Goal: Task Accomplishment & Management: Complete application form

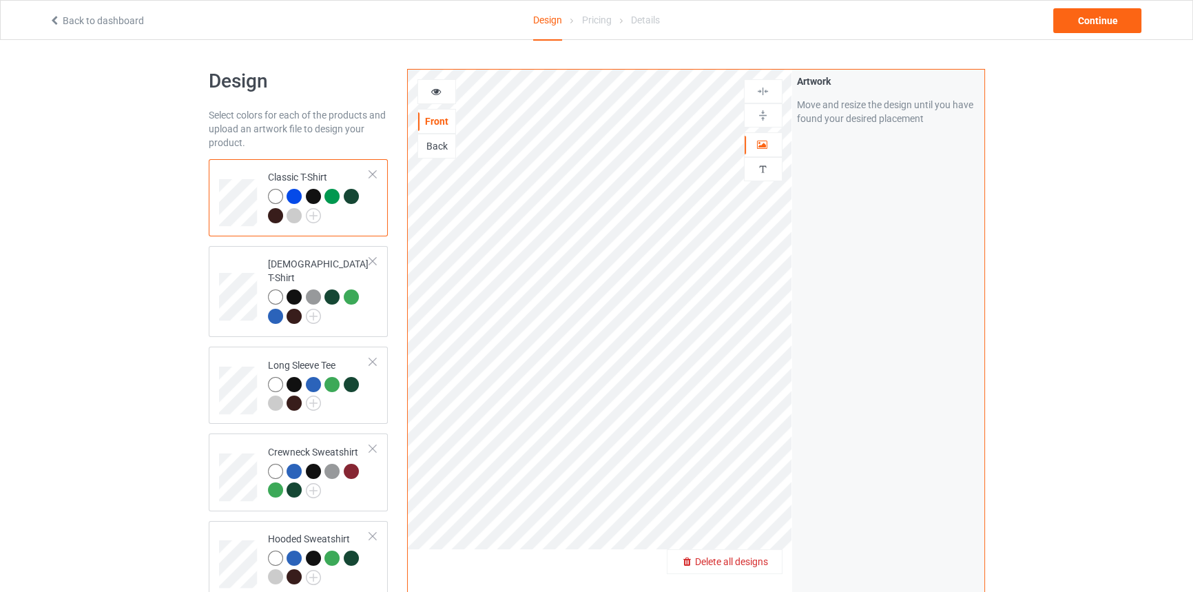
click at [754, 560] on span "Delete all designs" at bounding box center [731, 561] width 73 height 11
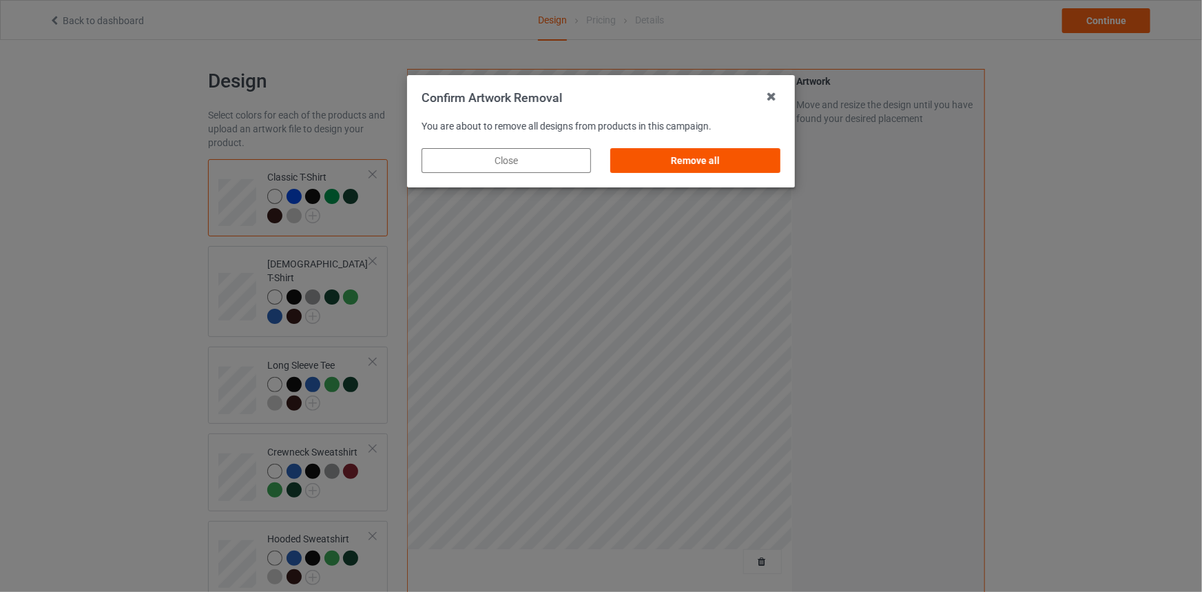
click at [683, 152] on div "Remove all" at bounding box center [695, 160] width 169 height 25
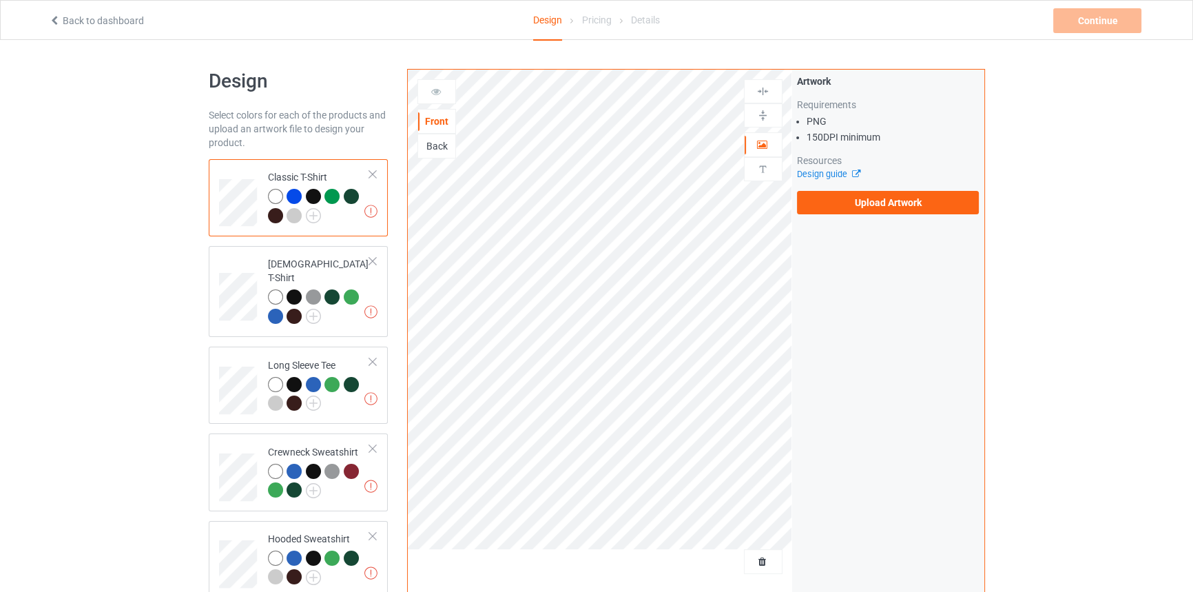
click at [896, 217] on div "Artwork Requirements PNG 150 DPI minimum Resources Design guide Upload Artwork" at bounding box center [888, 144] width 192 height 149
click at [897, 205] on label "Upload Artwork" at bounding box center [888, 202] width 183 height 23
click at [0, 0] on input "Upload Artwork" at bounding box center [0, 0] width 0 height 0
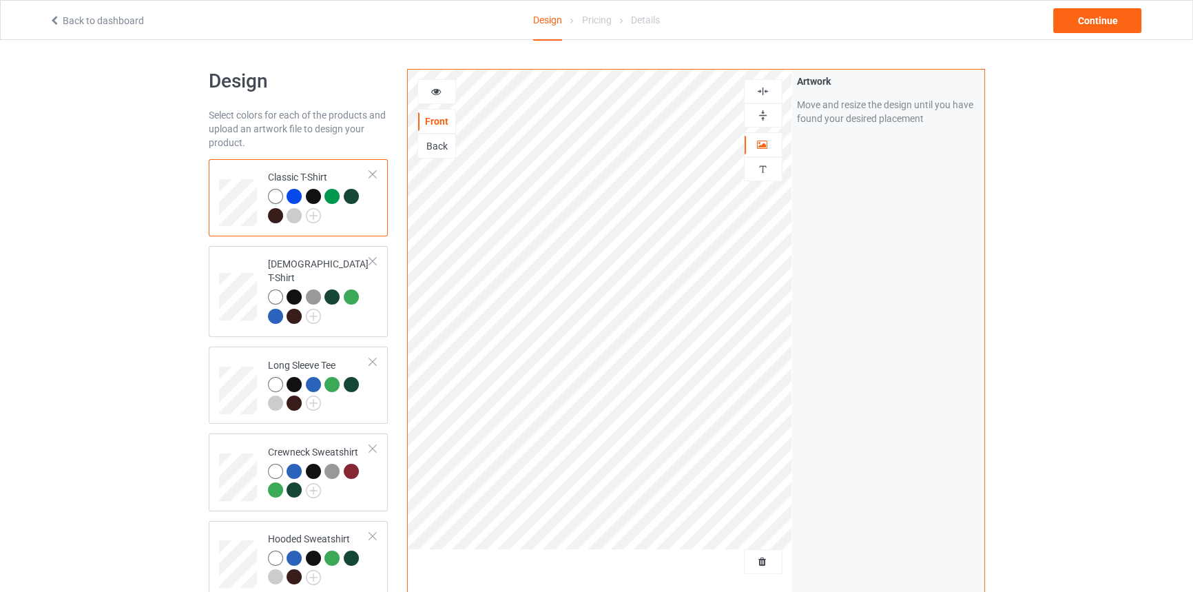
click at [760, 112] on img at bounding box center [762, 115] width 13 height 13
click at [433, 90] on icon at bounding box center [436, 90] width 12 height 10
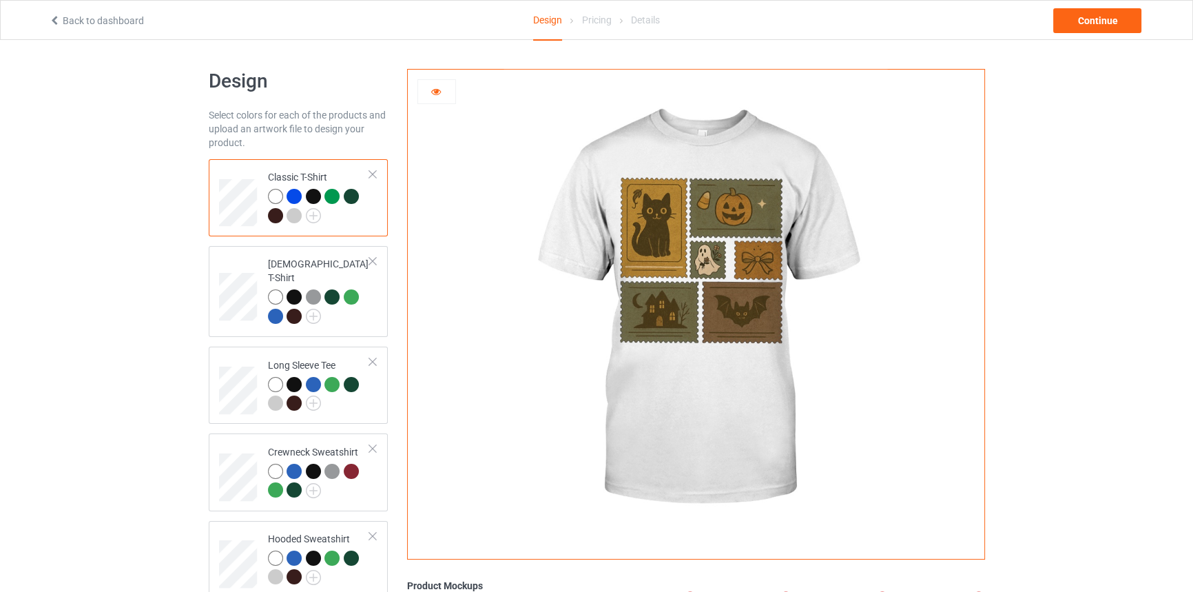
click at [296, 192] on div at bounding box center [294, 196] width 15 height 15
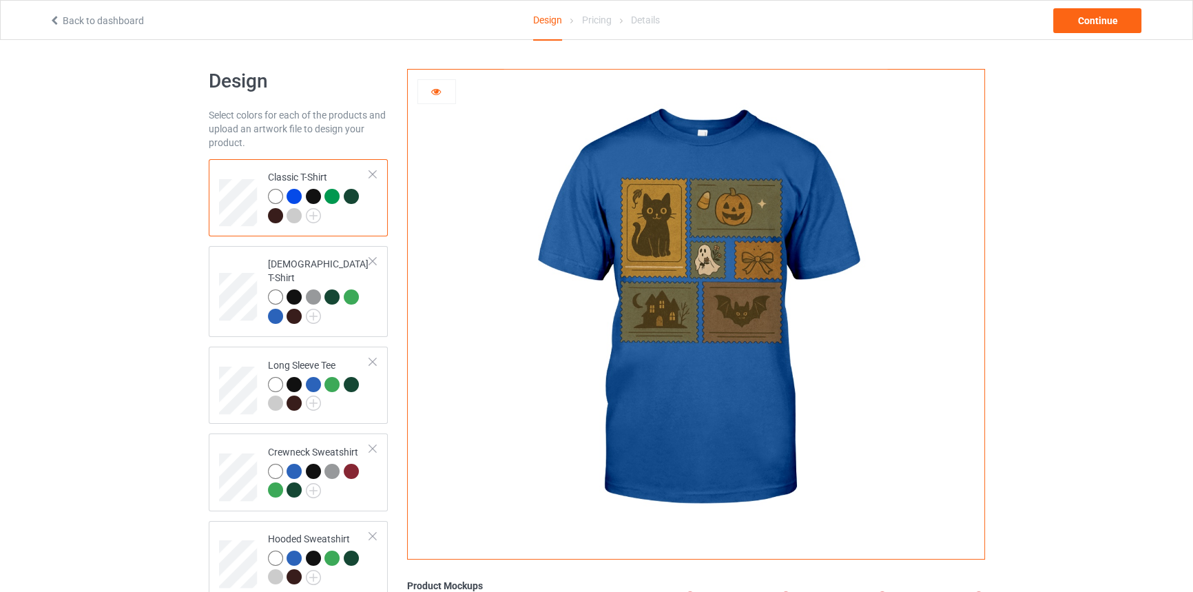
click at [309, 196] on div at bounding box center [313, 196] width 15 height 15
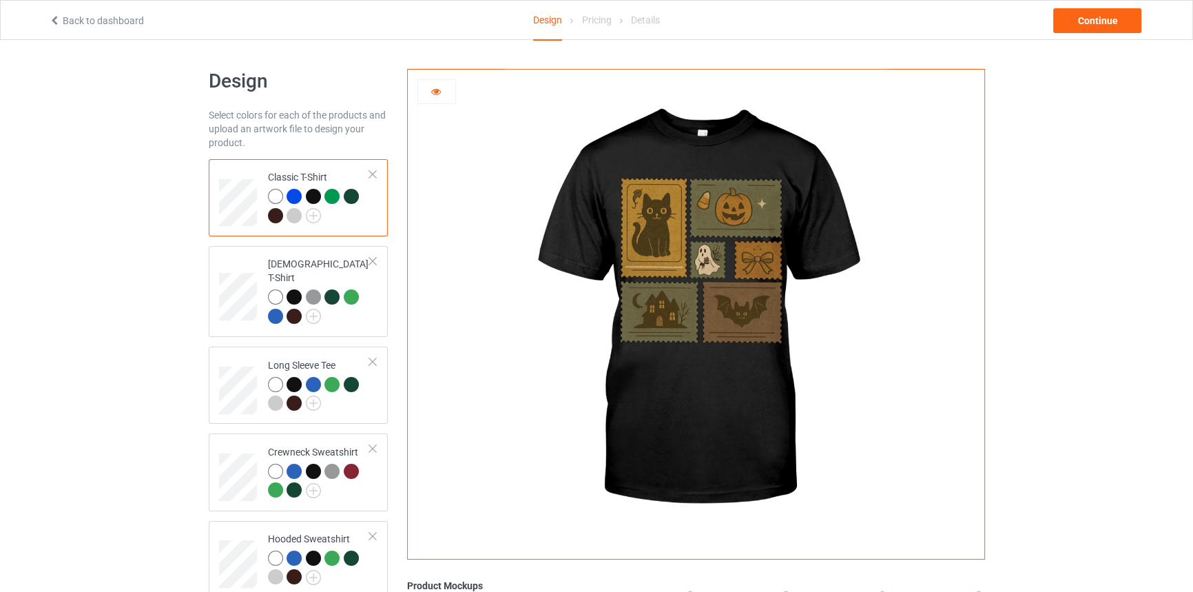
click at [333, 194] on div at bounding box center [331, 196] width 15 height 15
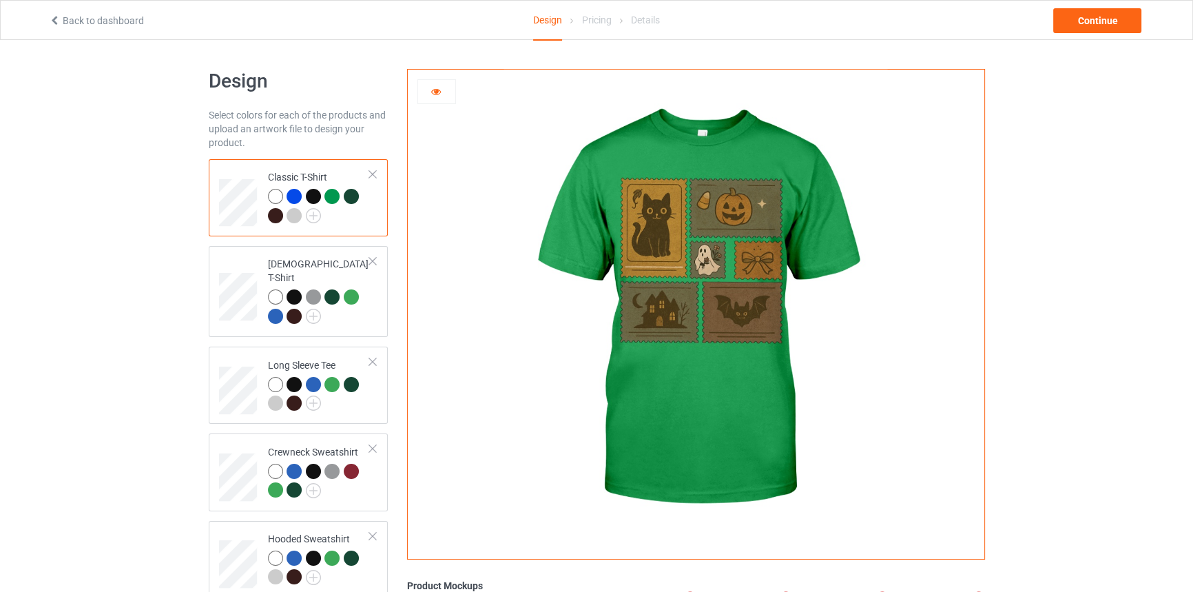
click at [349, 198] on div at bounding box center [351, 196] width 15 height 15
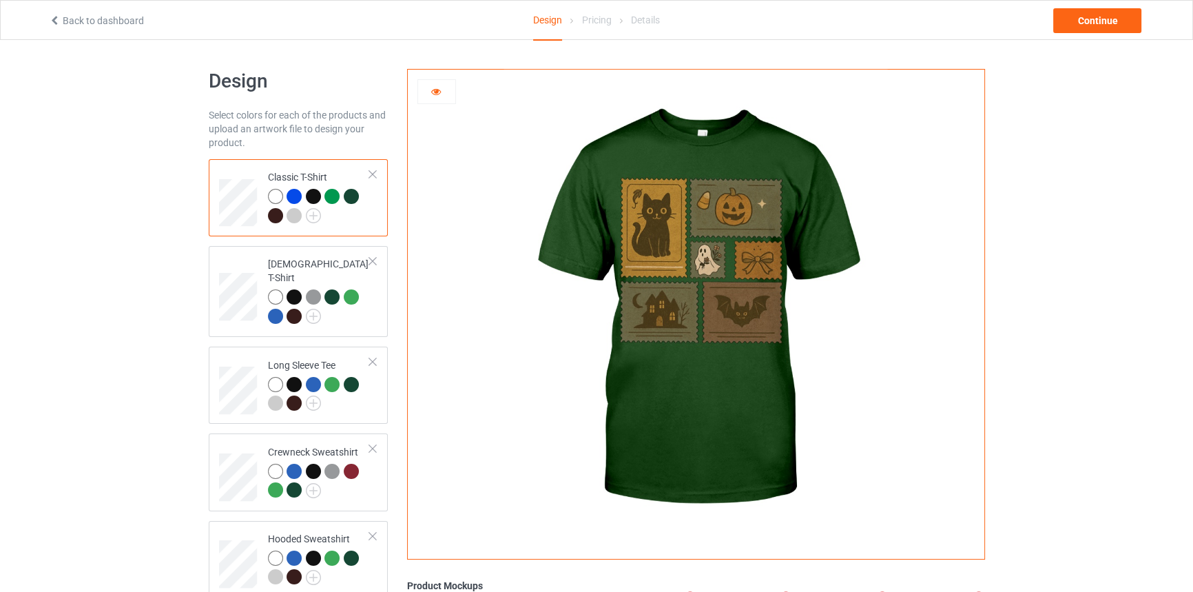
click at [272, 213] on div at bounding box center [275, 215] width 15 height 15
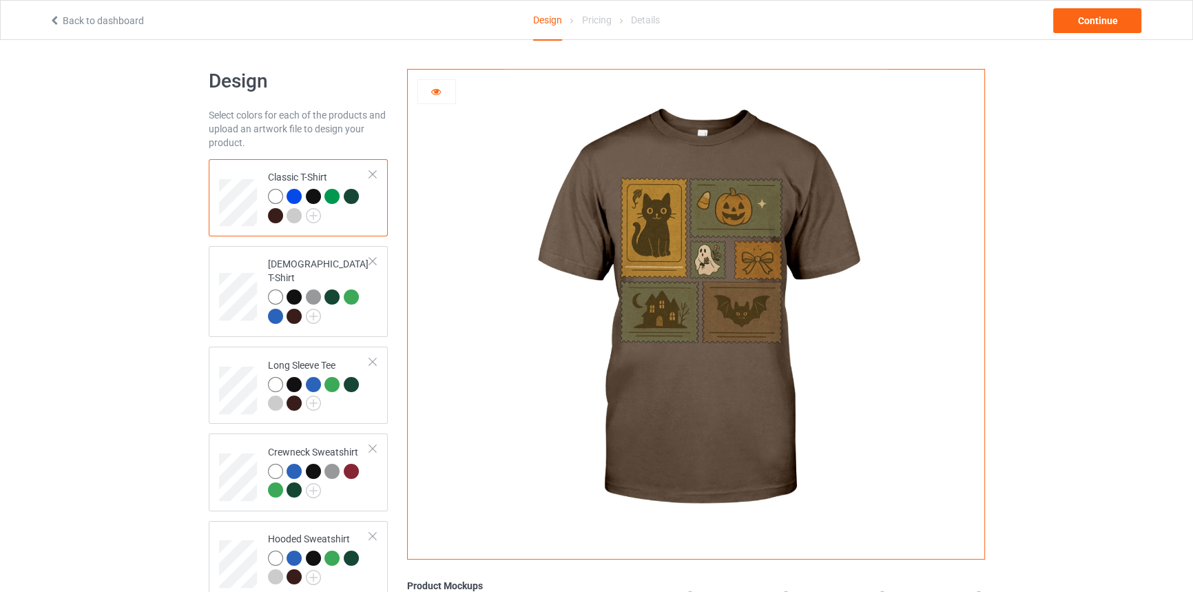
click at [295, 217] on div at bounding box center [294, 215] width 15 height 15
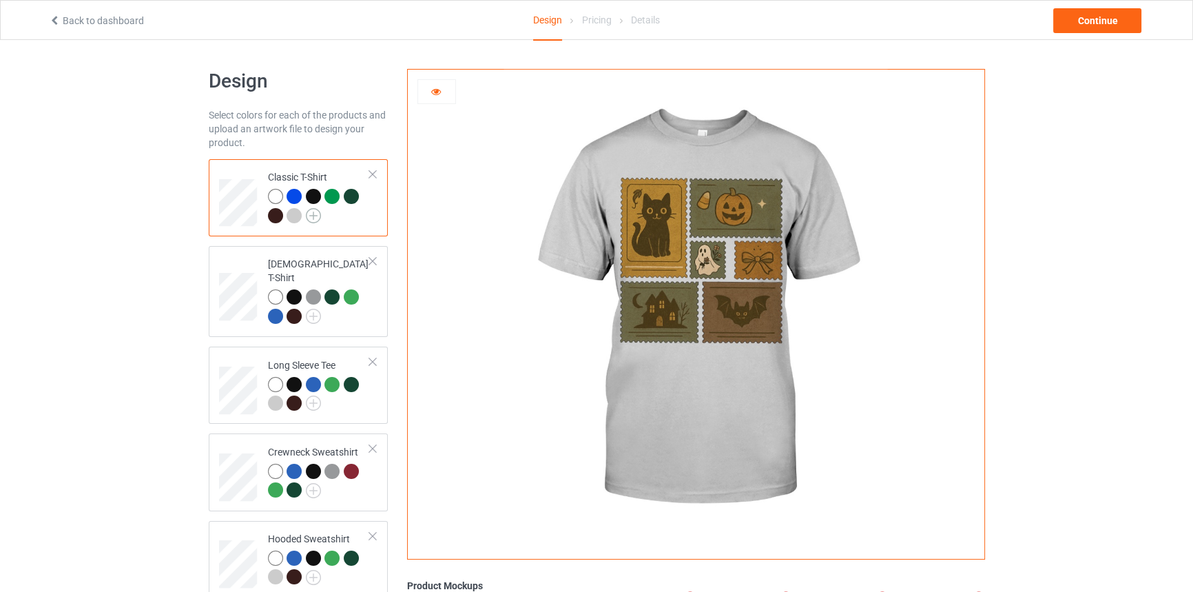
click at [313, 214] on img at bounding box center [313, 215] width 15 height 15
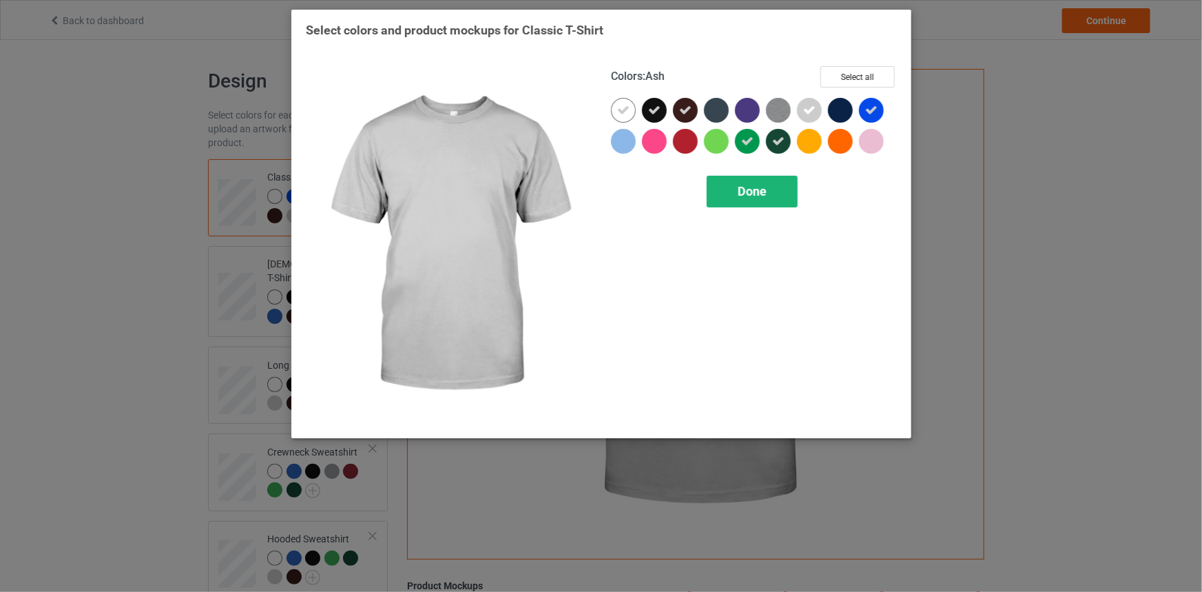
drag, startPoint x: 745, startPoint y: 169, endPoint x: 742, endPoint y: 181, distance: 12.2
click at [744, 172] on div "Colors : Ash Select all Done" at bounding box center [753, 244] width 305 height 377
click at [742, 181] on div "Done" at bounding box center [752, 192] width 91 height 32
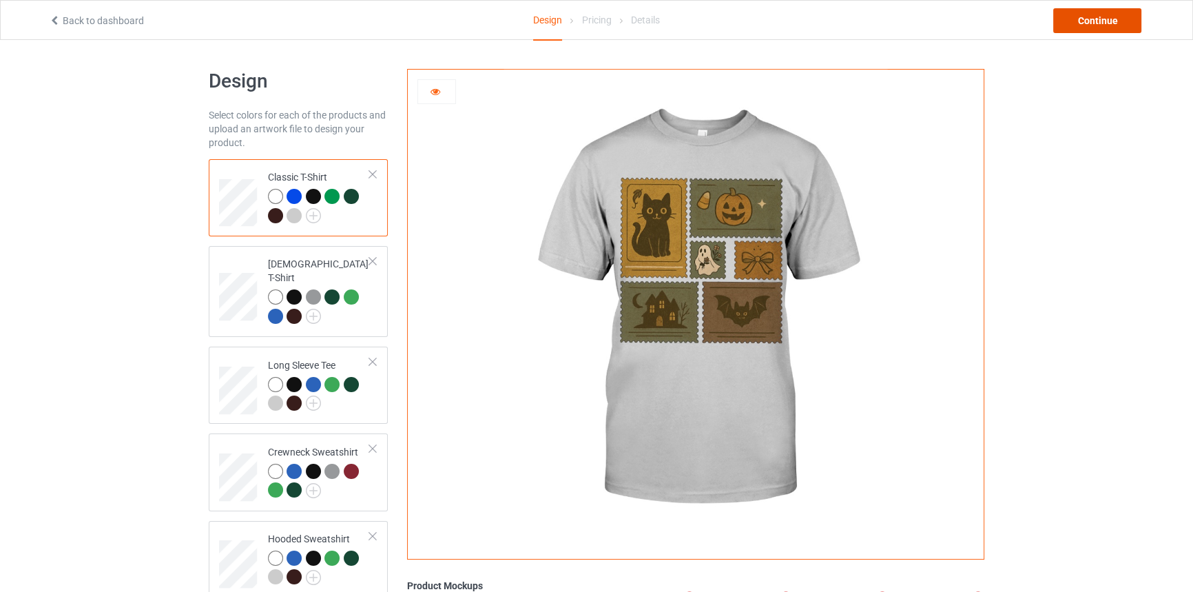
click at [1111, 17] on div "Continue" at bounding box center [1097, 20] width 88 height 25
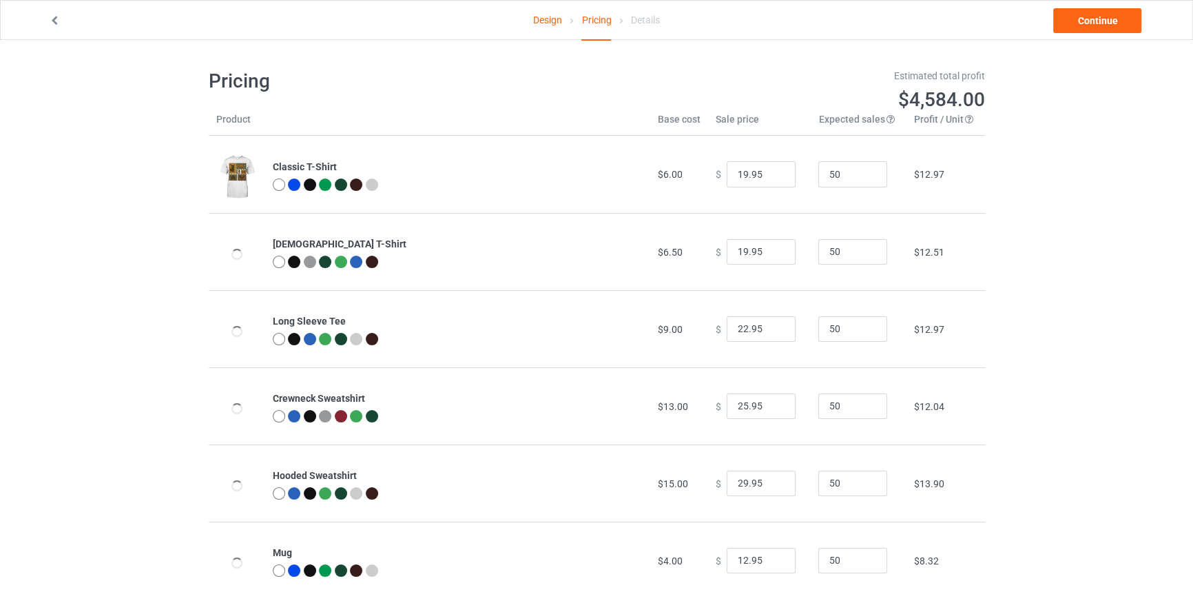
click at [543, 18] on link "Design" at bounding box center [547, 20] width 29 height 39
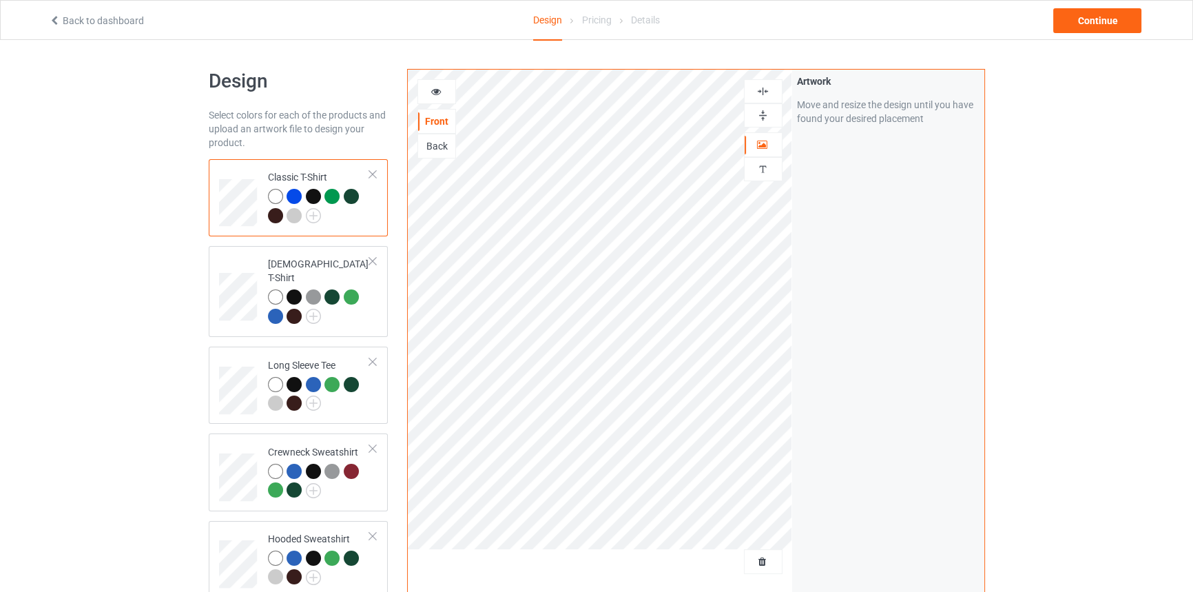
click at [420, 89] on div at bounding box center [436, 92] width 37 height 14
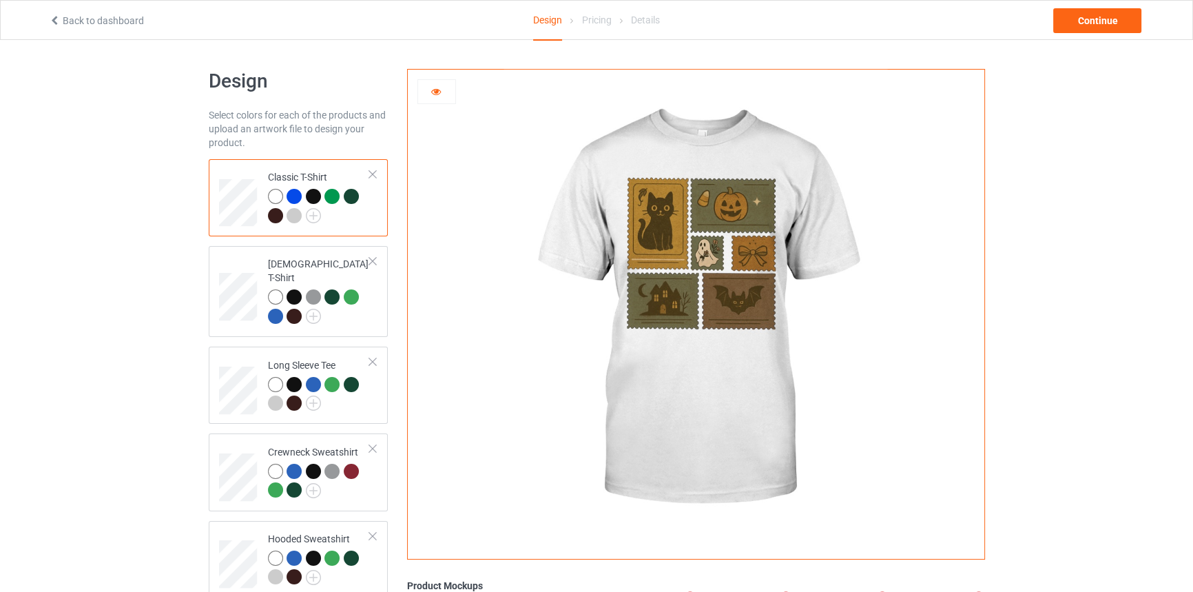
click at [290, 191] on div at bounding box center [294, 196] width 15 height 15
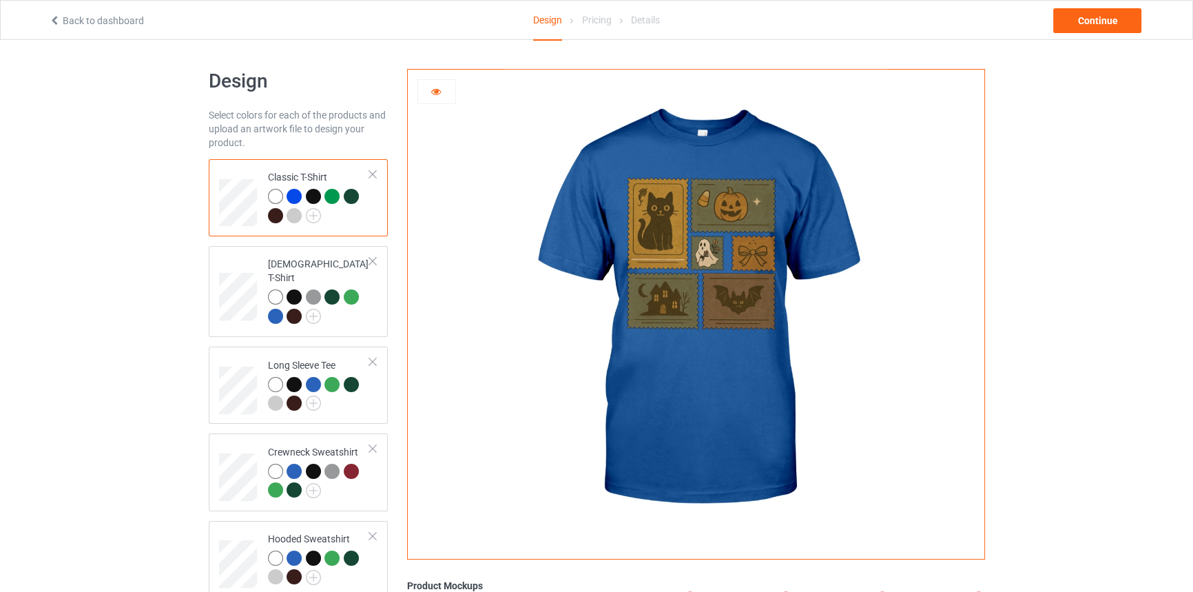
click at [316, 195] on div at bounding box center [313, 196] width 15 height 15
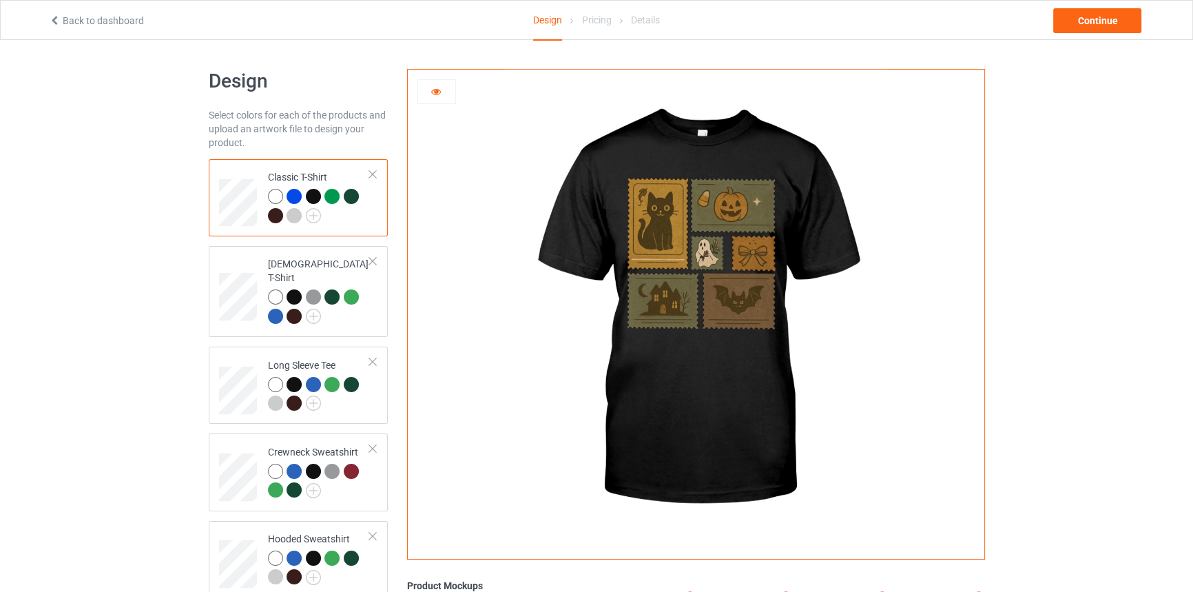
click at [330, 197] on div at bounding box center [331, 196] width 15 height 15
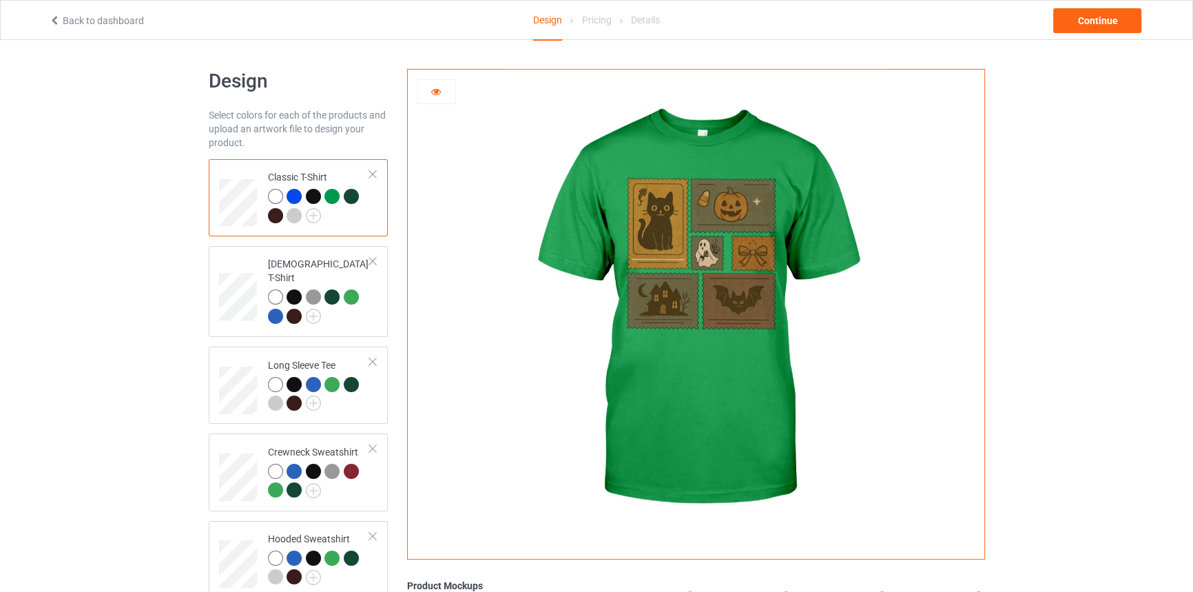
click at [353, 196] on div at bounding box center [351, 196] width 15 height 15
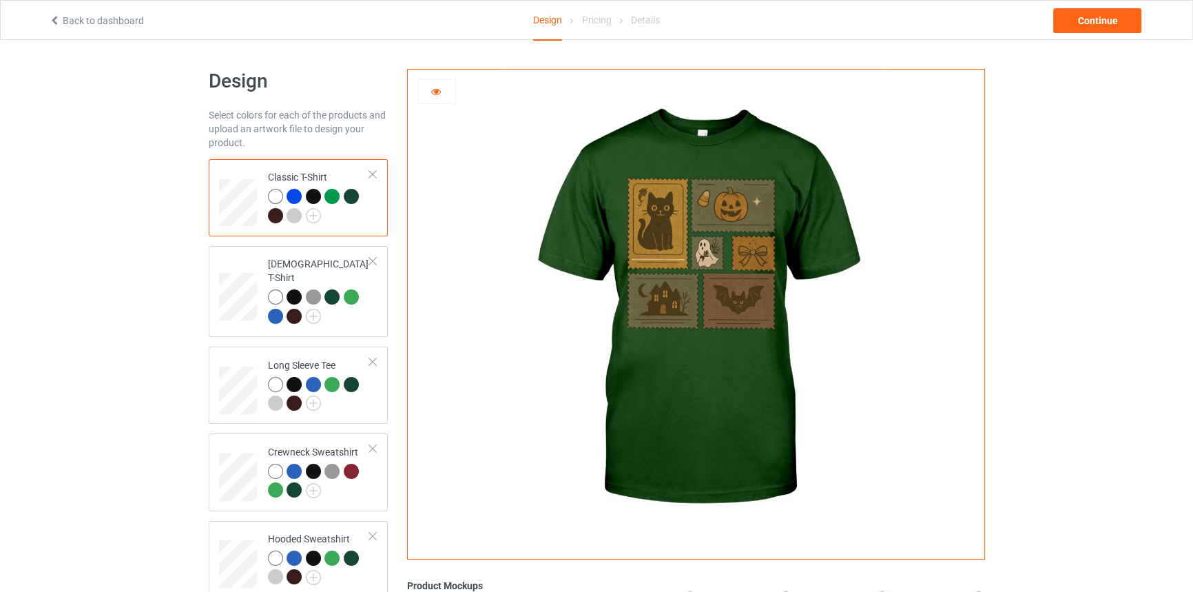
click at [277, 214] on div at bounding box center [275, 215] width 15 height 15
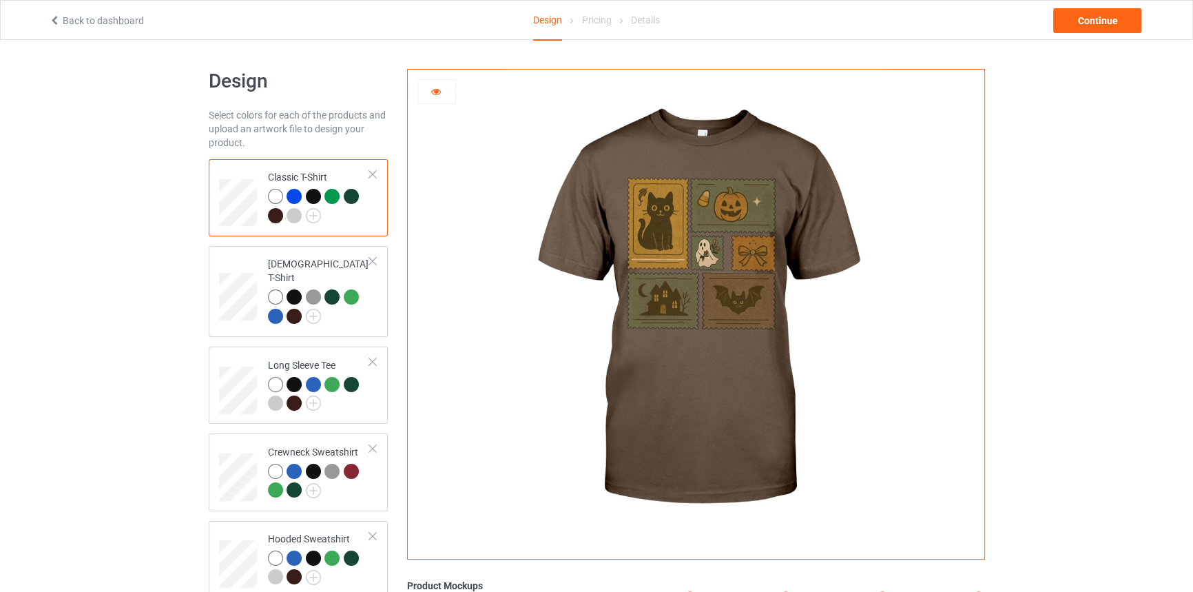
click at [287, 214] on div at bounding box center [294, 215] width 15 height 15
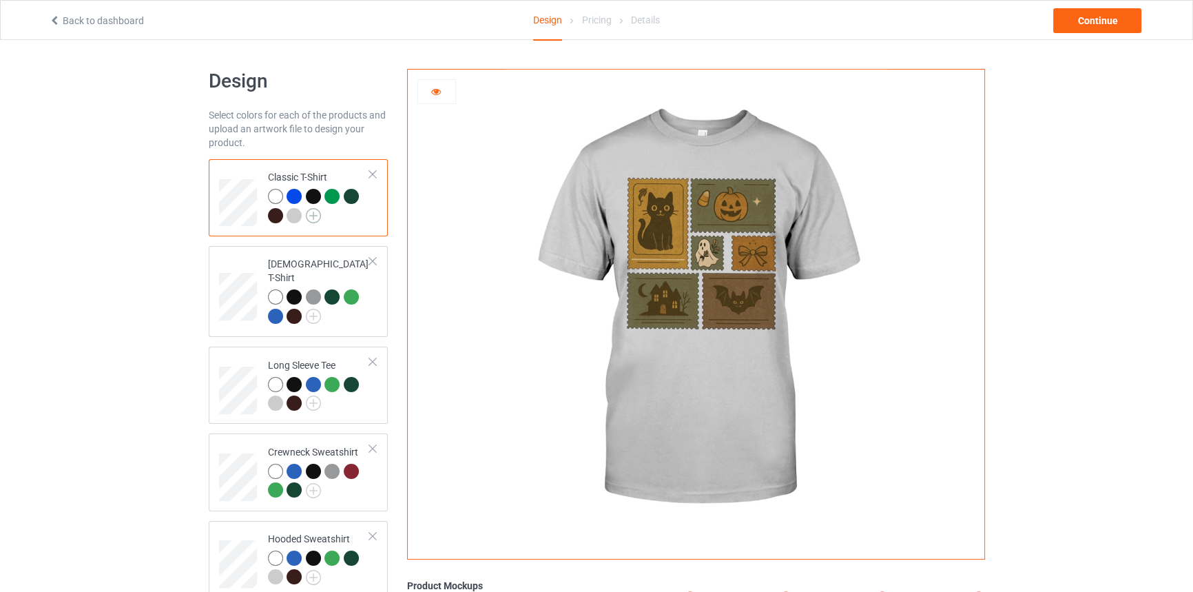
click at [310, 216] on img at bounding box center [313, 215] width 15 height 15
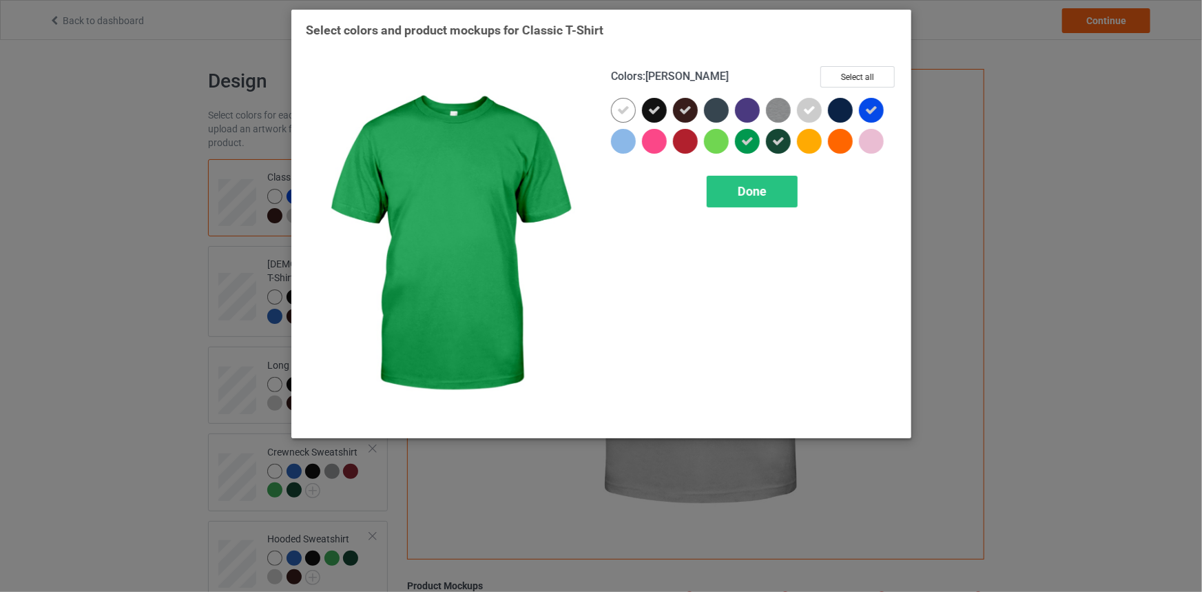
click at [745, 138] on icon at bounding box center [747, 141] width 12 height 12
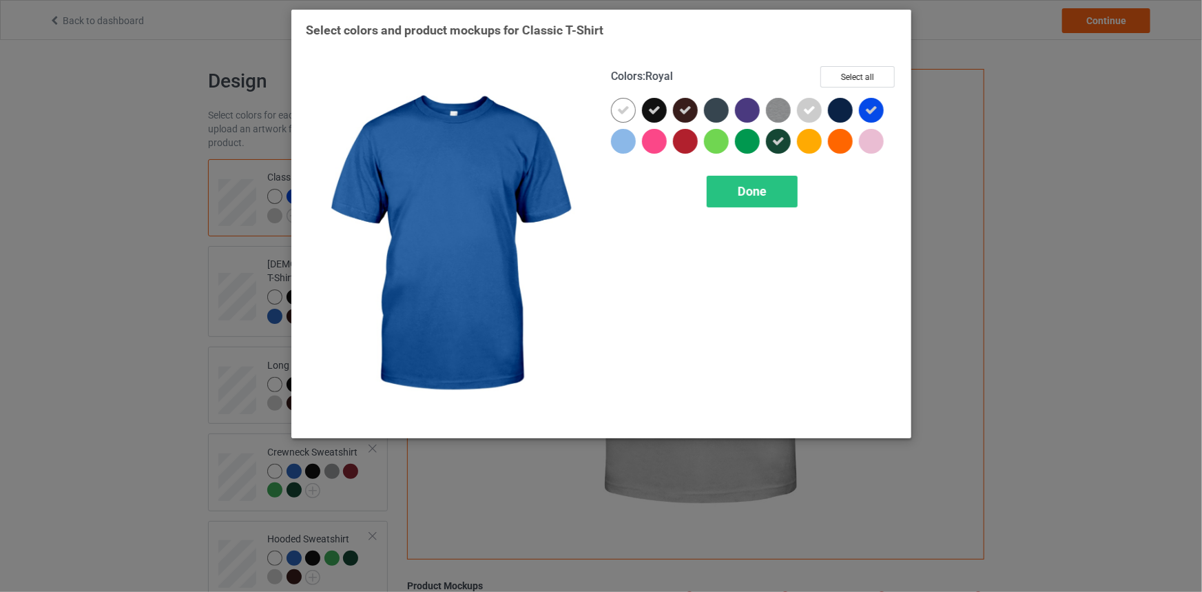
click at [880, 104] on div at bounding box center [871, 110] width 25 height 25
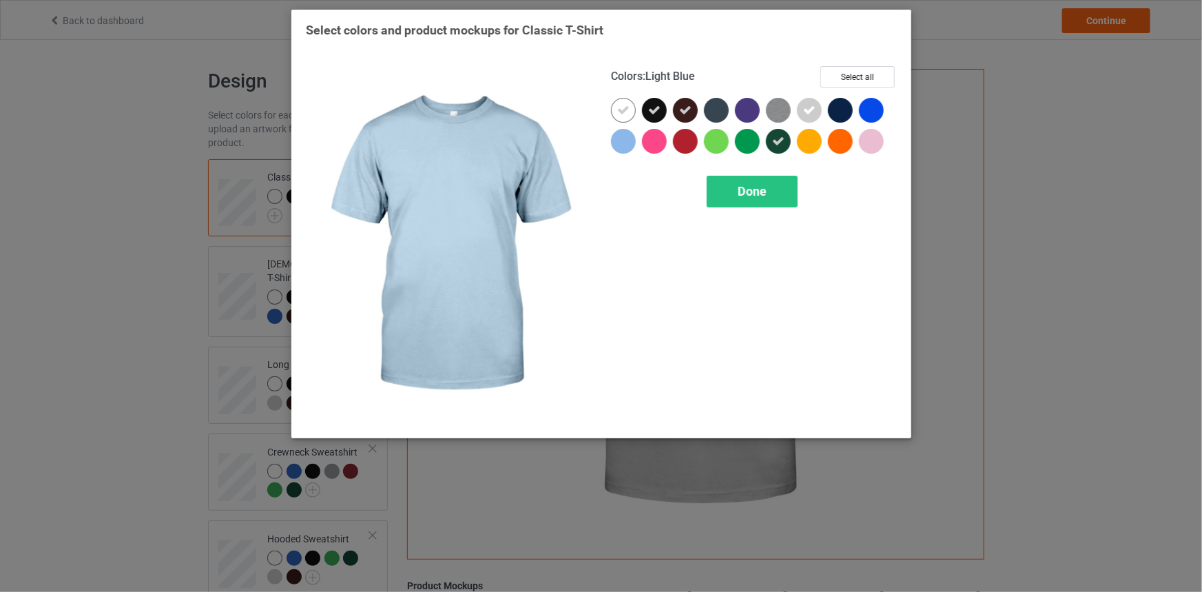
click at [621, 137] on div at bounding box center [623, 141] width 25 height 25
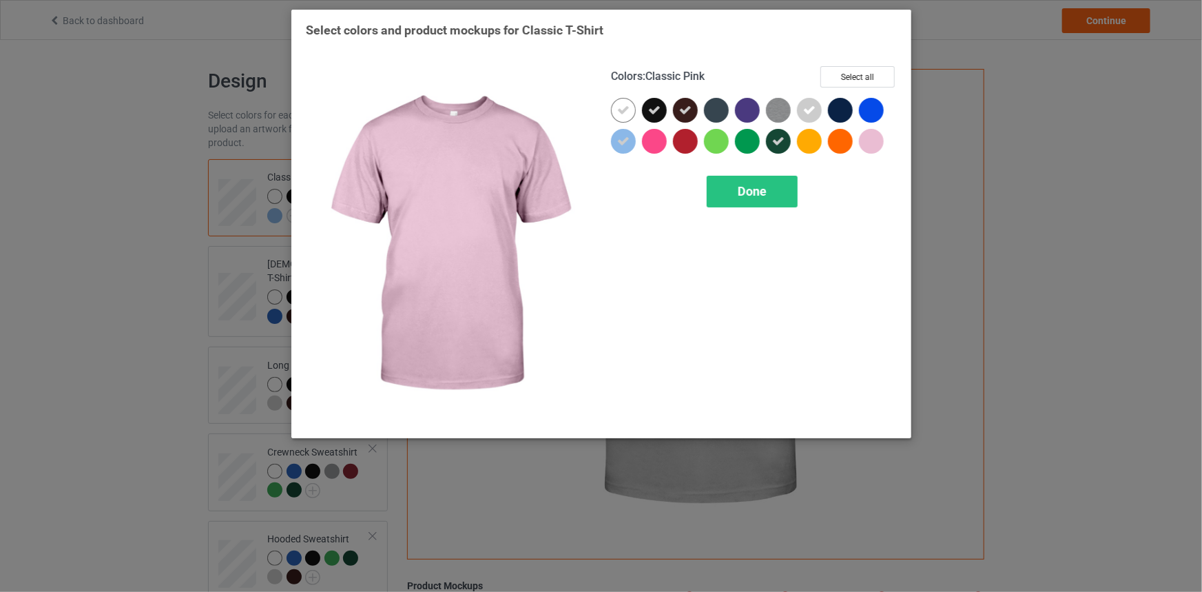
click at [865, 140] on div at bounding box center [871, 141] width 25 height 25
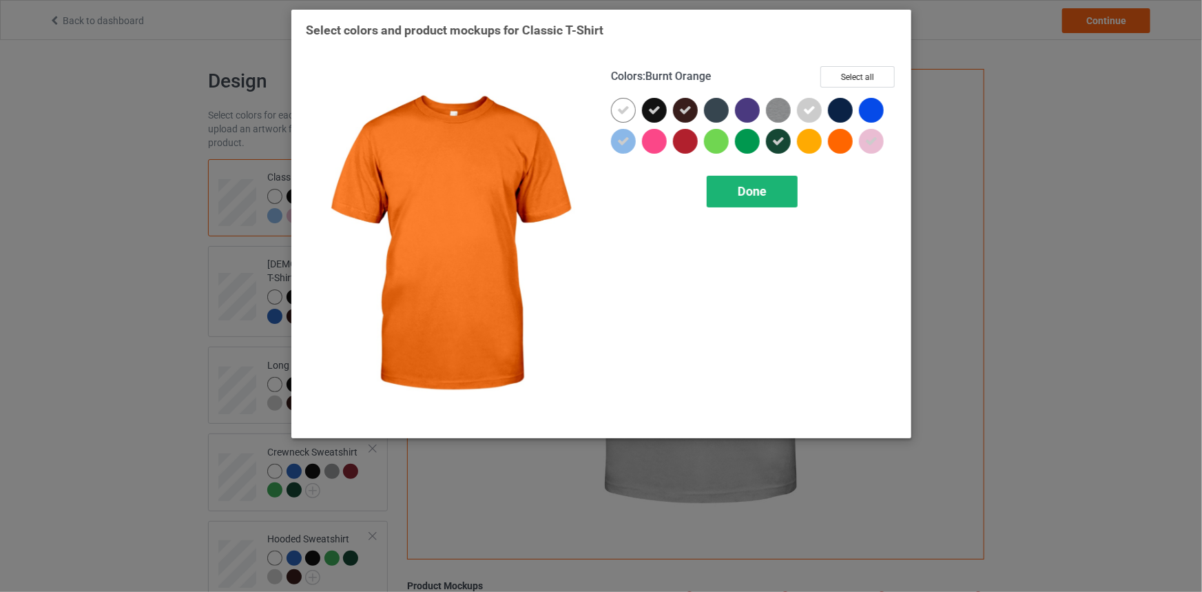
click at [737, 197] on div "Done" at bounding box center [752, 192] width 91 height 32
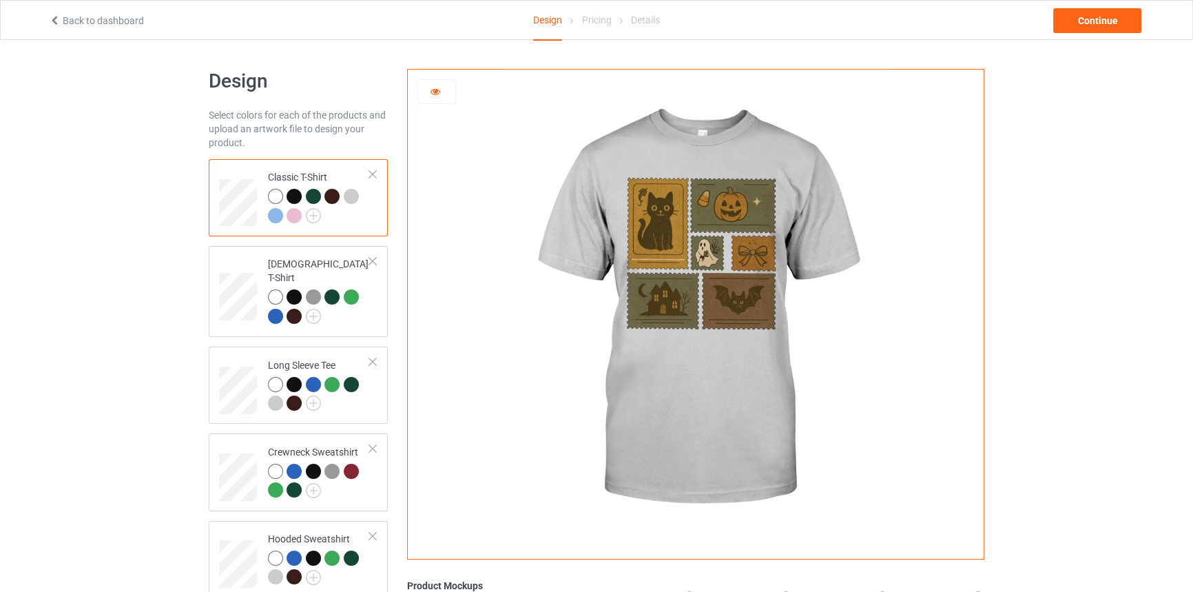
click at [349, 192] on div at bounding box center [351, 196] width 15 height 15
click at [271, 212] on div at bounding box center [275, 215] width 15 height 15
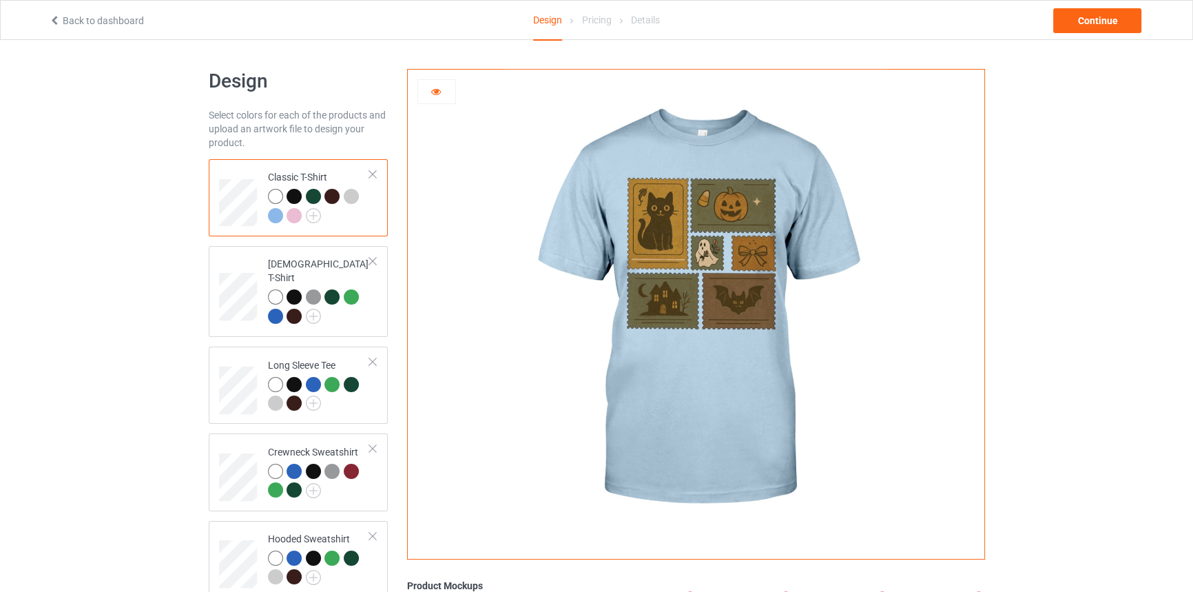
click at [287, 214] on div at bounding box center [294, 215] width 15 height 15
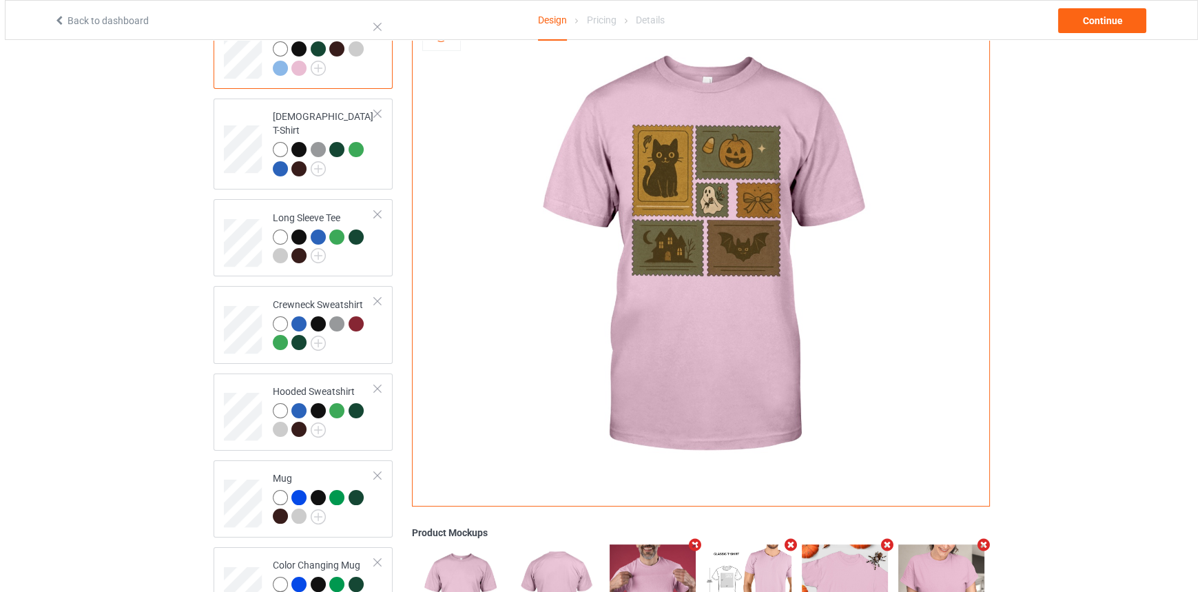
scroll to position [187, 0]
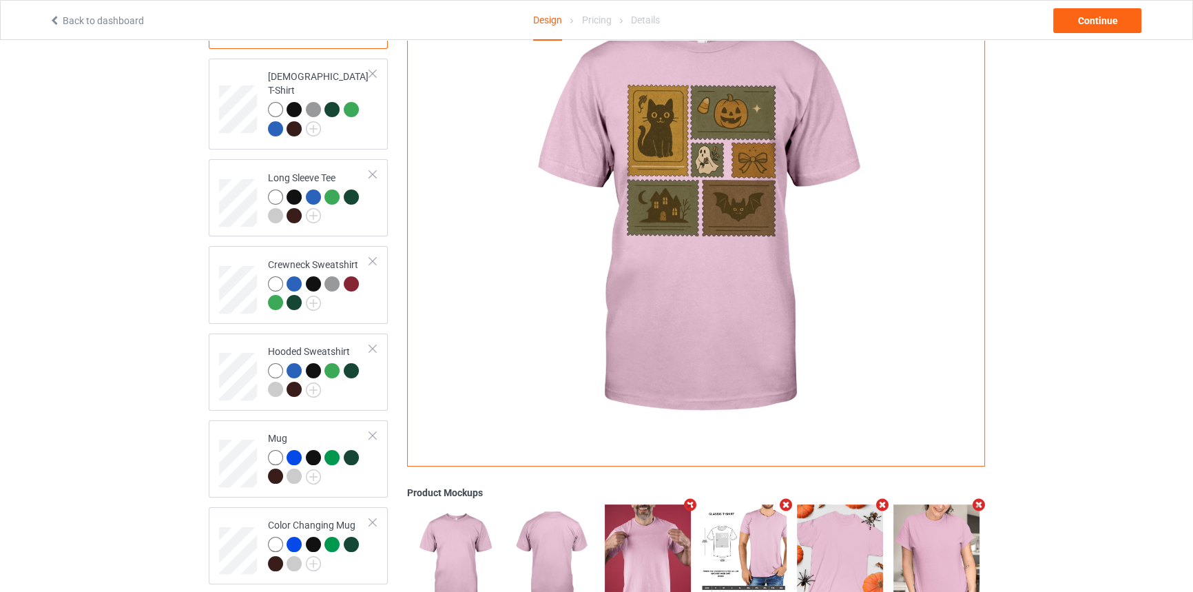
click at [882, 498] on icon "Remove mockup" at bounding box center [882, 505] width 17 height 14
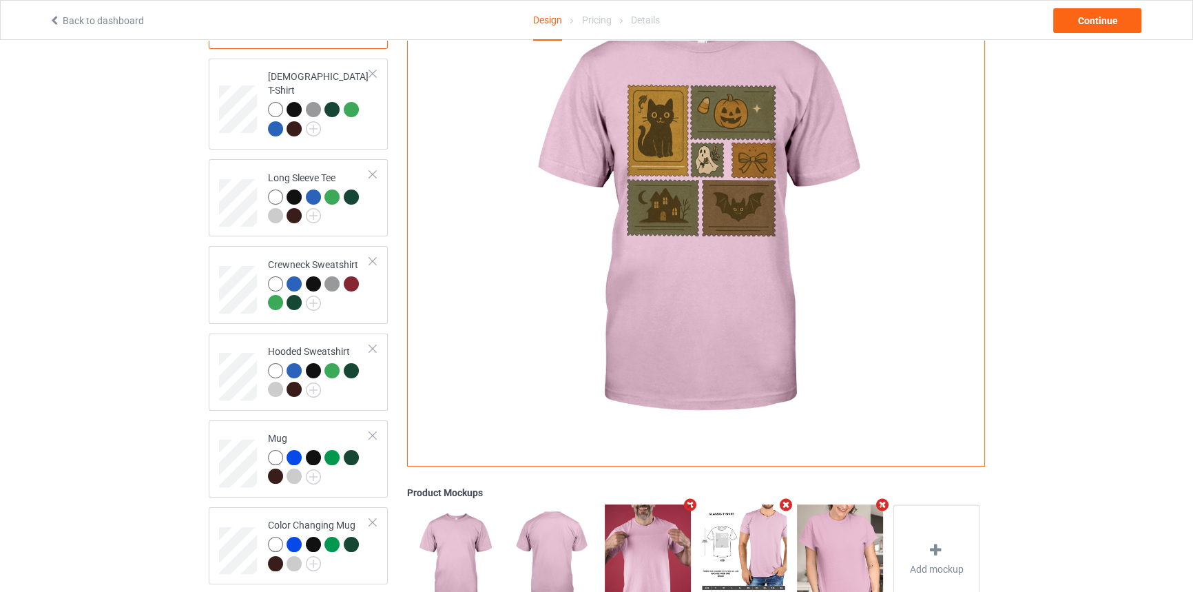
click at [878, 497] on icon "Remove mockup" at bounding box center [882, 504] width 17 height 14
click at [849, 525] on div "Add mockup" at bounding box center [840, 558] width 87 height 108
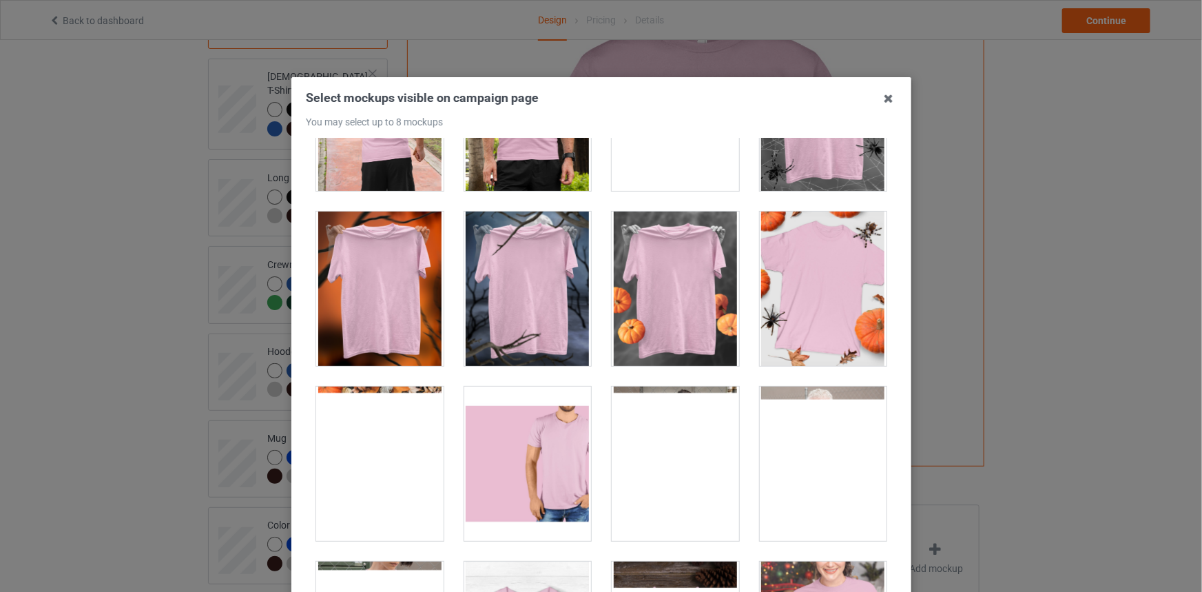
scroll to position [13528, 0]
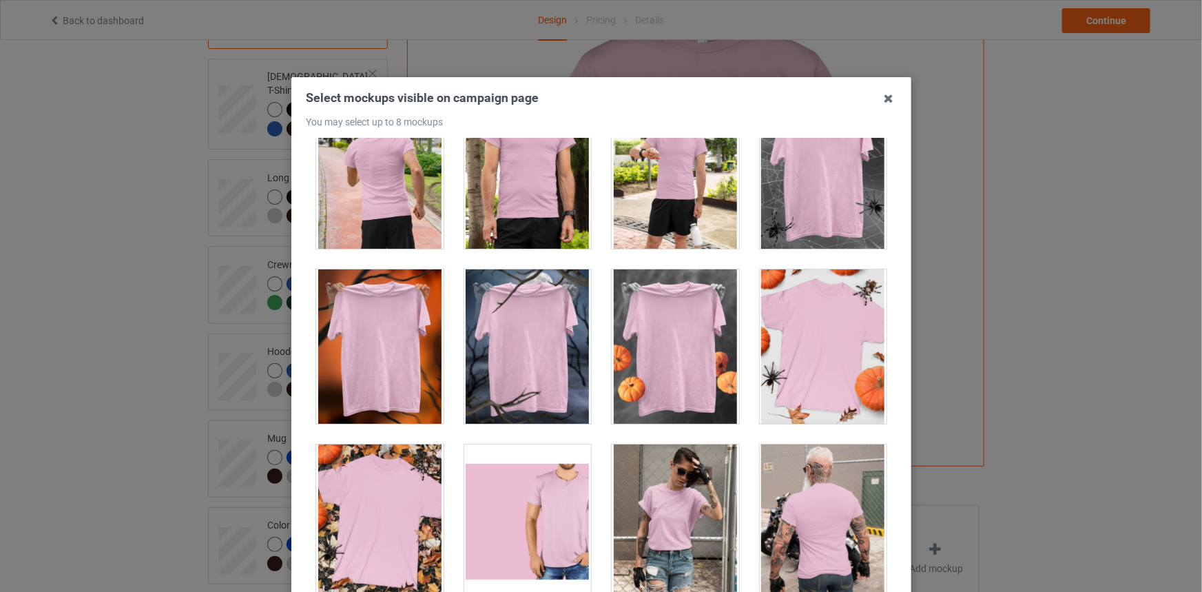
click at [409, 503] on div at bounding box center [379, 521] width 127 height 154
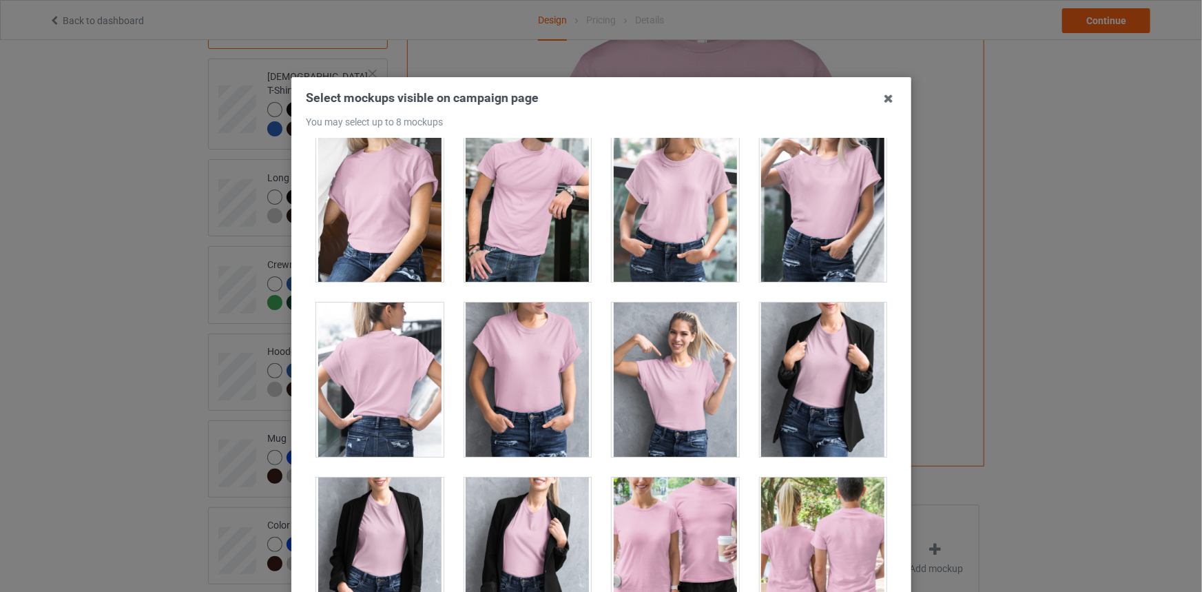
scroll to position [16972, 0]
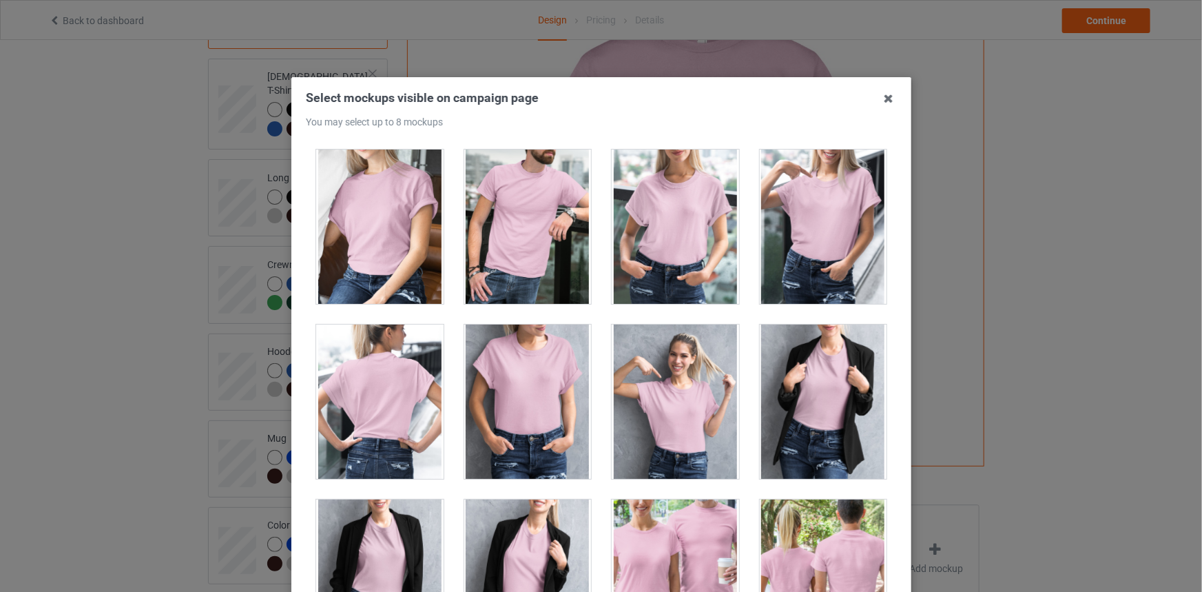
click at [537, 400] on div at bounding box center [527, 401] width 127 height 154
click at [508, 375] on div at bounding box center [527, 401] width 127 height 154
click at [820, 210] on div at bounding box center [822, 226] width 127 height 154
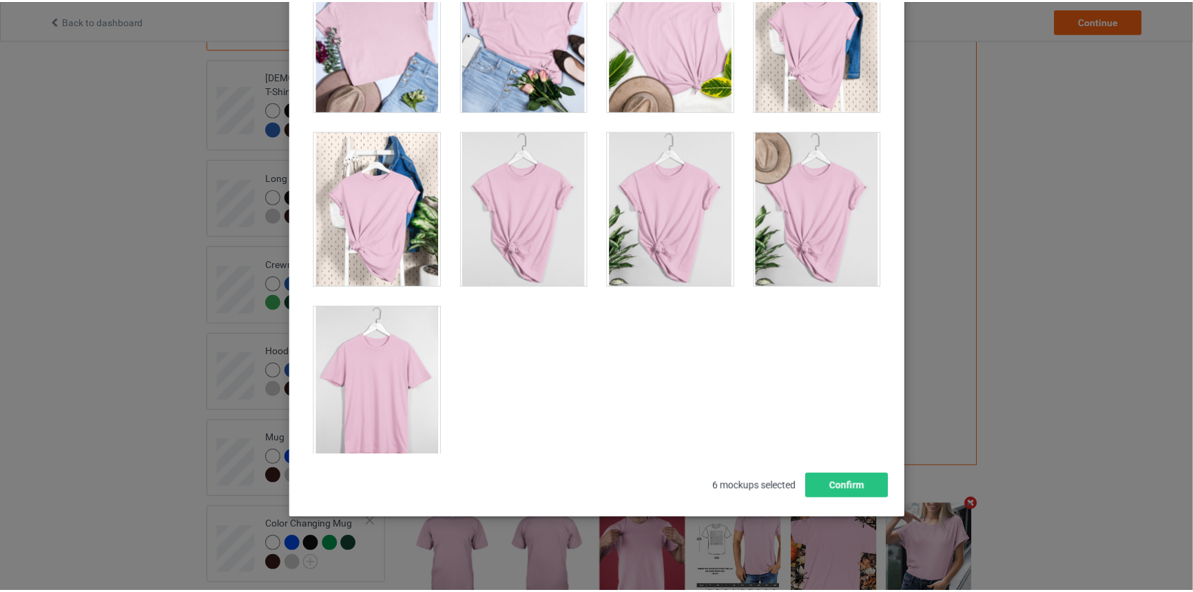
scroll to position [159, 0]
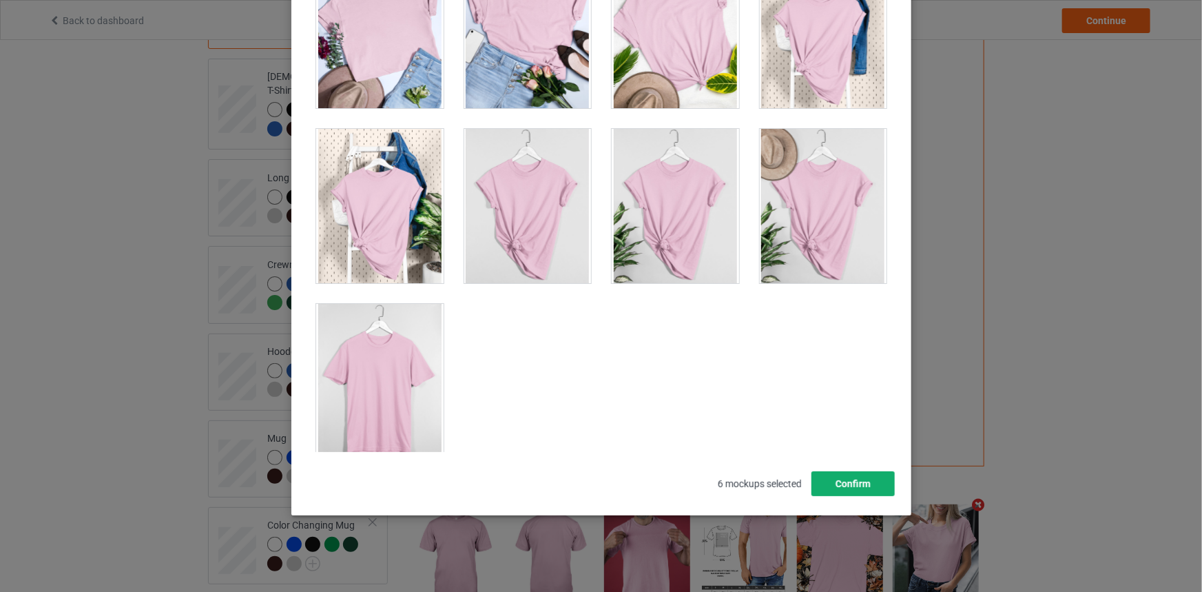
click at [830, 475] on button "Confirm" at bounding box center [852, 483] width 83 height 25
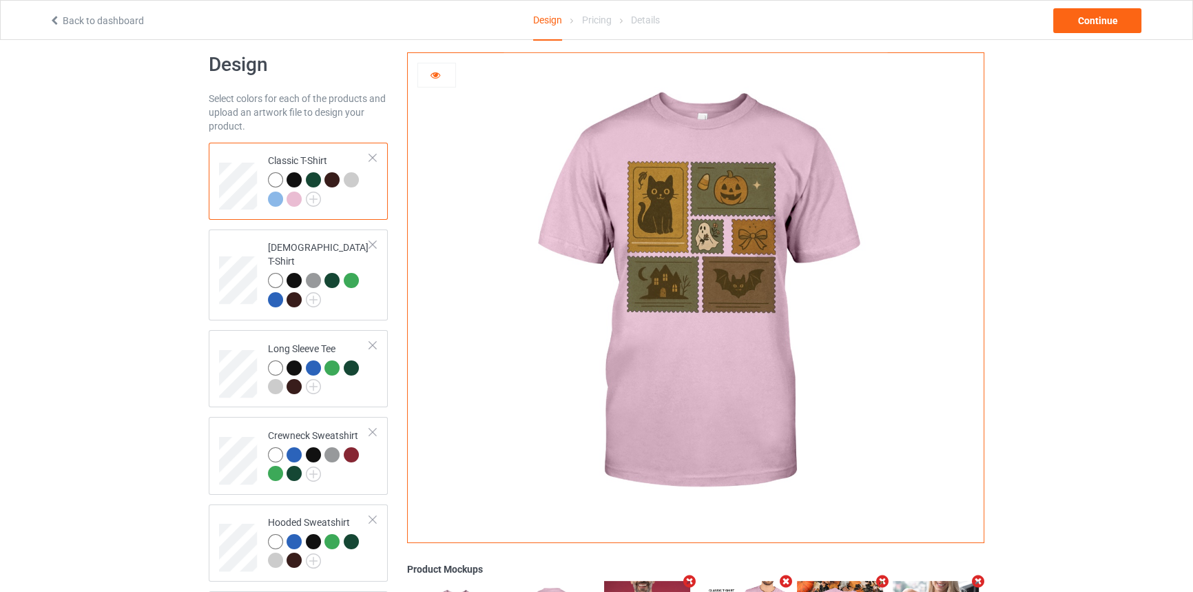
scroll to position [0, 0]
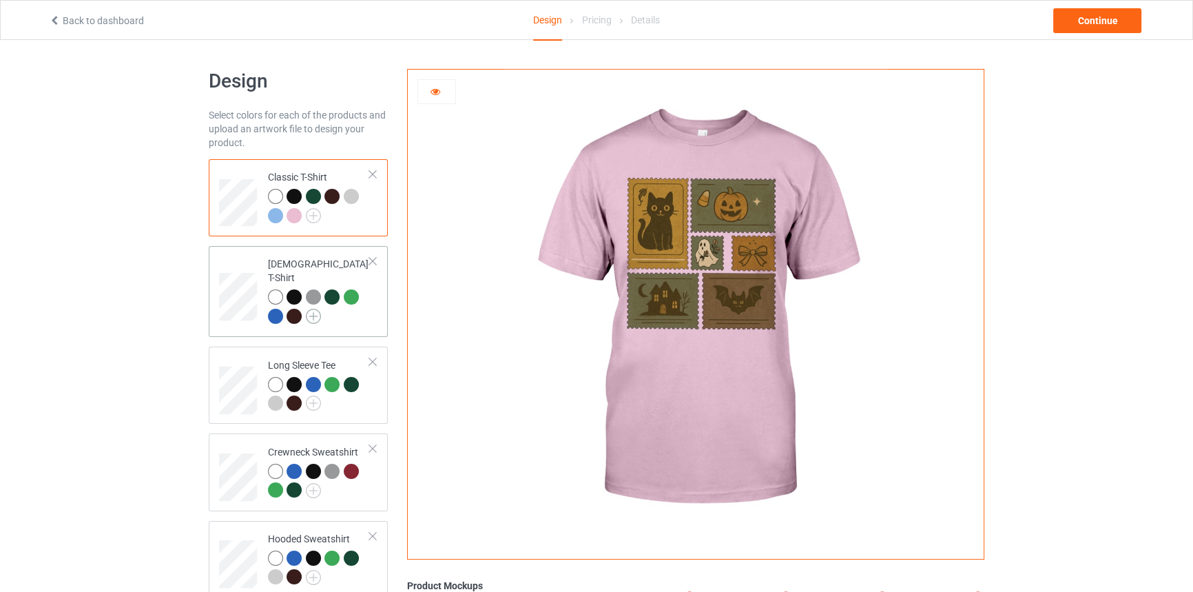
click at [310, 309] on img at bounding box center [313, 316] width 15 height 15
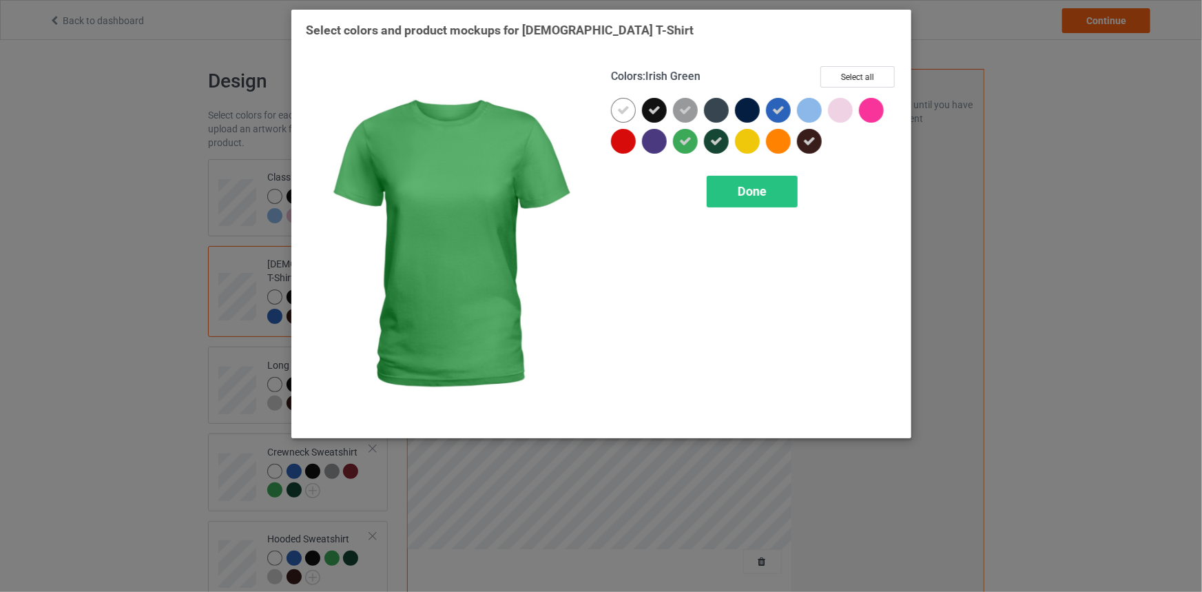
click at [688, 136] on icon at bounding box center [685, 141] width 12 height 12
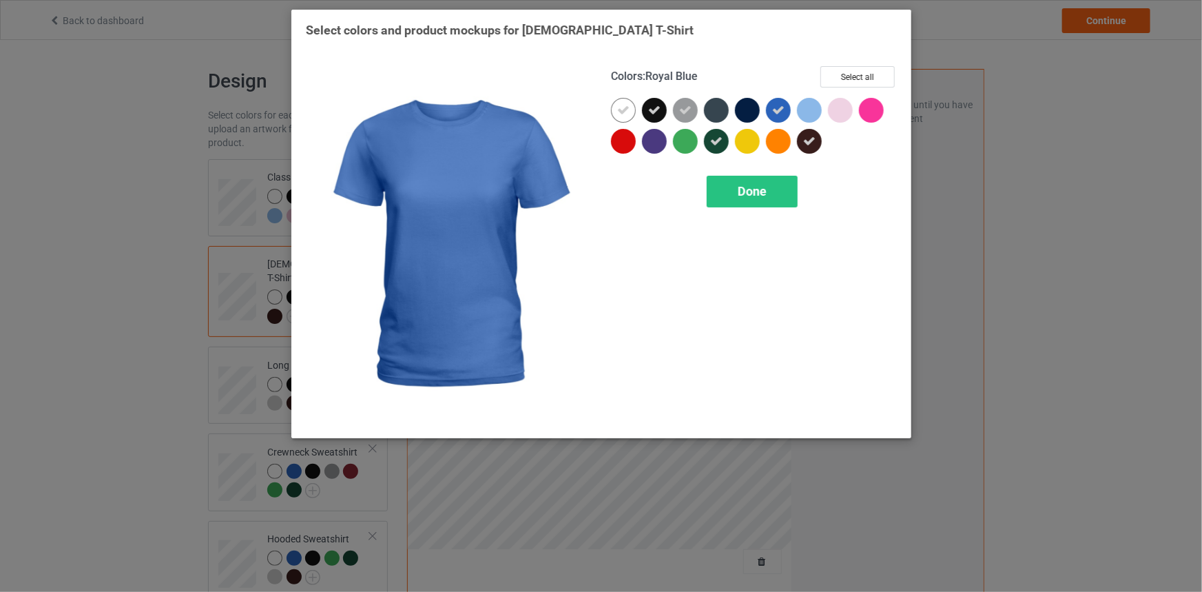
drag, startPoint x: 775, startPoint y: 106, endPoint x: 813, endPoint y: 110, distance: 38.0
click at [776, 107] on icon at bounding box center [778, 110] width 12 height 12
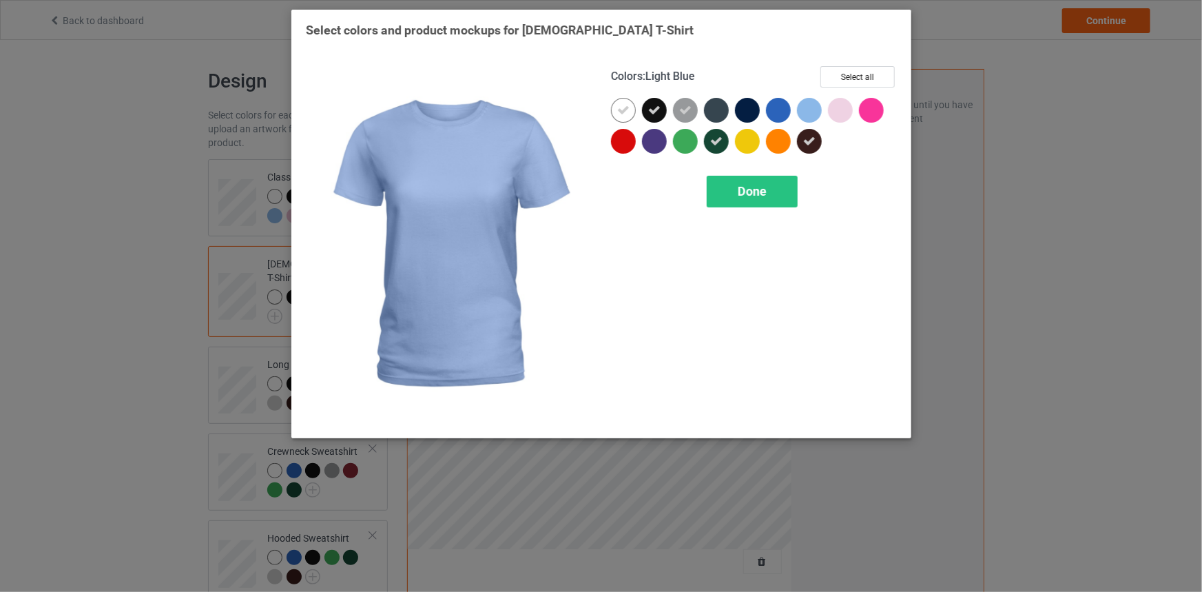
click at [813, 110] on div at bounding box center [809, 110] width 25 height 25
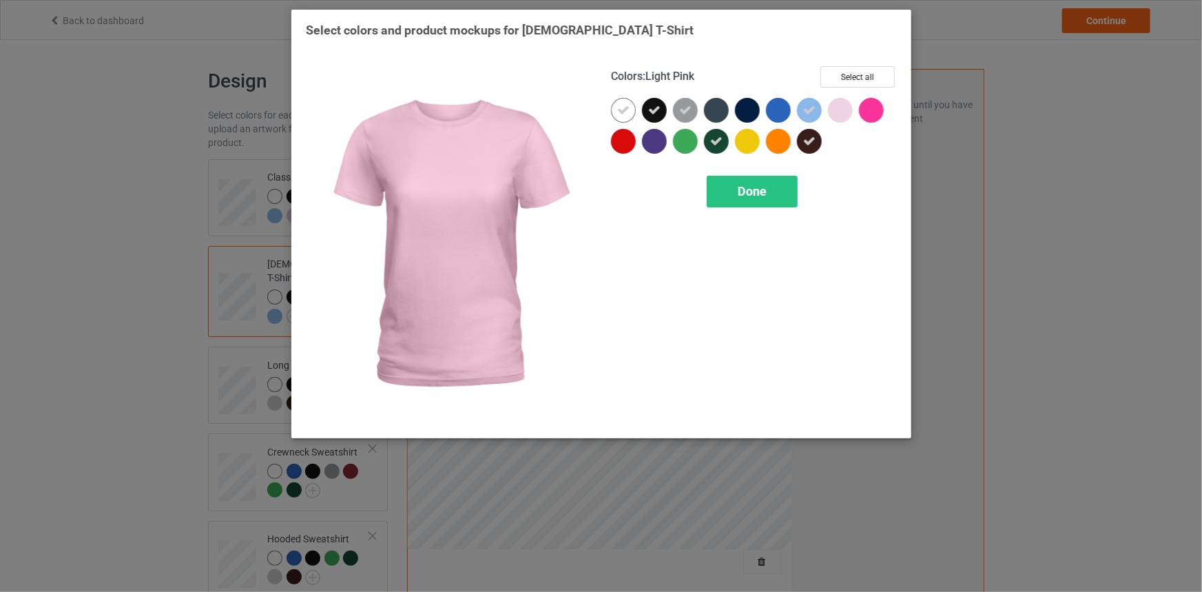
click at [840, 110] on div at bounding box center [840, 110] width 25 height 25
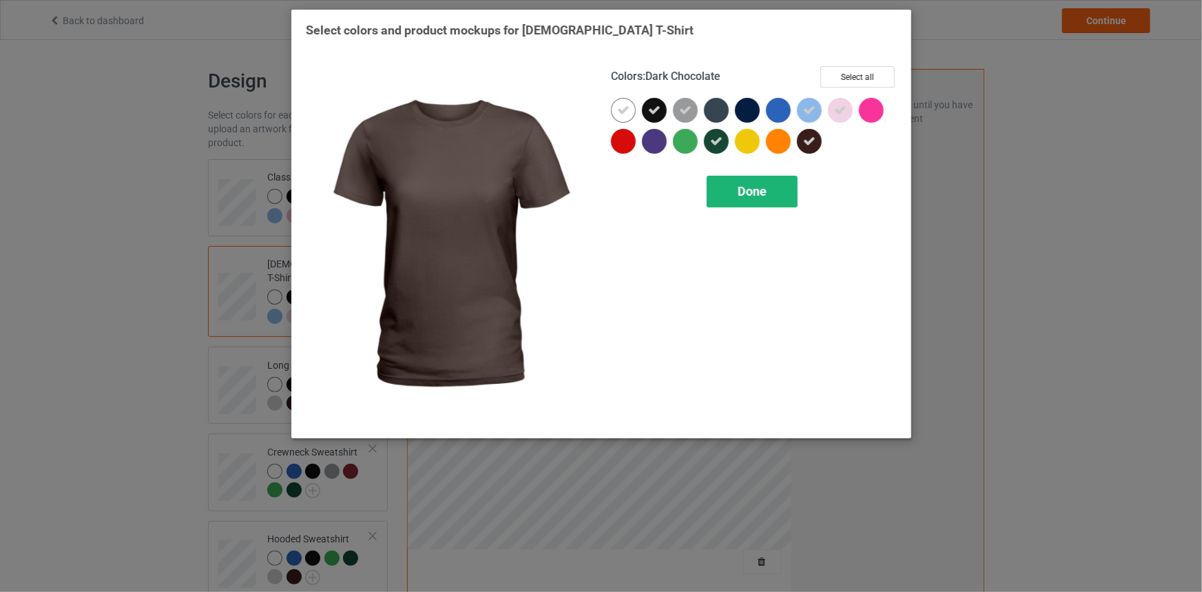
click at [770, 187] on div "Done" at bounding box center [752, 192] width 91 height 32
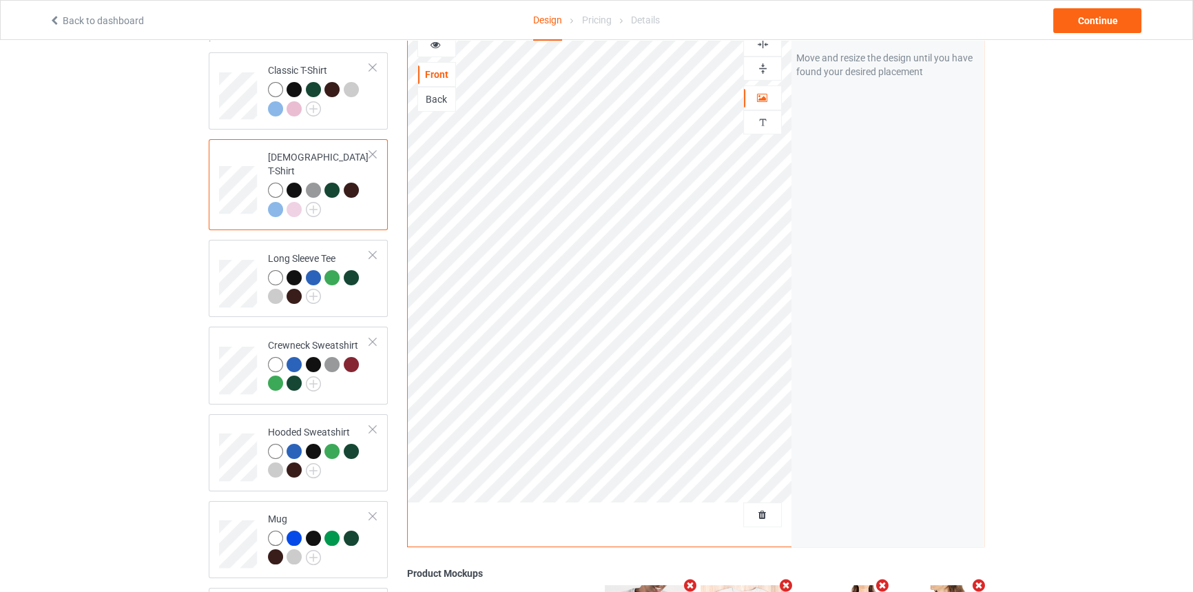
scroll to position [125, 0]
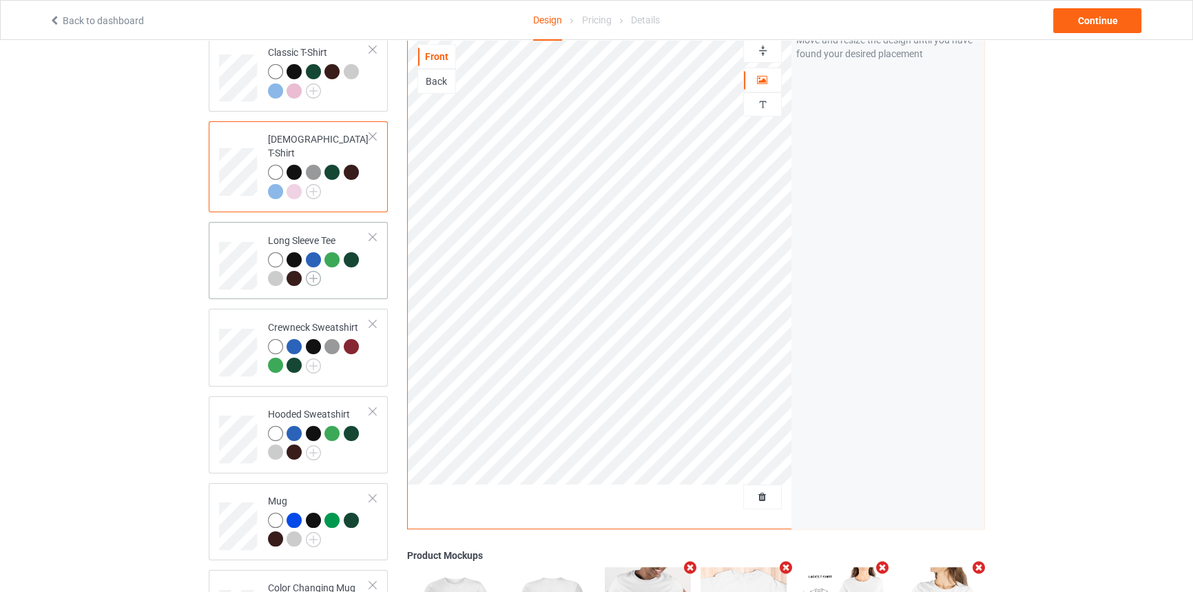
click at [311, 271] on img at bounding box center [313, 278] width 15 height 15
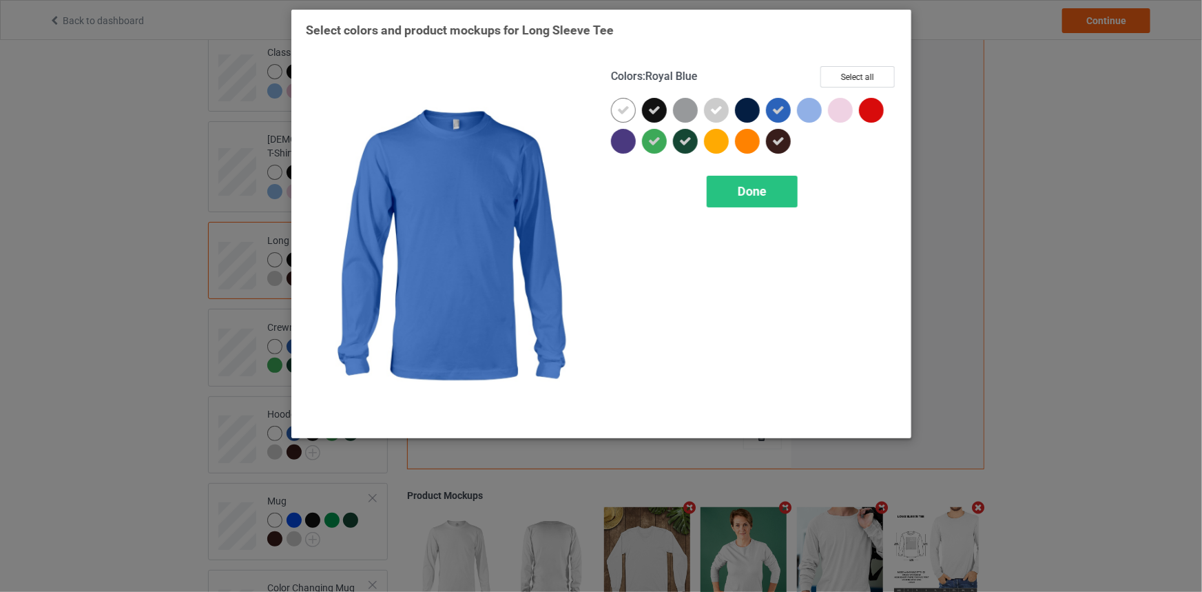
click at [779, 107] on icon at bounding box center [778, 110] width 12 height 12
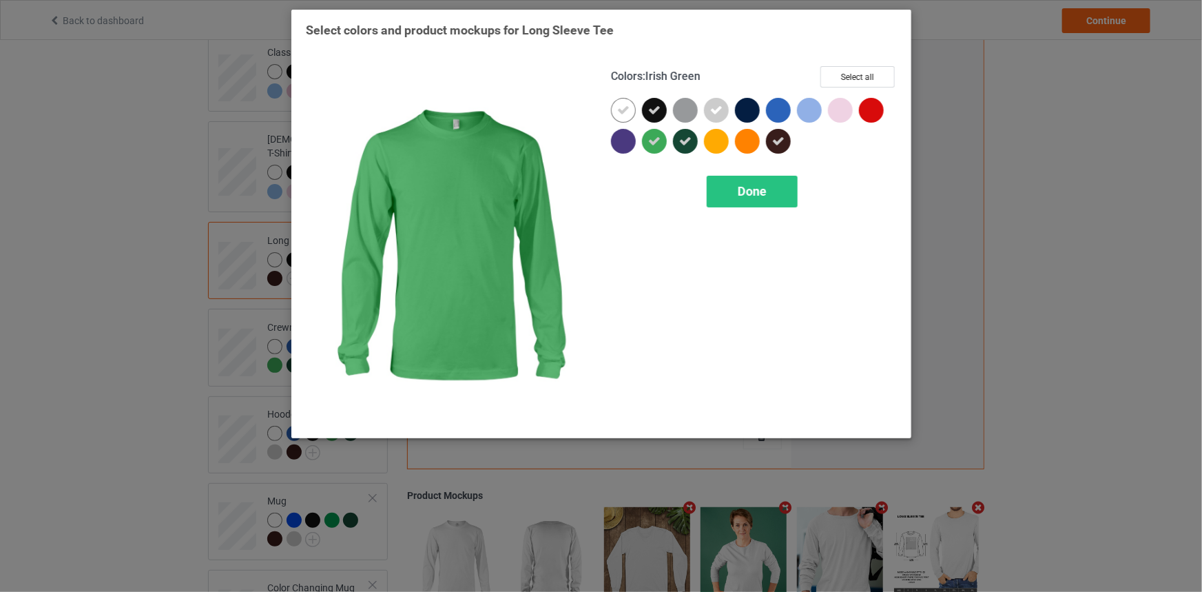
click at [657, 141] on icon at bounding box center [654, 141] width 12 height 12
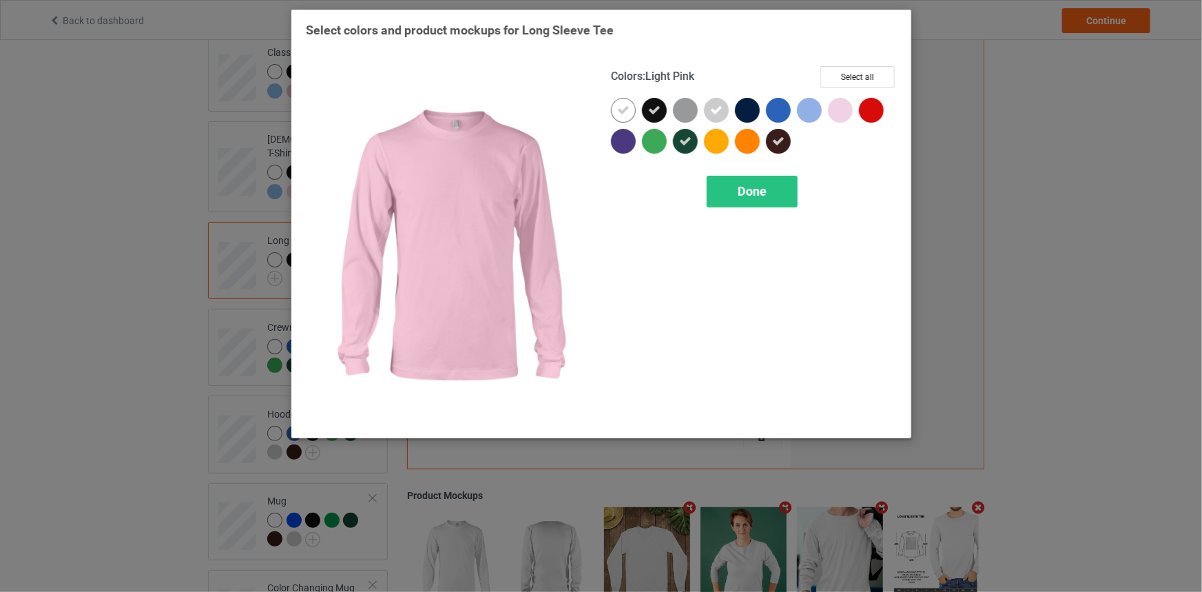
click at [837, 110] on div at bounding box center [840, 110] width 25 height 25
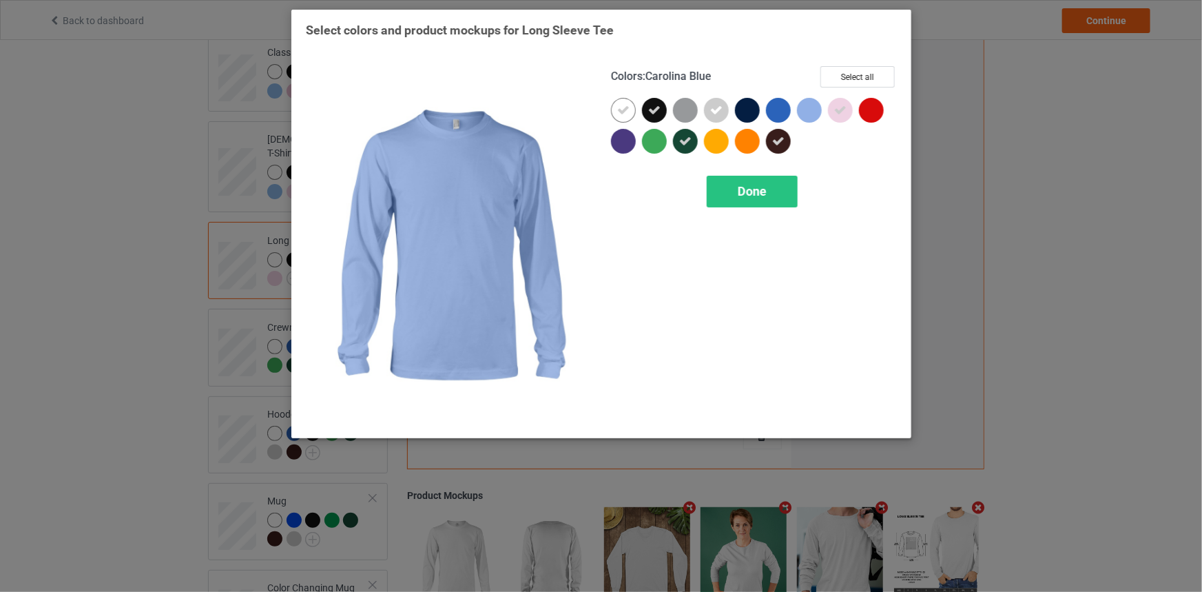
click at [812, 108] on div at bounding box center [809, 110] width 25 height 25
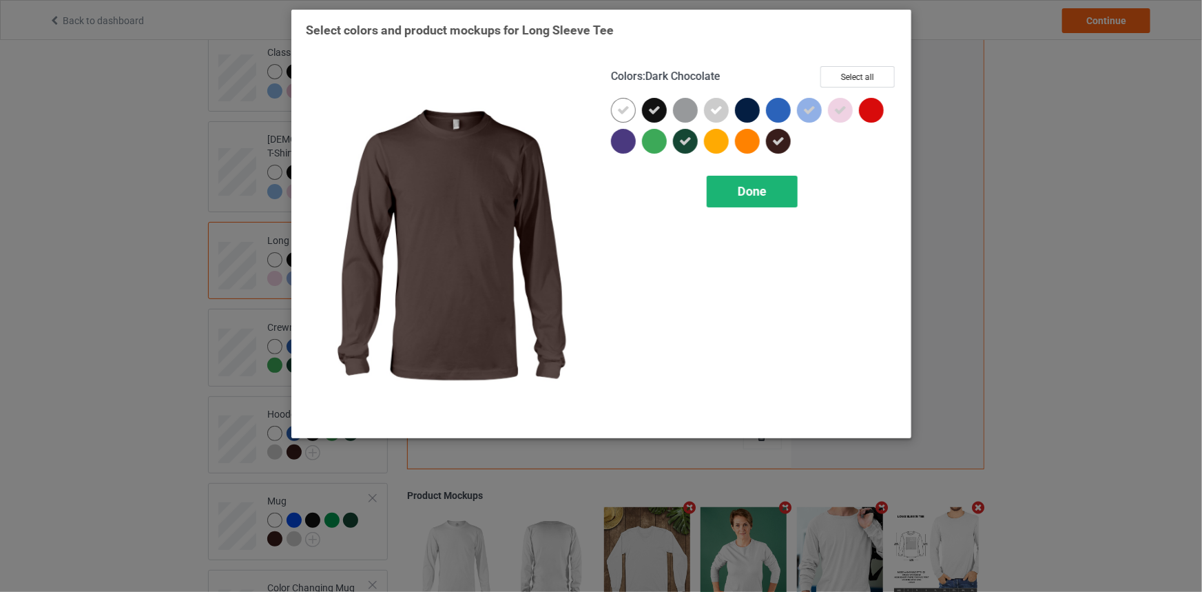
click at [762, 181] on div "Done" at bounding box center [752, 192] width 91 height 32
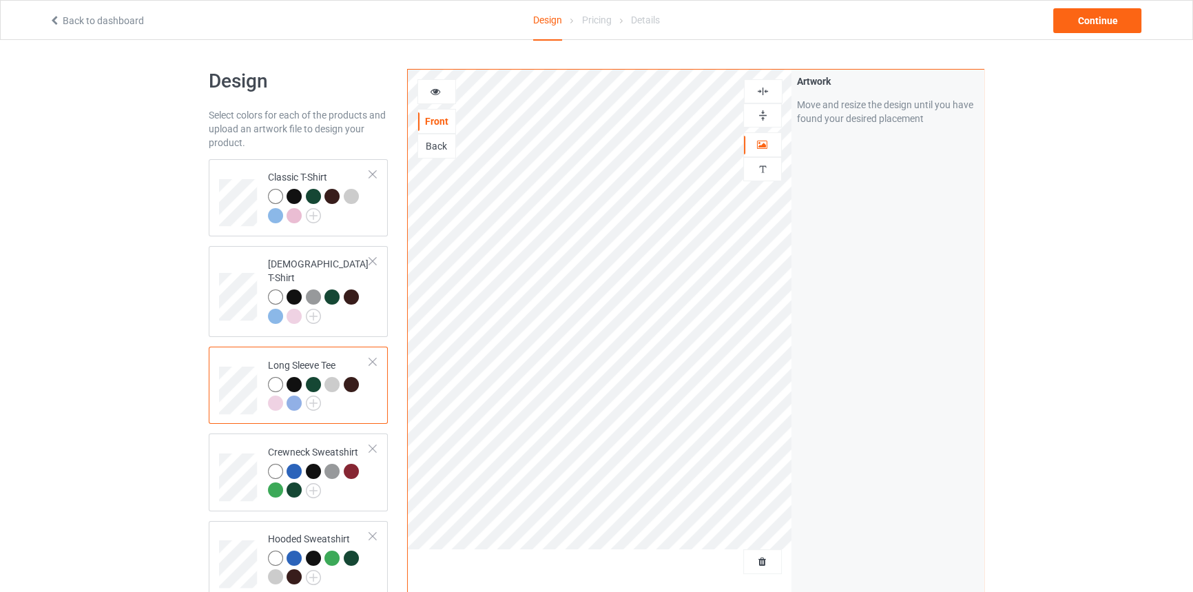
click at [442, 94] on div at bounding box center [436, 92] width 37 height 14
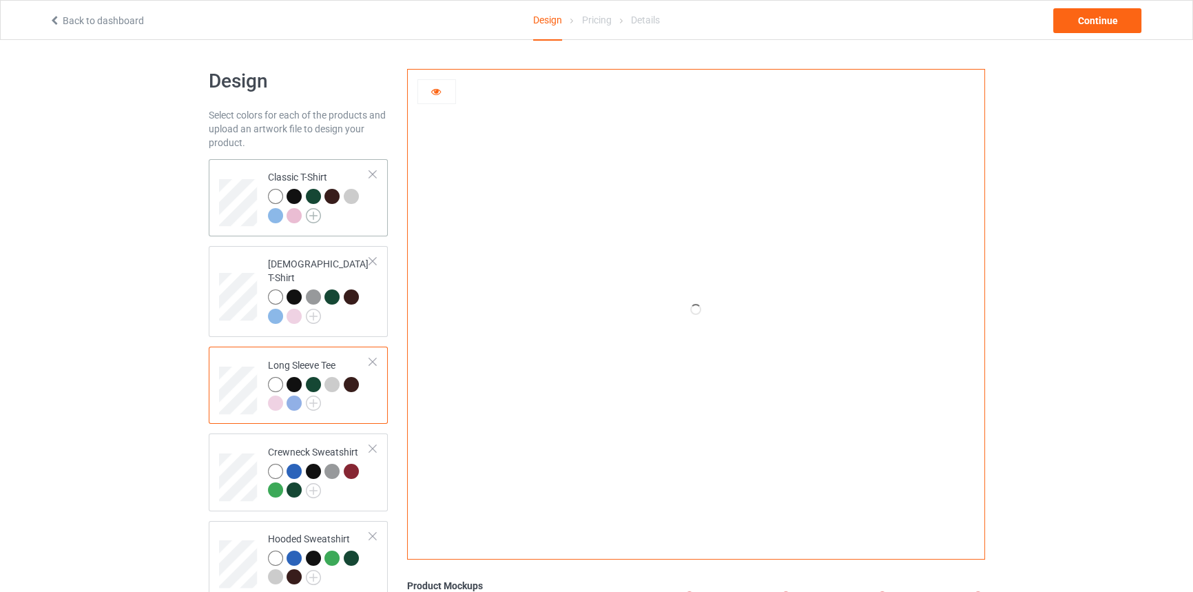
click at [308, 219] on img at bounding box center [313, 215] width 15 height 15
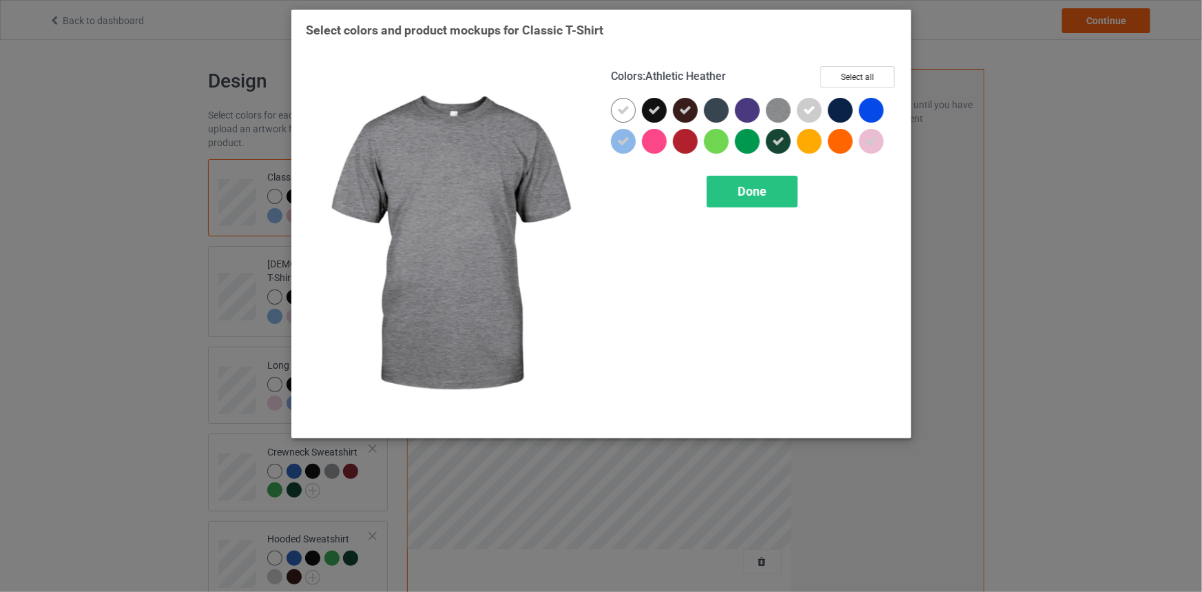
click at [783, 109] on img at bounding box center [778, 110] width 25 height 25
click at [753, 185] on span "Done" at bounding box center [752, 191] width 29 height 14
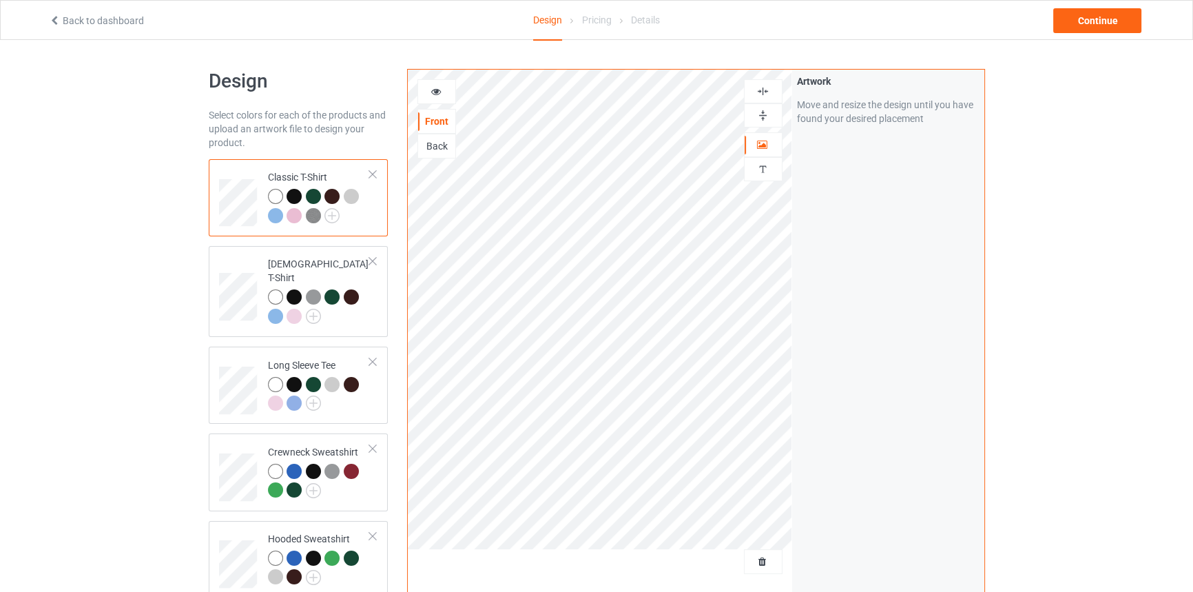
click at [315, 220] on img at bounding box center [313, 215] width 15 height 15
click at [440, 87] on icon at bounding box center [436, 90] width 12 height 10
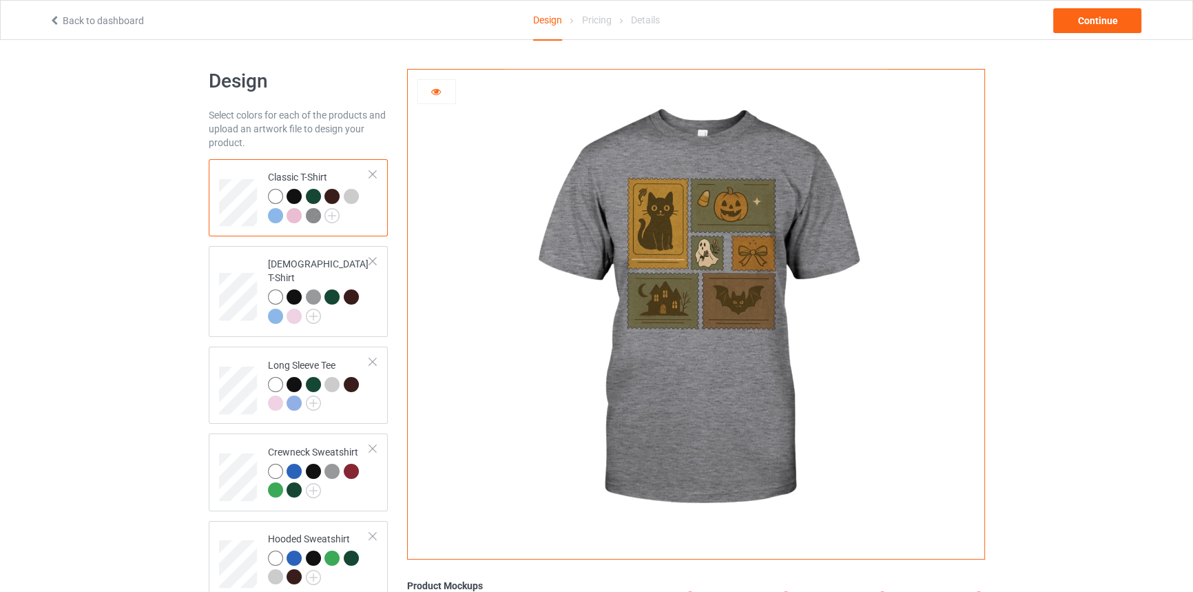
click at [350, 193] on div at bounding box center [351, 196] width 15 height 15
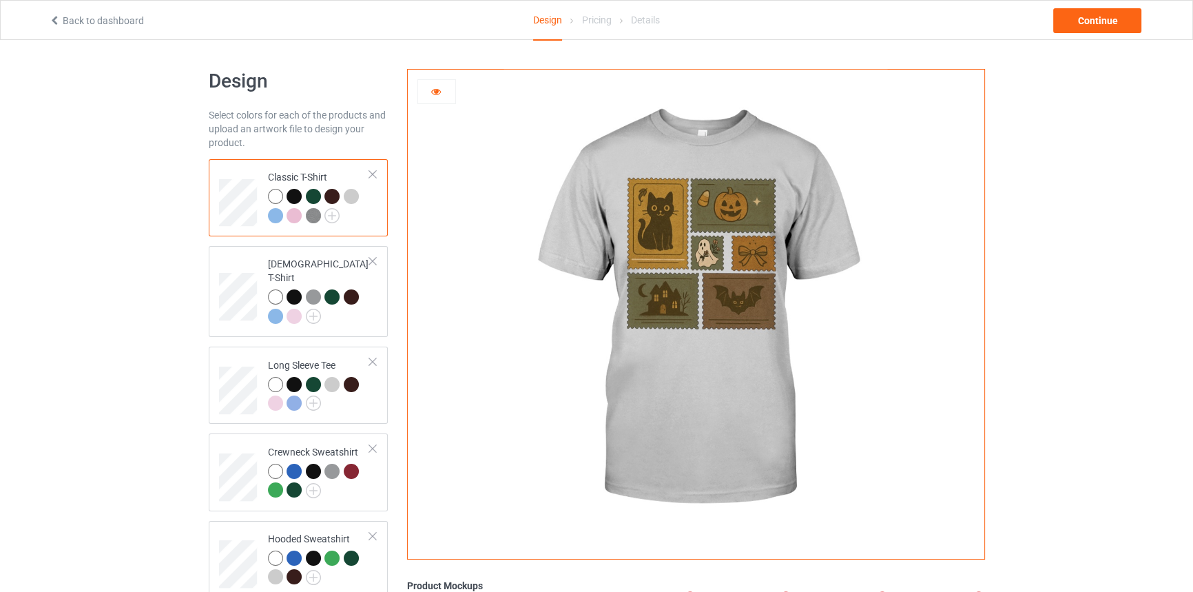
click at [306, 219] on img at bounding box center [313, 215] width 15 height 15
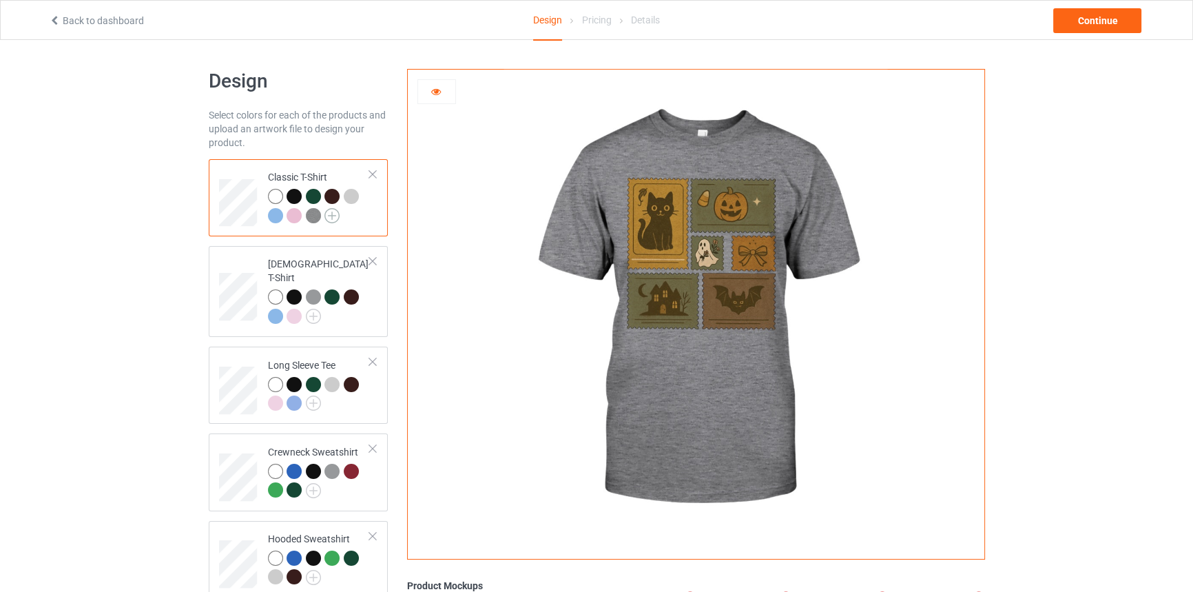
click at [333, 215] on img at bounding box center [331, 215] width 15 height 15
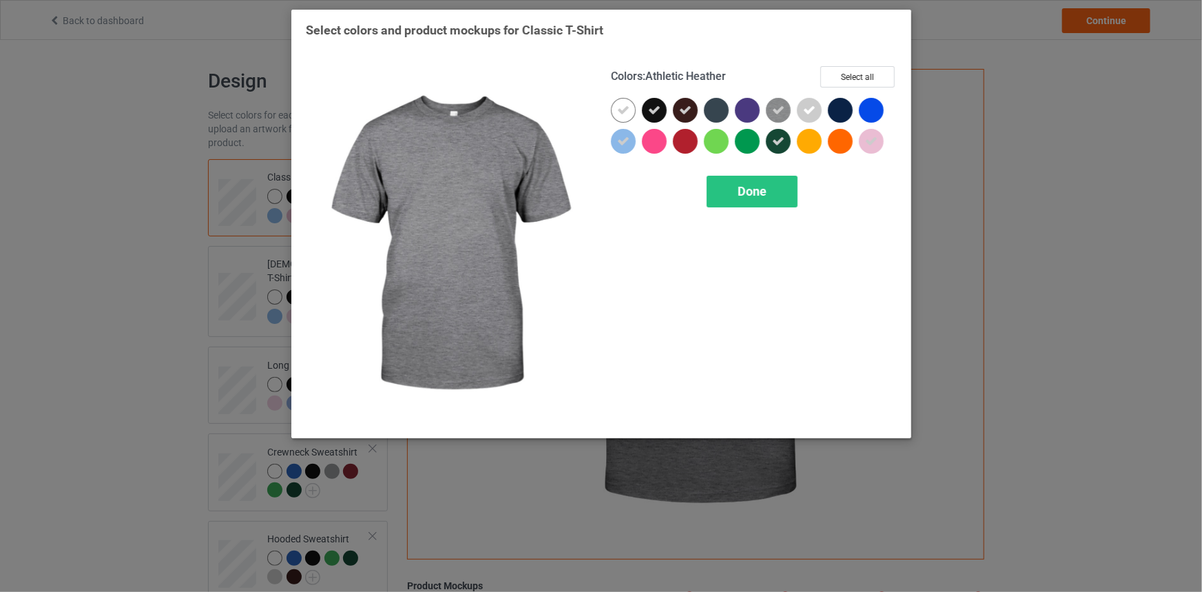
click at [783, 110] on icon at bounding box center [778, 110] width 12 height 12
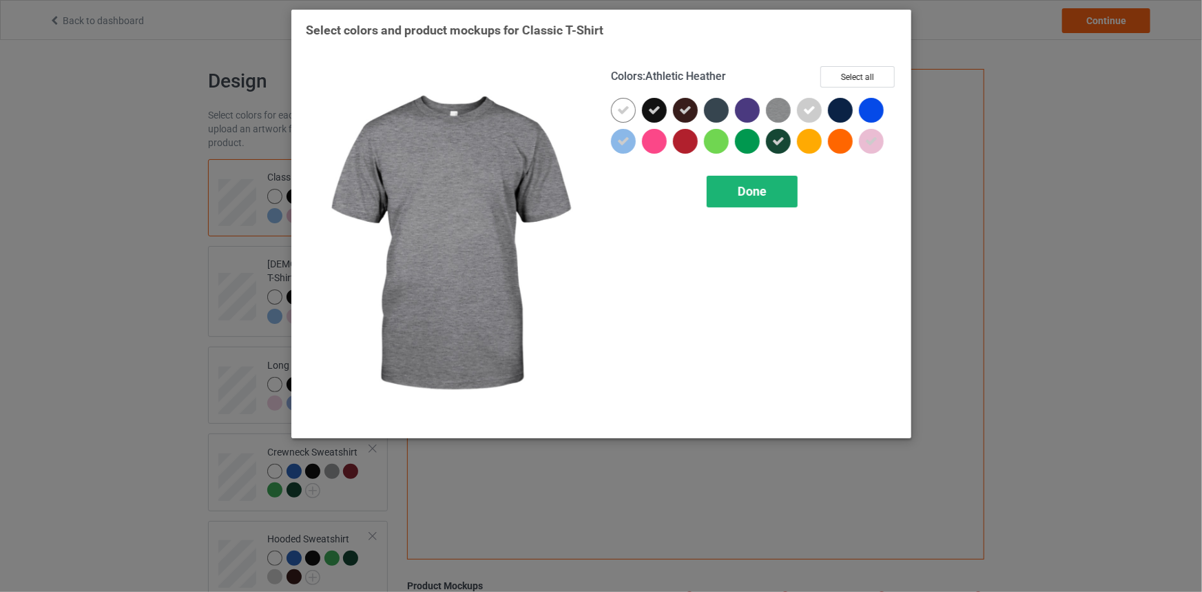
click at [765, 196] on span "Done" at bounding box center [752, 191] width 29 height 14
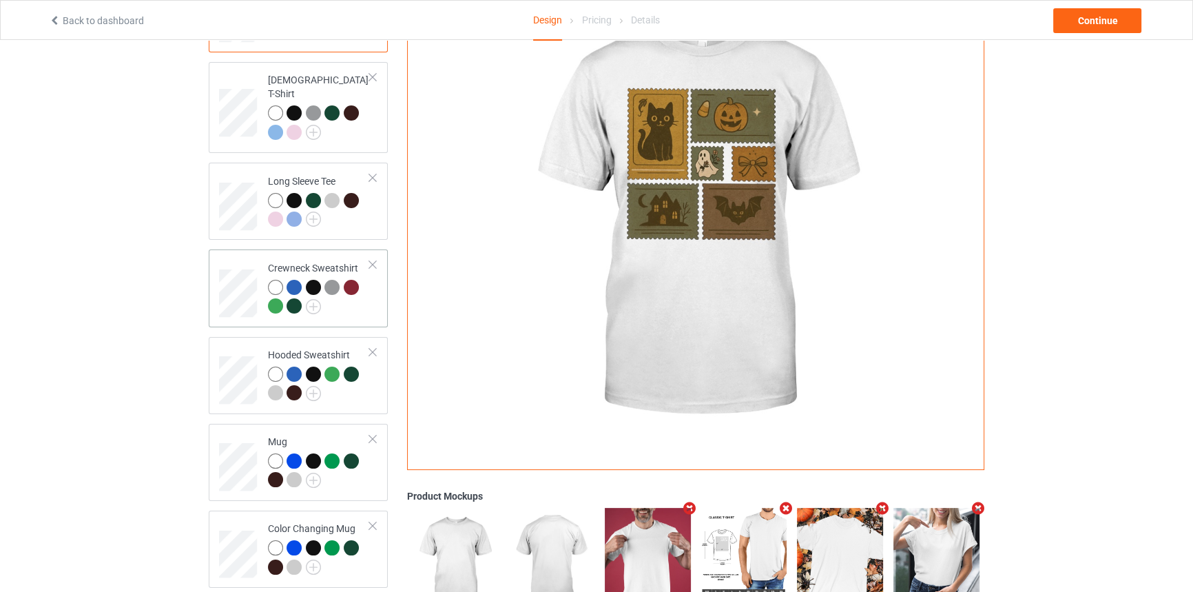
scroll to position [187, 0]
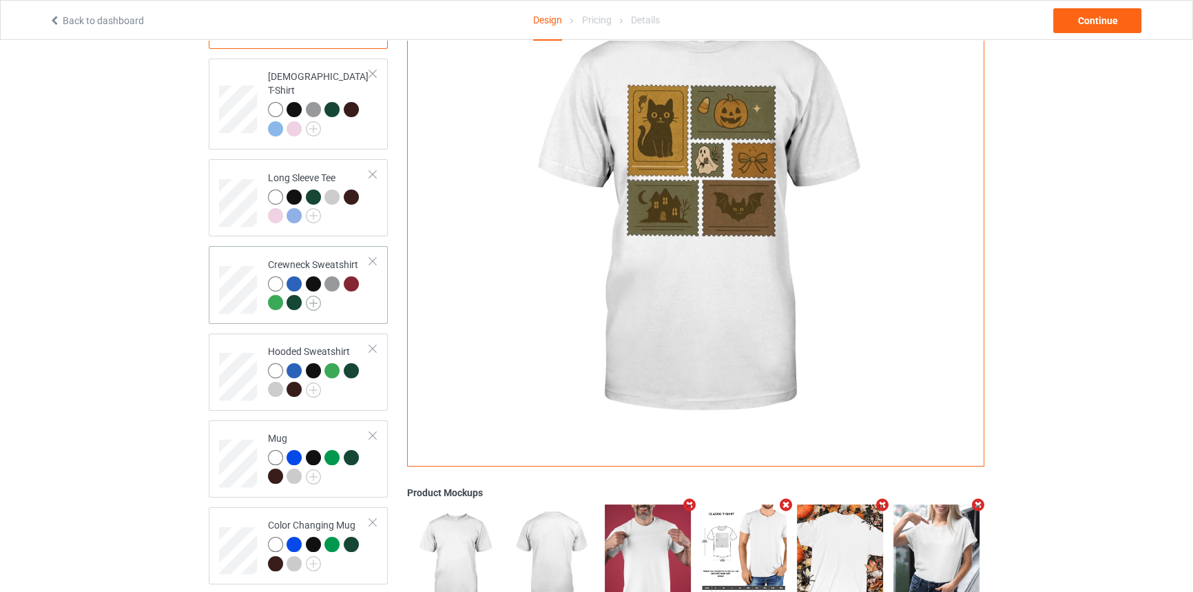
click at [316, 296] on img at bounding box center [313, 303] width 15 height 15
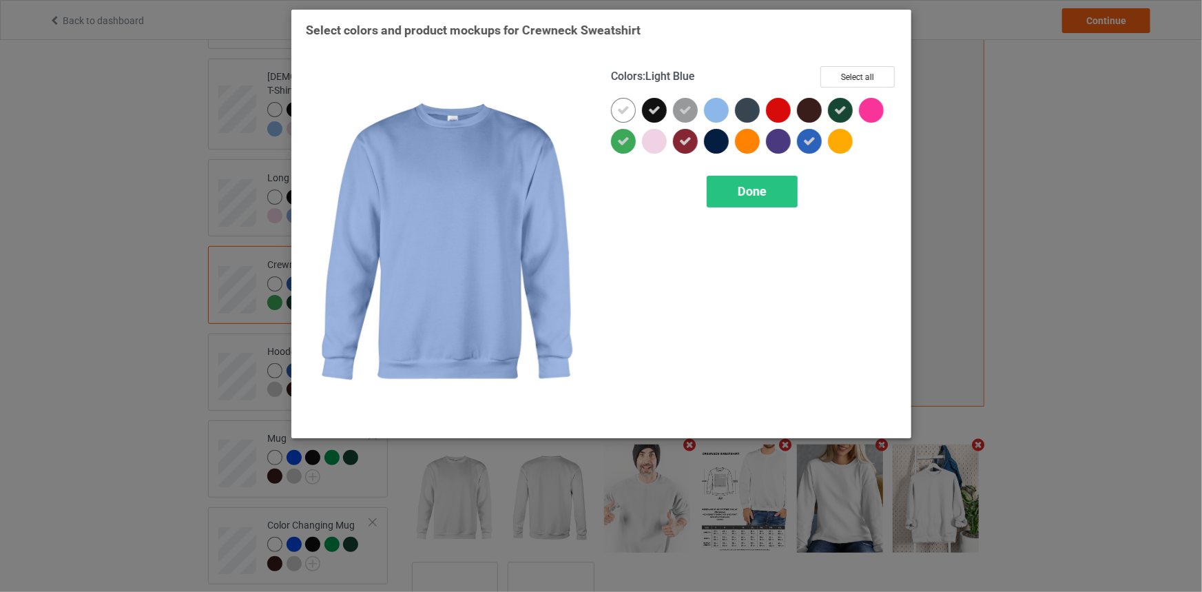
click at [714, 103] on div at bounding box center [716, 110] width 25 height 25
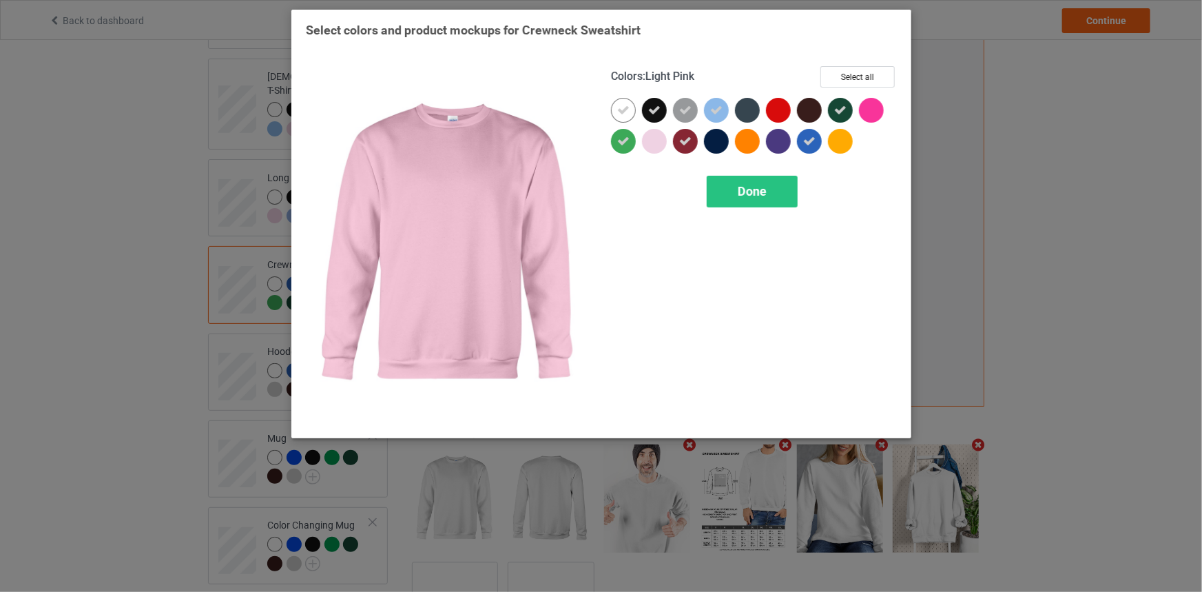
click at [642, 141] on div at bounding box center [654, 141] width 25 height 25
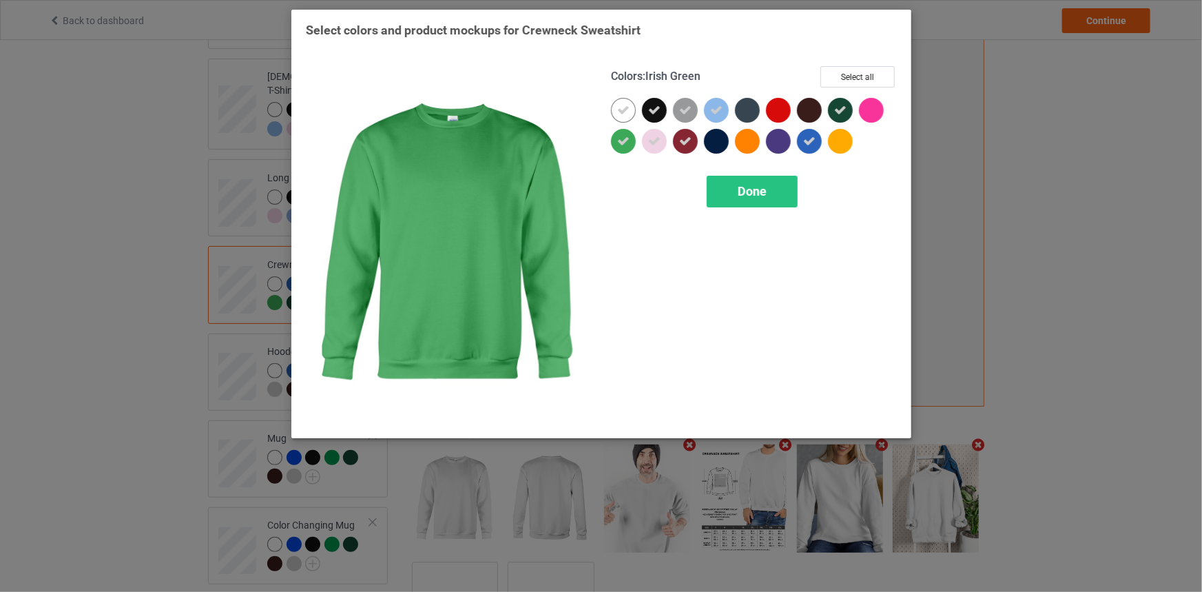
drag, startPoint x: 619, startPoint y: 136, endPoint x: 754, endPoint y: 153, distance: 136.8
click at [619, 135] on icon at bounding box center [623, 141] width 12 height 12
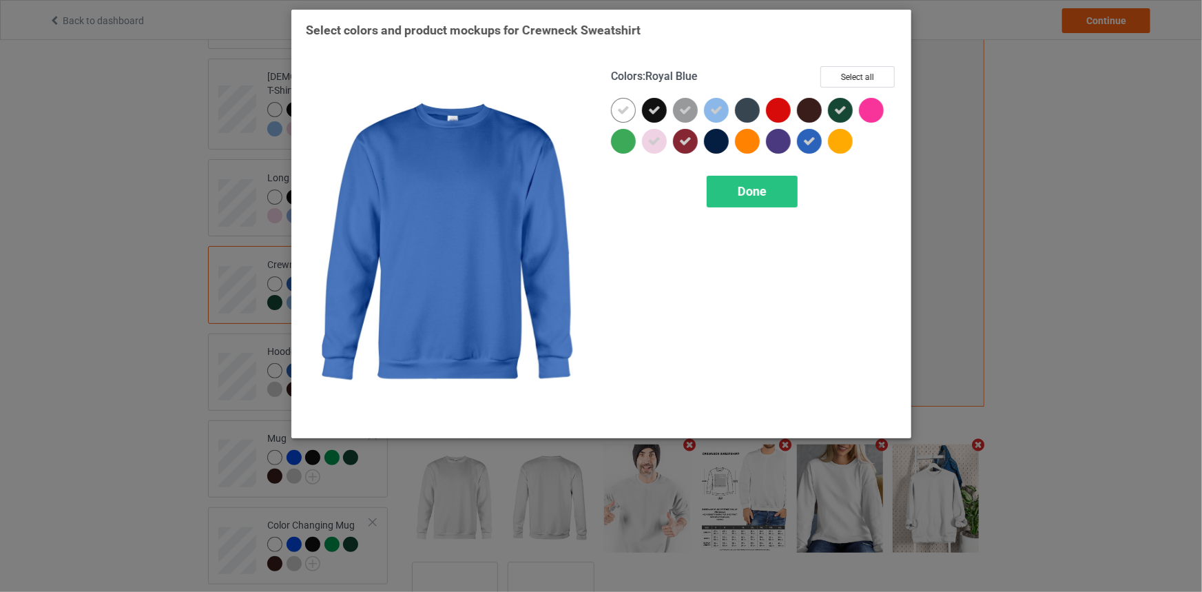
click at [807, 141] on icon at bounding box center [809, 141] width 12 height 12
click at [768, 194] on div "Done" at bounding box center [752, 192] width 91 height 32
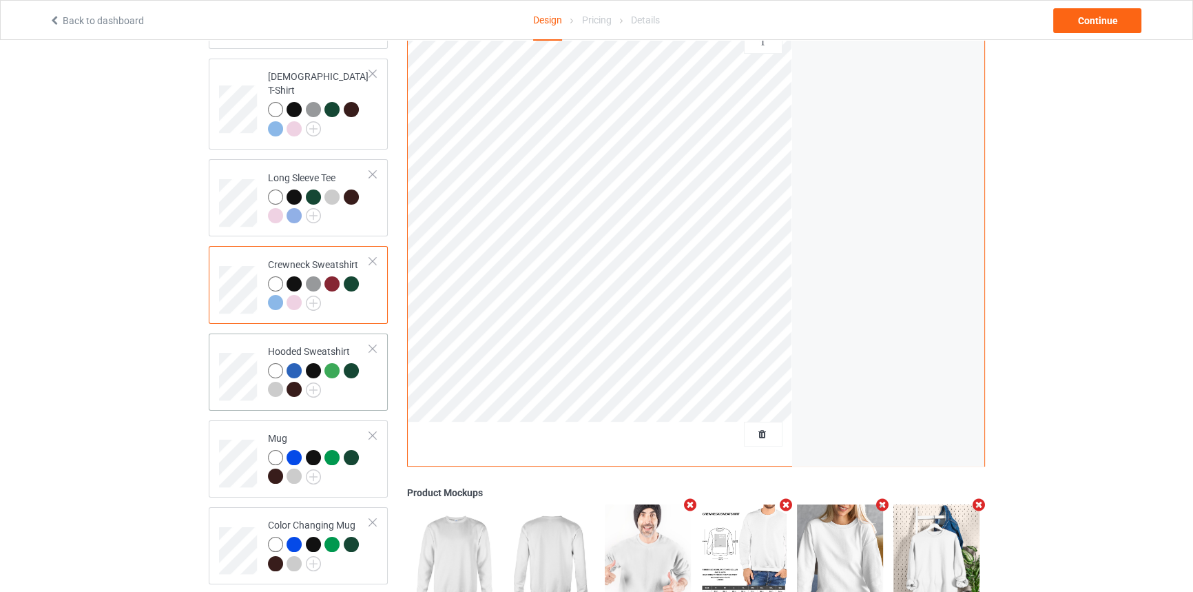
scroll to position [313, 0]
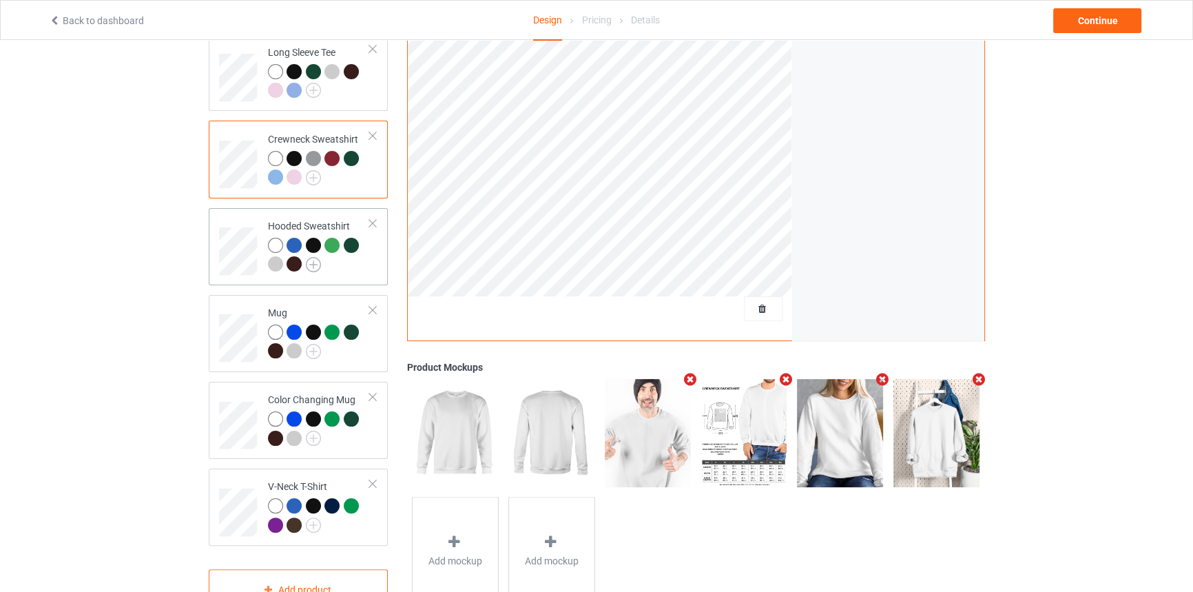
click at [313, 257] on img at bounding box center [313, 264] width 15 height 15
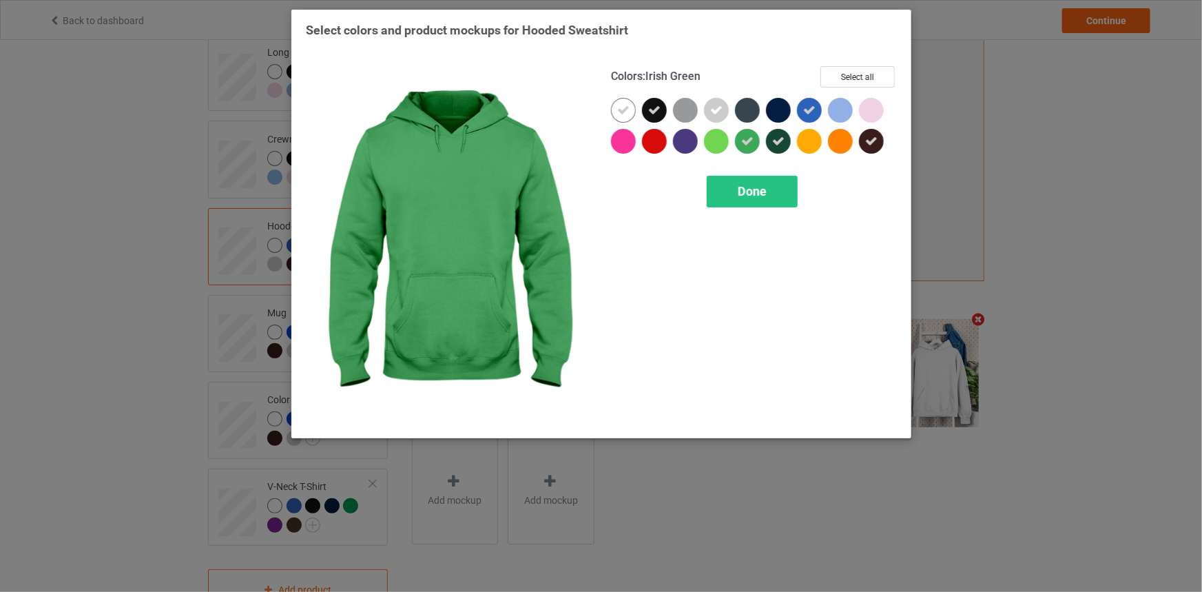
click at [739, 141] on div at bounding box center [747, 141] width 25 height 25
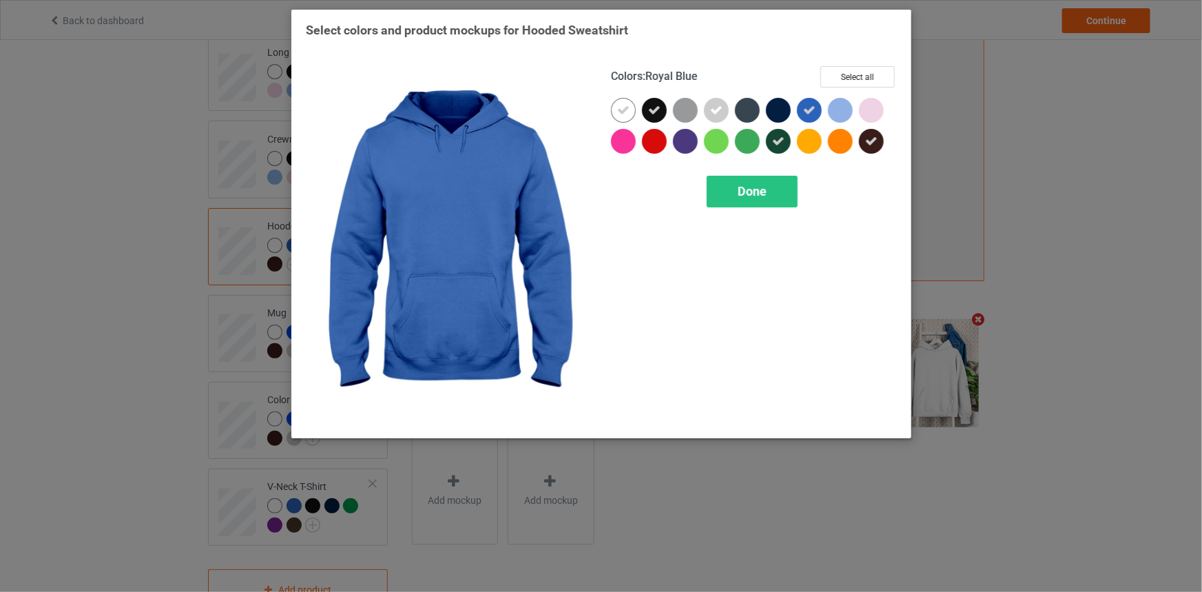
drag, startPoint x: 812, startPoint y: 106, endPoint x: 822, endPoint y: 105, distance: 10.4
click at [812, 105] on icon at bounding box center [809, 110] width 12 height 12
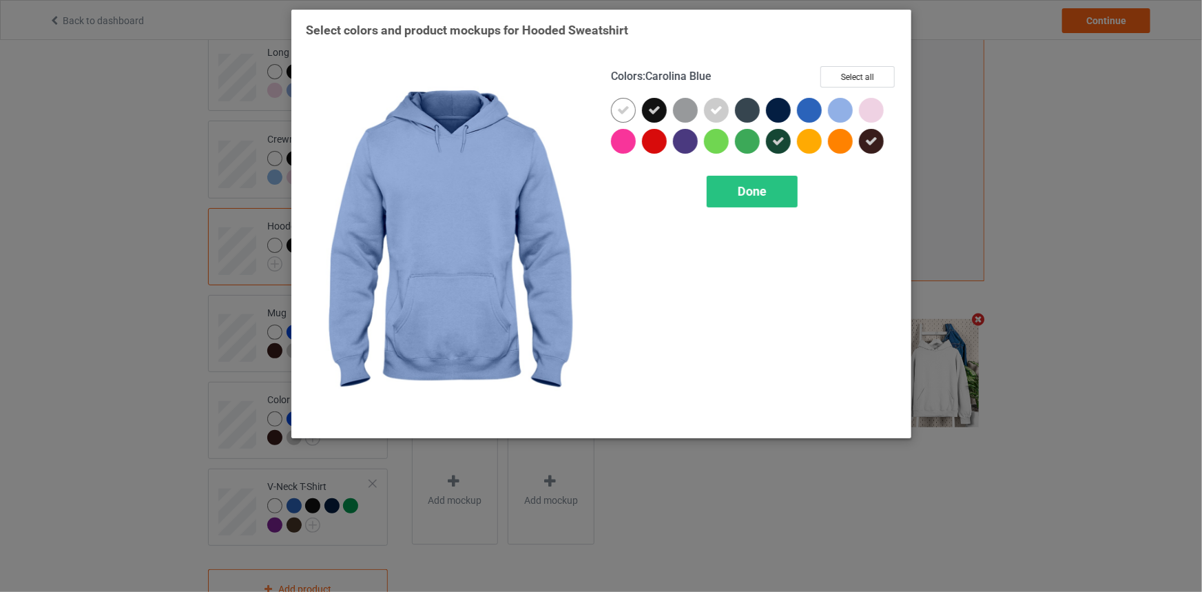
drag, startPoint x: 831, startPoint y: 105, endPoint x: 867, endPoint y: 112, distance: 37.2
click at [832, 105] on div at bounding box center [840, 110] width 25 height 25
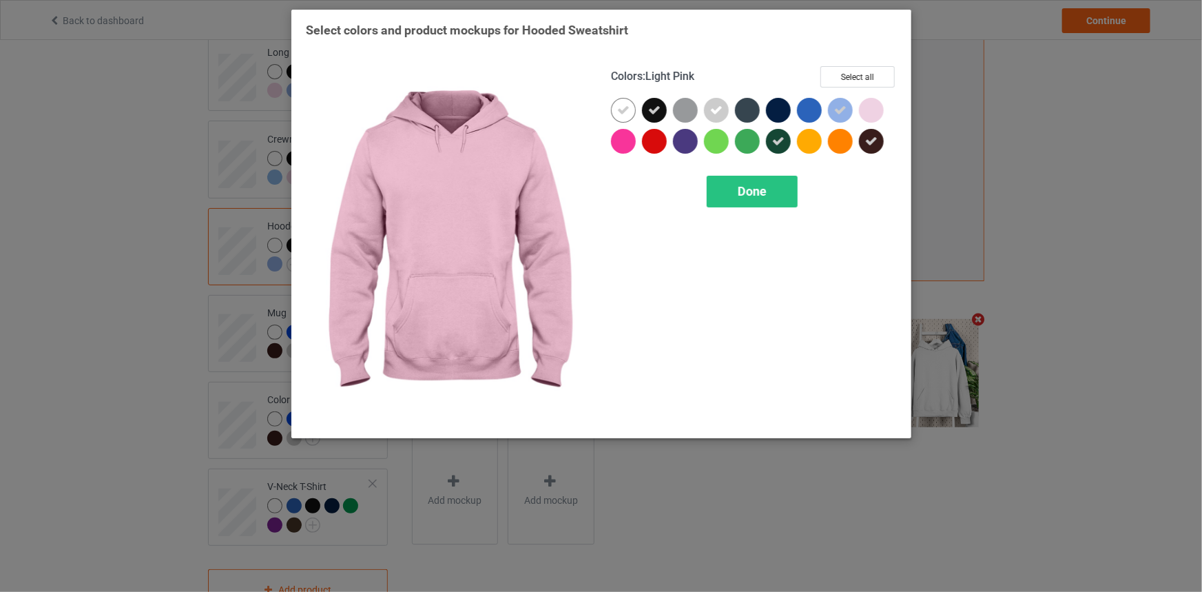
click at [868, 112] on div at bounding box center [871, 110] width 25 height 25
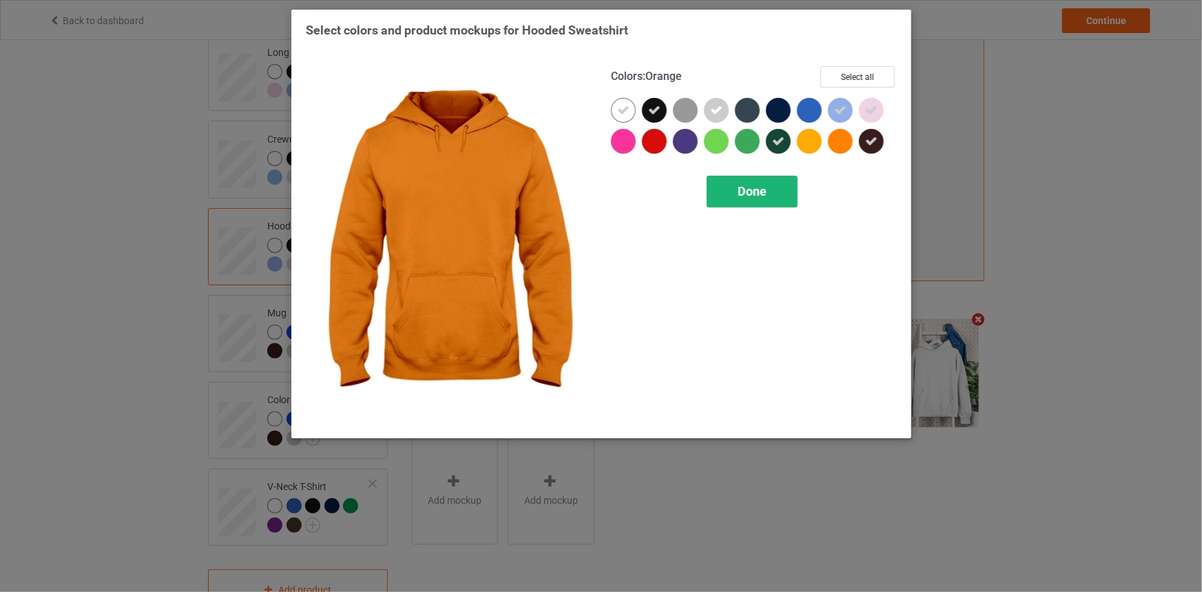
click at [758, 187] on span "Done" at bounding box center [752, 191] width 29 height 14
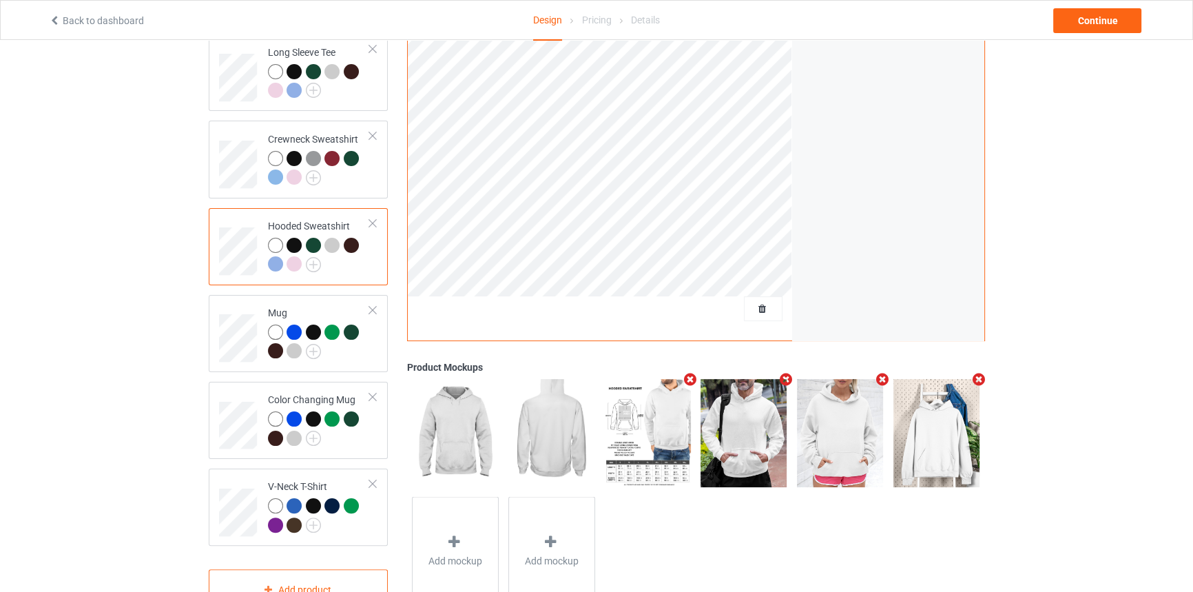
click at [823, 437] on div "Front Back Artwork Personalized text Artwork Move and resize the design until y…" at bounding box center [695, 213] width 577 height 794
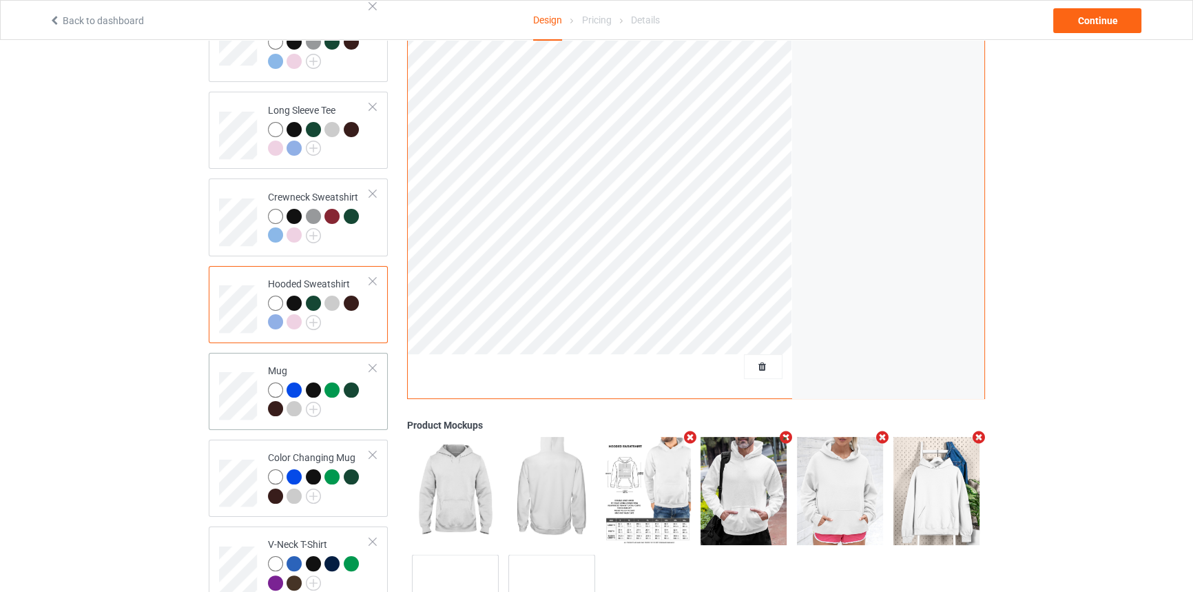
scroll to position [250, 0]
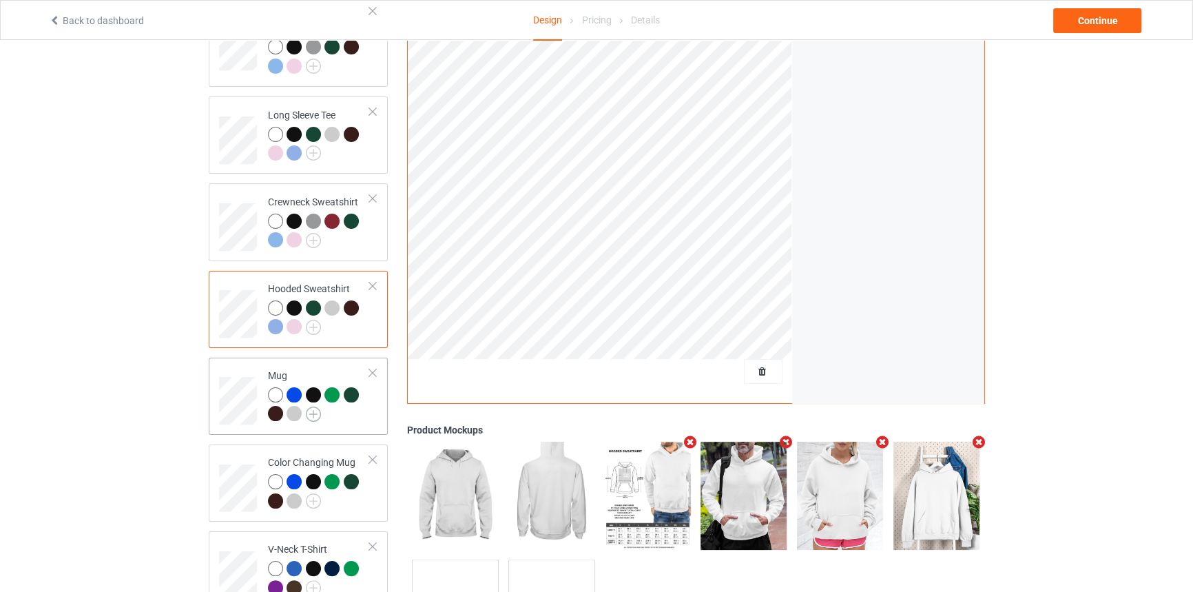
click at [318, 406] on img at bounding box center [313, 413] width 15 height 15
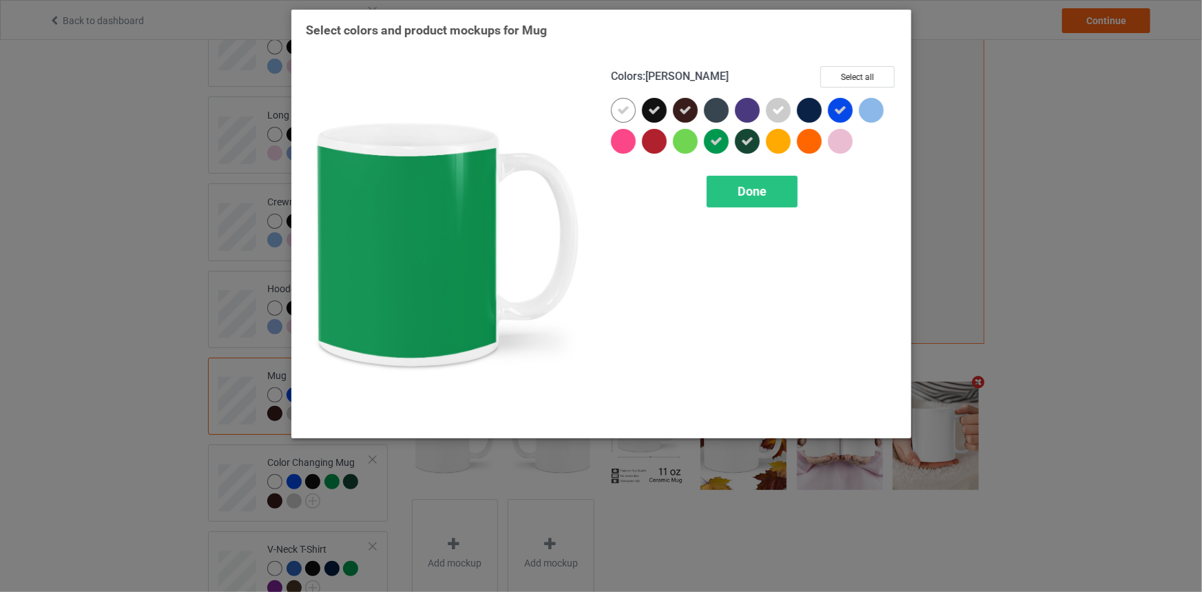
click at [723, 139] on div at bounding box center [716, 141] width 25 height 25
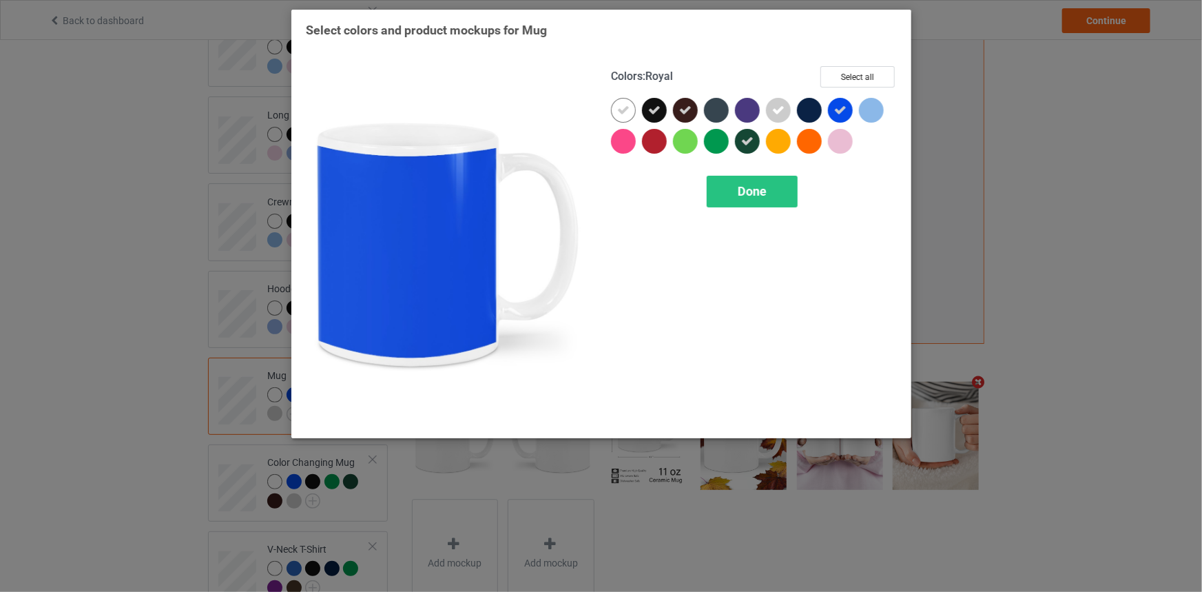
click at [837, 107] on icon at bounding box center [840, 110] width 12 height 12
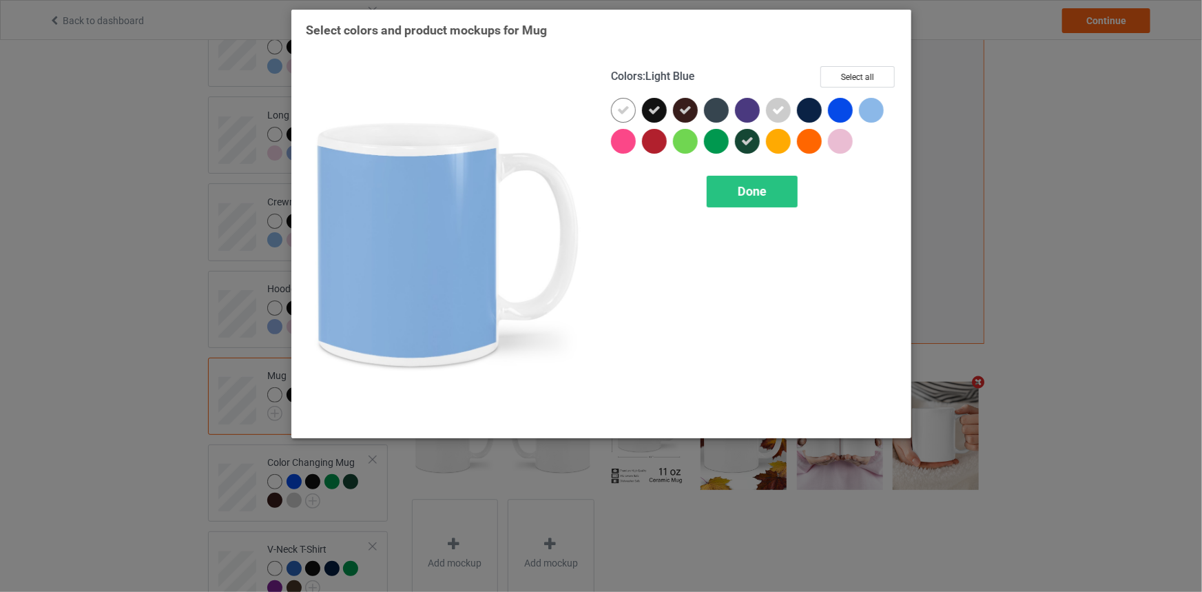
click at [875, 106] on div at bounding box center [871, 110] width 25 height 25
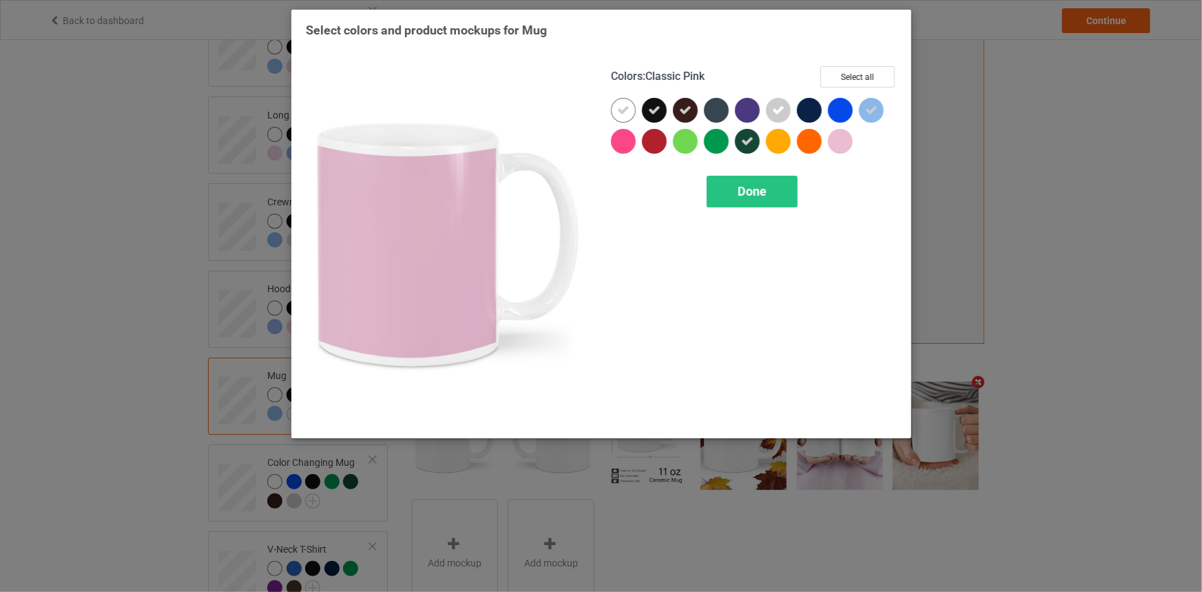
click at [846, 141] on div at bounding box center [840, 141] width 25 height 25
click at [756, 190] on span "Done" at bounding box center [752, 191] width 29 height 14
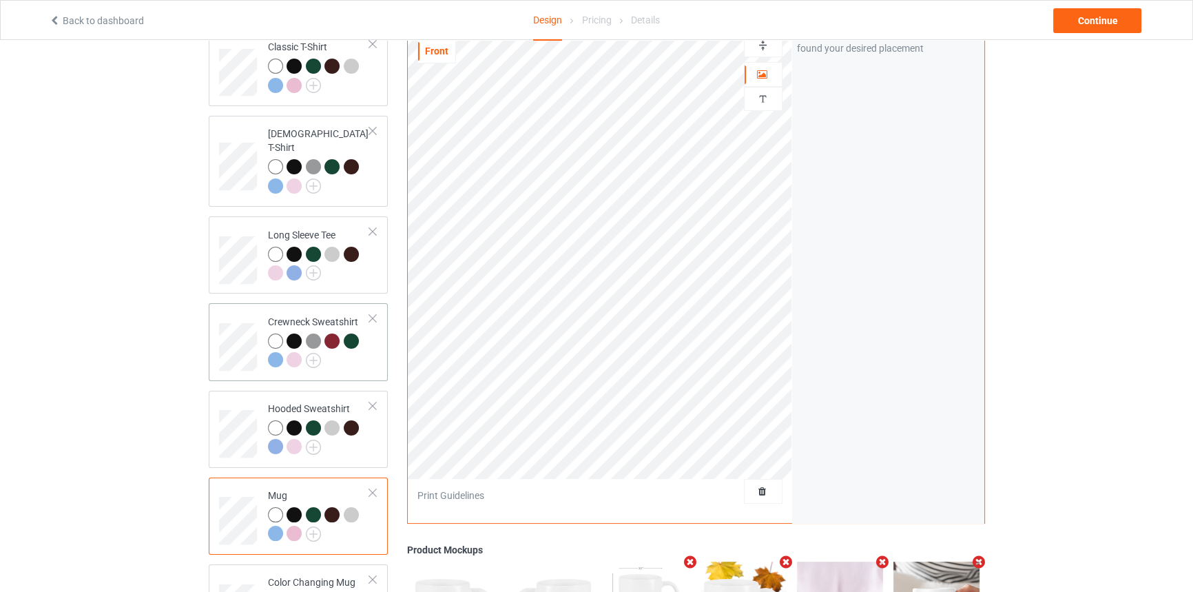
scroll to position [62, 0]
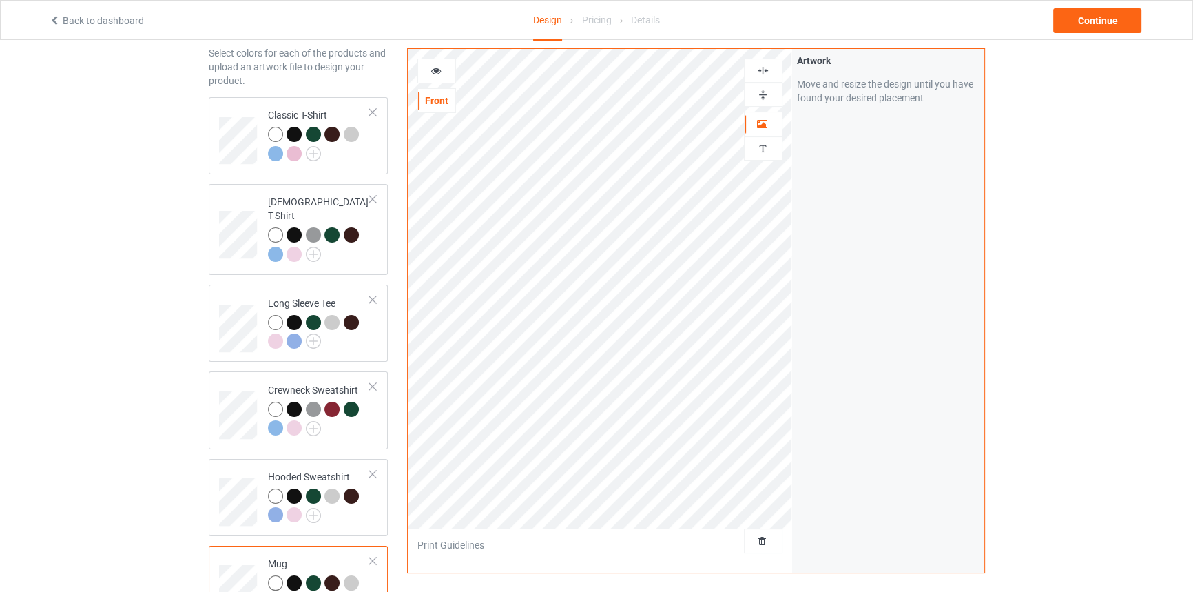
click at [765, 83] on div at bounding box center [763, 95] width 39 height 24
click at [765, 97] on img at bounding box center [762, 94] width 13 height 13
click at [427, 69] on div at bounding box center [436, 71] width 37 height 14
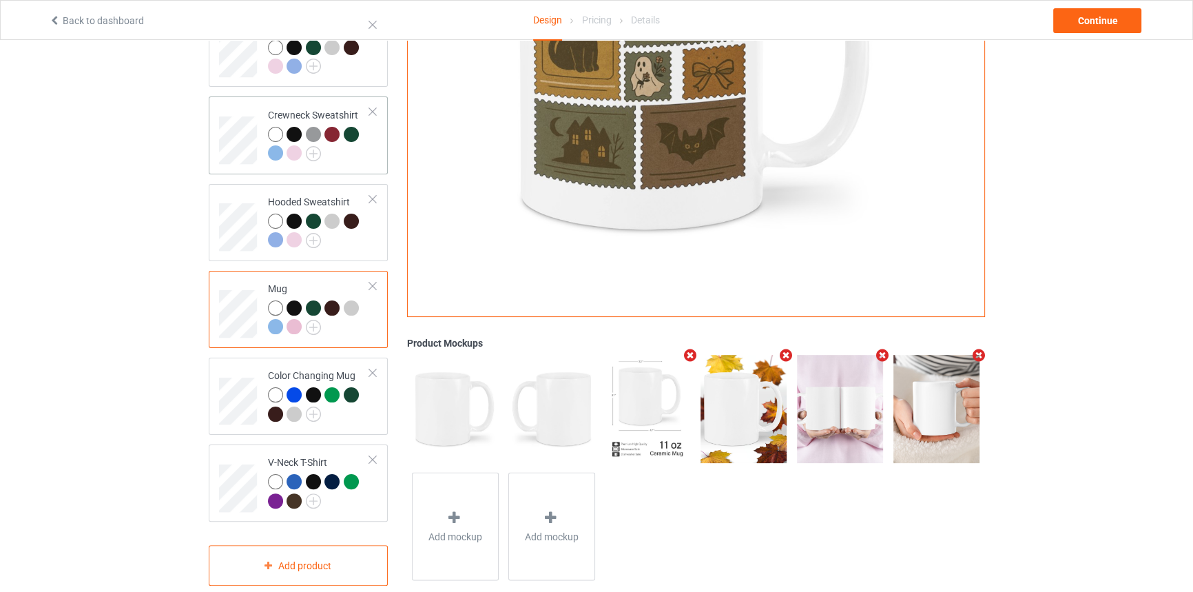
scroll to position [347, 0]
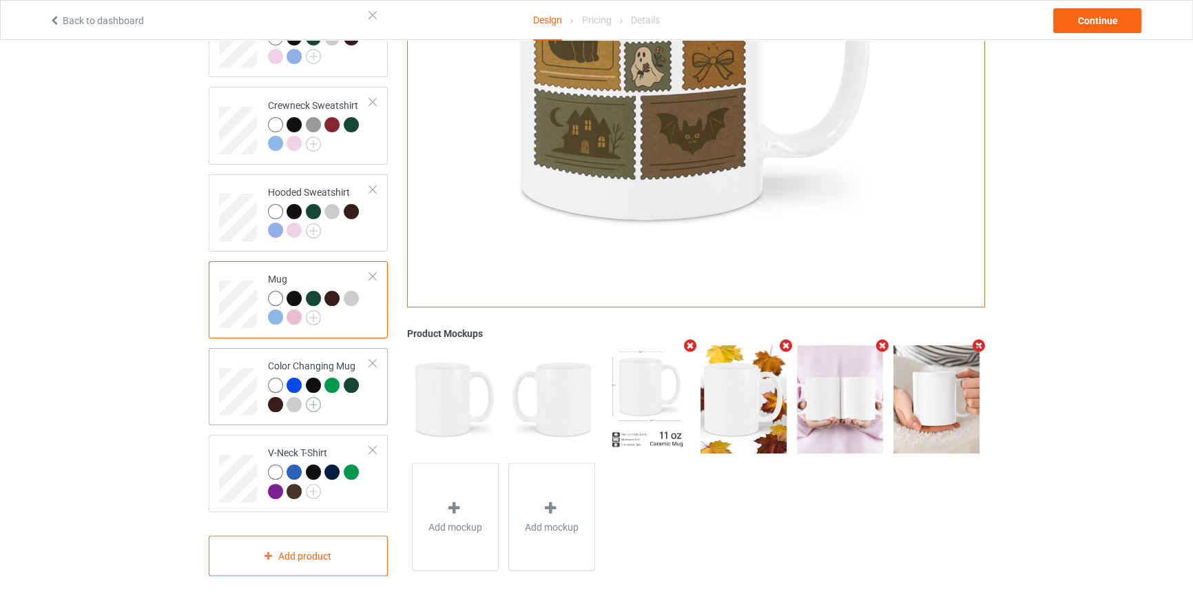
click at [313, 397] on img at bounding box center [313, 404] width 15 height 15
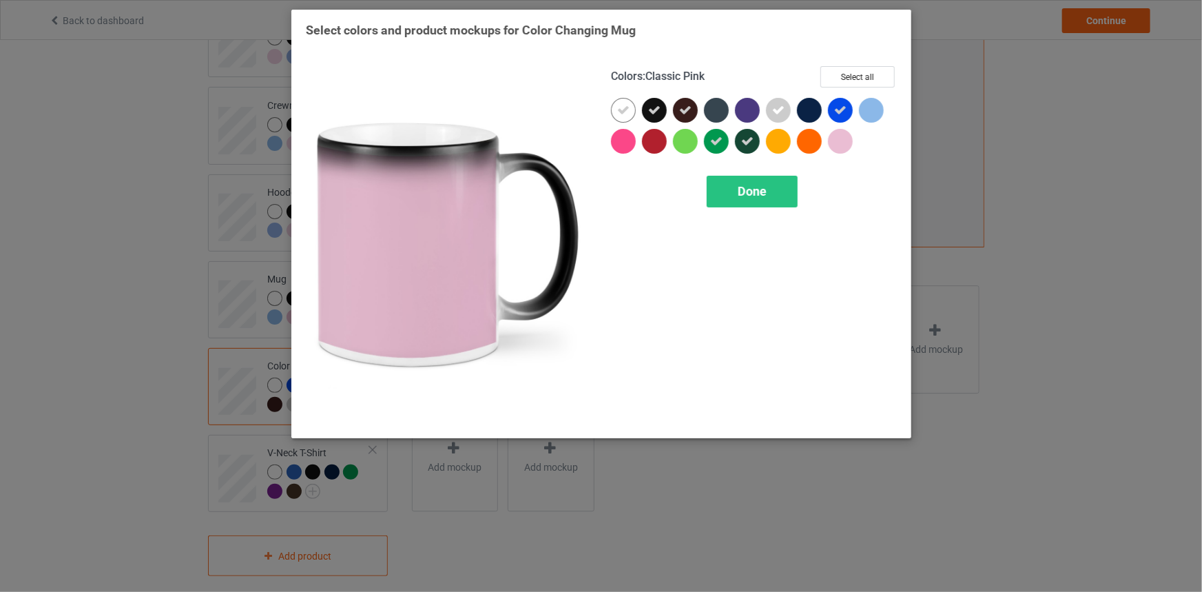
click at [843, 146] on div at bounding box center [840, 141] width 25 height 25
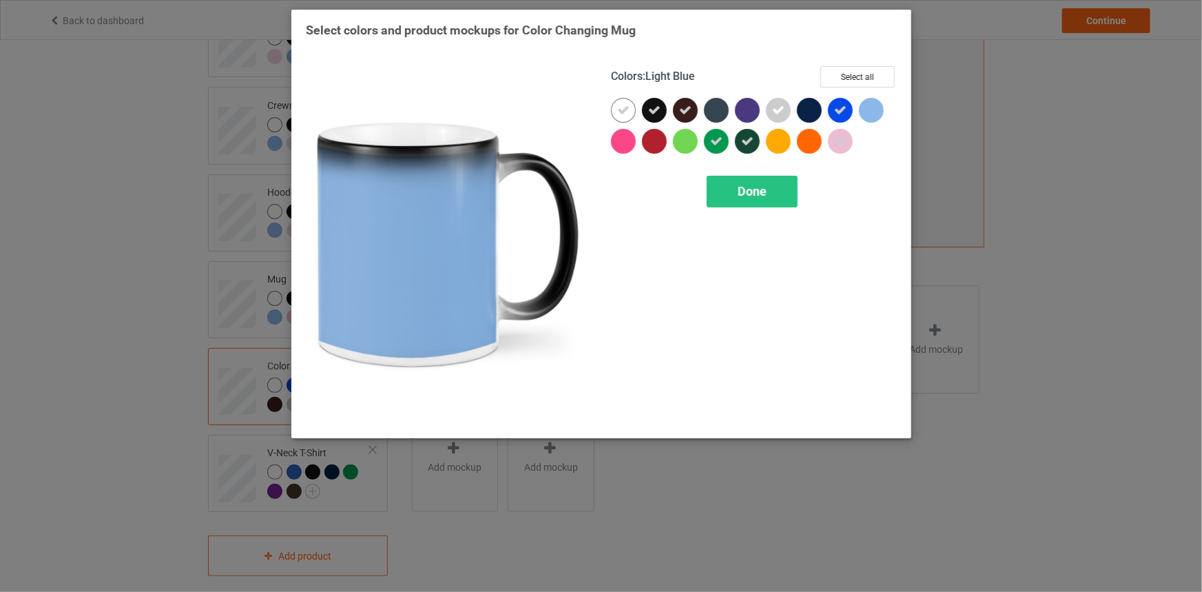
click at [886, 98] on div at bounding box center [874, 113] width 31 height 31
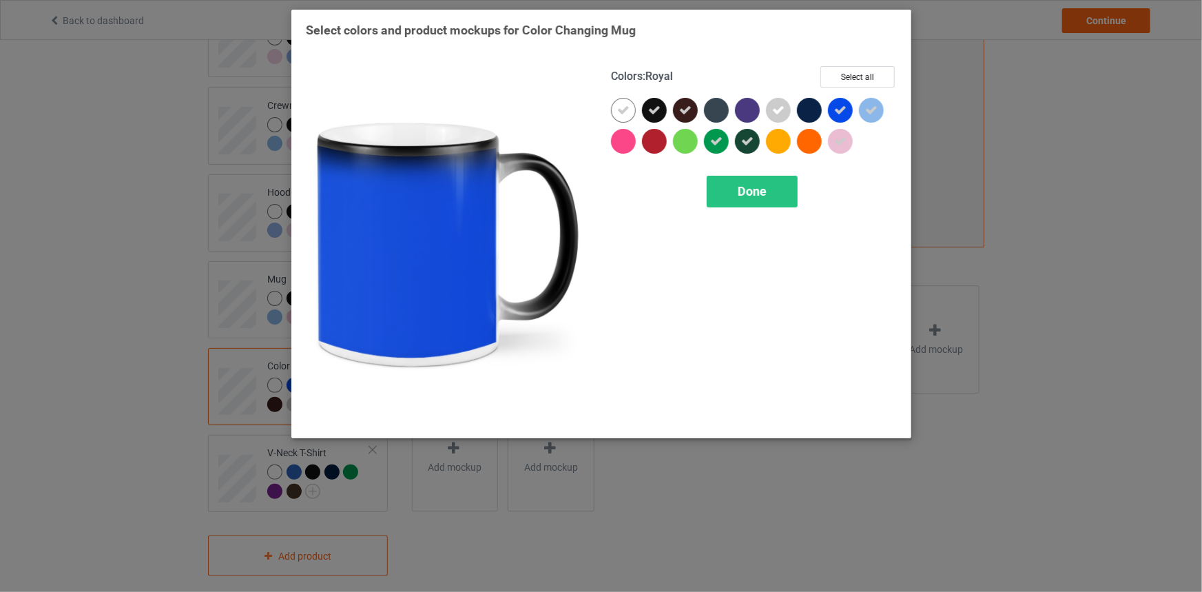
drag, startPoint x: 844, startPoint y: 106, endPoint x: 750, endPoint y: 131, distance: 97.6
click at [844, 105] on icon at bounding box center [840, 110] width 12 height 12
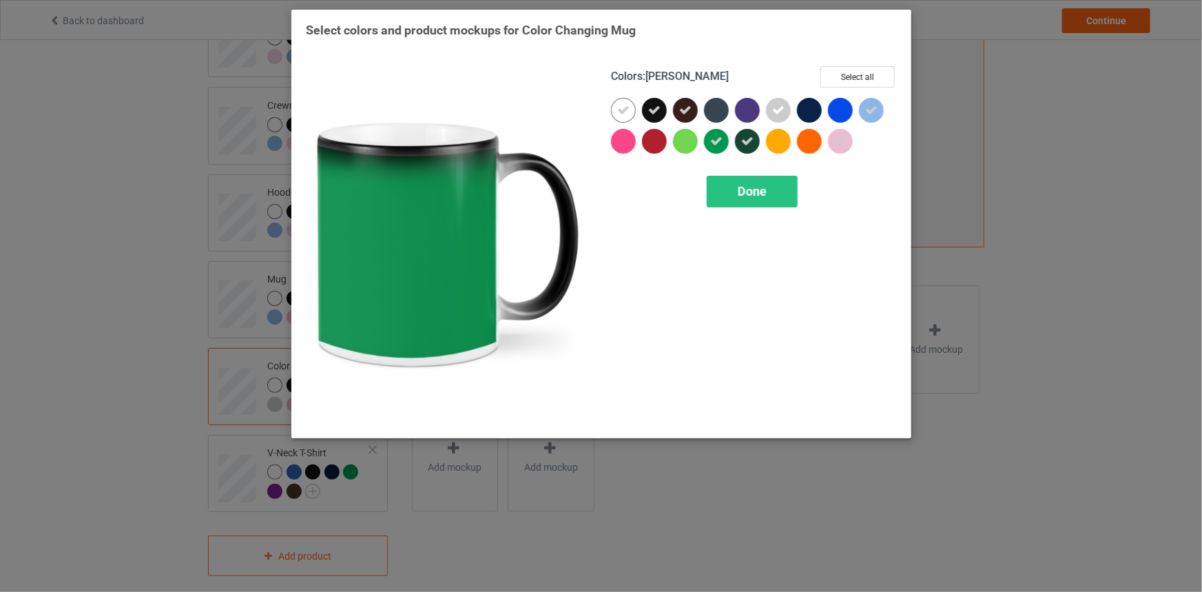
click at [716, 132] on div at bounding box center [716, 141] width 25 height 25
click at [750, 203] on div "Done" at bounding box center [752, 192] width 91 height 32
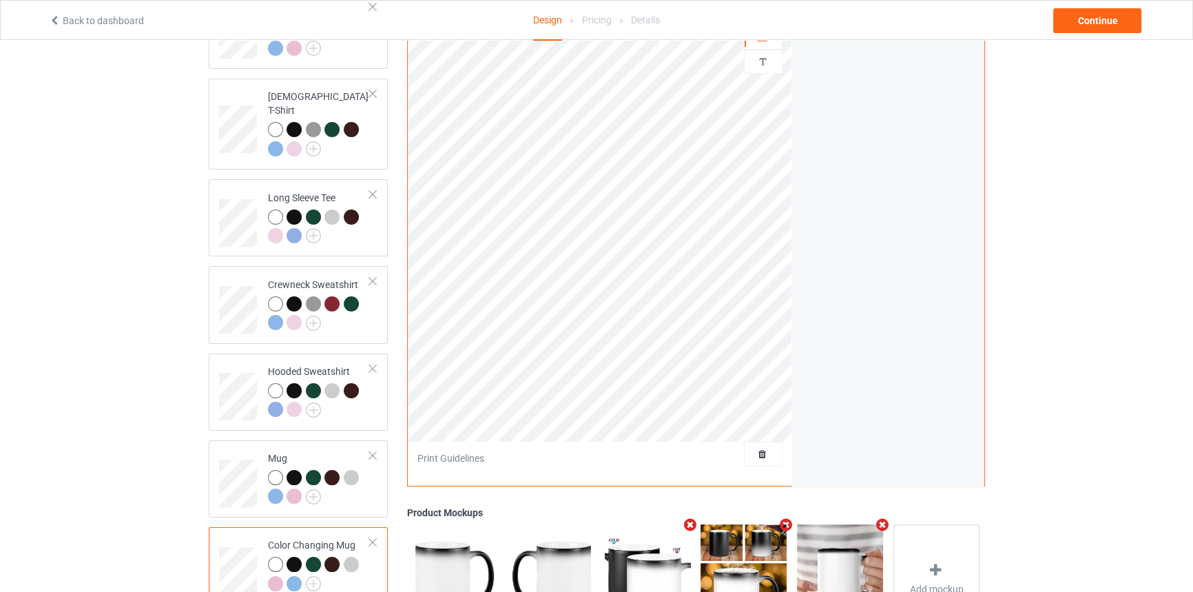
scroll to position [347, 0]
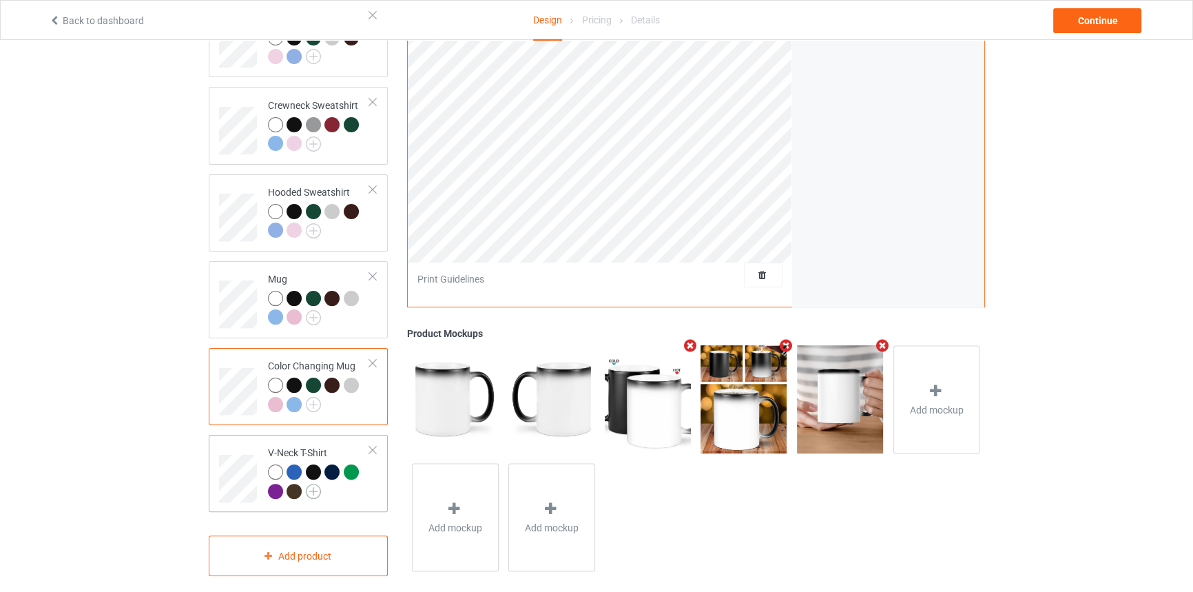
click at [310, 484] on img at bounding box center [313, 491] width 15 height 15
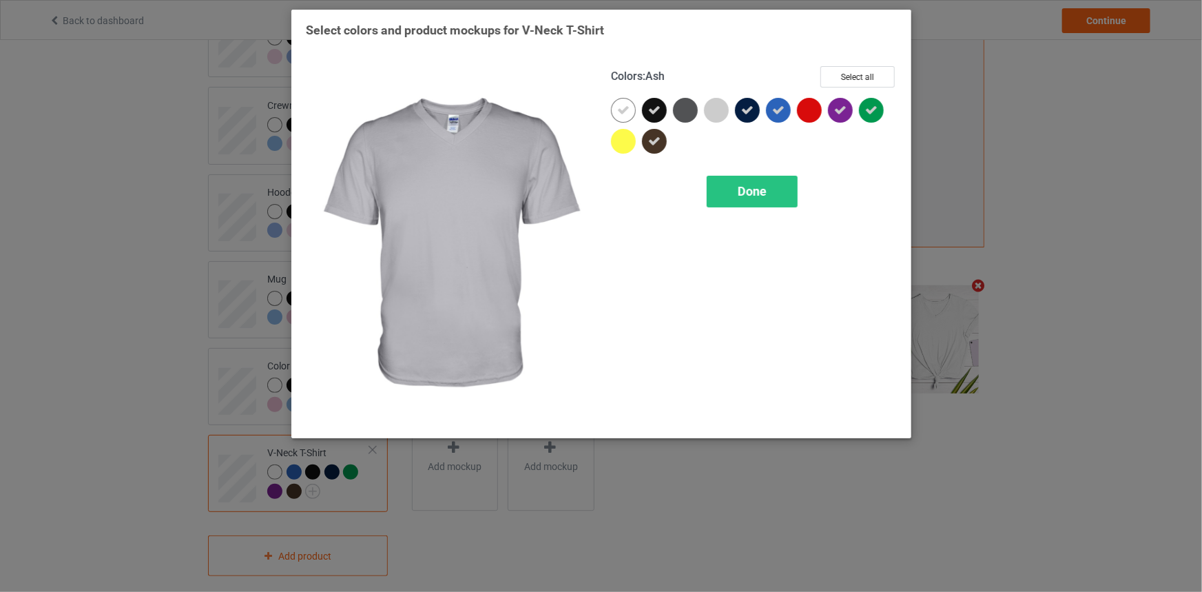
click at [708, 117] on div at bounding box center [716, 110] width 25 height 25
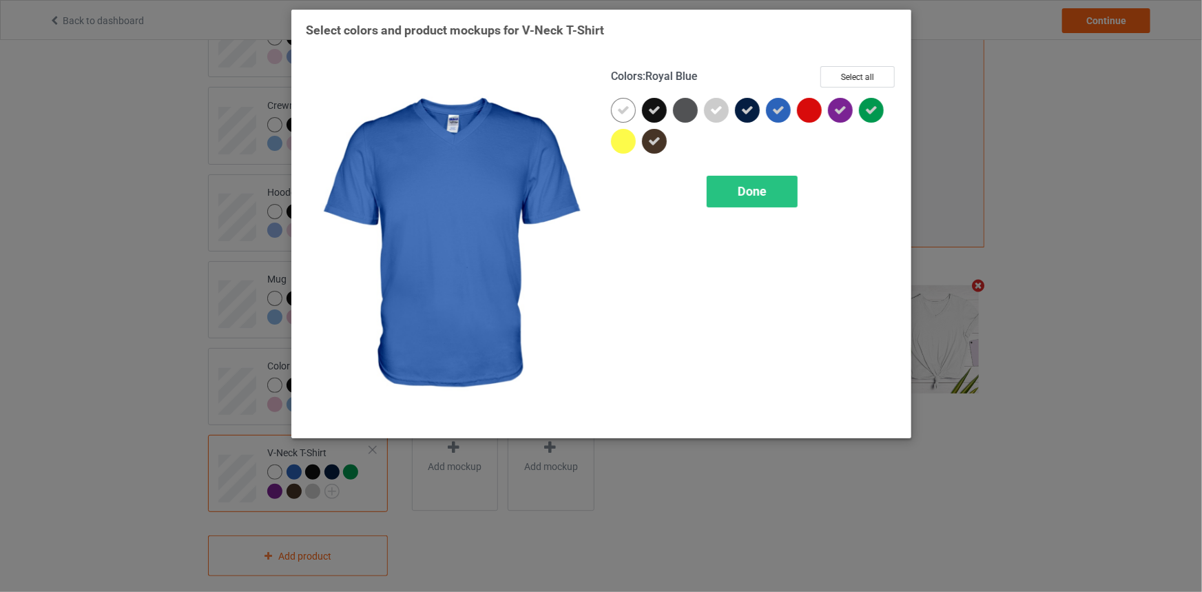
click at [783, 108] on icon at bounding box center [778, 110] width 12 height 12
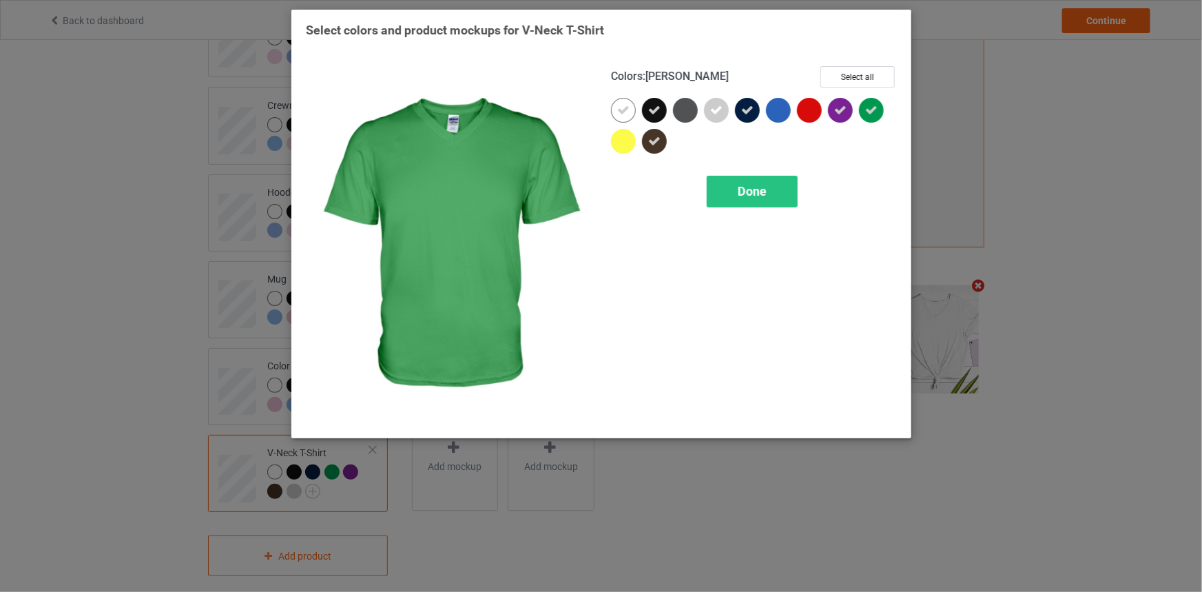
click at [870, 107] on icon at bounding box center [871, 110] width 12 height 12
click at [765, 187] on span "Done" at bounding box center [752, 191] width 29 height 14
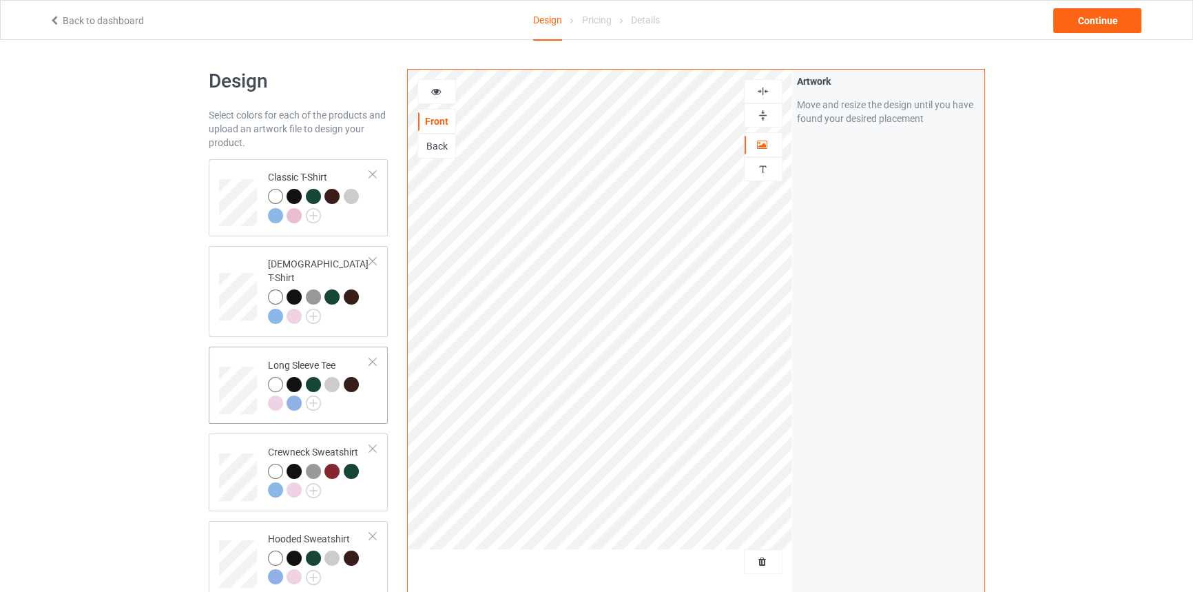
click at [342, 358] on div "Long Sleeve Tee" at bounding box center [319, 384] width 103 height 52
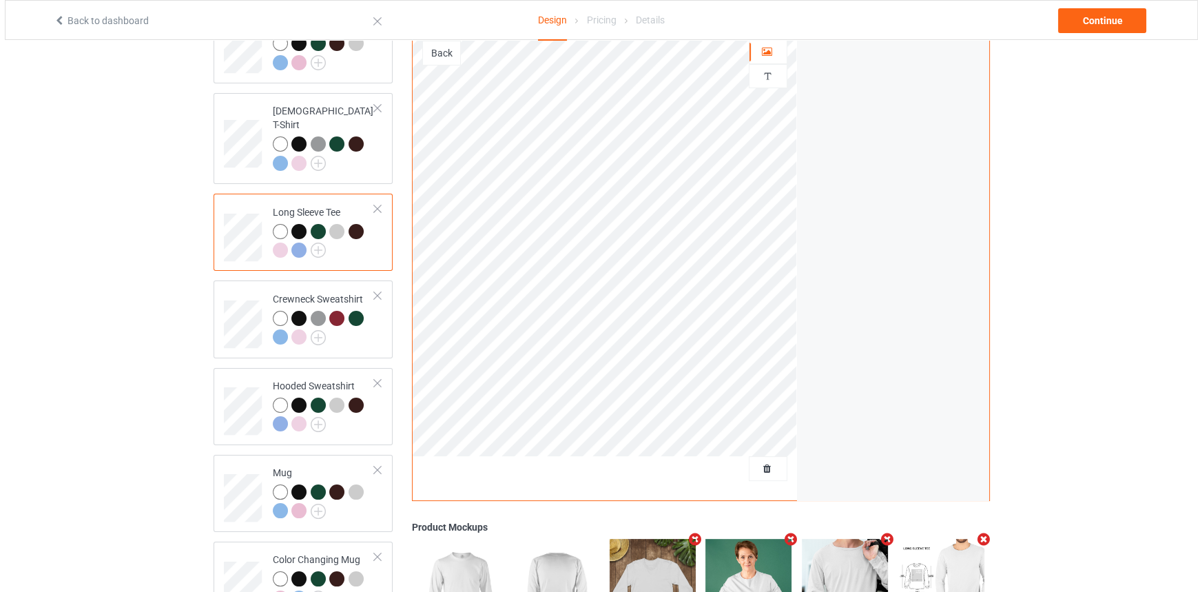
scroll to position [347, 0]
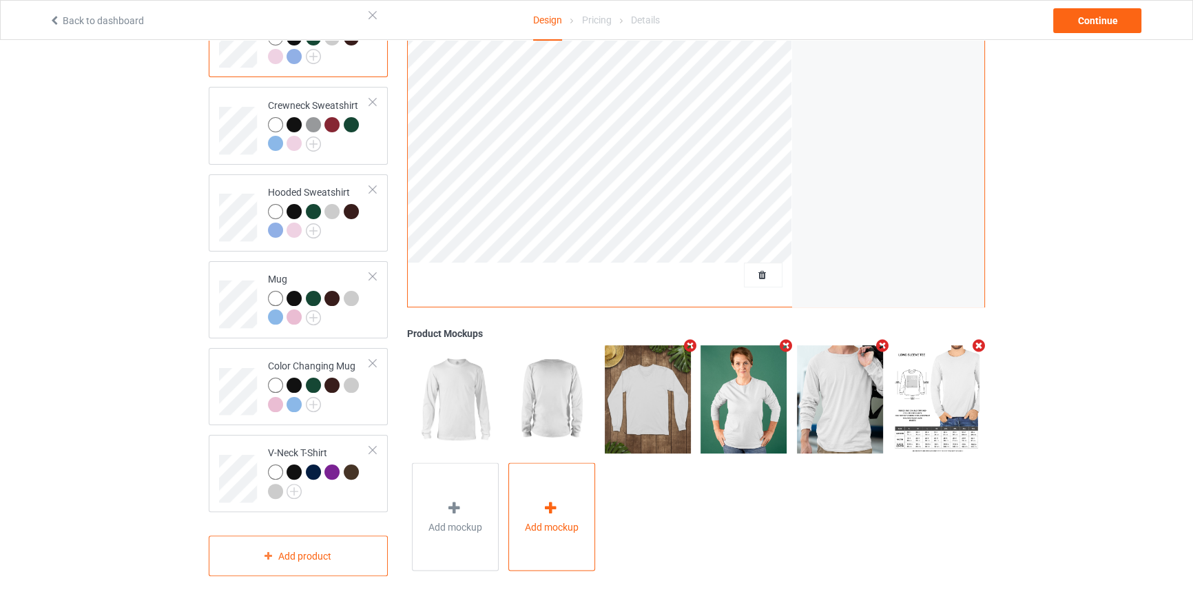
click at [553, 529] on div "Add mockup" at bounding box center [551, 517] width 87 height 108
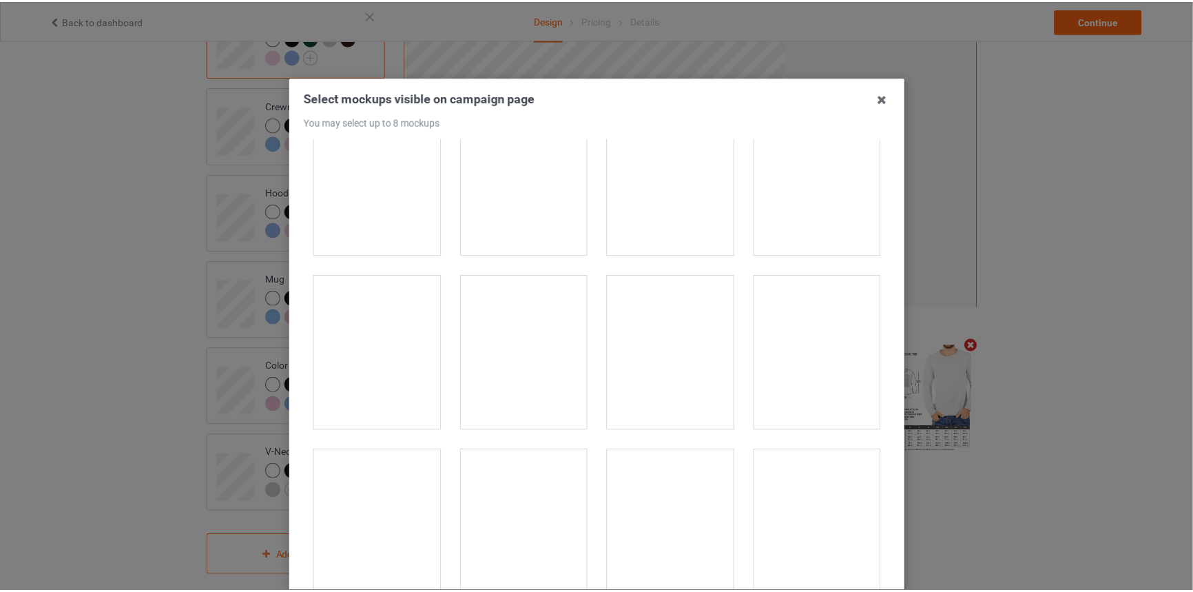
scroll to position [2004, 0]
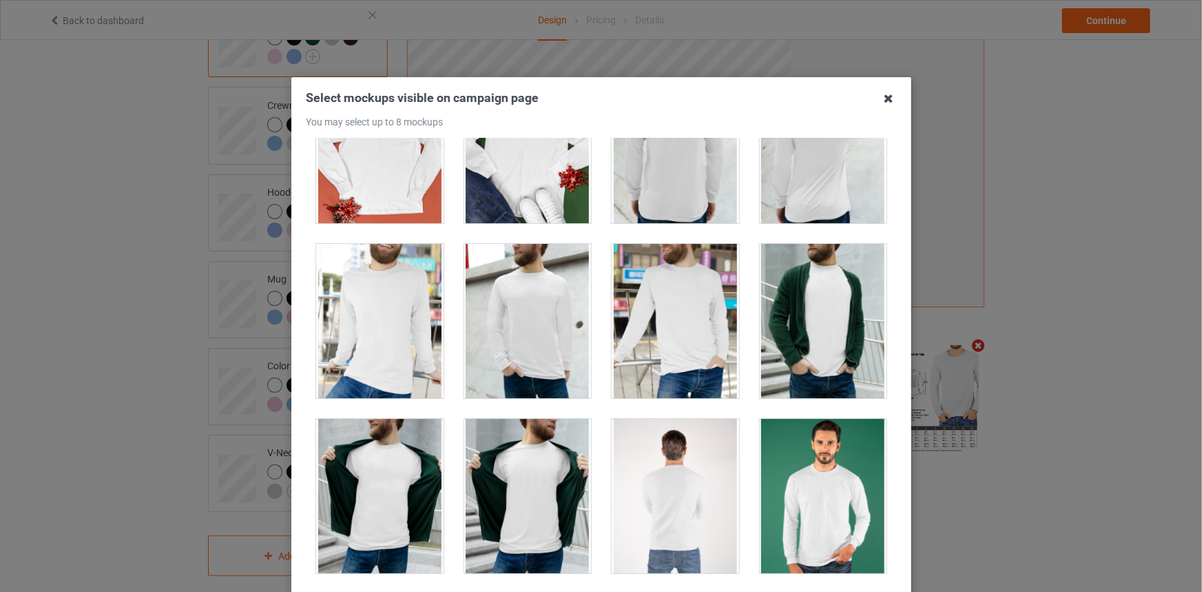
click at [885, 103] on icon at bounding box center [889, 98] width 22 height 22
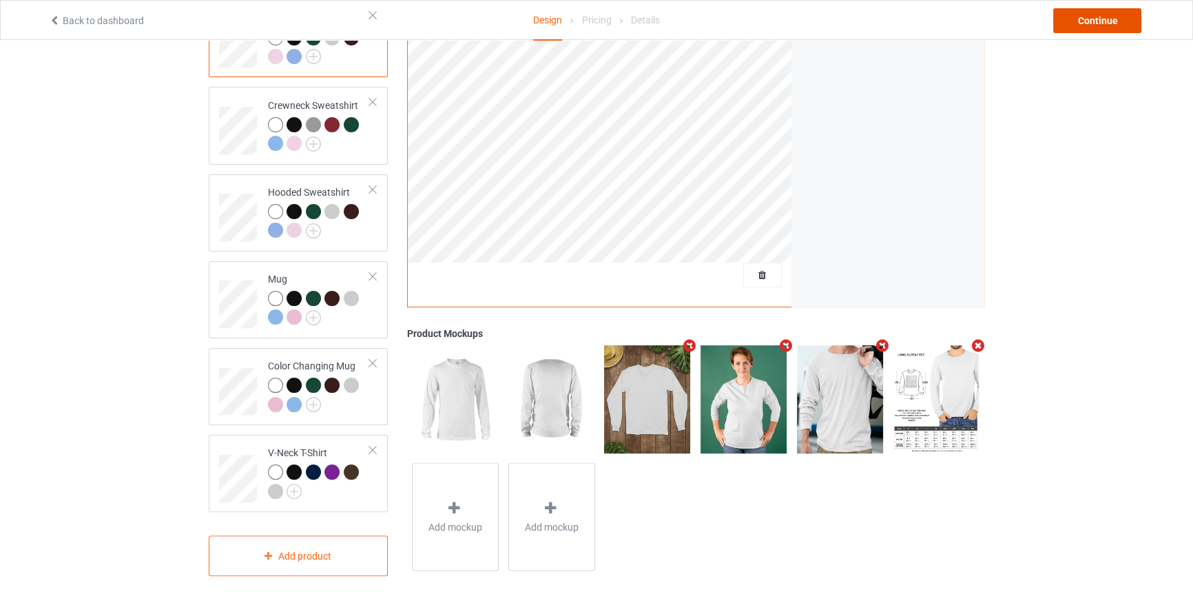
click at [1082, 17] on div "Continue" at bounding box center [1097, 20] width 88 height 25
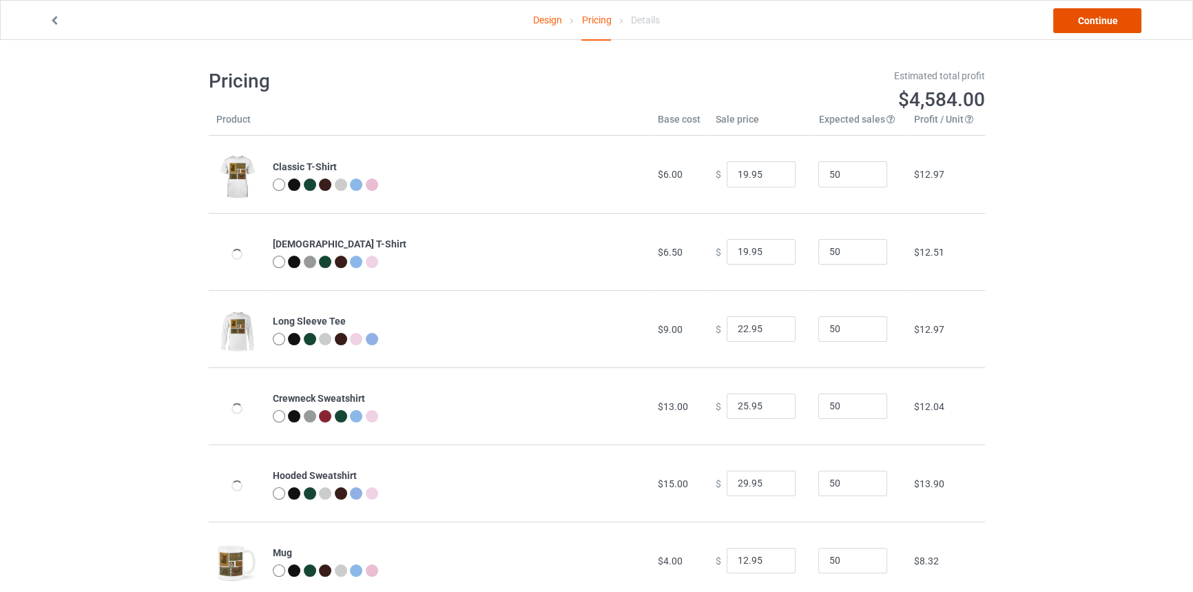
click at [1082, 17] on link "Continue" at bounding box center [1097, 20] width 88 height 25
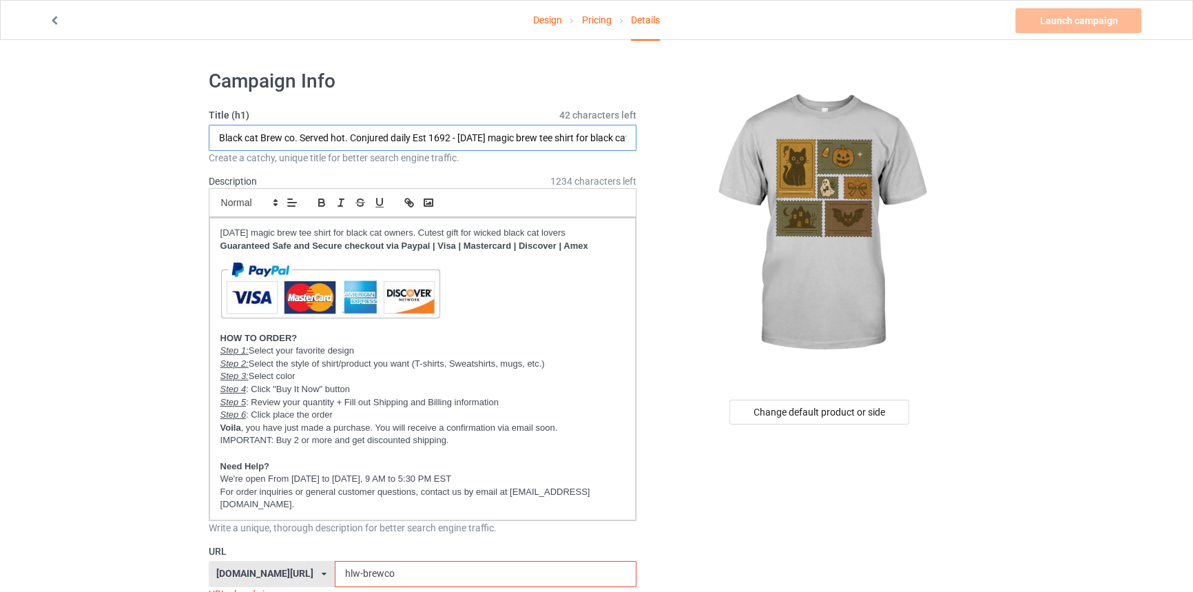
drag, startPoint x: 432, startPoint y: 132, endPoint x: 52, endPoint y: 107, distance: 381.1
type input "- [DATE] magic brew tee shirt for black cat owners"
click at [882, 404] on div "Change default product or side" at bounding box center [820, 412] width 180 height 25
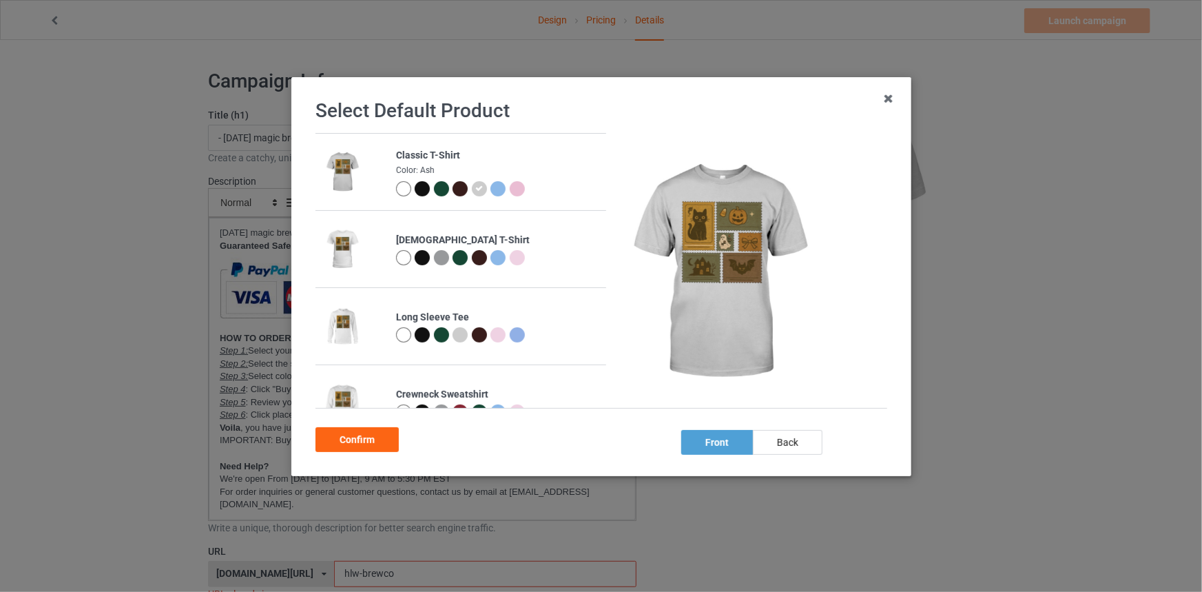
click at [416, 186] on div at bounding box center [422, 188] width 15 height 15
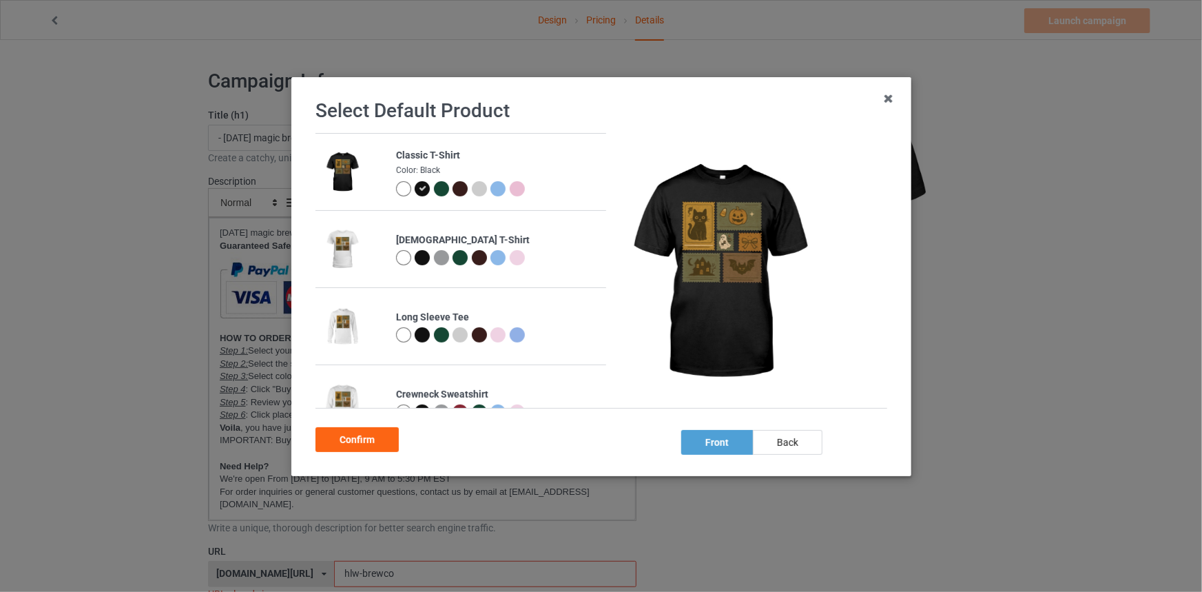
click at [461, 185] on div at bounding box center [460, 188] width 15 height 15
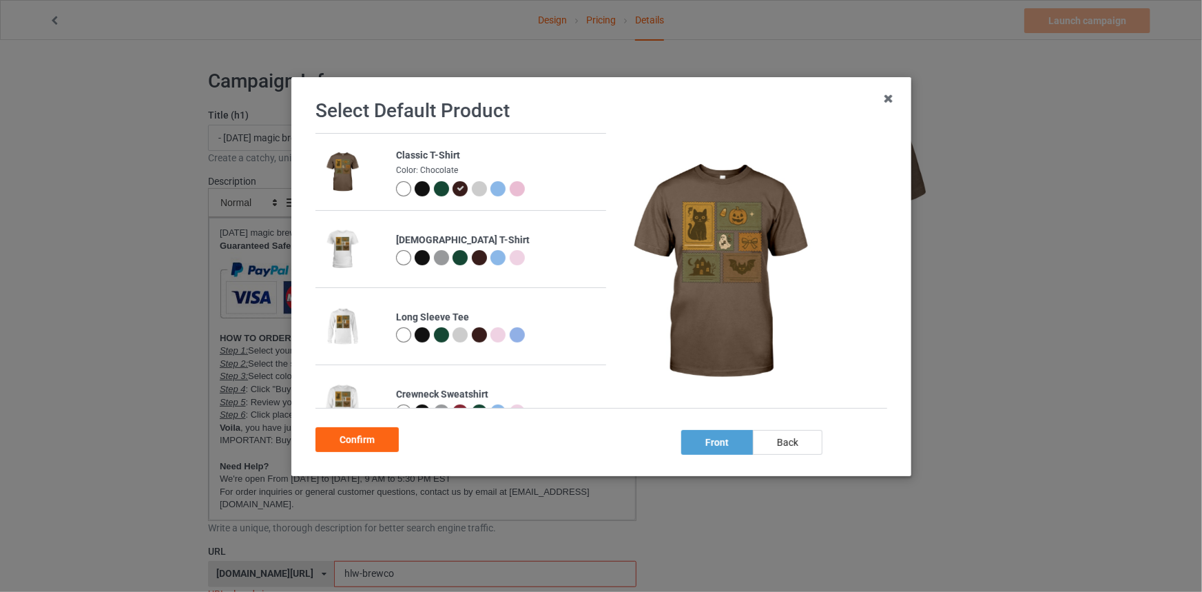
click at [441, 189] on div at bounding box center [440, 188] width 15 height 15
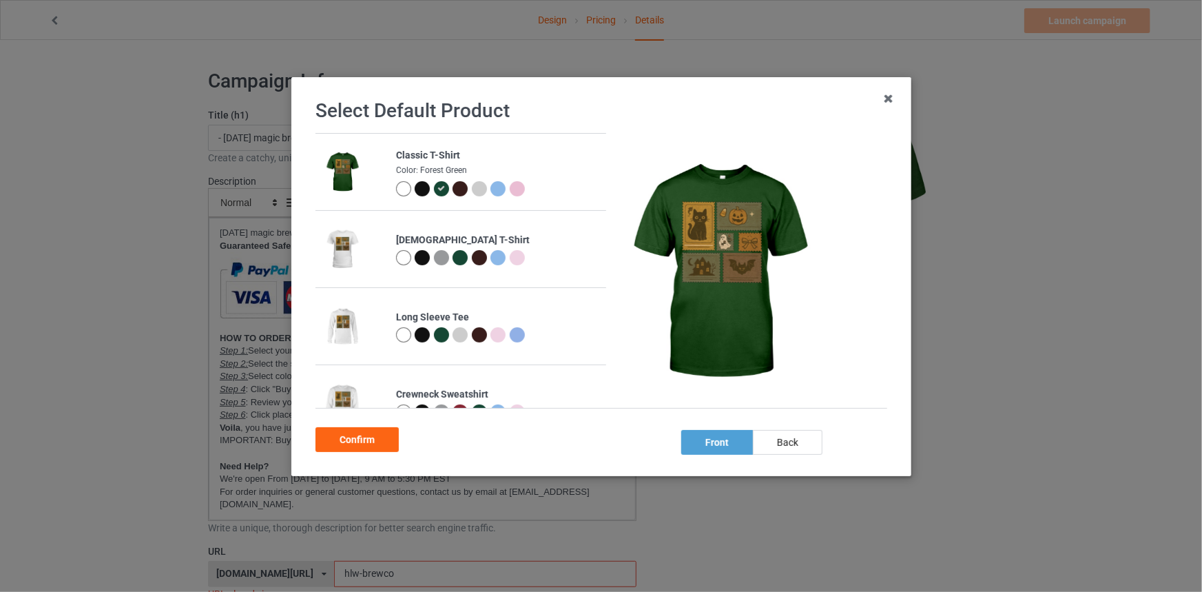
click at [484, 189] on div at bounding box center [480, 190] width 19 height 19
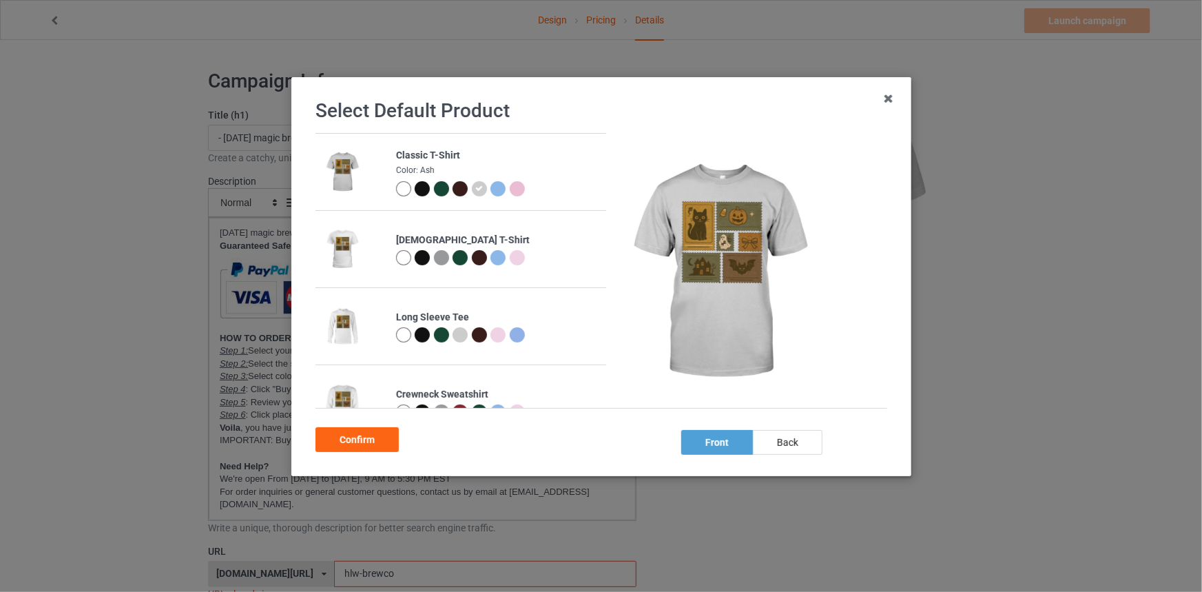
click at [435, 189] on div at bounding box center [440, 188] width 15 height 15
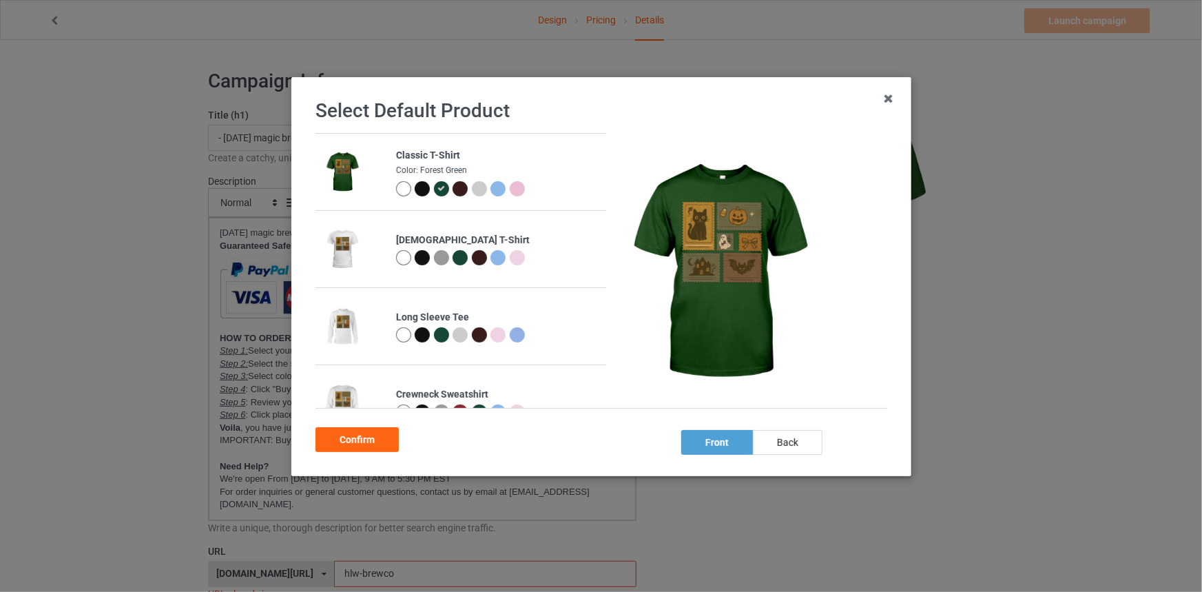
click at [419, 189] on div at bounding box center [422, 188] width 15 height 15
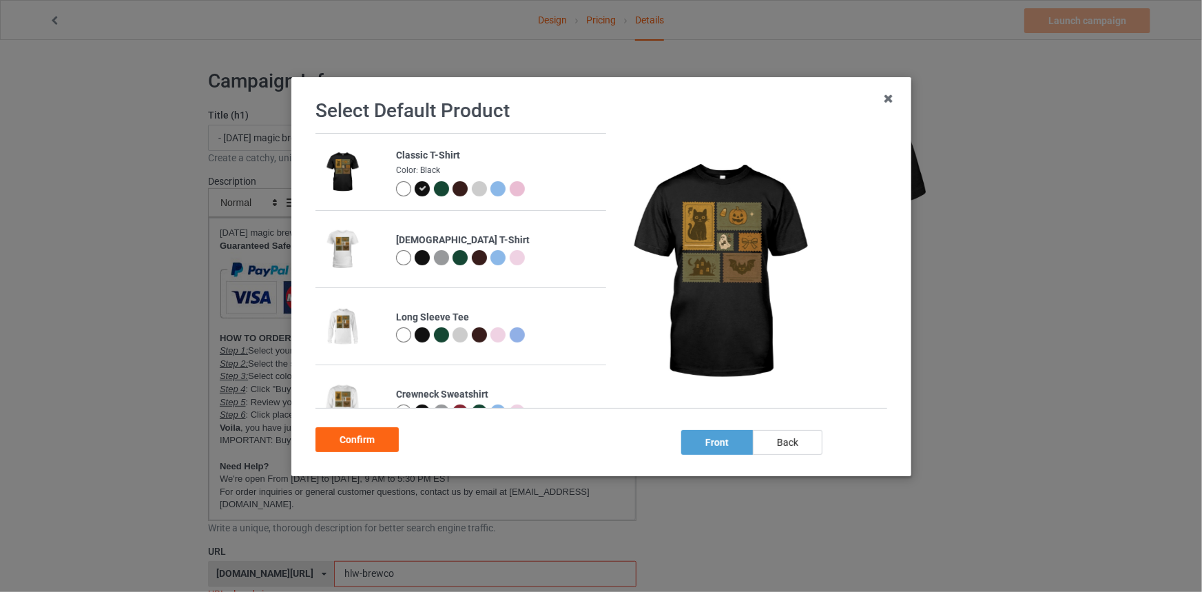
click at [427, 189] on div at bounding box center [424, 190] width 19 height 19
click at [365, 442] on div "Confirm" at bounding box center [357, 439] width 83 height 25
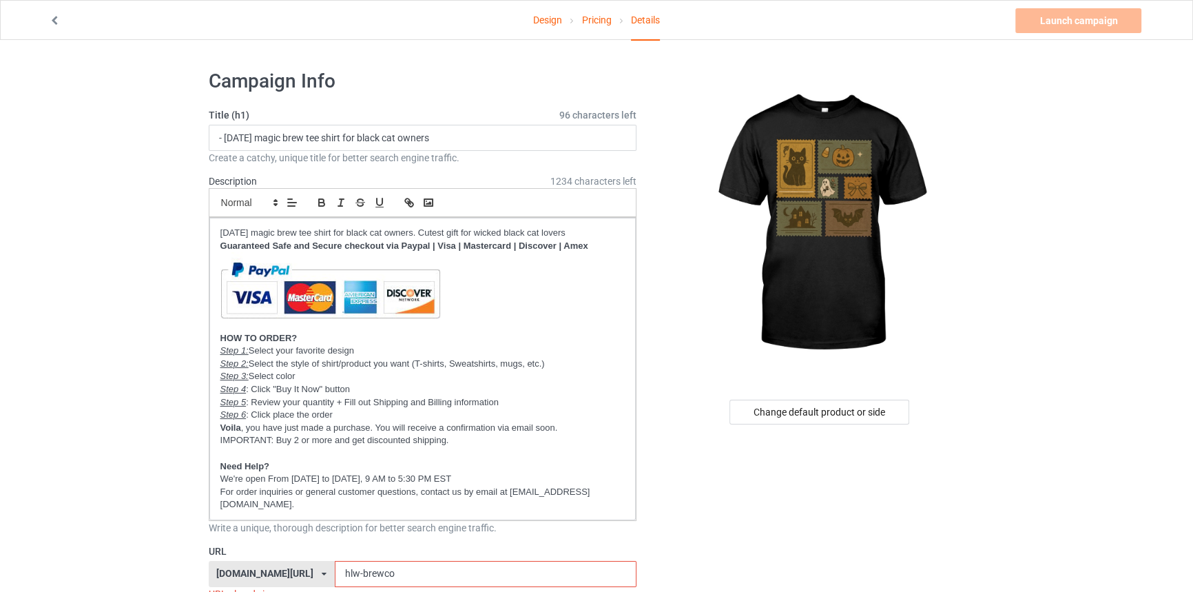
click at [612, 14] on div "Design Pricing Details" at bounding box center [596, 21] width 126 height 40
click at [544, 21] on link "Design" at bounding box center [547, 20] width 29 height 39
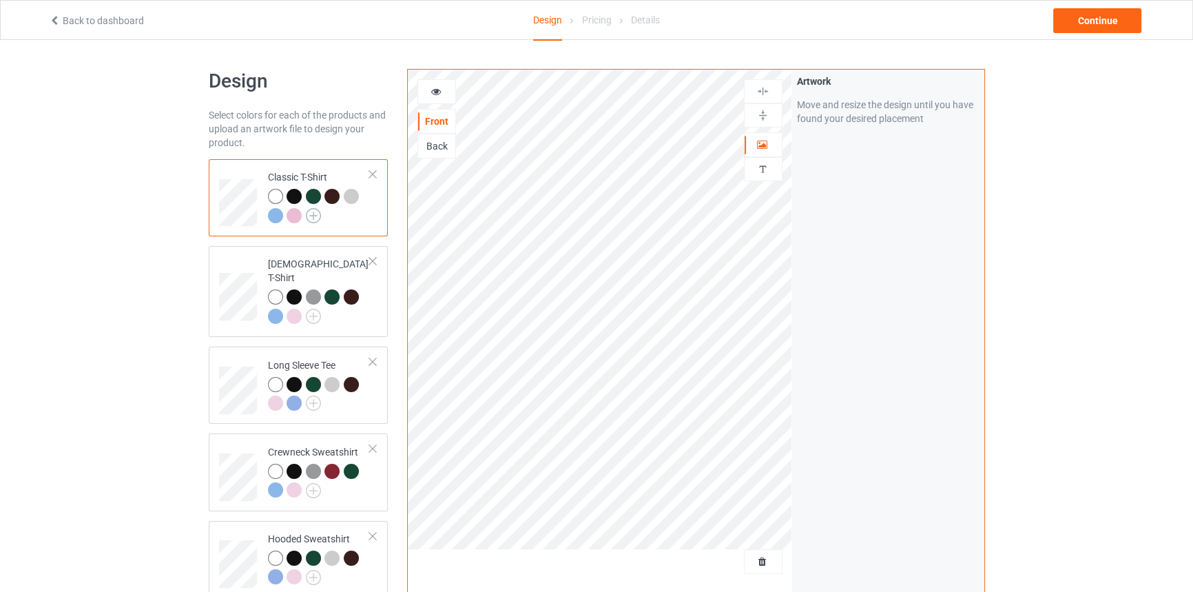
click at [313, 208] on img at bounding box center [313, 215] width 15 height 15
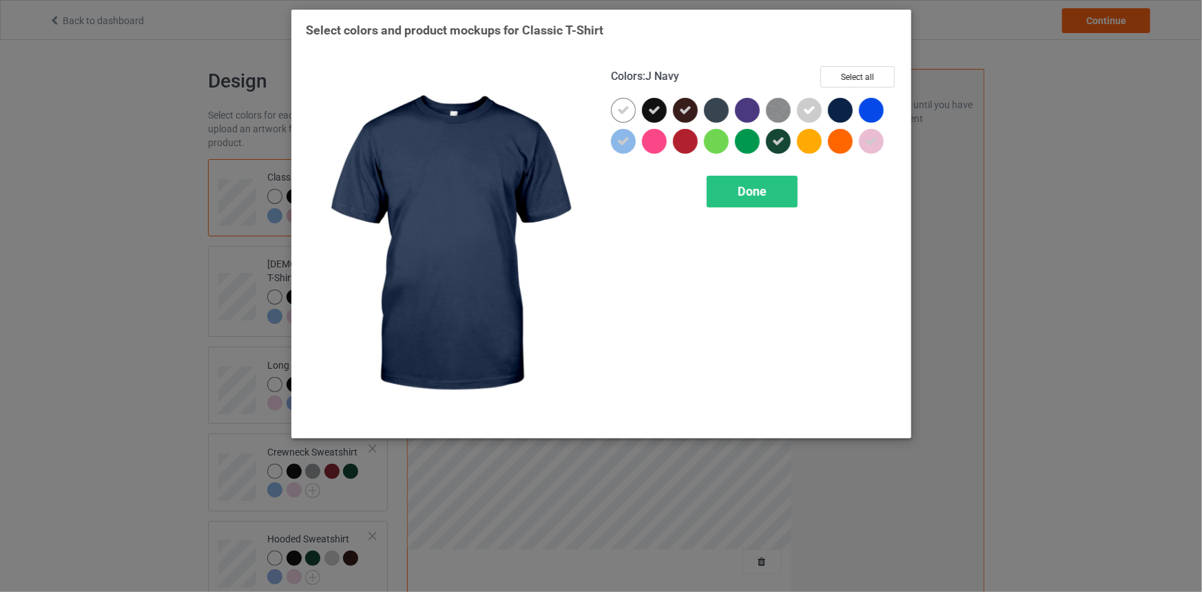
click at [854, 110] on div at bounding box center [843, 113] width 31 height 31
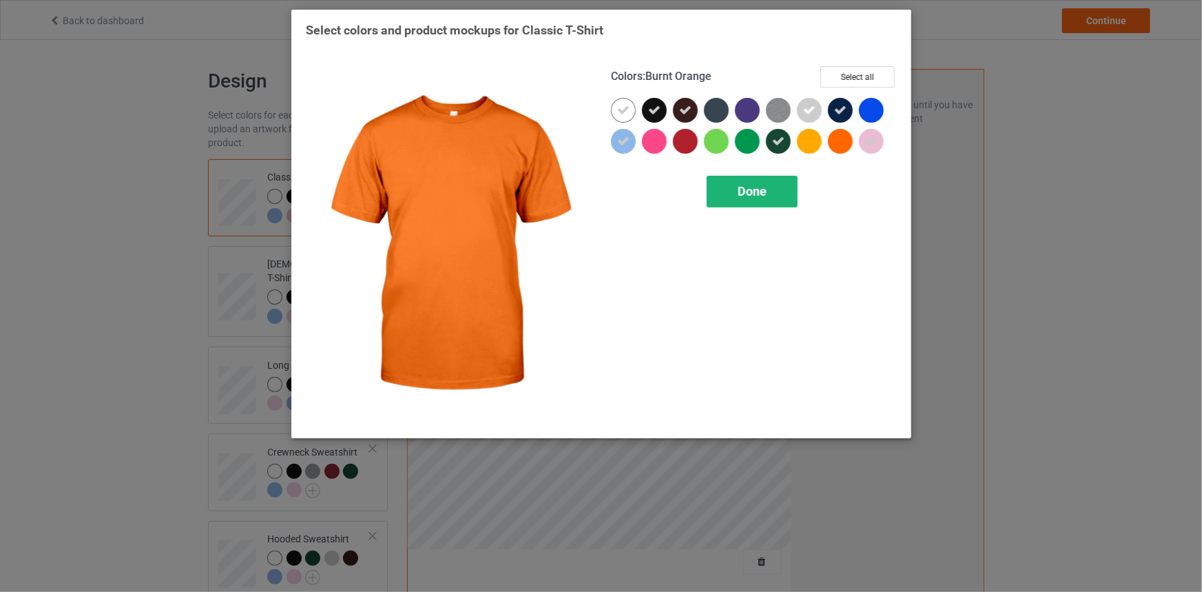
click at [778, 183] on div "Done" at bounding box center [752, 192] width 91 height 32
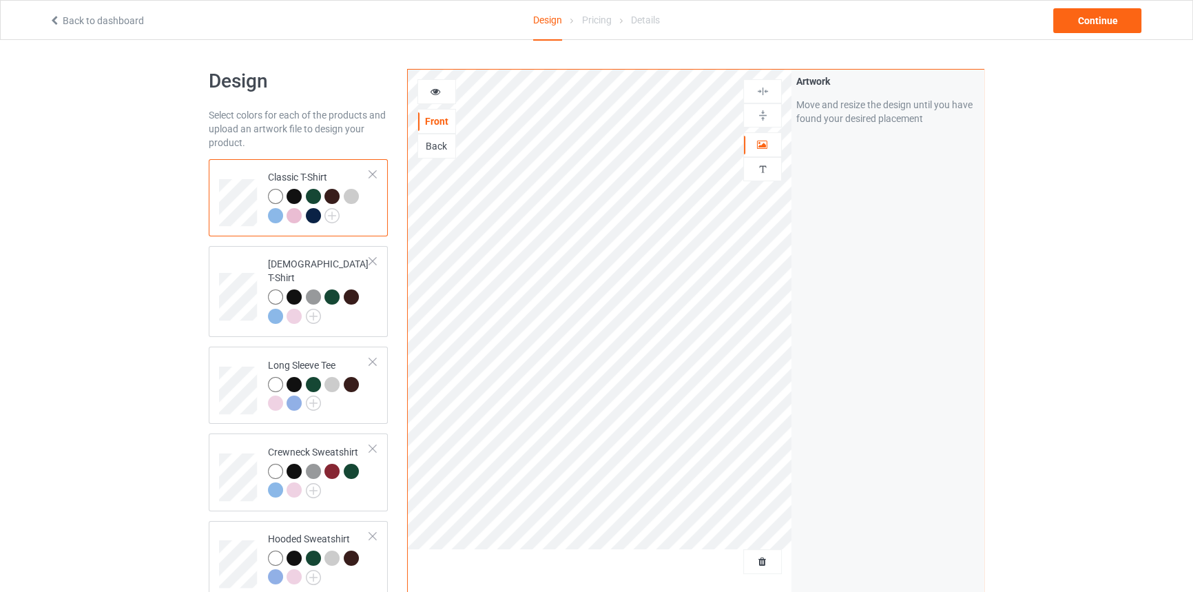
click at [434, 91] on icon at bounding box center [436, 90] width 12 height 10
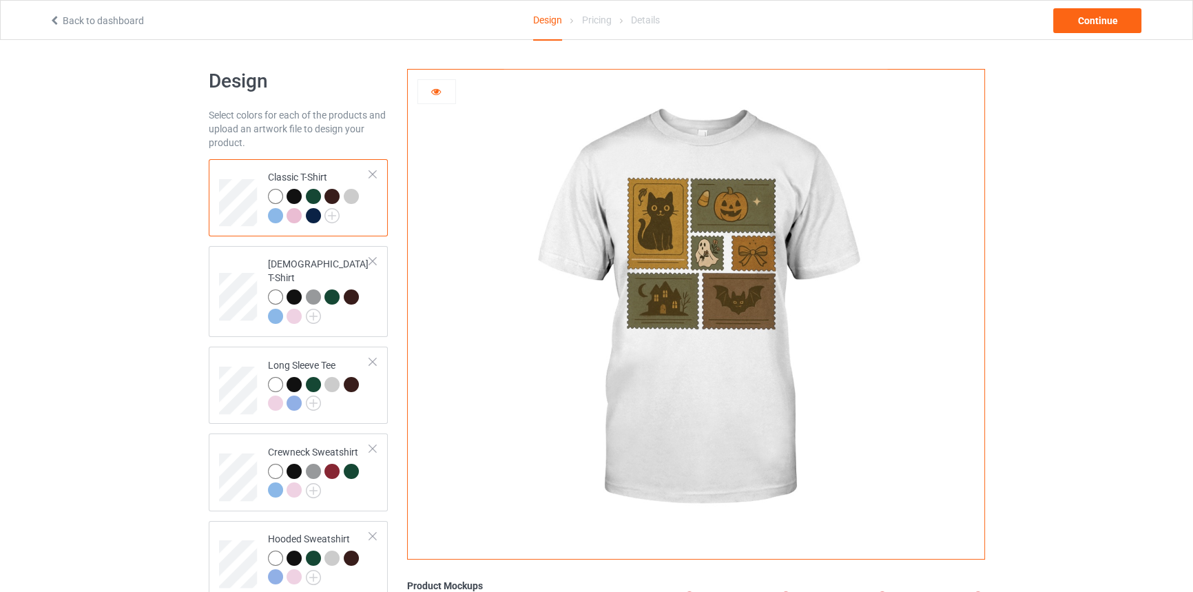
click at [316, 214] on div at bounding box center [313, 215] width 15 height 15
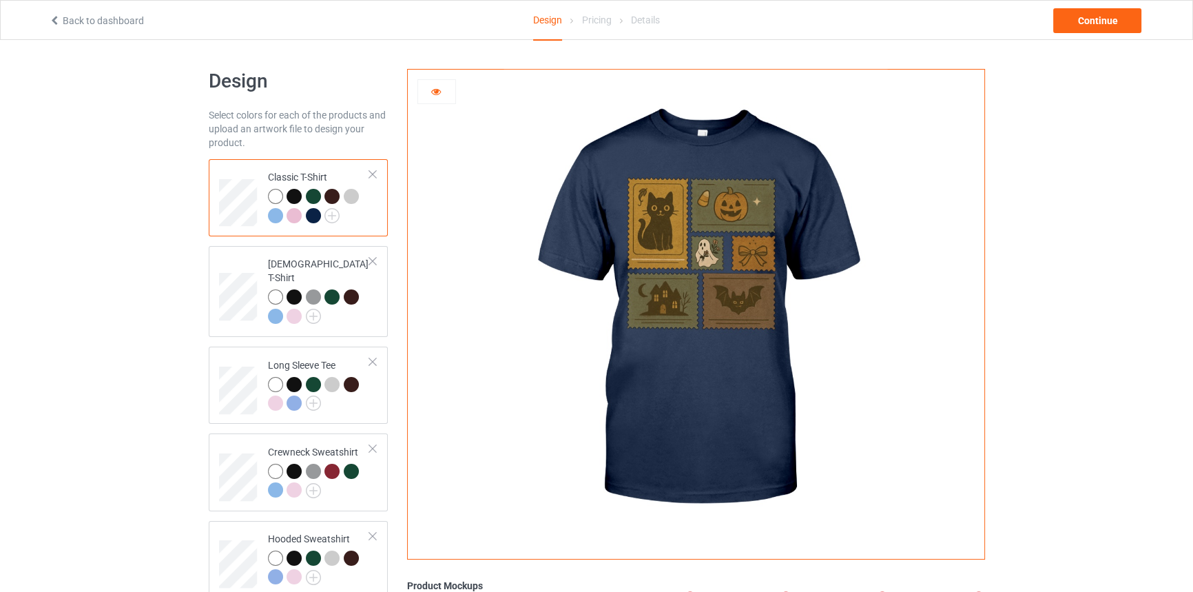
click at [306, 190] on div at bounding box center [315, 198] width 19 height 19
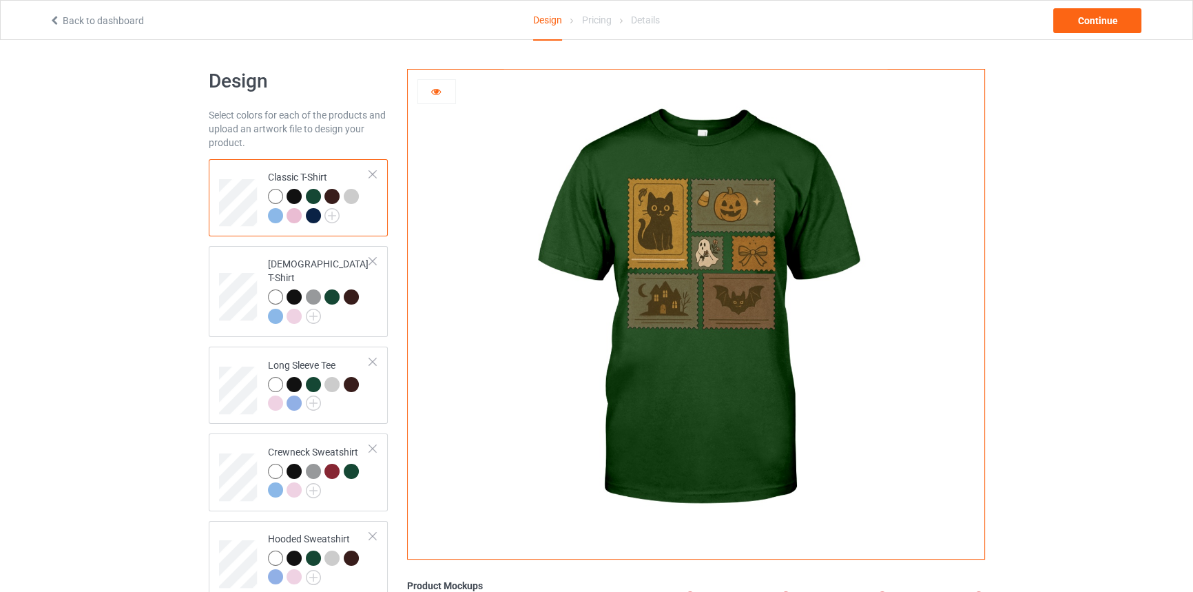
click at [314, 214] on div at bounding box center [313, 215] width 15 height 15
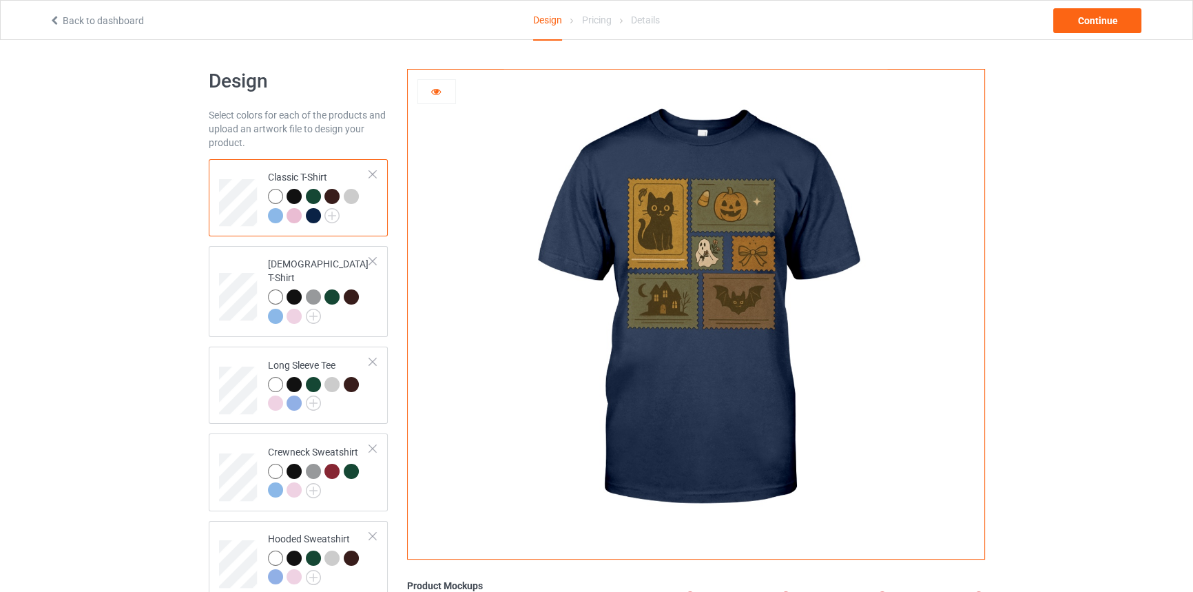
click at [313, 198] on div at bounding box center [313, 196] width 15 height 15
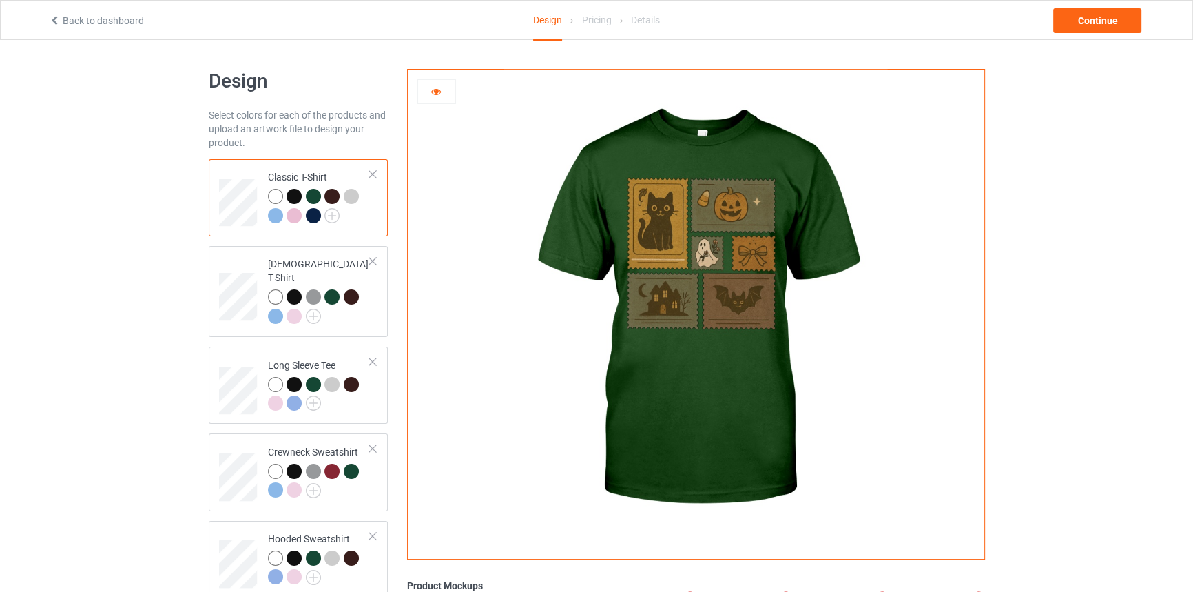
click at [309, 220] on div at bounding box center [313, 215] width 15 height 15
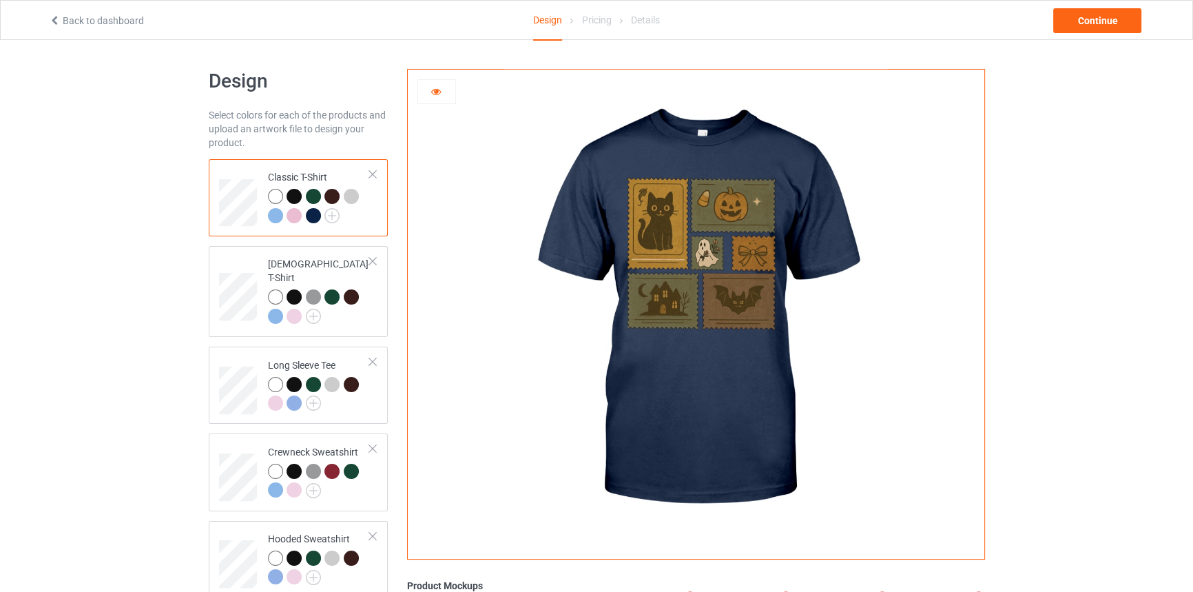
click at [311, 196] on div at bounding box center [313, 196] width 15 height 15
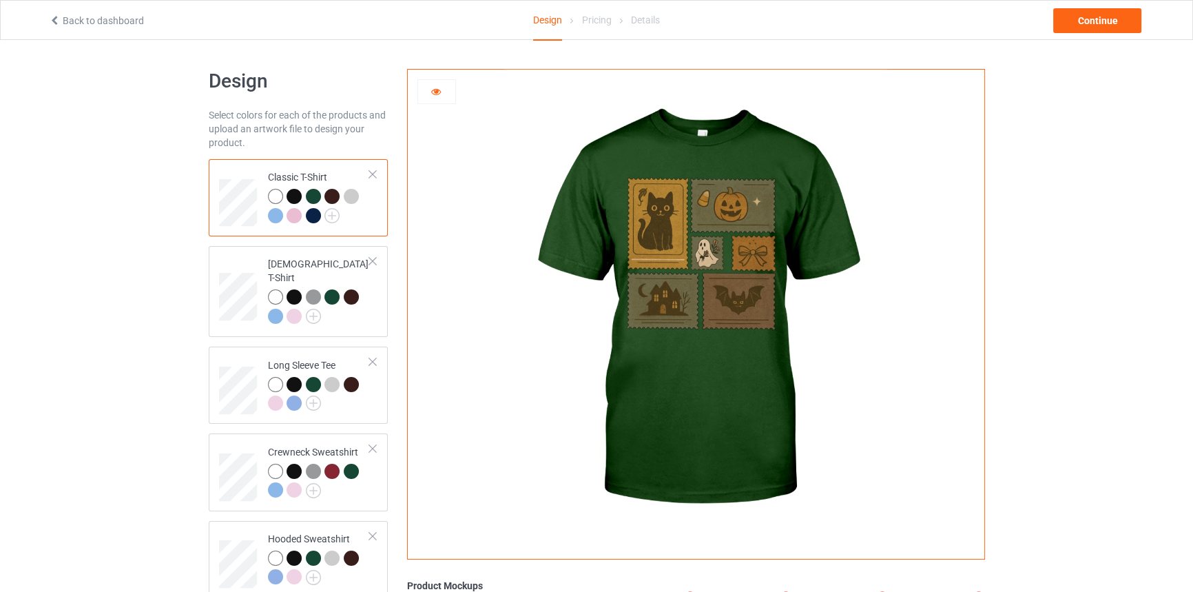
click at [329, 197] on div at bounding box center [331, 196] width 15 height 15
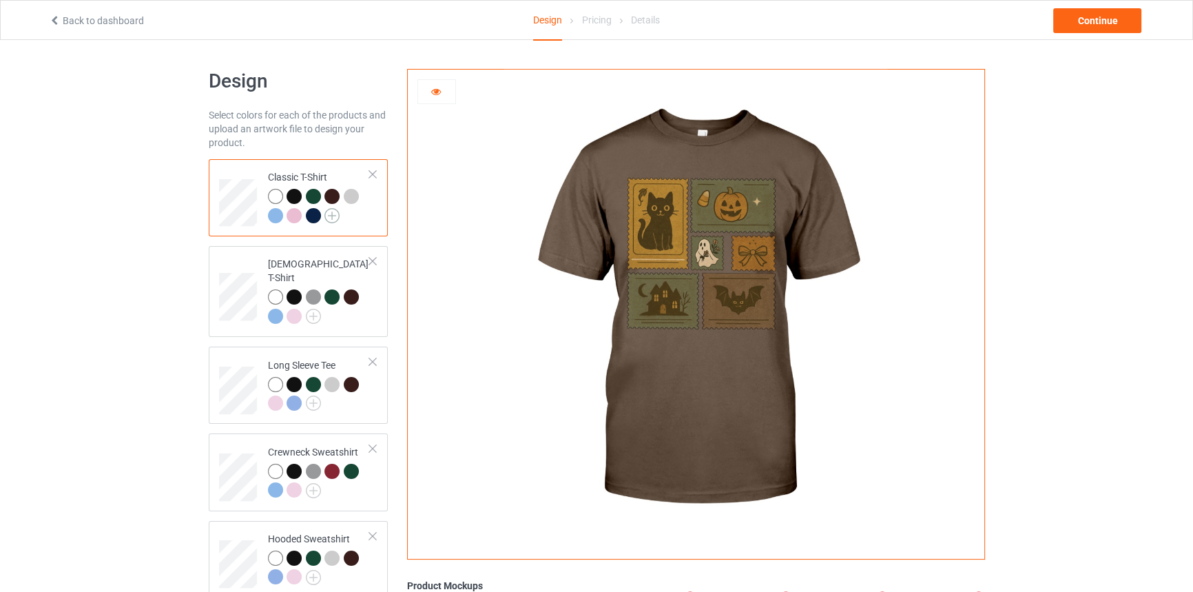
click at [330, 212] on img at bounding box center [331, 215] width 15 height 15
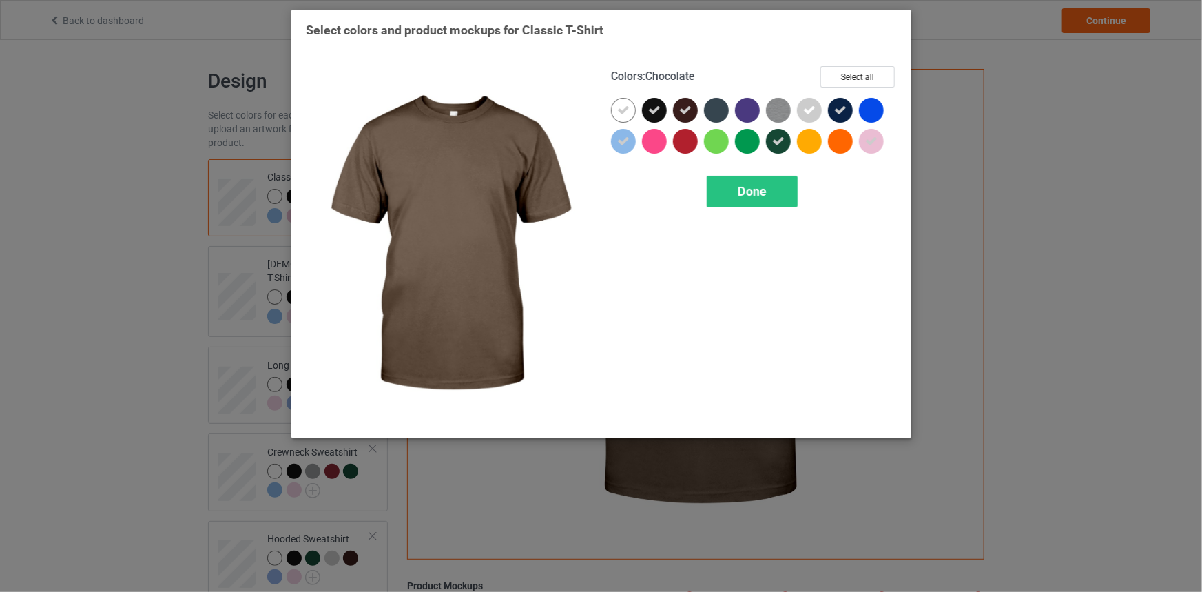
click at [677, 107] on div at bounding box center [685, 110] width 25 height 25
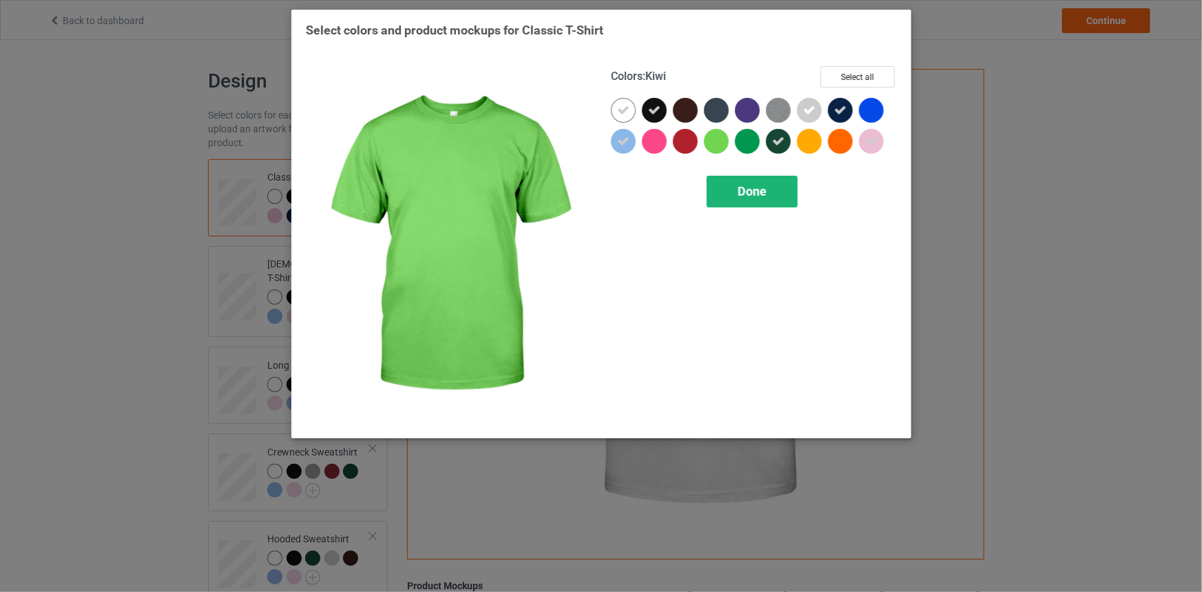
click at [728, 187] on div "Done" at bounding box center [752, 192] width 91 height 32
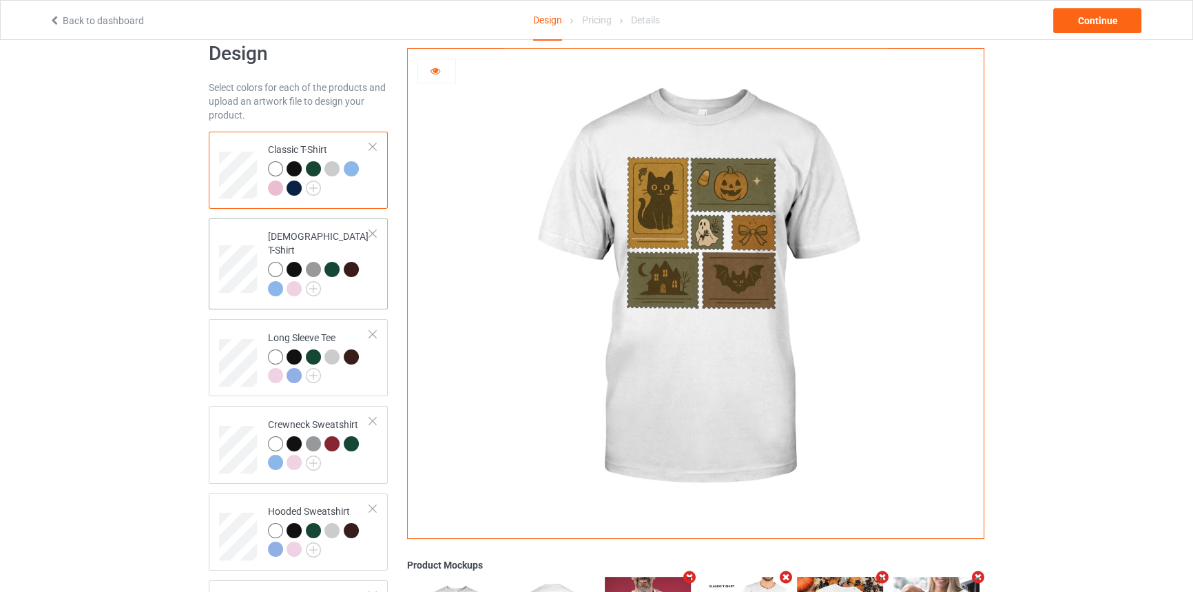
scroll to position [62, 0]
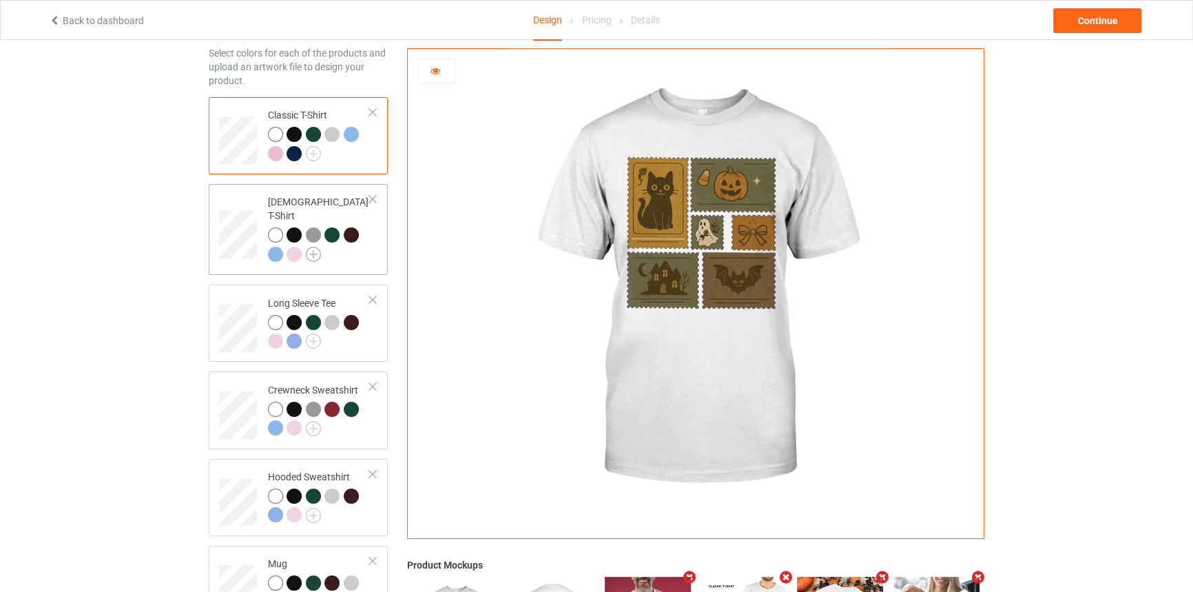
click at [310, 247] on img at bounding box center [313, 254] width 15 height 15
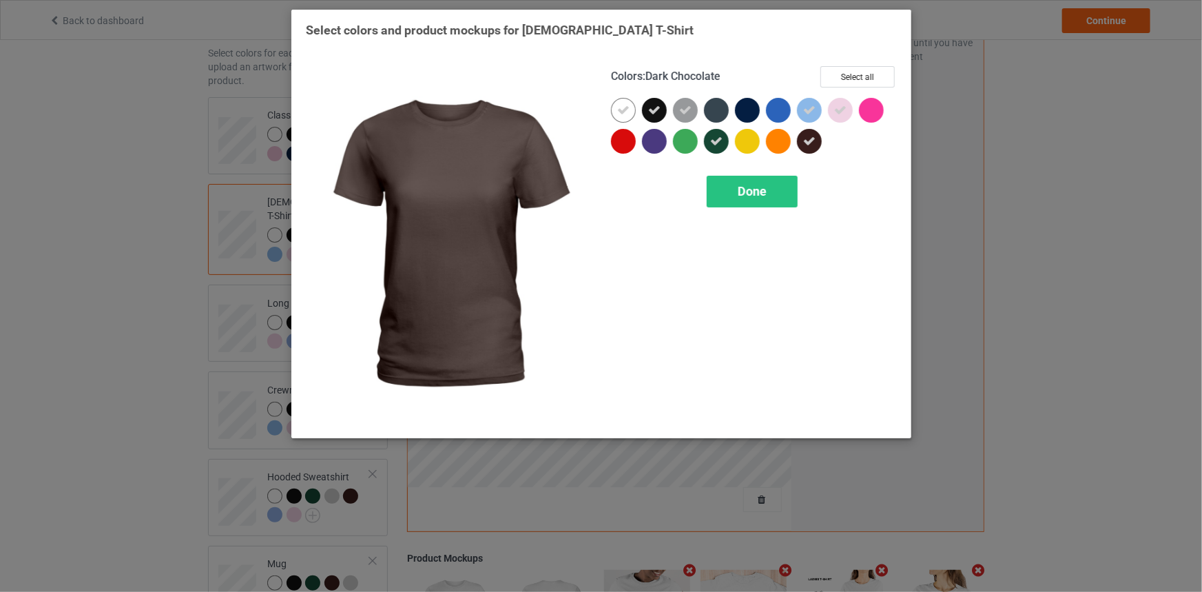
click at [810, 141] on icon at bounding box center [809, 141] width 12 height 12
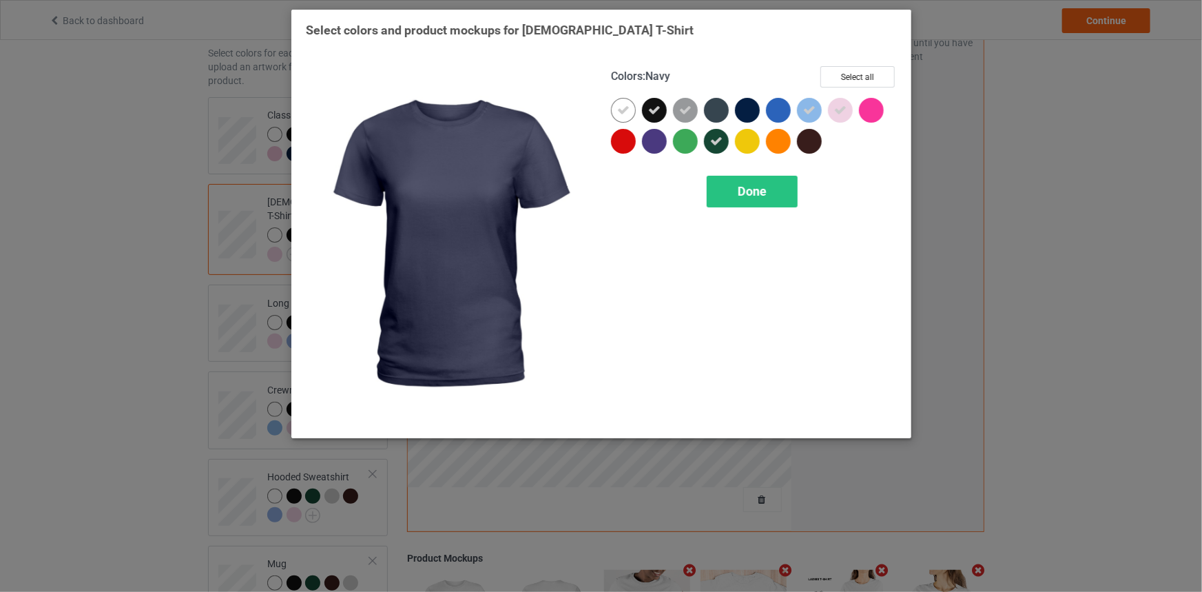
click at [745, 105] on div at bounding box center [747, 110] width 25 height 25
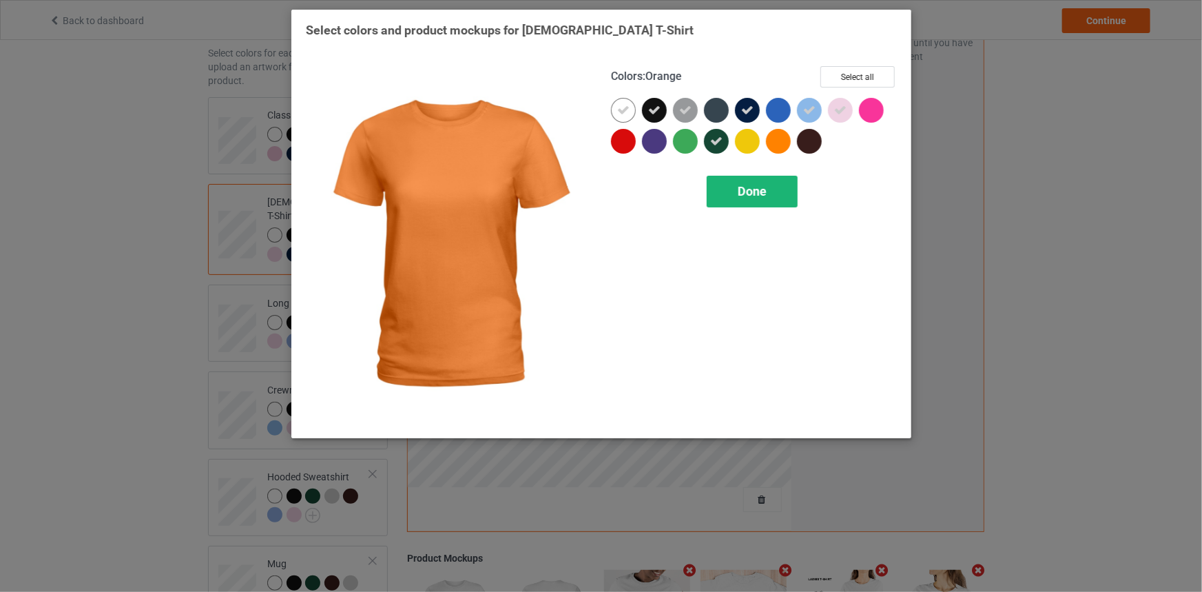
click at [772, 200] on div "Done" at bounding box center [752, 192] width 91 height 32
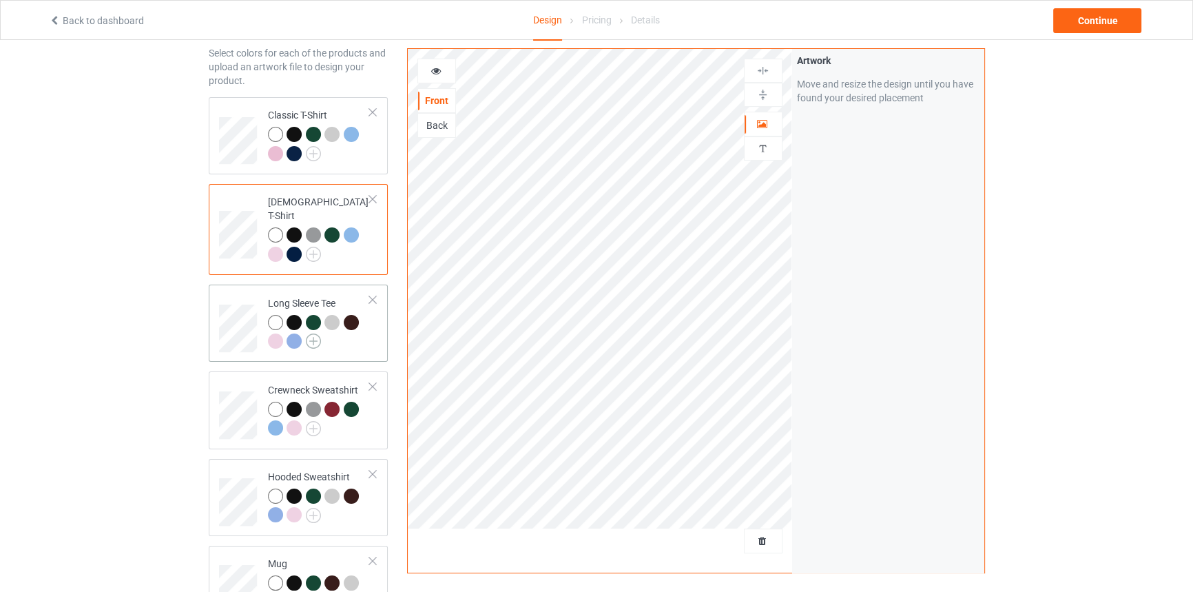
click at [309, 333] on img at bounding box center [313, 340] width 15 height 15
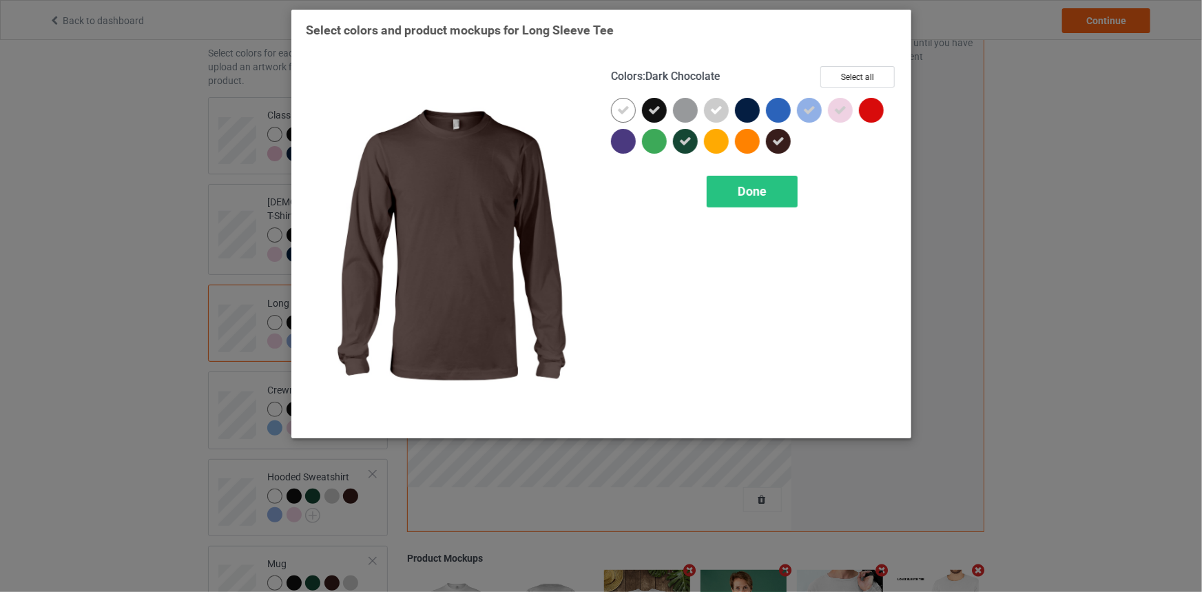
click at [775, 143] on icon at bounding box center [778, 141] width 12 height 12
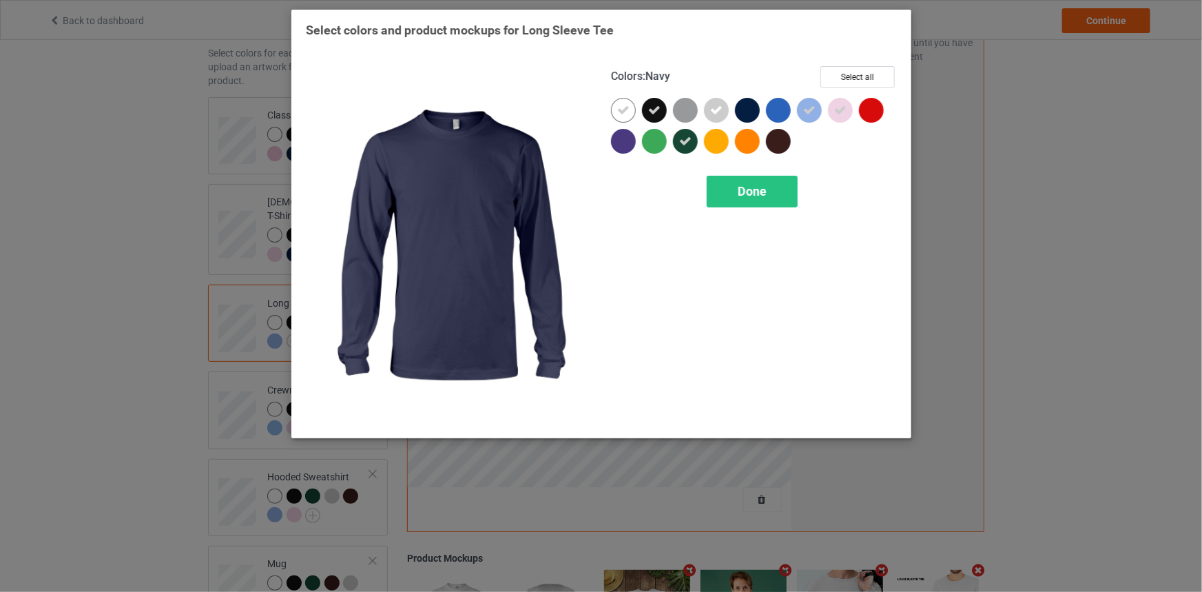
drag, startPoint x: 745, startPoint y: 108, endPoint x: 742, endPoint y: 158, distance: 50.4
click at [745, 107] on div at bounding box center [747, 110] width 25 height 25
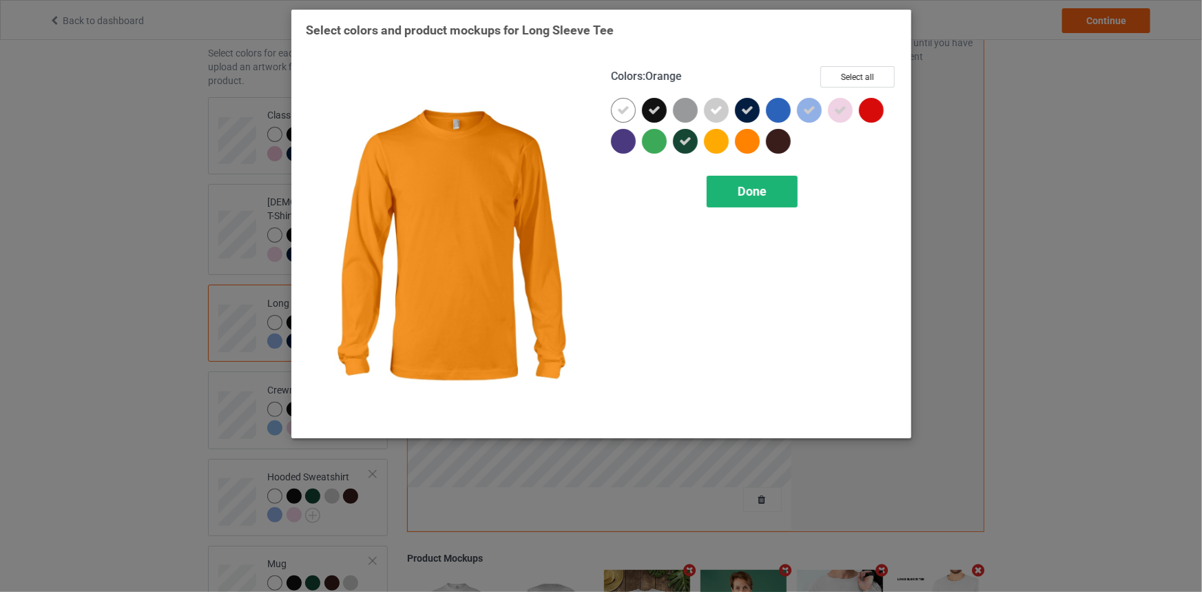
click at [734, 185] on div "Done" at bounding box center [752, 192] width 91 height 32
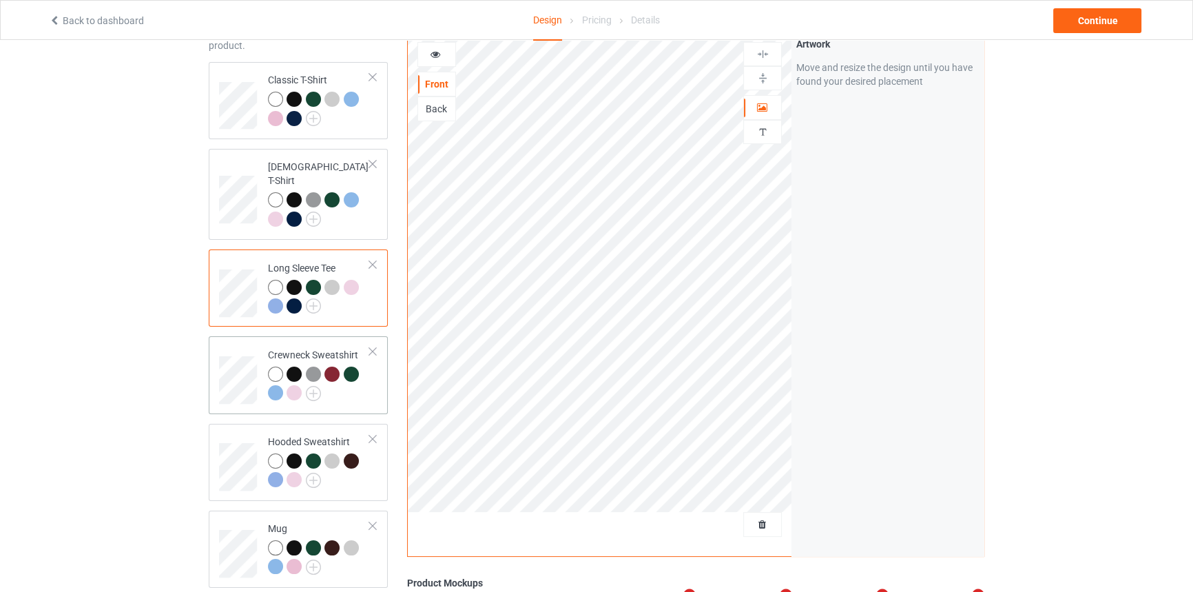
scroll to position [187, 0]
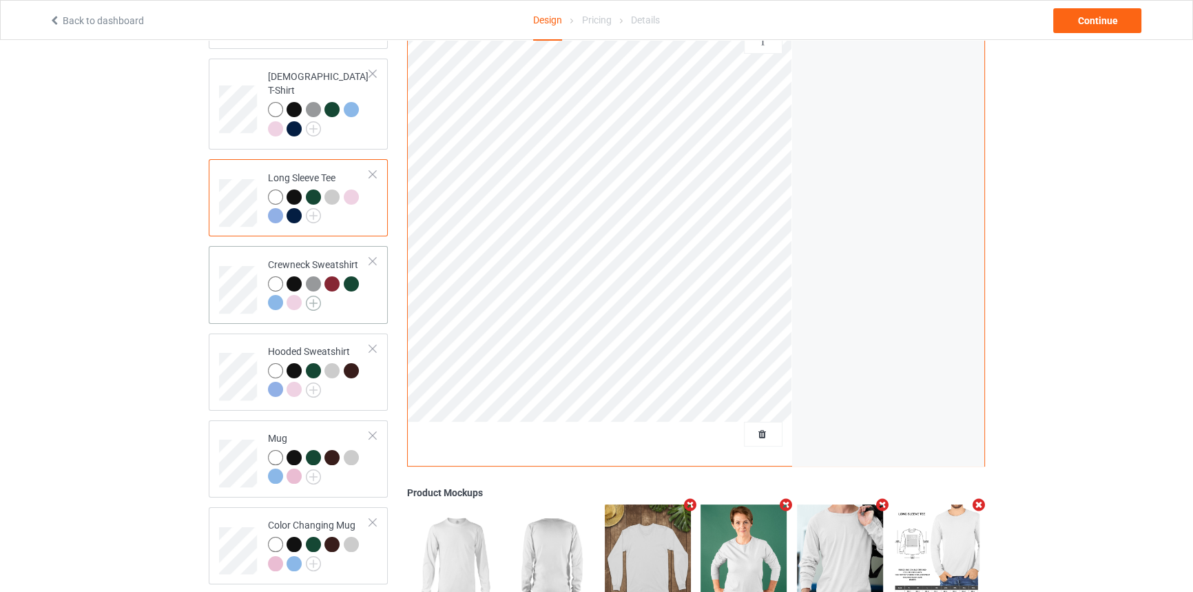
click at [316, 296] on img at bounding box center [313, 303] width 15 height 15
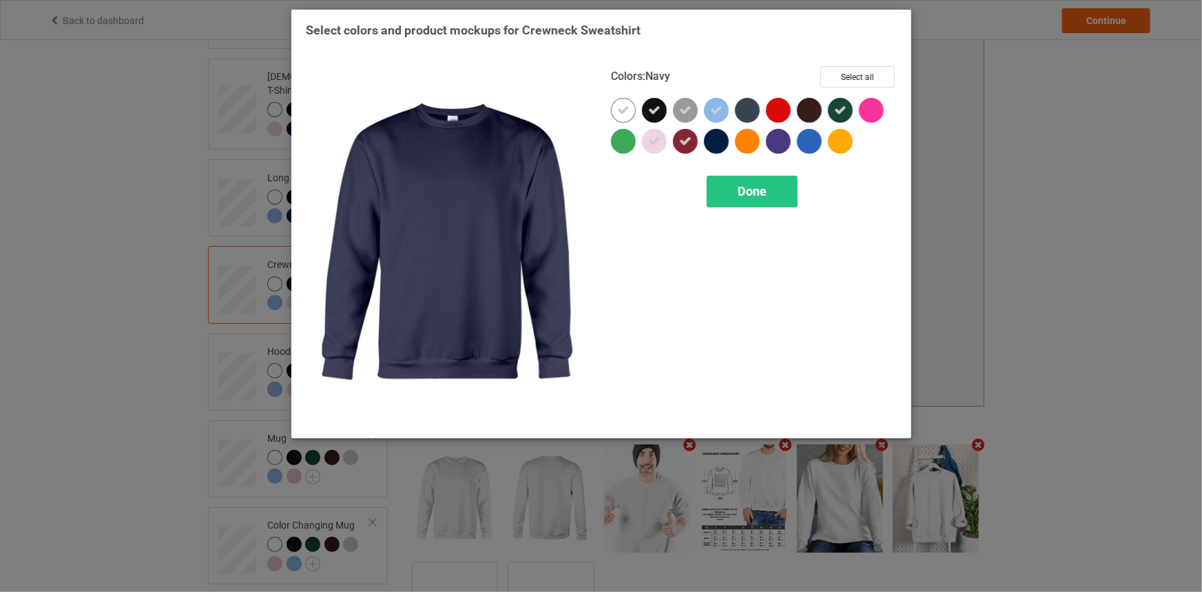
click at [708, 142] on div at bounding box center [716, 141] width 25 height 25
click at [738, 190] on span "Done" at bounding box center [752, 191] width 29 height 14
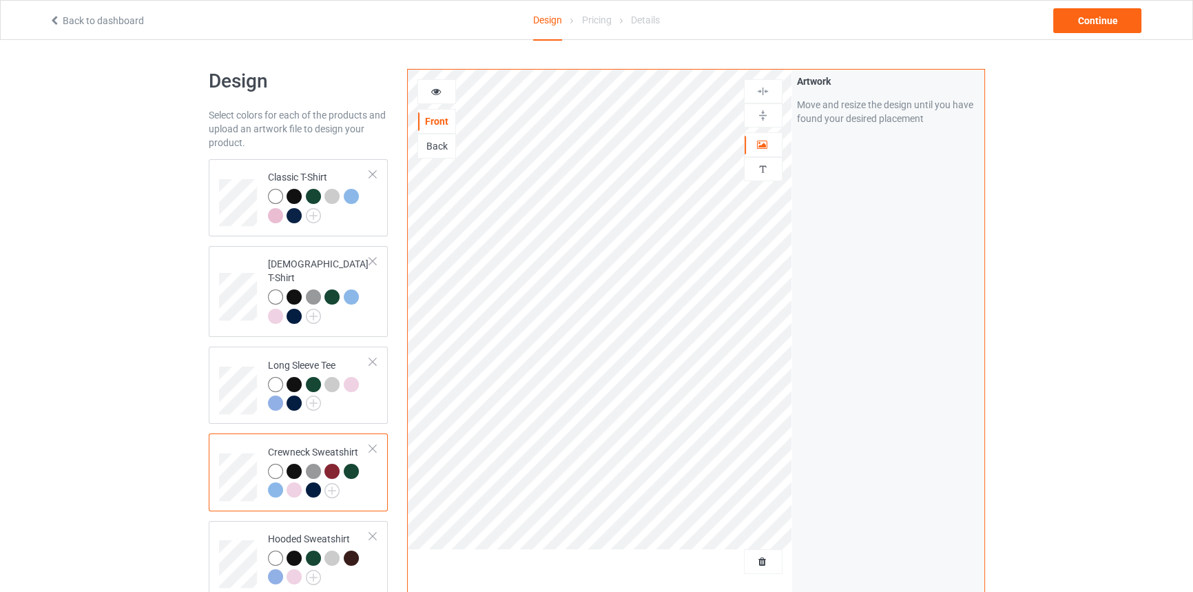
click at [440, 88] on icon at bounding box center [436, 90] width 12 height 10
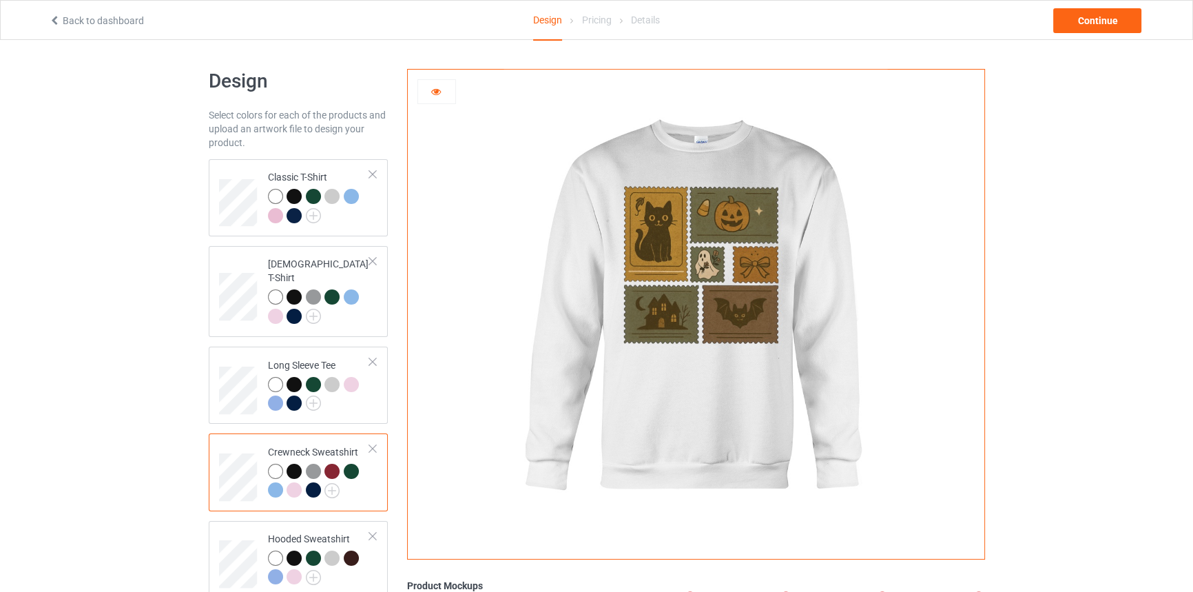
click at [329, 464] on div at bounding box center [331, 471] width 15 height 15
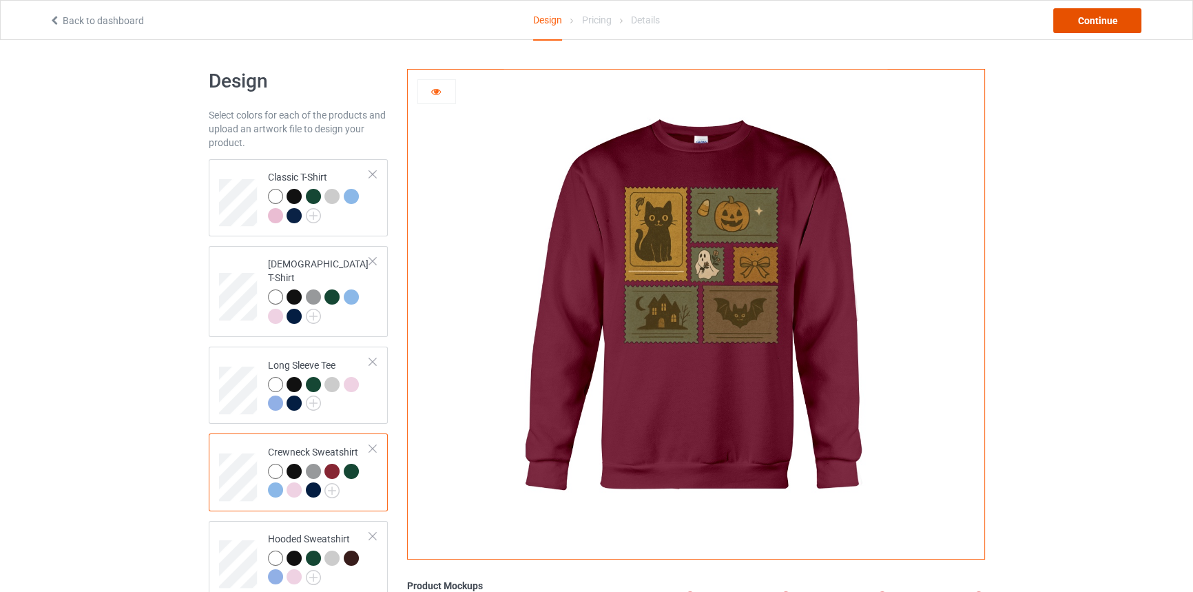
click at [1104, 16] on div "Continue" at bounding box center [1097, 20] width 88 height 25
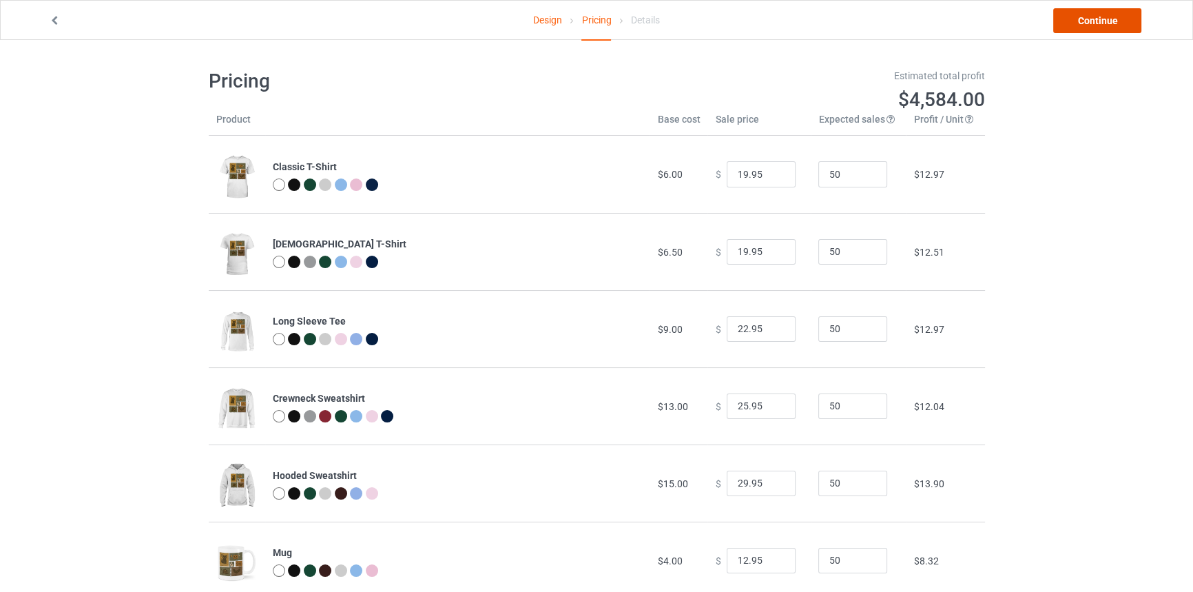
click at [1104, 16] on link "Continue" at bounding box center [1097, 20] width 88 height 25
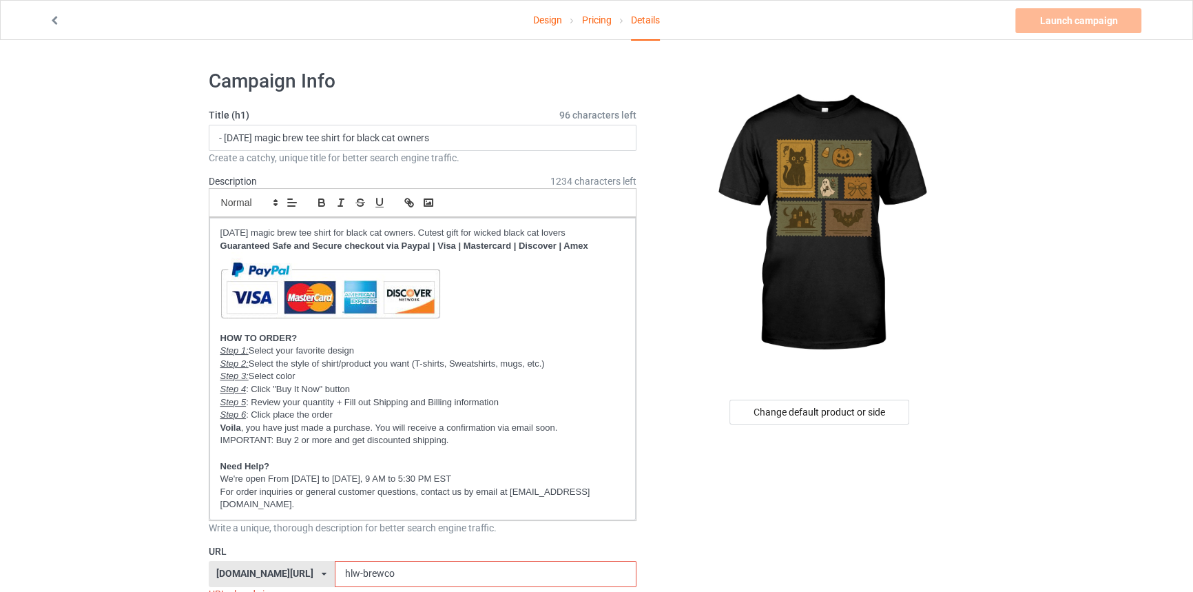
click at [55, 17] on icon at bounding box center [55, 19] width 12 height 10
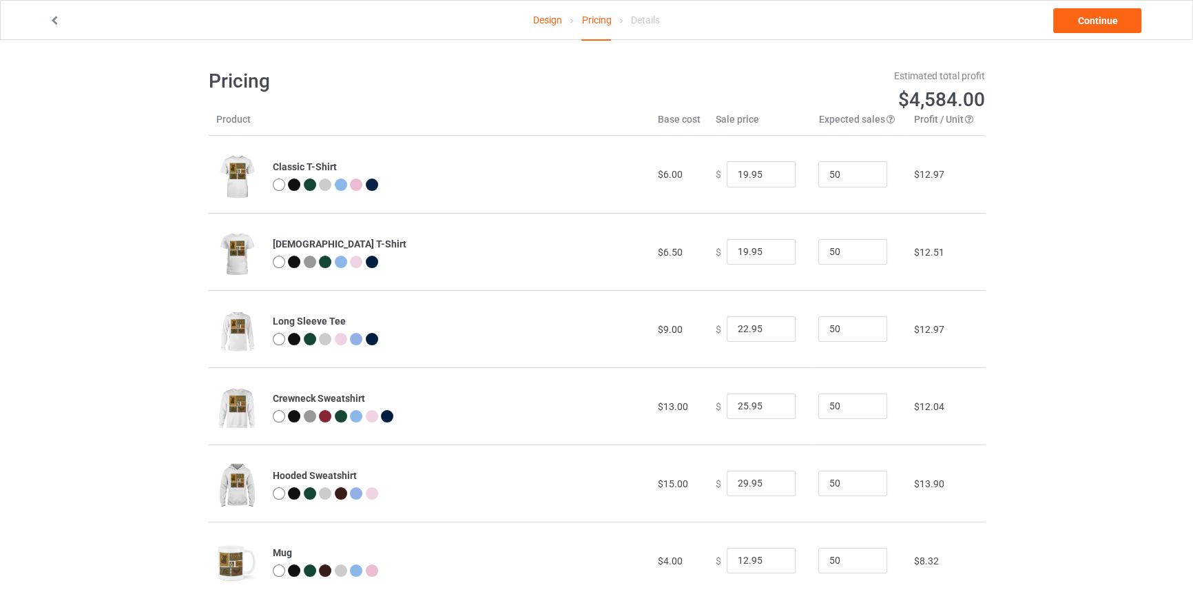
click at [528, 22] on div "Design Pricing Details" at bounding box center [596, 21] width 371 height 40
click at [550, 21] on link "Design" at bounding box center [547, 20] width 29 height 39
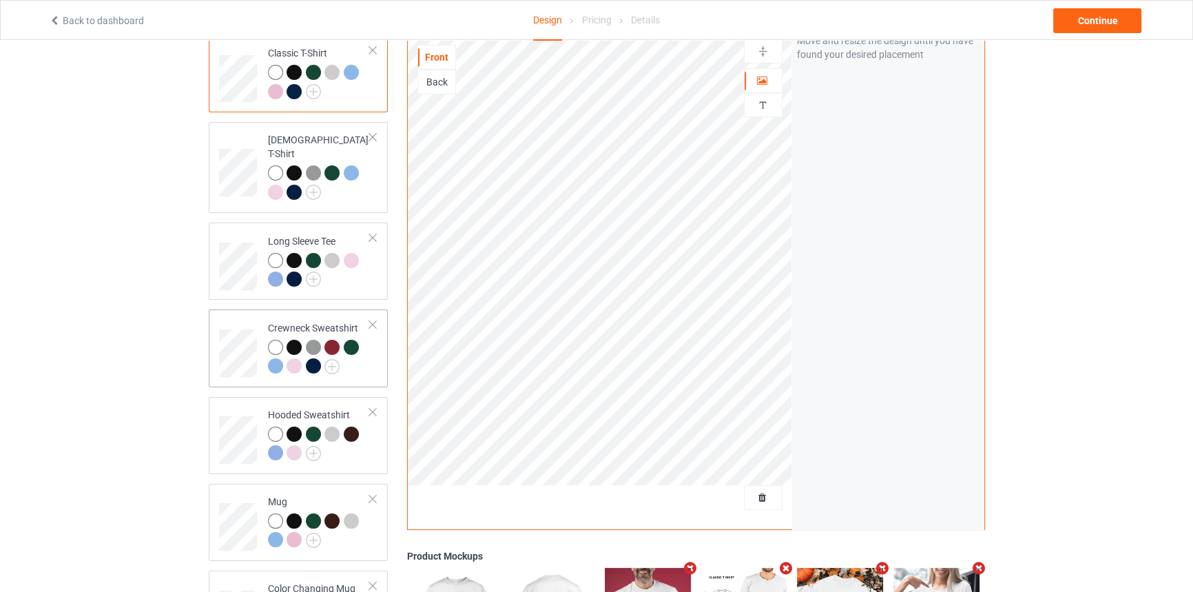
scroll to position [125, 0]
click at [312, 445] on img at bounding box center [313, 452] width 15 height 15
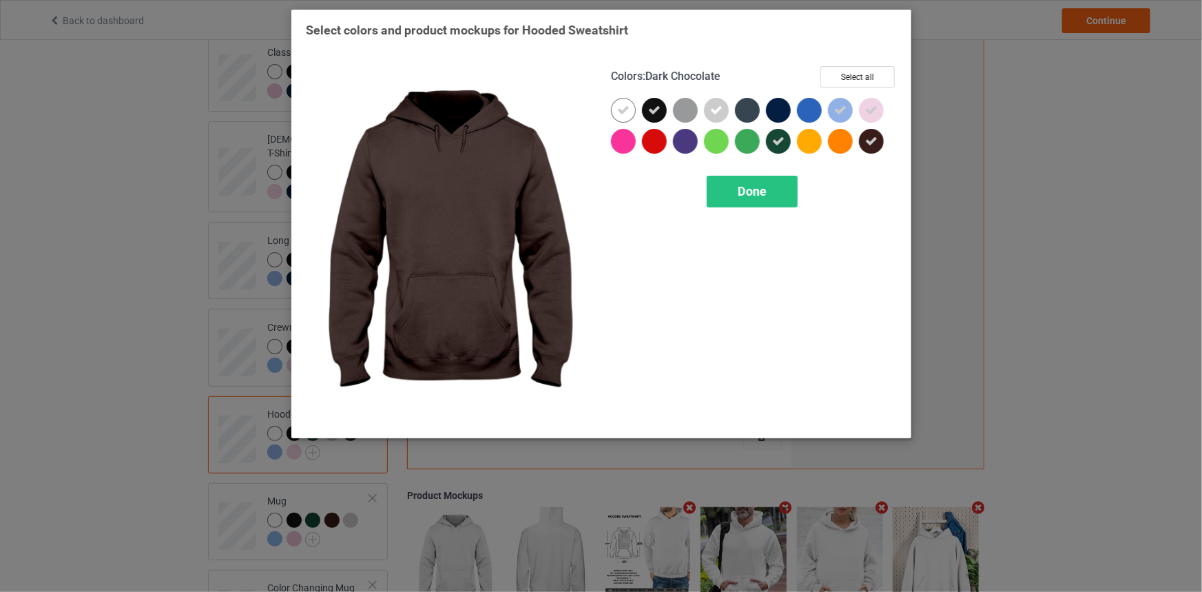
drag, startPoint x: 865, startPoint y: 139, endPoint x: 852, endPoint y: 132, distance: 15.1
click at [865, 139] on icon at bounding box center [871, 141] width 12 height 12
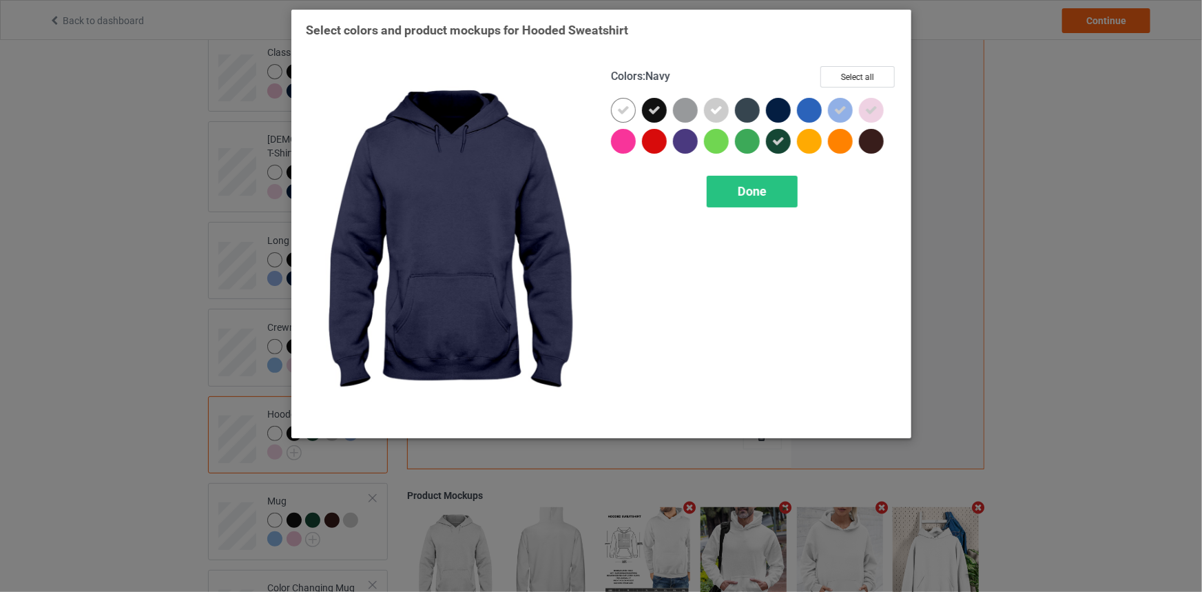
click at [776, 109] on div at bounding box center [778, 110] width 25 height 25
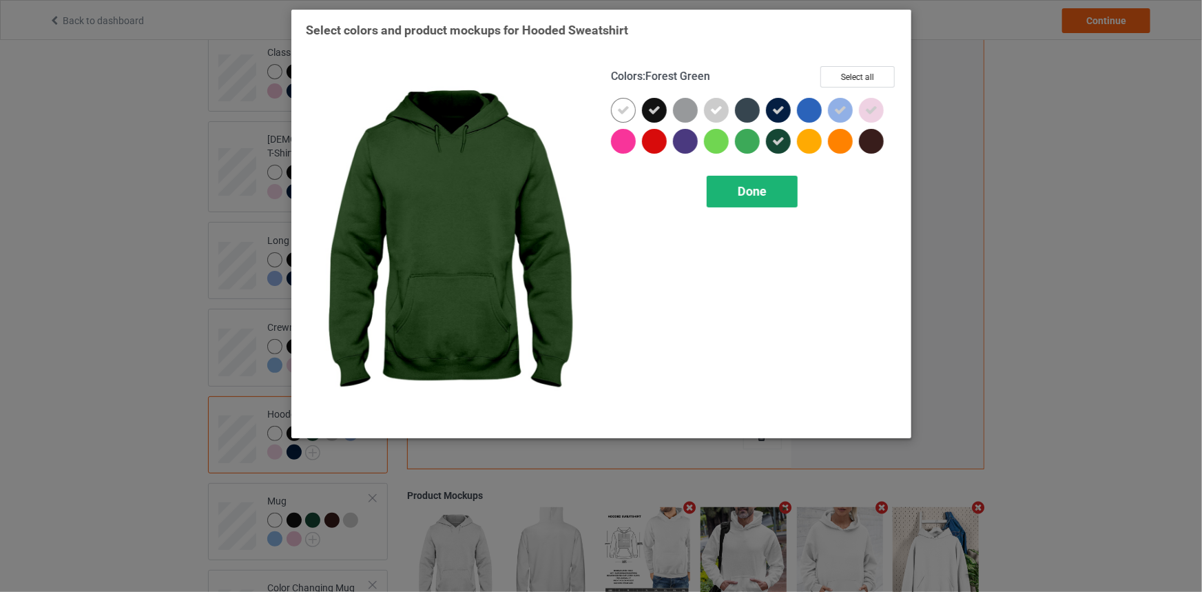
click at [756, 203] on div "Done" at bounding box center [752, 192] width 91 height 32
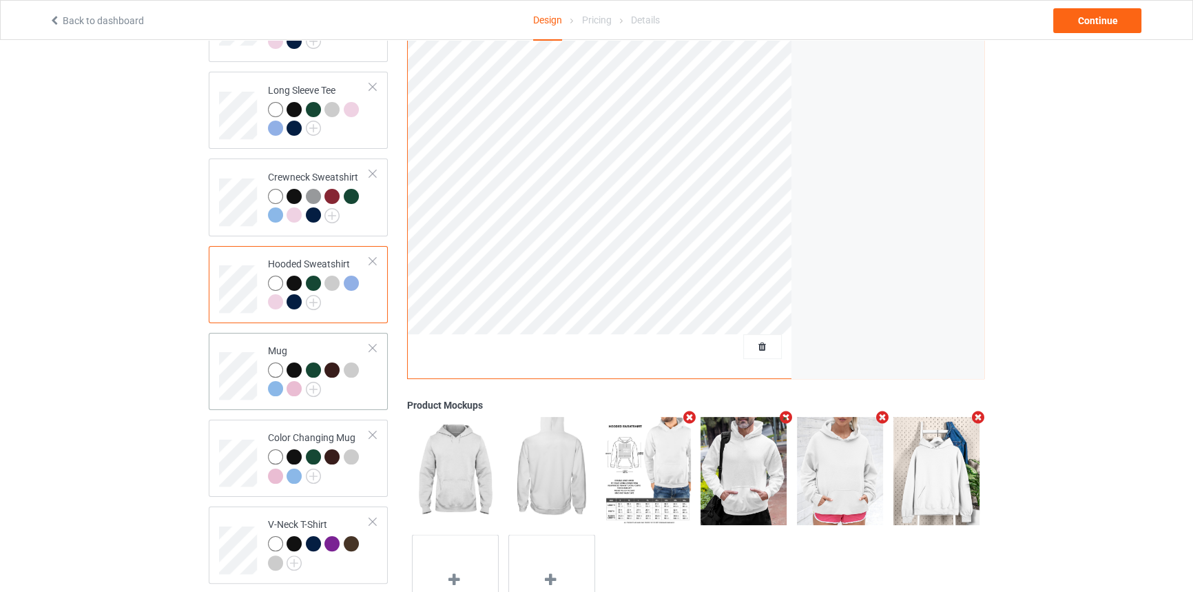
scroll to position [313, 0]
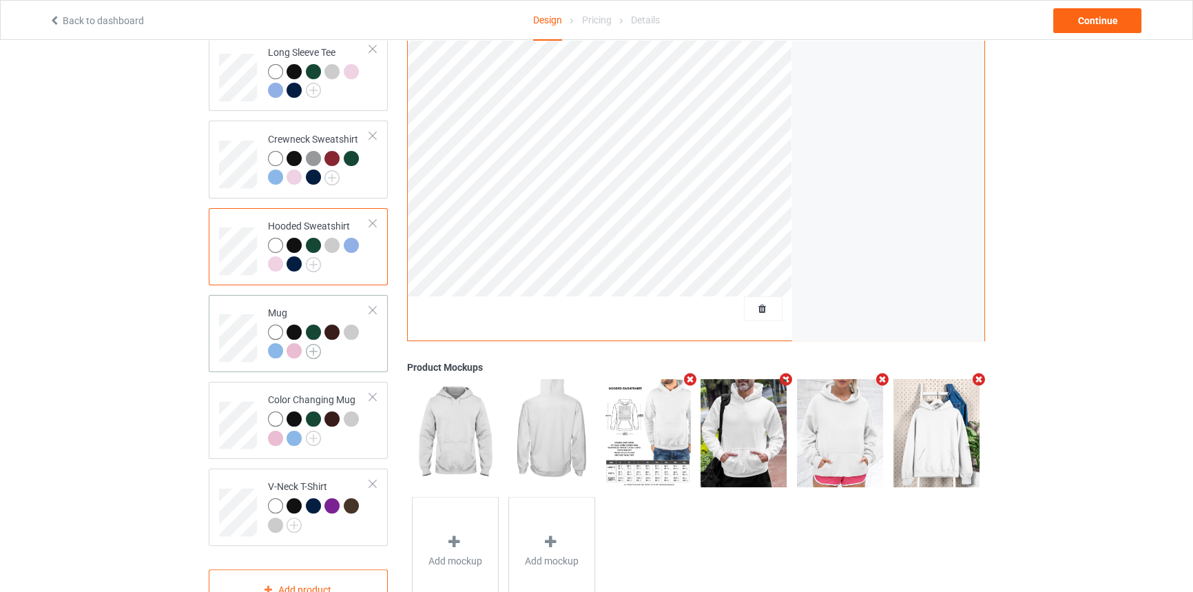
click at [311, 344] on img at bounding box center [313, 351] width 15 height 15
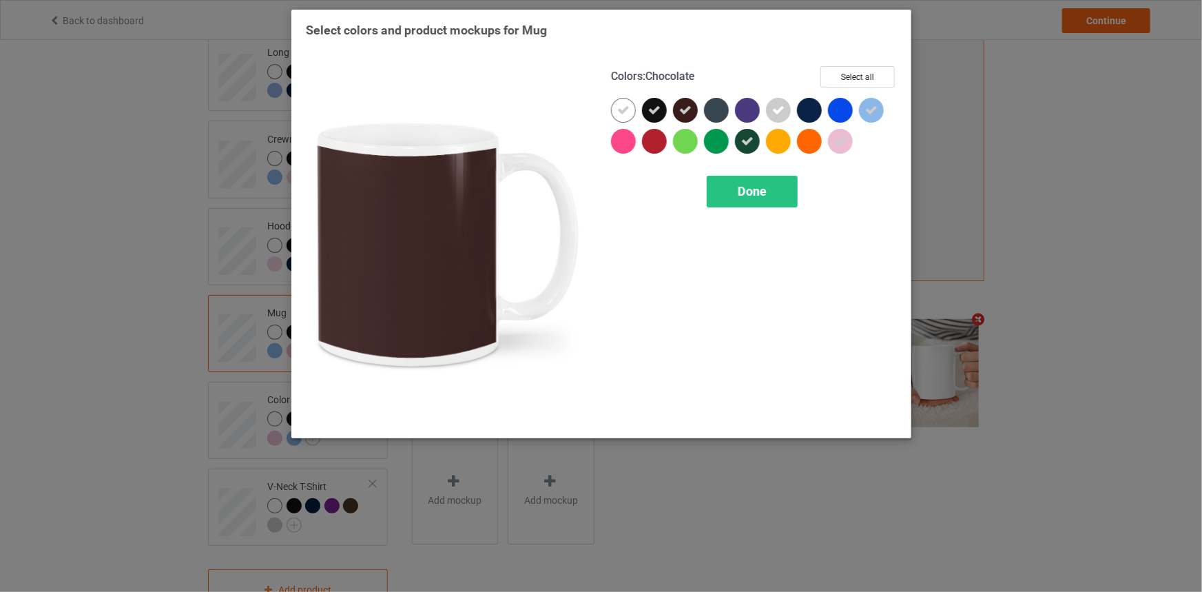
click at [688, 104] on icon at bounding box center [685, 110] width 12 height 12
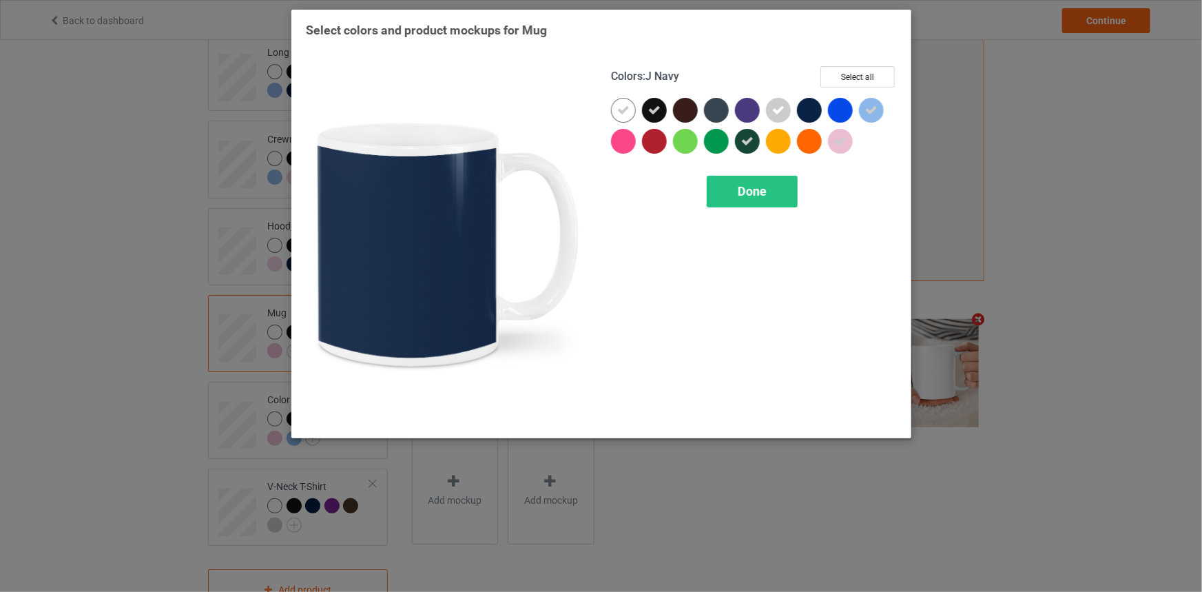
click at [815, 104] on div at bounding box center [809, 110] width 25 height 25
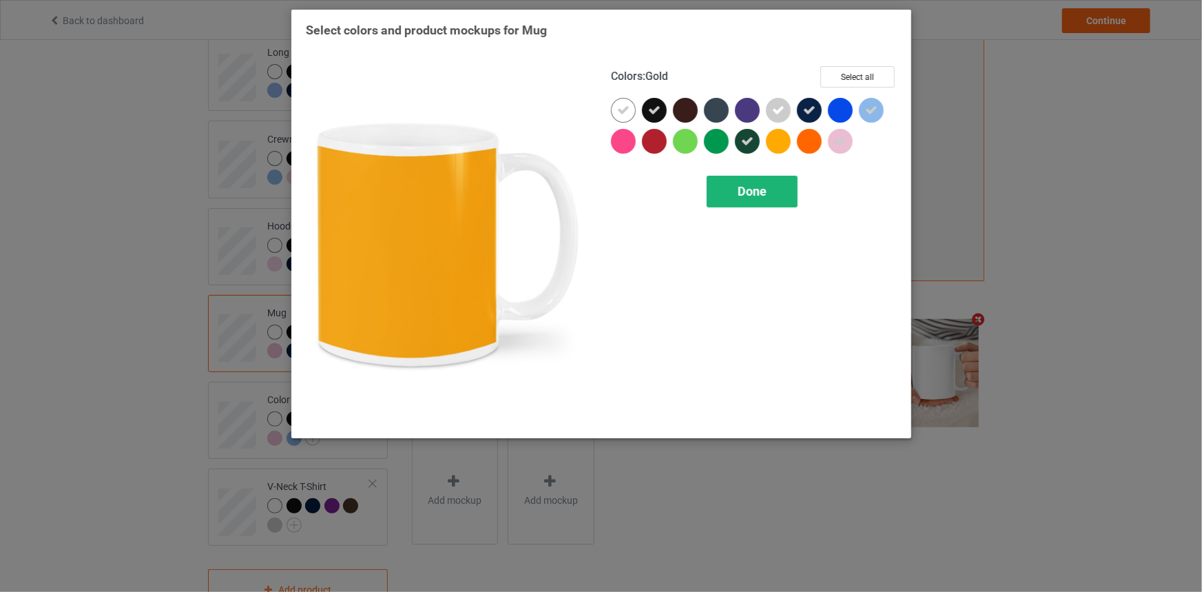
click at [747, 190] on span "Done" at bounding box center [752, 191] width 29 height 14
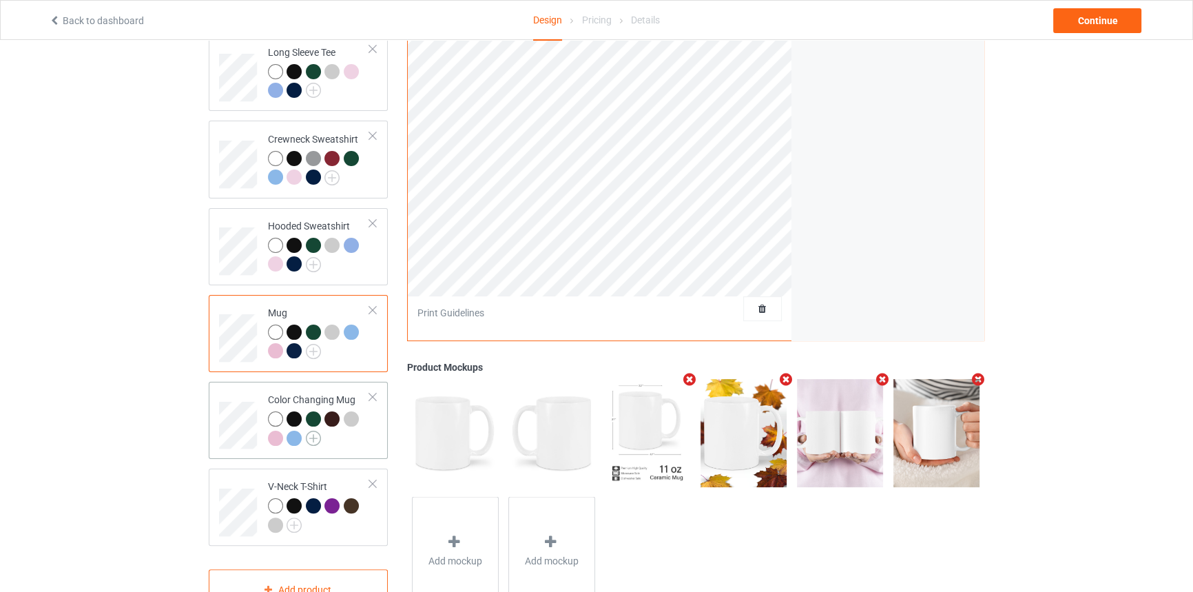
click at [314, 431] on img at bounding box center [313, 438] width 15 height 15
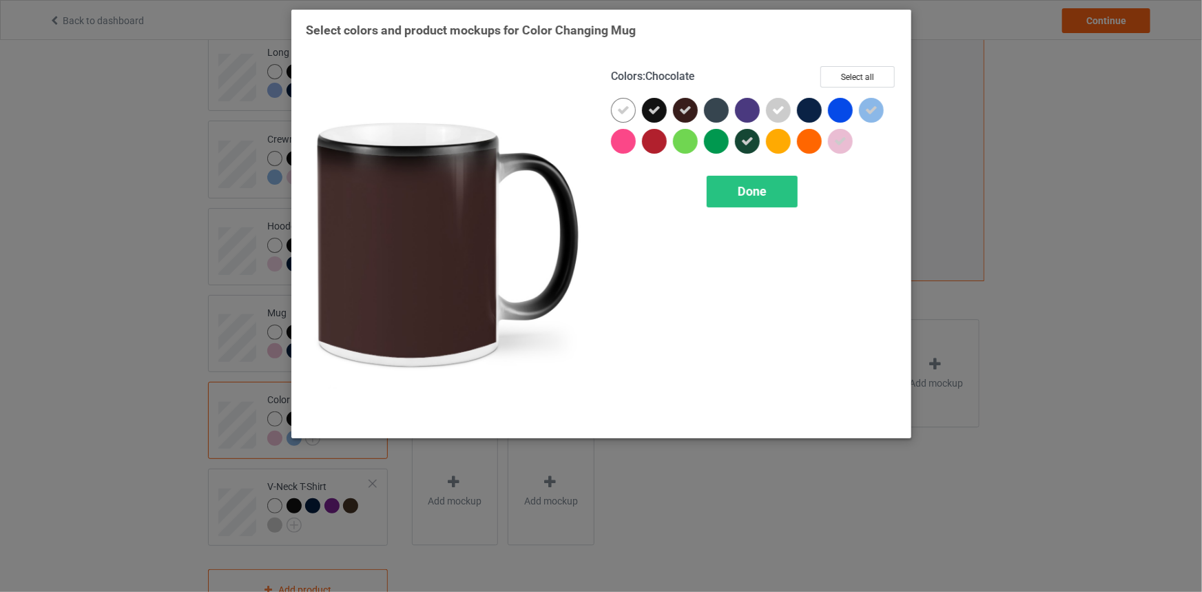
click at [692, 108] on div at bounding box center [685, 110] width 25 height 25
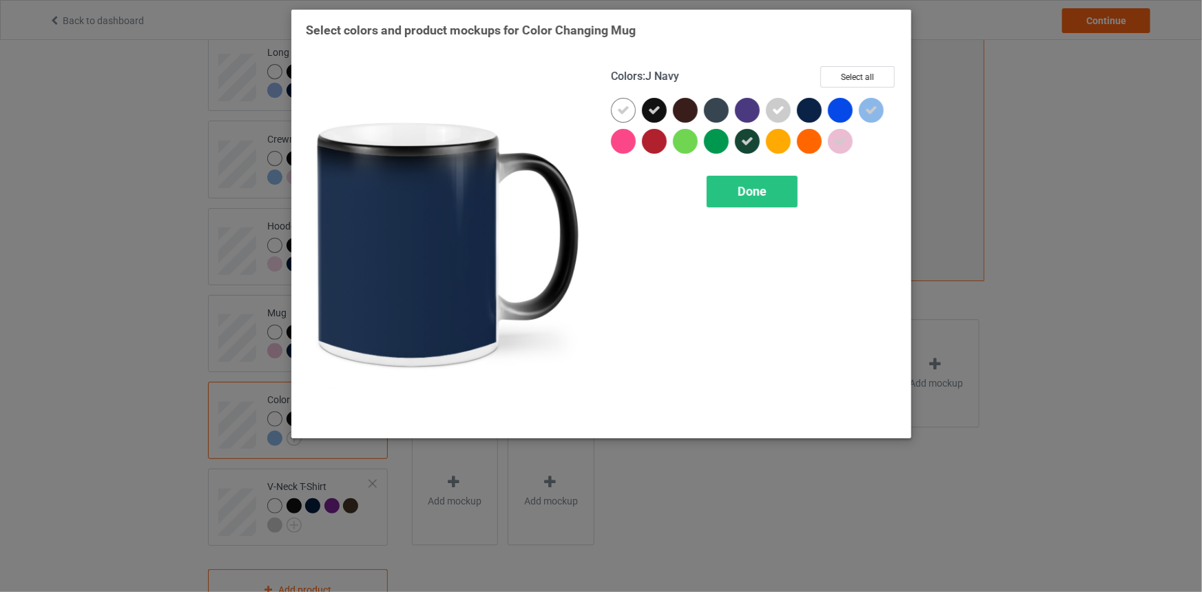
click at [810, 107] on div at bounding box center [809, 110] width 25 height 25
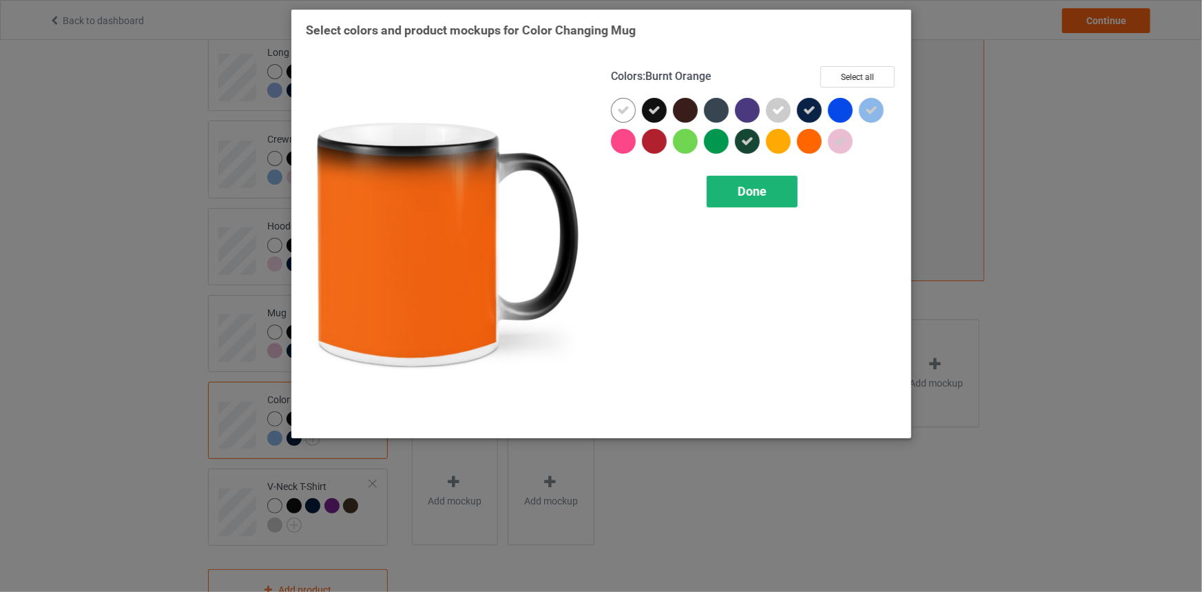
click at [753, 193] on span "Done" at bounding box center [752, 191] width 29 height 14
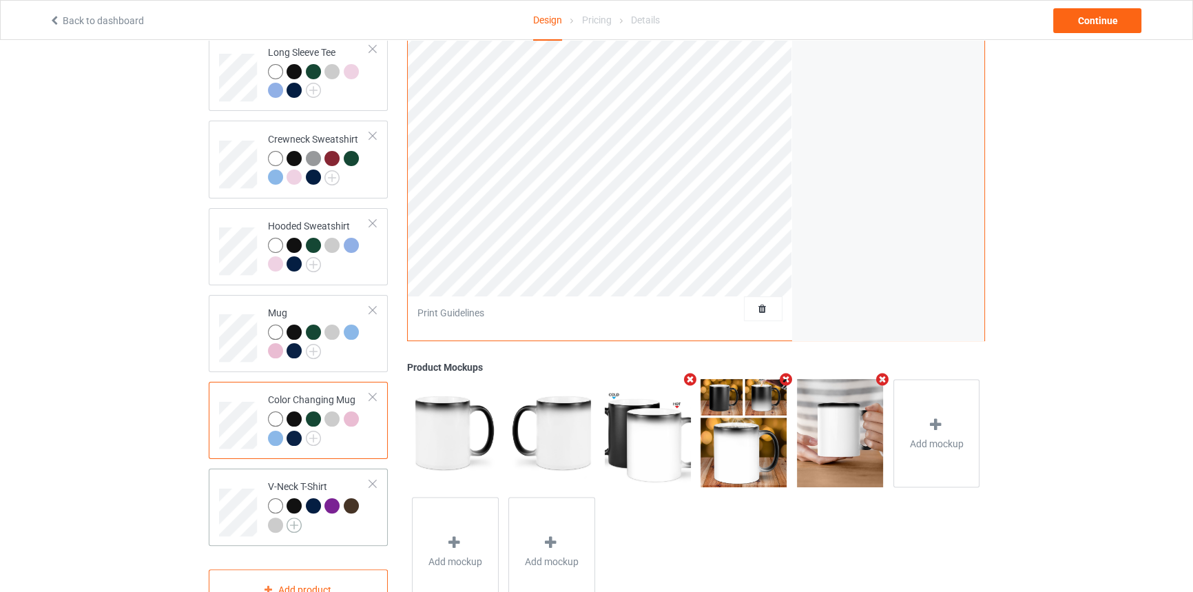
click at [293, 517] on img at bounding box center [294, 524] width 15 height 15
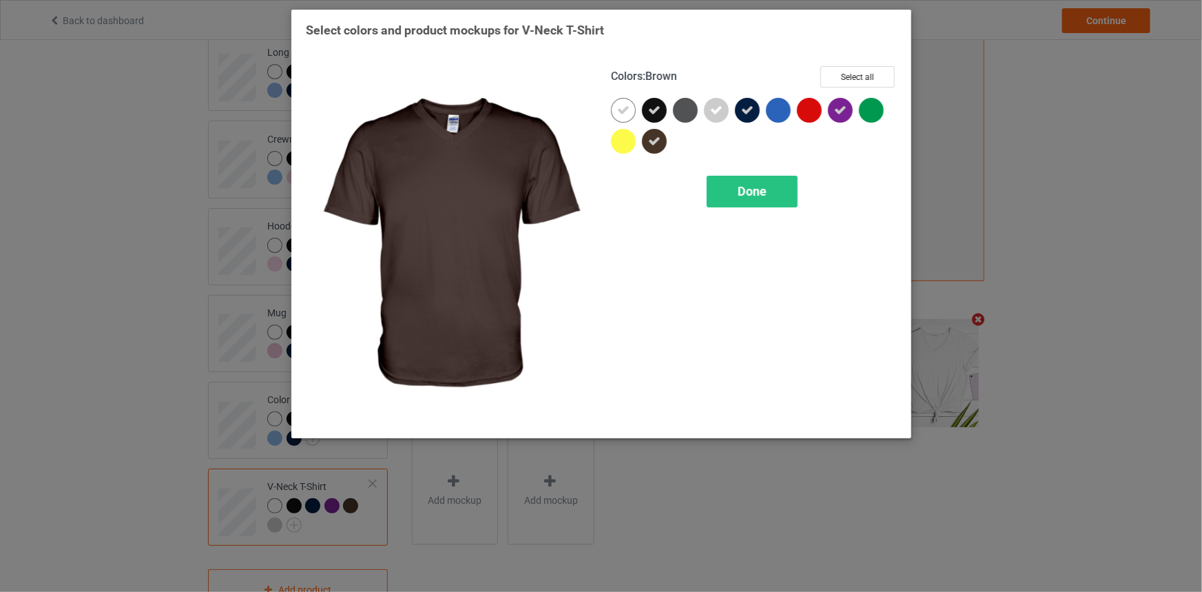
click at [651, 142] on icon at bounding box center [654, 141] width 12 height 12
click at [653, 143] on div at bounding box center [654, 141] width 25 height 25
click at [725, 190] on div "Done" at bounding box center [752, 192] width 91 height 32
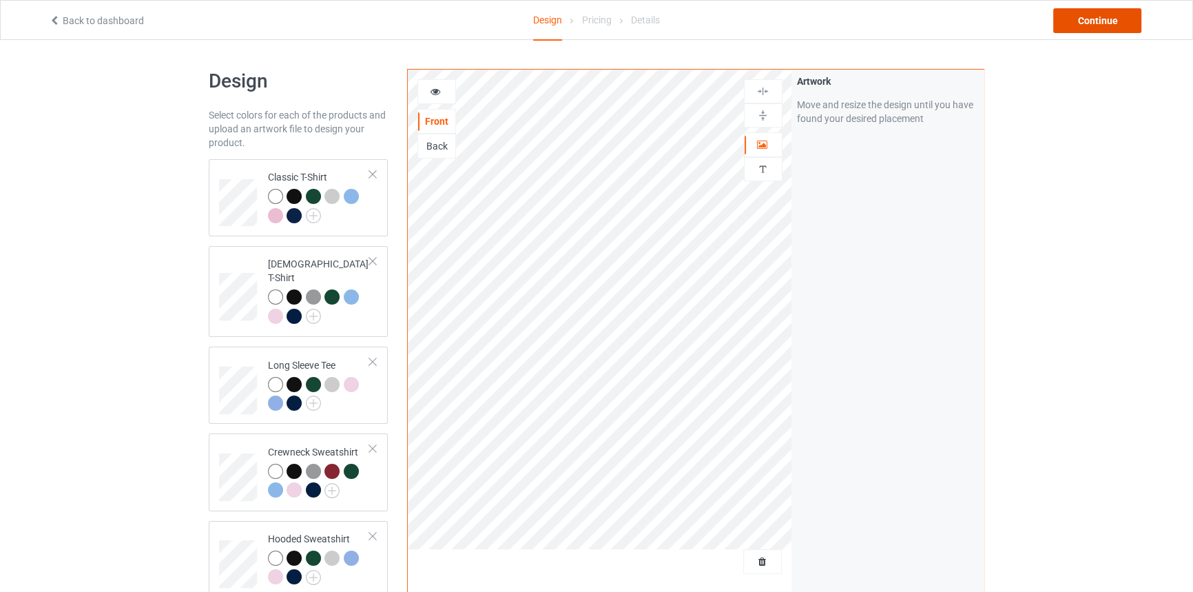
click at [1077, 17] on div "Continue" at bounding box center [1097, 20] width 88 height 25
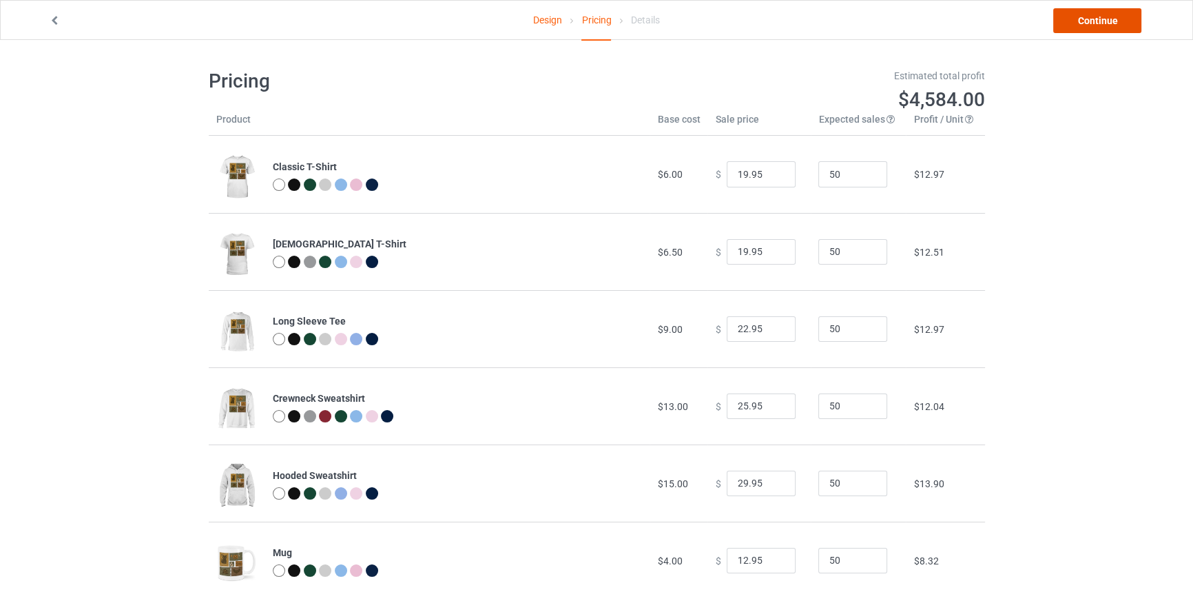
click at [1077, 17] on link "Continue" at bounding box center [1097, 20] width 88 height 25
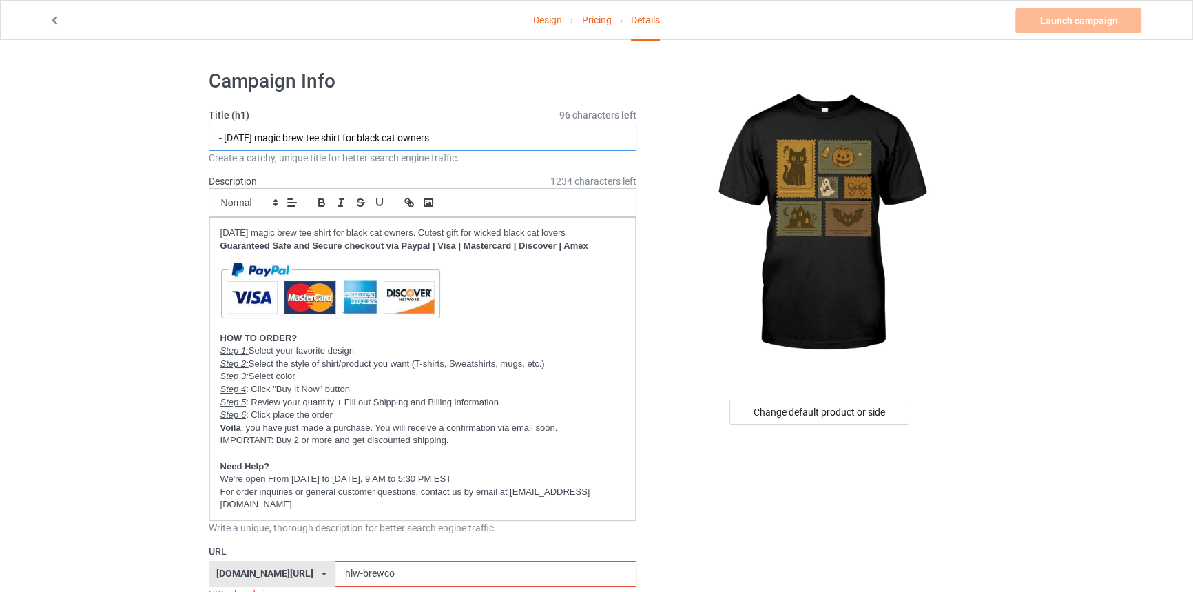
click at [215, 137] on input "- [DATE] magic brew tee shirt for black cat owners" at bounding box center [423, 138] width 429 height 26
click at [254, 143] on input "The Hallloween - [DATE] magic brew tee shirt for black cat owners" at bounding box center [423, 138] width 429 height 26
drag, startPoint x: 281, startPoint y: 138, endPoint x: 19, endPoint y: 130, distance: 262.6
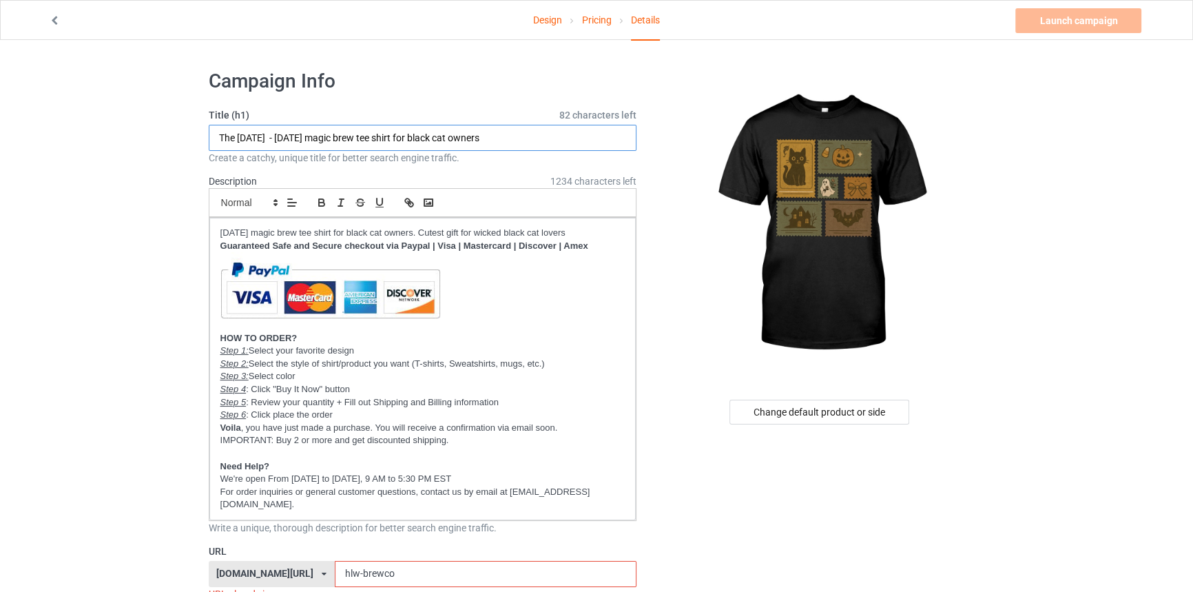
paste input "nonus rest gmail1"
drag, startPoint x: 117, startPoint y: 145, endPoint x: 125, endPoint y: 145, distance: 8.3
drag, startPoint x: 296, startPoint y: 135, endPoint x: -125, endPoint y: 111, distance: 421.6
click at [0, 111] on html "Design Pricing Details Launch campaign Invalid campaign URL Campaign Info Title…" at bounding box center [596, 296] width 1193 height 592
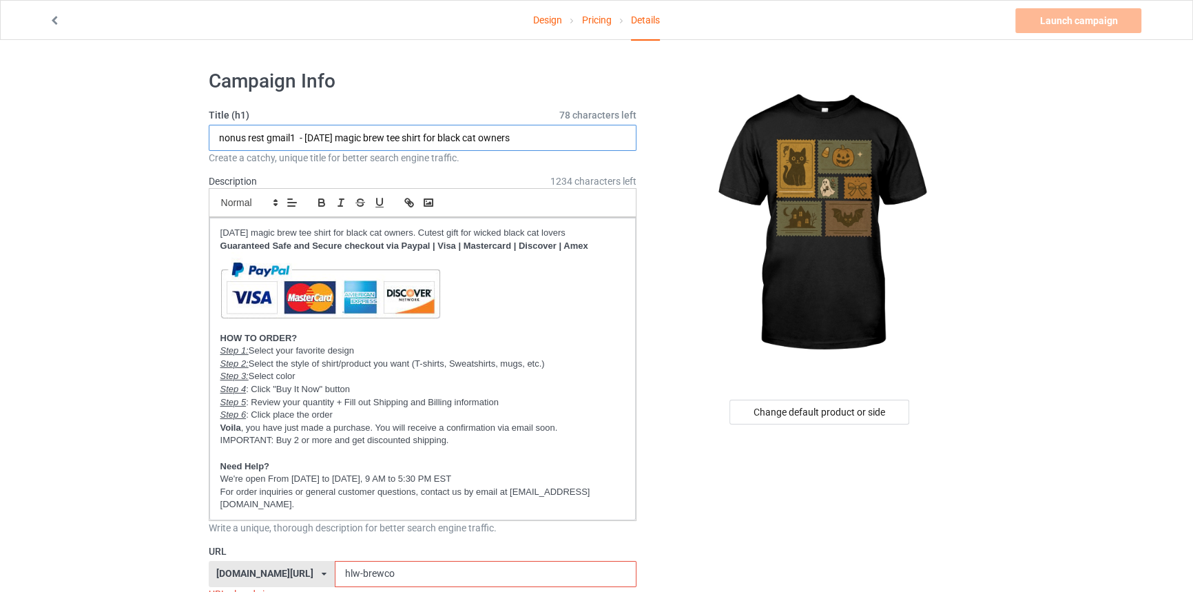
paste input "Vintage [DATE] Stamp"
click at [305, 138] on input "Vintage [DATE] Stamps - [DATE] magic brew tee shirt for black cat owners" at bounding box center [423, 138] width 429 height 26
click at [334, 138] on input "Vintage [DATE] stamps - [DATE] magic brew tee shirt for black cat owners" at bounding box center [423, 138] width 429 height 26
click at [406, 134] on input "Vintage [DATE] stamp t-shirt - [DATE] magic brew tee shirt for black cat owners" at bounding box center [423, 138] width 429 height 26
click at [377, 143] on input "Vintage [DATE] stamp t-shirt - [DATE] magic brew tee shirt for black cat owners" at bounding box center [423, 138] width 429 height 26
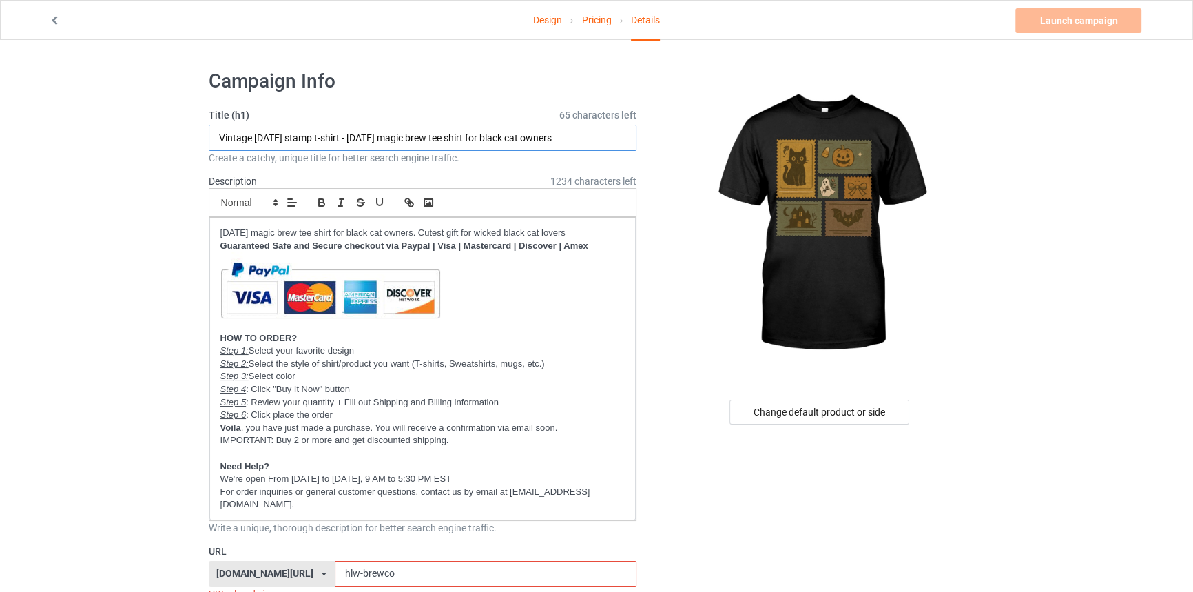
click at [377, 143] on input "Vintage [DATE] stamp t-shirt - [DATE] magic brew tee shirt for black cat owners" at bounding box center [423, 138] width 429 height 26
click at [436, 142] on input "Vintage [DATE] stamp t-shirt - Pretty [DATE] graphic tee magic brew tee shirt f…" at bounding box center [423, 138] width 429 height 26
drag, startPoint x: 520, startPoint y: 136, endPoint x: 758, endPoint y: 138, distance: 238.4
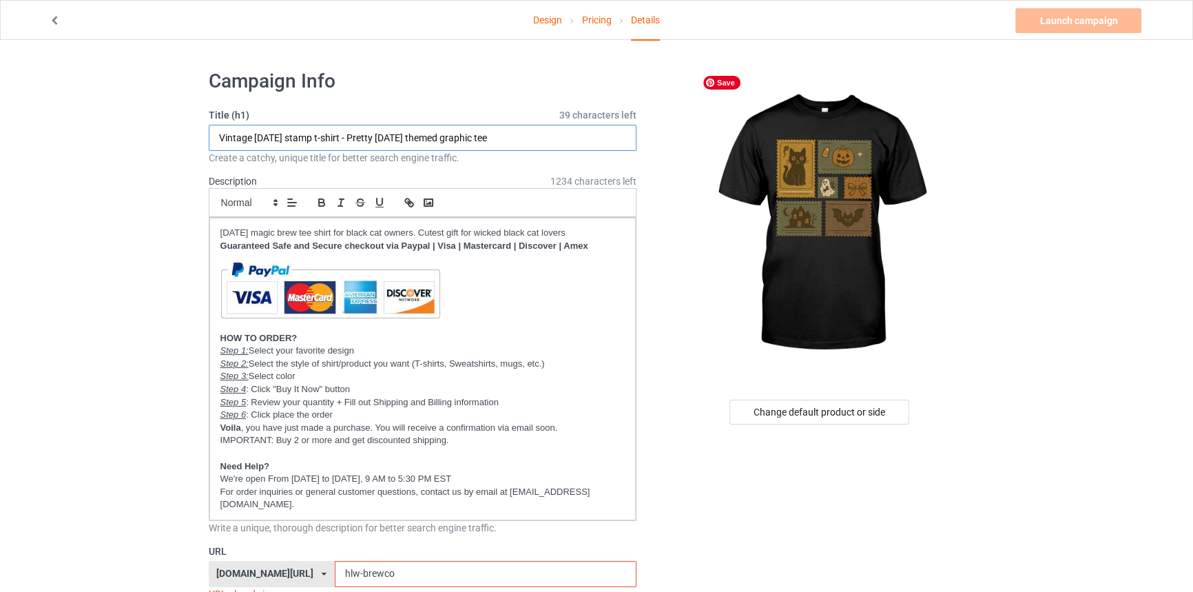
scroll to position [0, 0]
click at [388, 136] on input "Vintage [DATE] stamp t-shirt - Pretty [DATE] themed graphic tee" at bounding box center [423, 138] width 429 height 26
drag, startPoint x: 417, startPoint y: 136, endPoint x: 639, endPoint y: 141, distance: 221.9
type input "Vintage [DATE] stamp t-shirt - Prettiest [DATE] themed graphic tee"
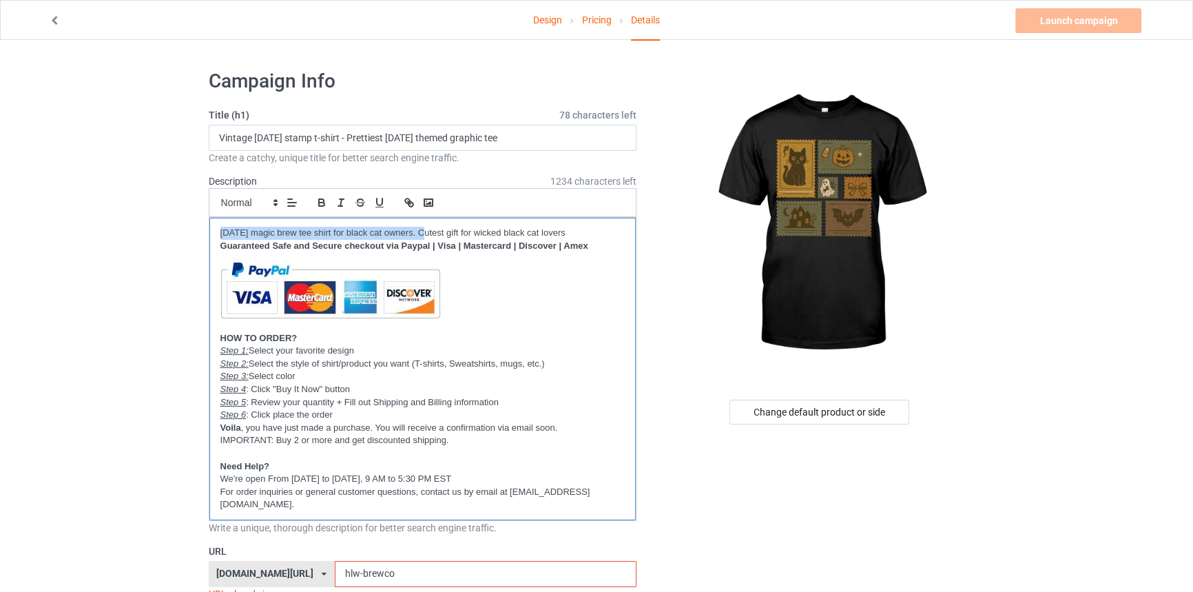
drag, startPoint x: 425, startPoint y: 233, endPoint x: 28, endPoint y: 225, distance: 396.9
drag, startPoint x: 383, startPoint y: 231, endPoint x: 558, endPoint y: 231, distance: 175.0
click at [558, 231] on p "Prettiest [DATE] themed graphic tee. Cutest gift for wicked black cat lovers" at bounding box center [422, 233] width 405 height 13
click at [420, 231] on p "Prettiest [DATE] themed graphic tee. Cutest gift for wicked black cat lovers" at bounding box center [422, 233] width 405 height 13
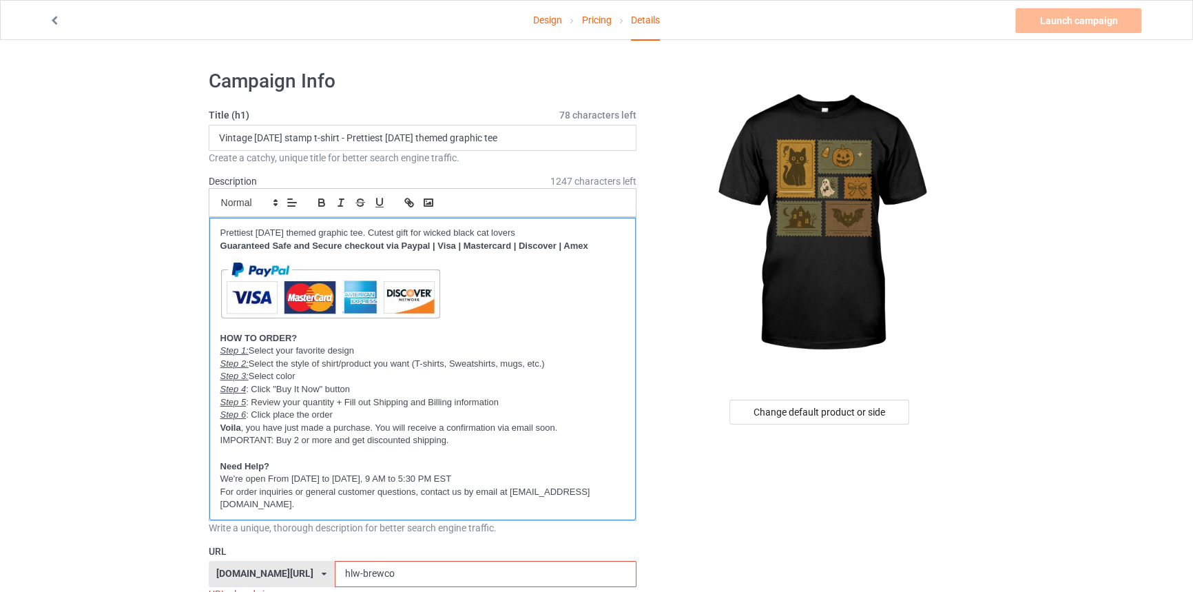
click at [403, 231] on p "Prettiest [DATE] themed graphic tee. Cutest gift for wicked black cat lovers" at bounding box center [422, 233] width 405 height 13
click at [406, 231] on p "Prettiest [DATE] themed graphic tee. Cutest gift for wicked black cat lovers" at bounding box center [422, 233] width 405 height 13
drag, startPoint x: 480, startPoint y: 232, endPoint x: 638, endPoint y: 235, distance: 157.8
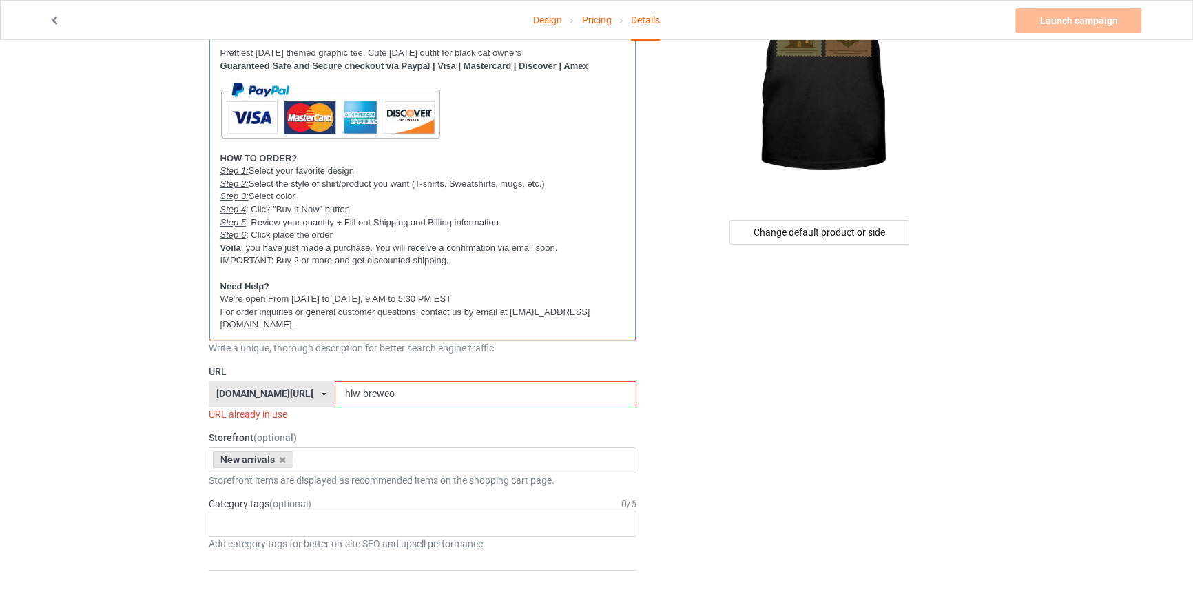
scroll to position [187, 0]
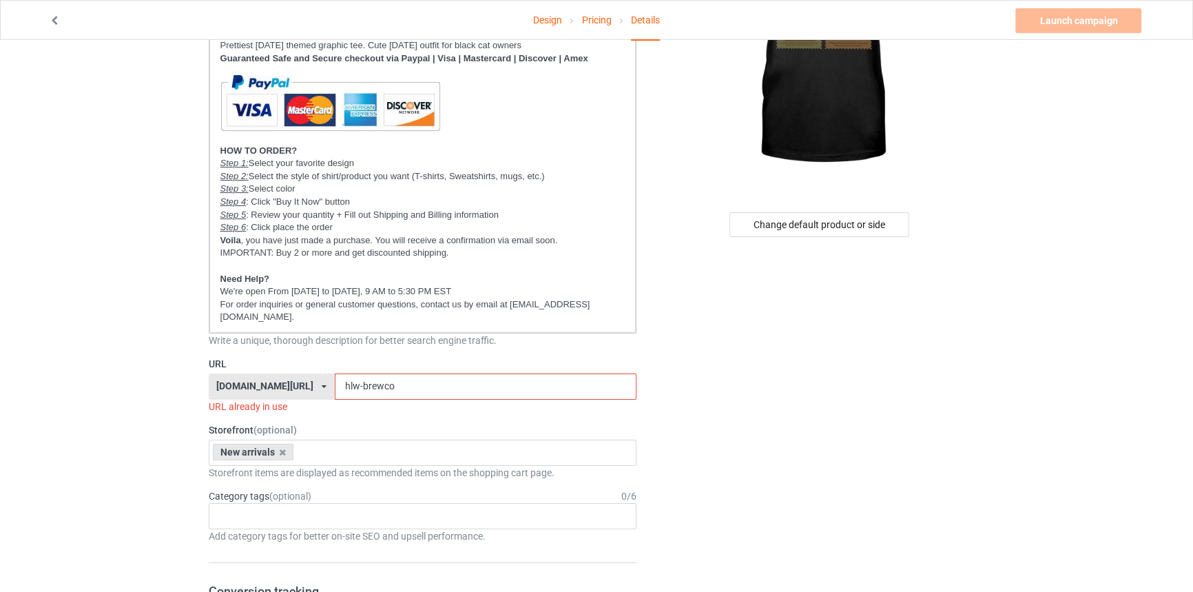
drag, startPoint x: 388, startPoint y: 384, endPoint x: 351, endPoint y: 385, distance: 36.5
click at [351, 385] on input "hlw-brewco" at bounding box center [486, 386] width 302 height 26
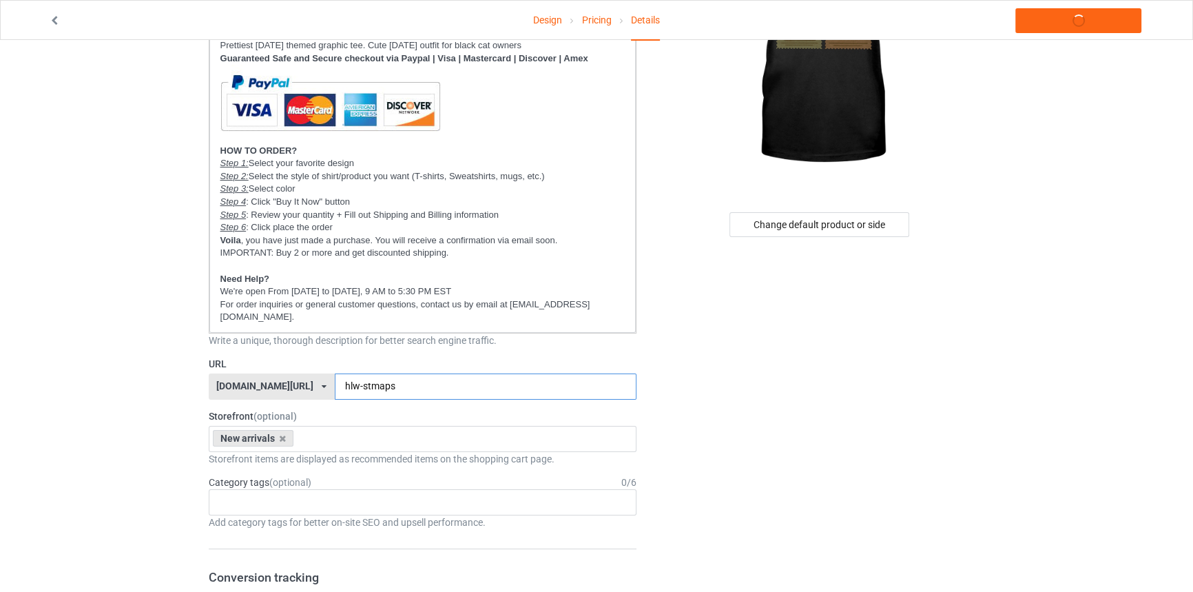
drag, startPoint x: 362, startPoint y: 386, endPoint x: 479, endPoint y: 384, distance: 117.8
click at [482, 384] on input "hlw-stmaps" at bounding box center [486, 386] width 302 height 26
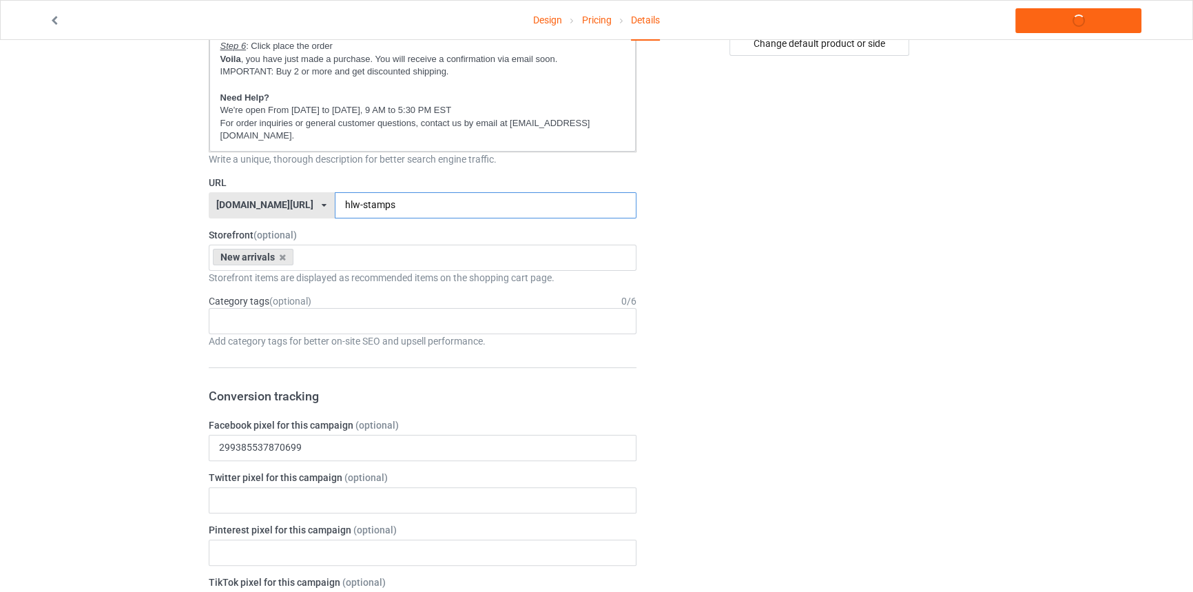
scroll to position [438, 0]
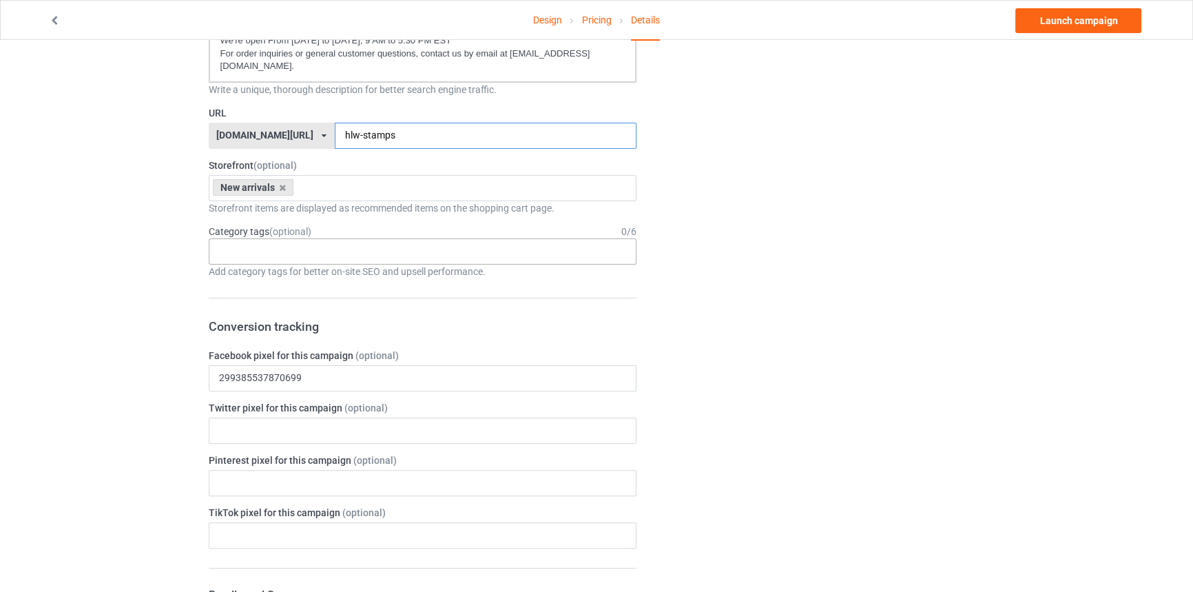
type input "hlw-stamps"
click at [400, 251] on div "Age > [DEMOGRAPHIC_DATA] > 1 Age > [DEMOGRAPHIC_DATA] Months > 1 Month Age > [D…" at bounding box center [423, 251] width 429 height 26
type input "all cat"
type input "black cat"
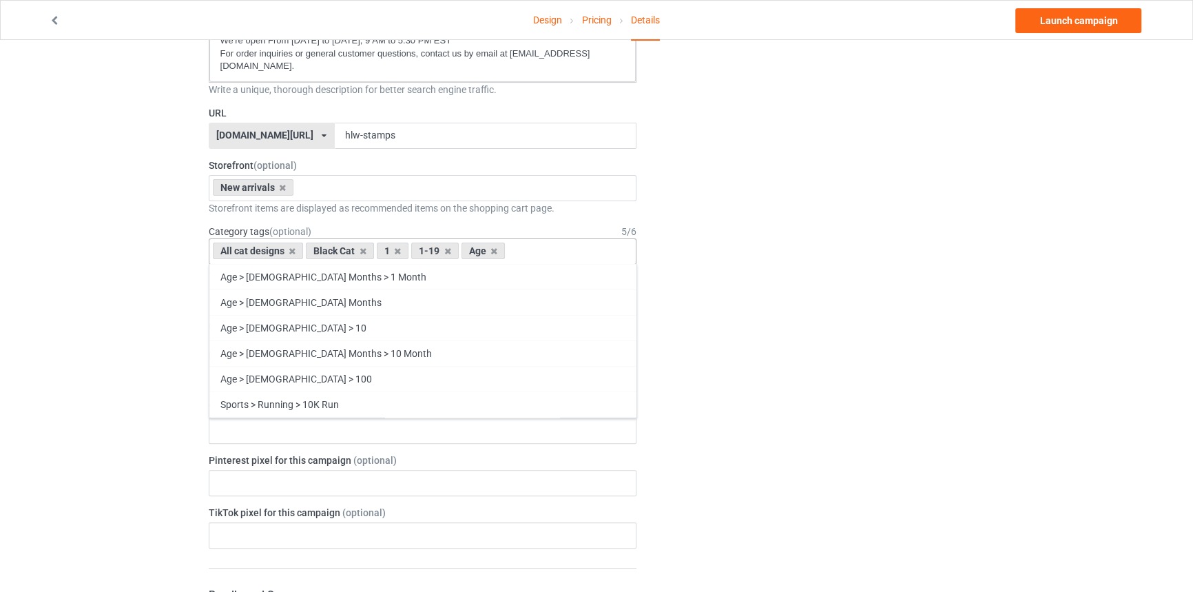
click at [400, 251] on icon at bounding box center [397, 251] width 7 height 9
click at [406, 250] on div "1-19" at bounding box center [401, 250] width 48 height 17
click at [411, 250] on icon at bounding box center [412, 251] width 7 height 9
click at [411, 250] on icon at bounding box center [409, 251] width 7 height 9
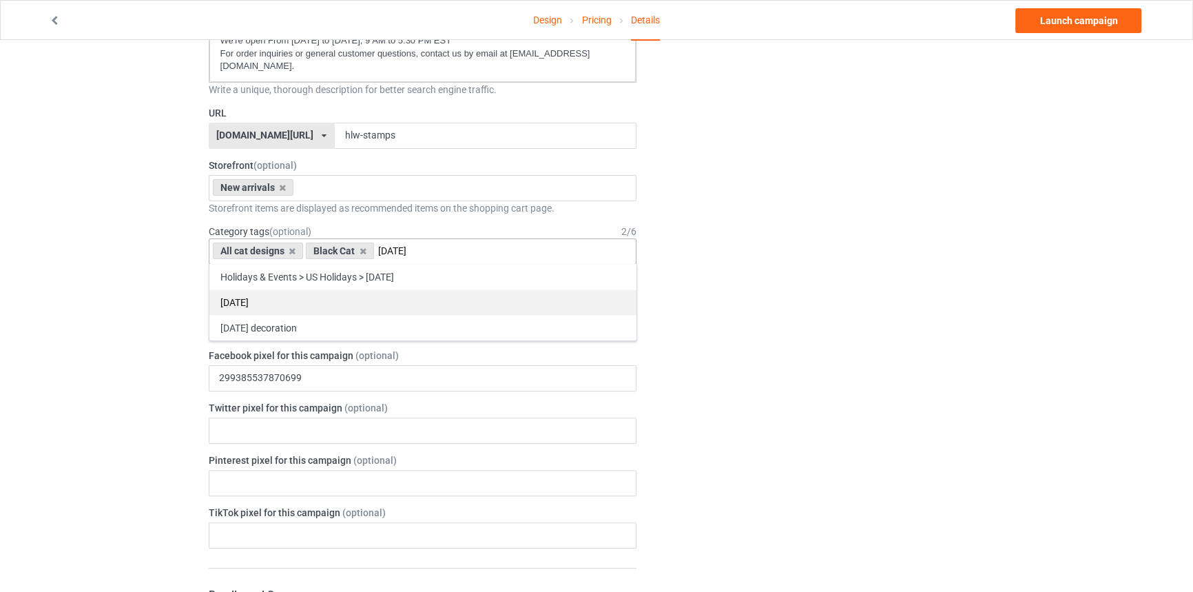
type input "[DATE]"
click at [262, 290] on div "[DATE]" at bounding box center [422, 301] width 427 height 25
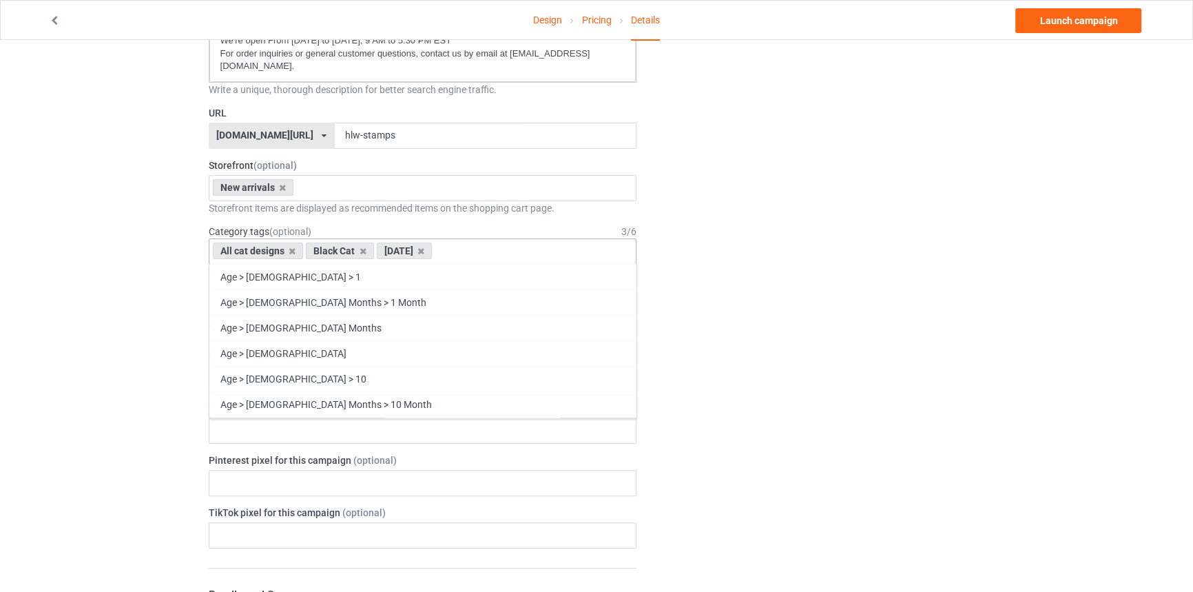
click at [517, 242] on div "All cat designs Black Cat [DATE] Age > [DEMOGRAPHIC_DATA] > 1 Age > [DEMOGRAPHI…" at bounding box center [423, 251] width 429 height 26
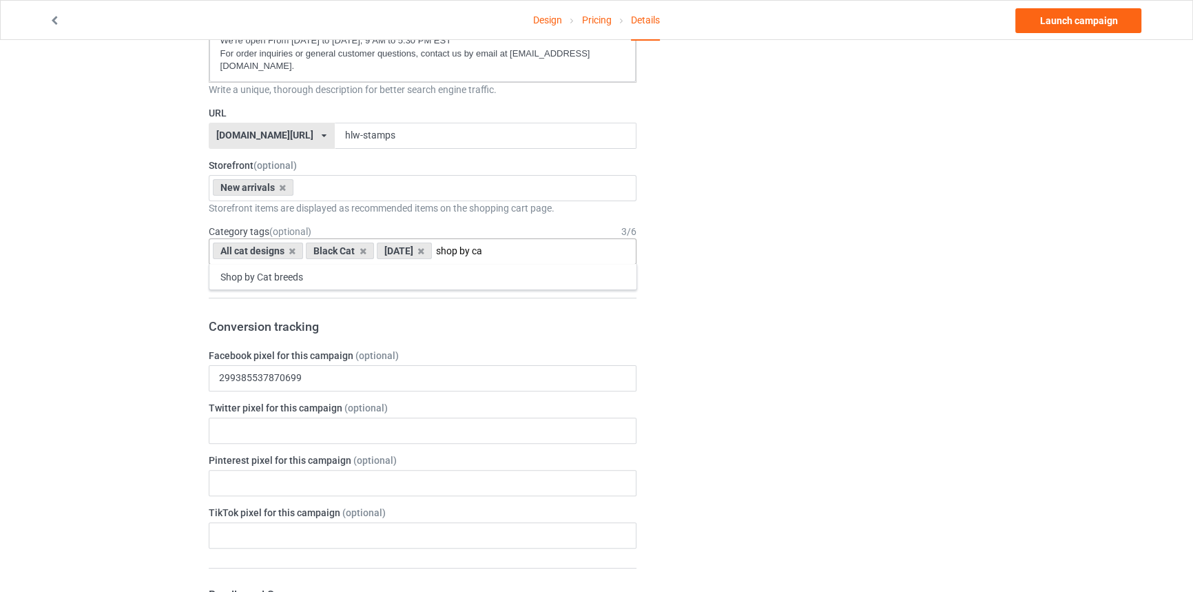
type input "shop by ca"
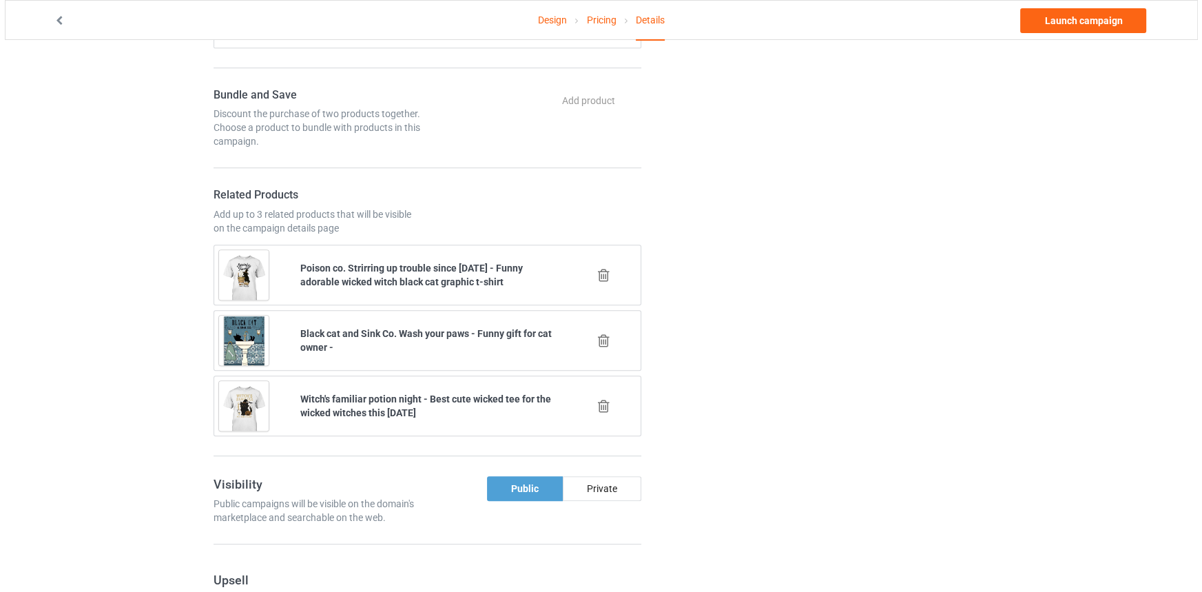
scroll to position [939, 0]
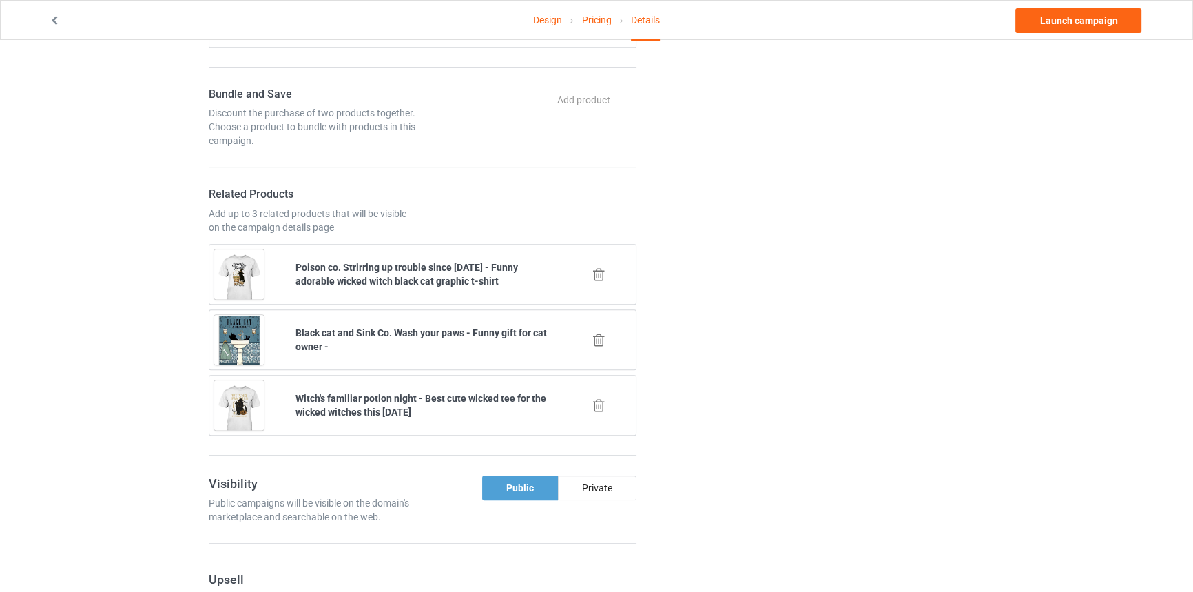
click at [595, 272] on icon at bounding box center [598, 274] width 17 height 14
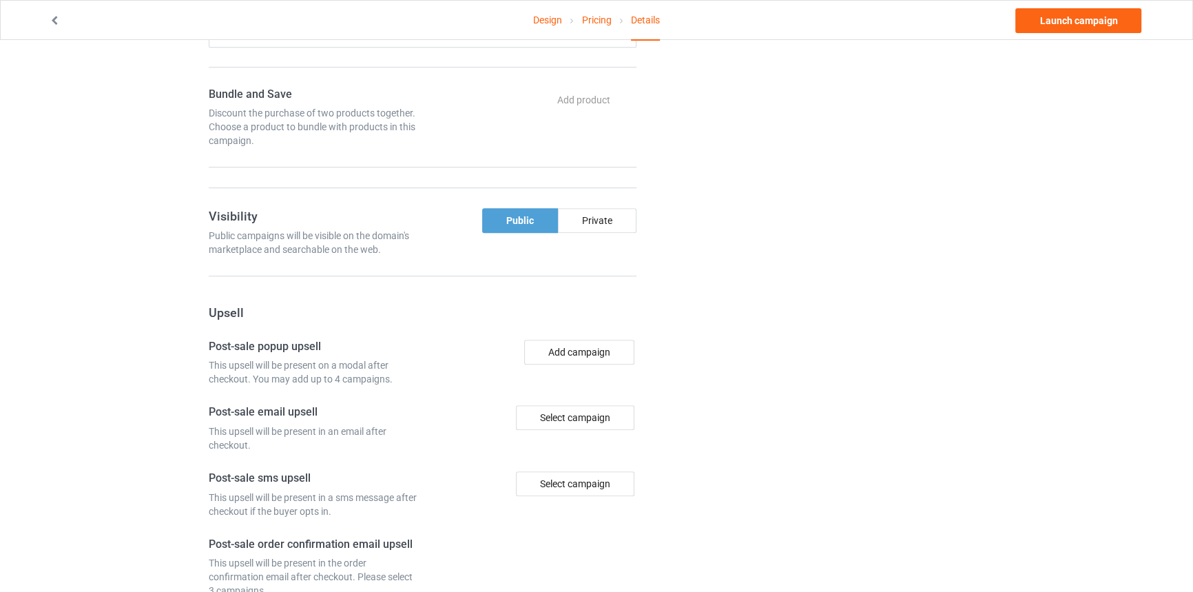
click at [595, 276] on div at bounding box center [423, 276] width 429 height 1
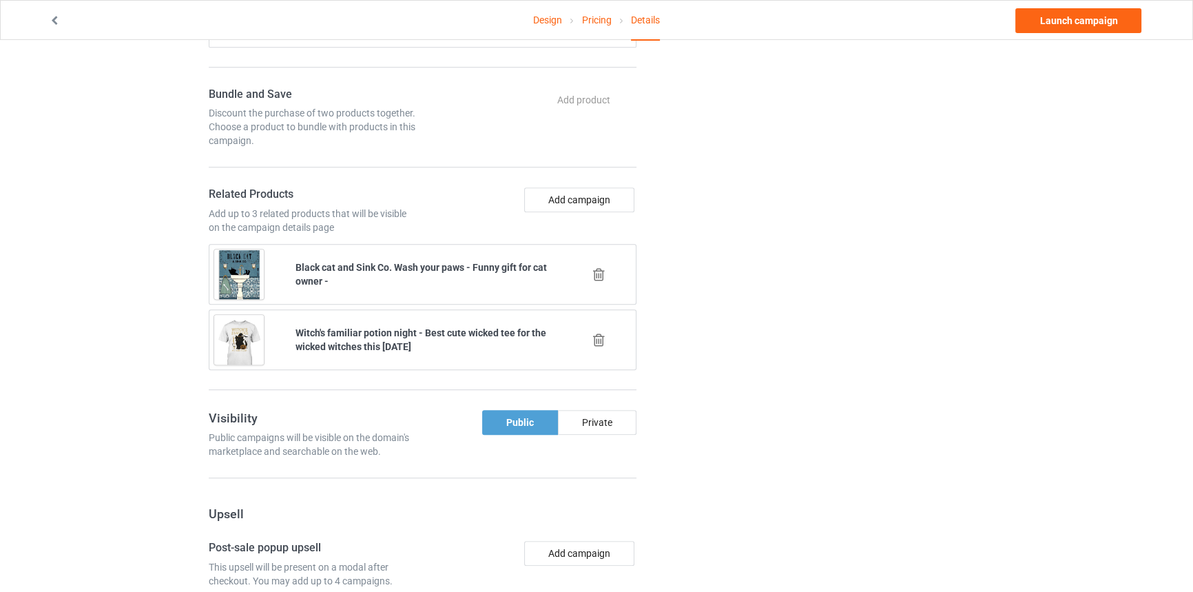
click at [595, 272] on icon at bounding box center [598, 274] width 17 height 14
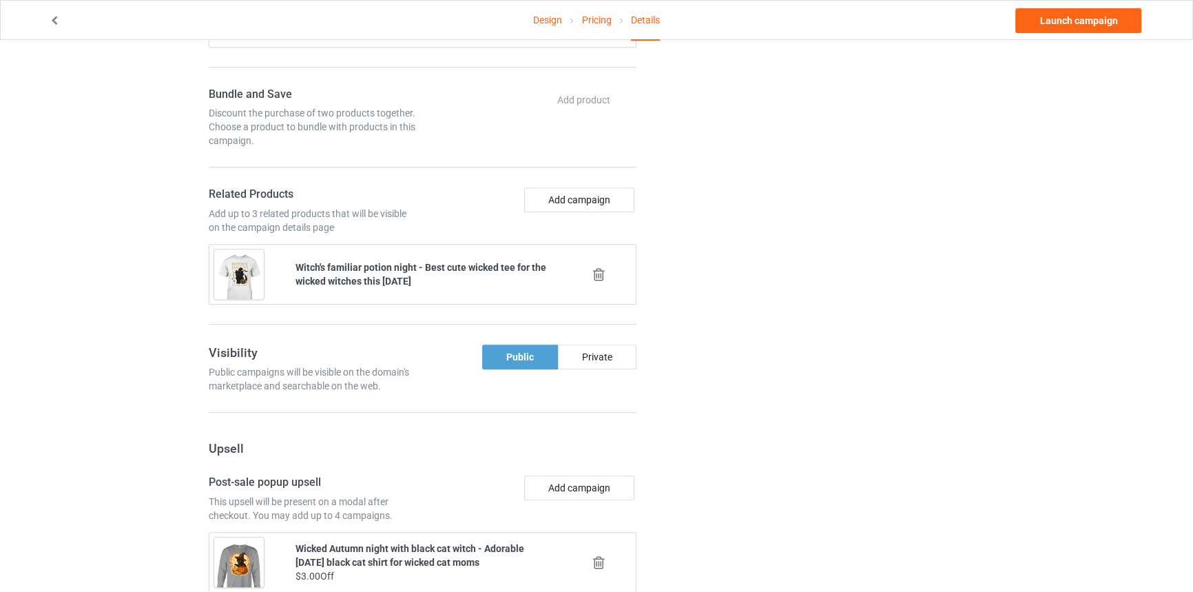
click at [595, 272] on icon at bounding box center [598, 274] width 17 height 14
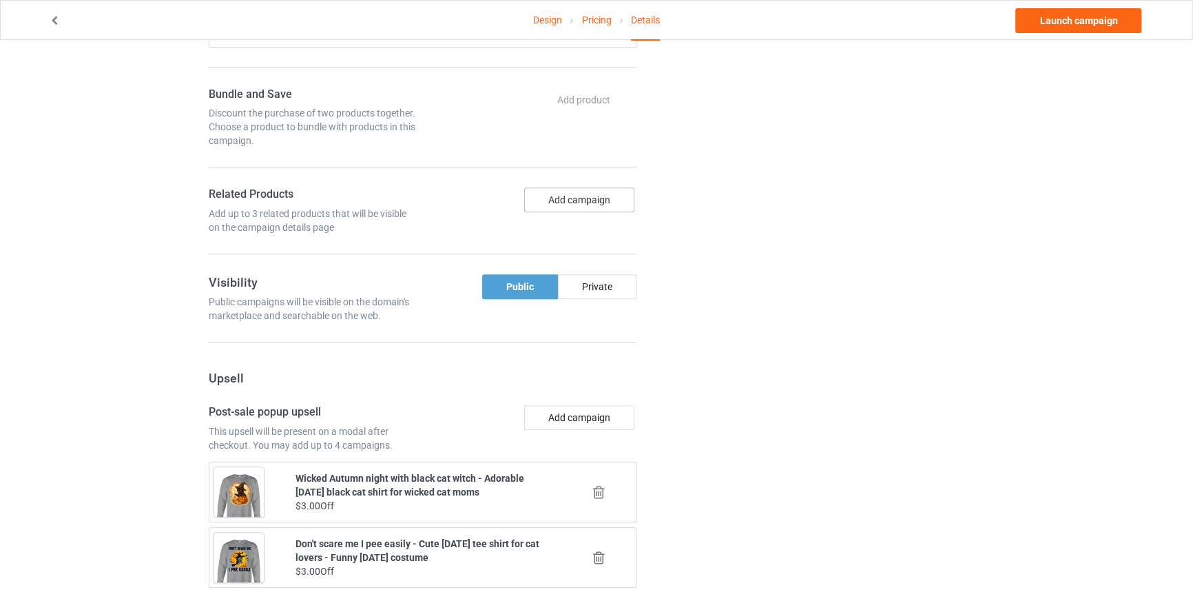
click at [592, 195] on button "Add campaign" at bounding box center [579, 199] width 110 height 25
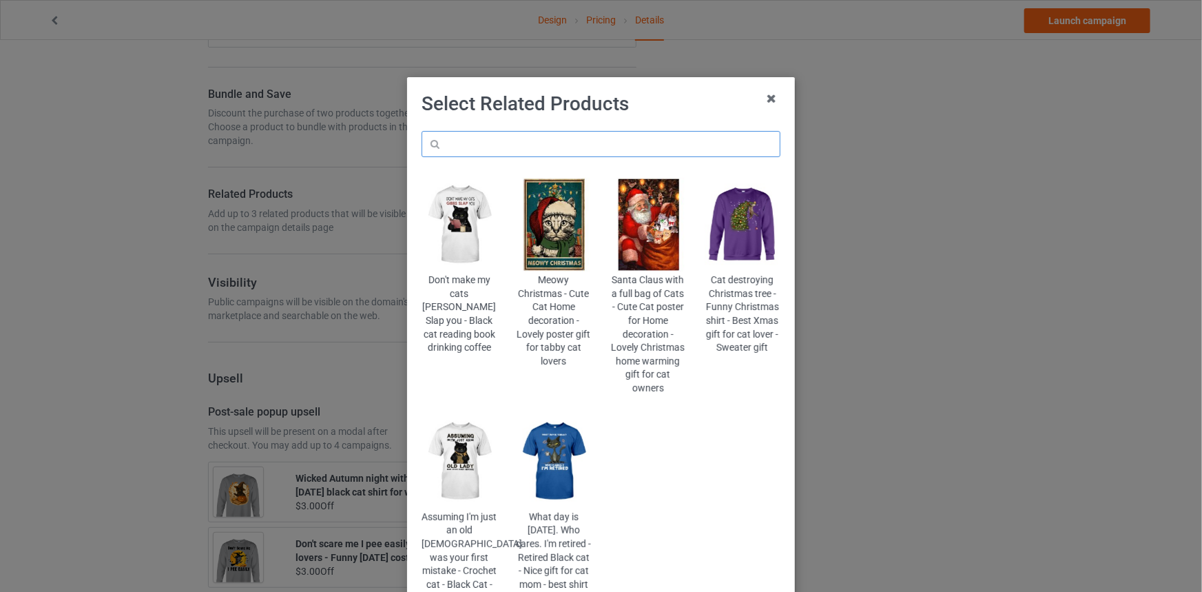
click at [594, 143] on input "text" at bounding box center [601, 144] width 359 height 26
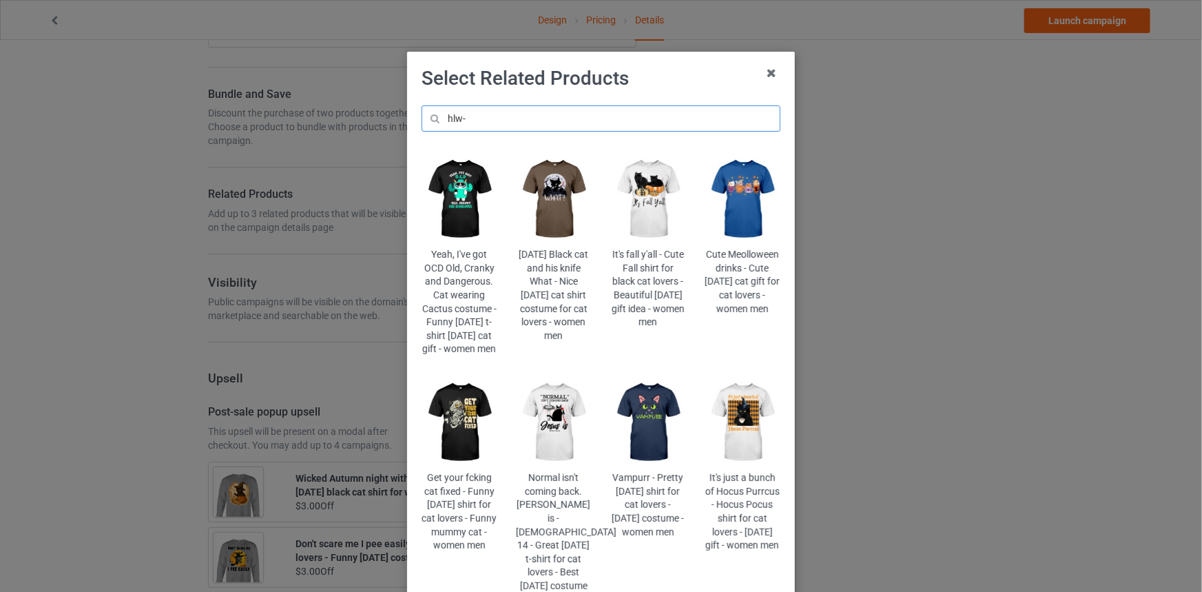
scroll to position [125, 0]
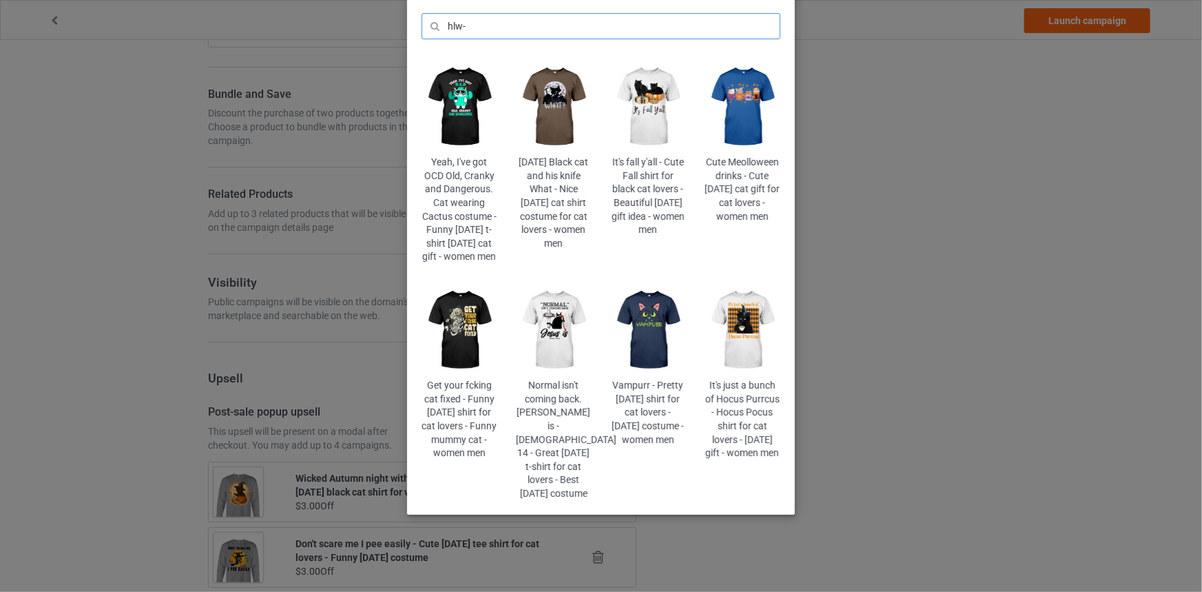
drag, startPoint x: 502, startPoint y: 23, endPoint x: 327, endPoint y: 15, distance: 175.8
click at [327, 15] on div "Select Related Products hlw- Yeah, I've got OCD Old, Cranky and Dangerous. Cat …" at bounding box center [601, 296] width 1202 height 592
paste input "potion-night"
type input "hlw-potion-night"
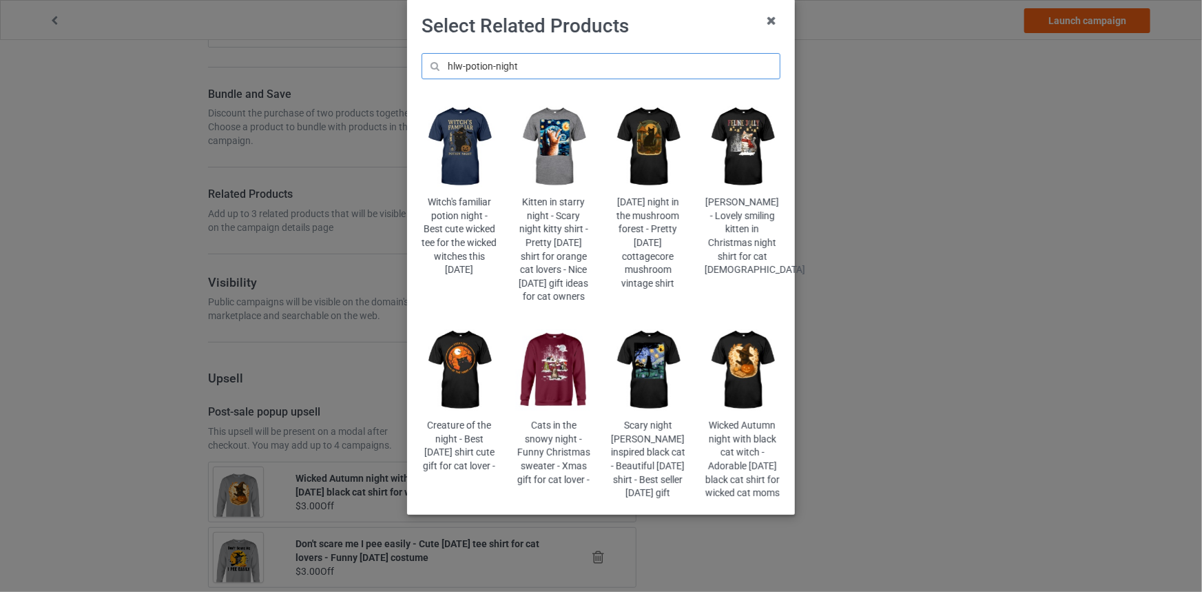
scroll to position [117, 0]
click at [482, 113] on img at bounding box center [459, 147] width 75 height 94
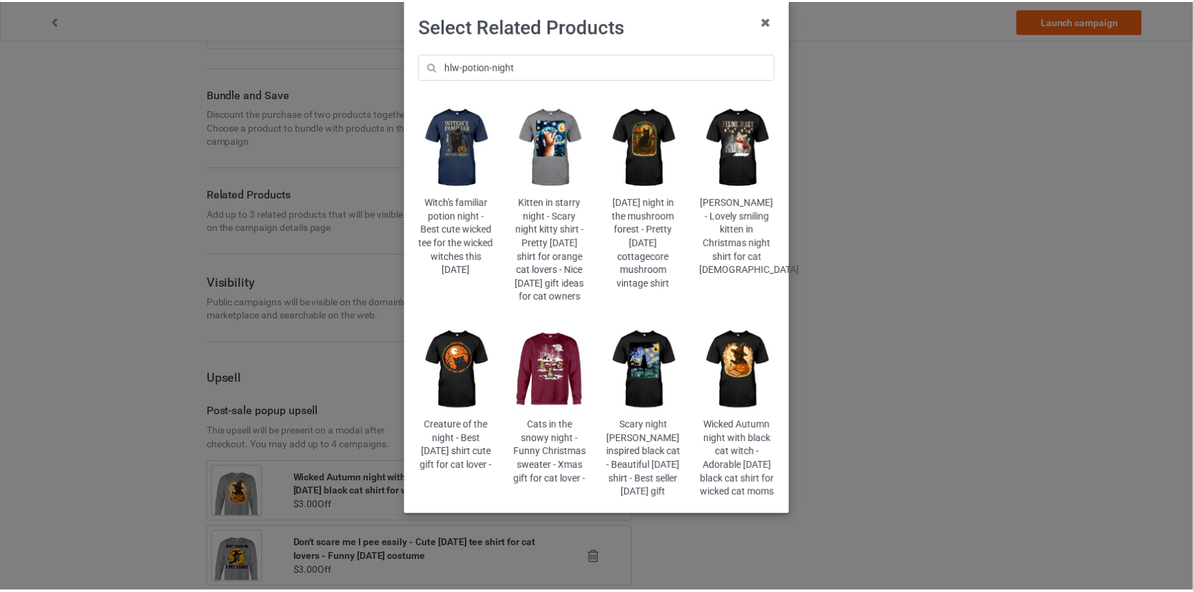
scroll to position [0, 0]
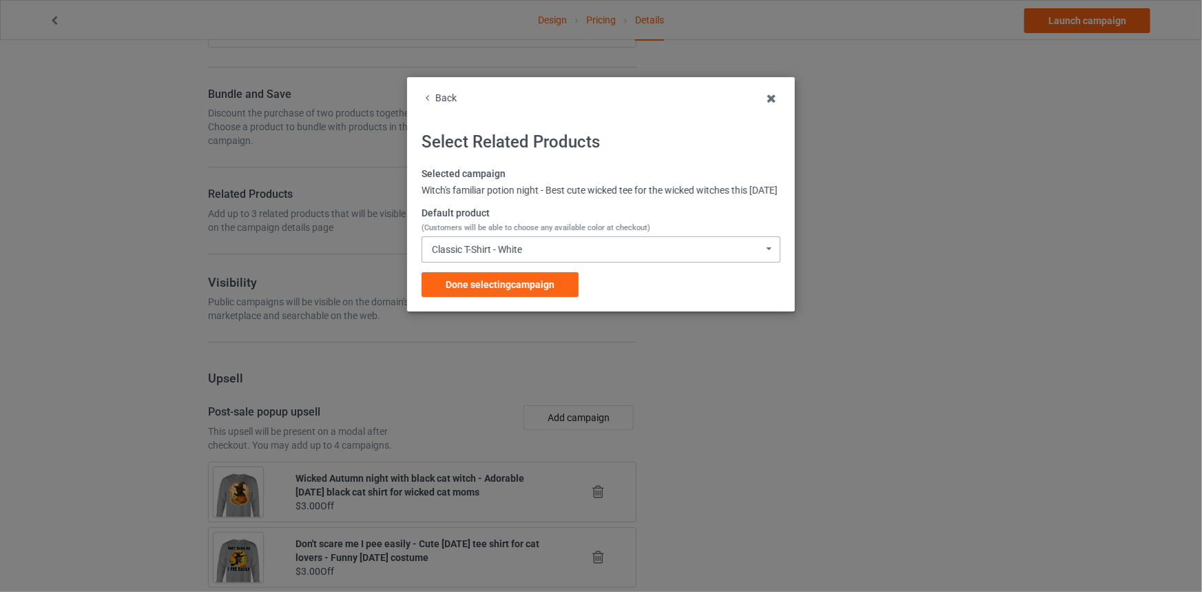
click at [495, 254] on div "Classic T-Shirt - White" at bounding box center [477, 250] width 90 height 10
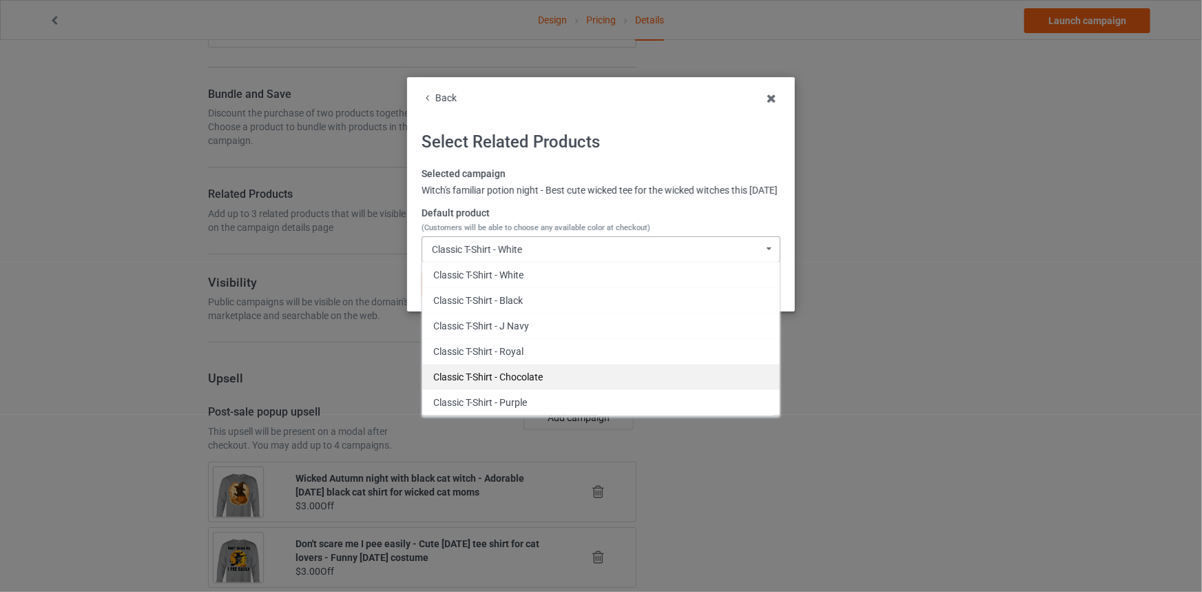
click at [531, 381] on div "Classic T-Shirt - Chocolate" at bounding box center [601, 376] width 358 height 25
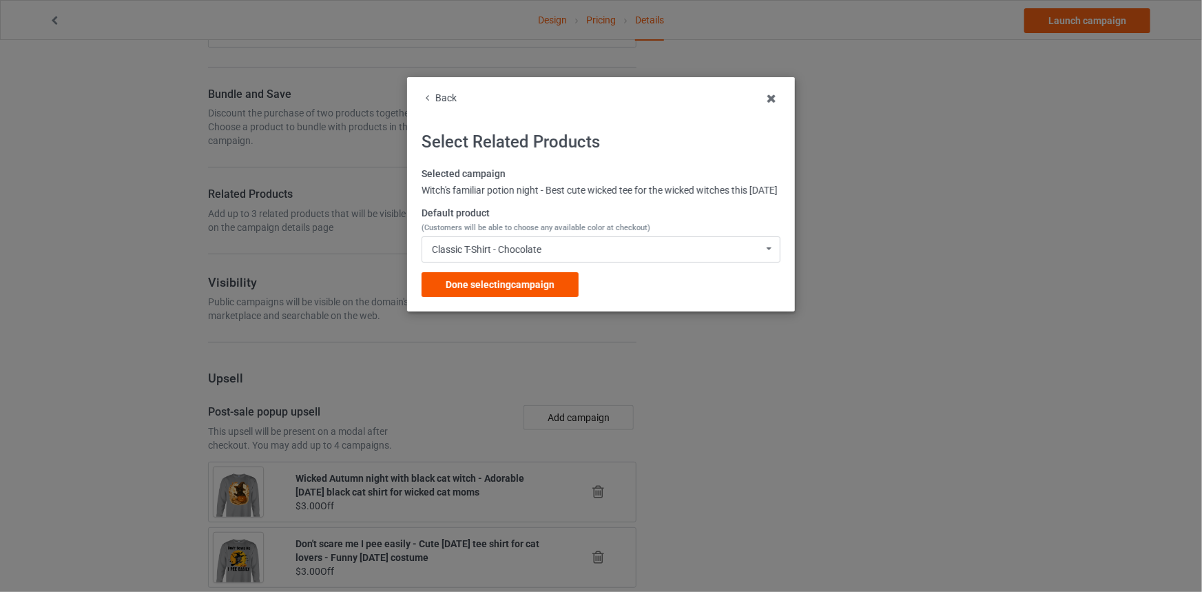
click at [526, 297] on div "Done selecting campaign" at bounding box center [500, 284] width 157 height 25
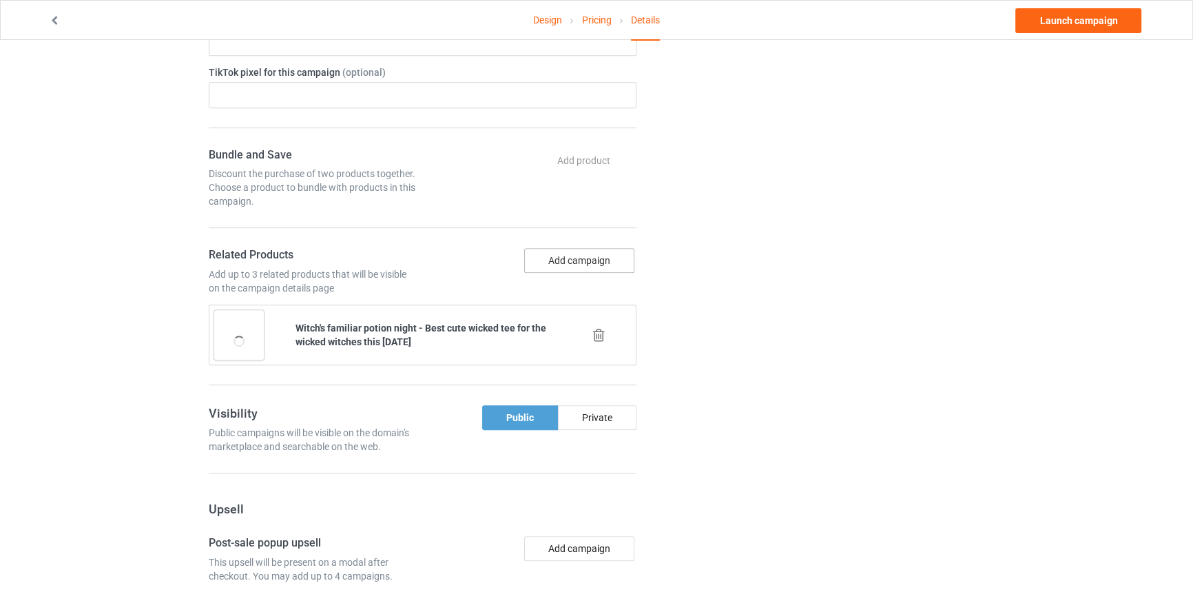
scroll to position [876, 0]
click at [575, 259] on button "Add campaign" at bounding box center [579, 262] width 110 height 25
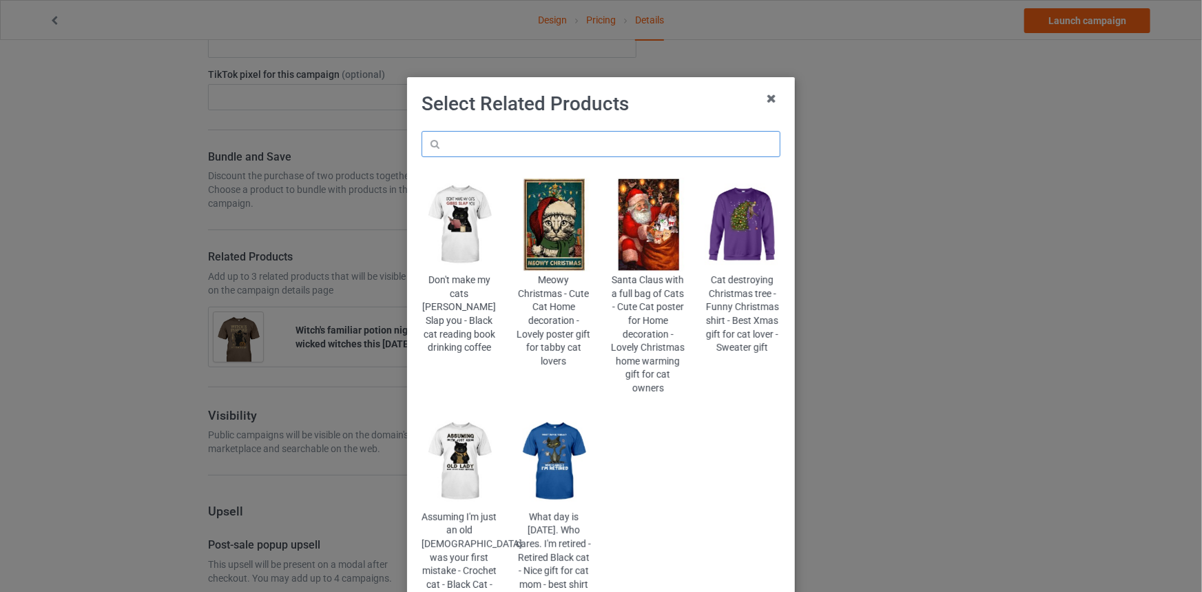
click at [539, 137] on input "text" at bounding box center [601, 144] width 359 height 26
paste input "hlw-whiskers-withered"
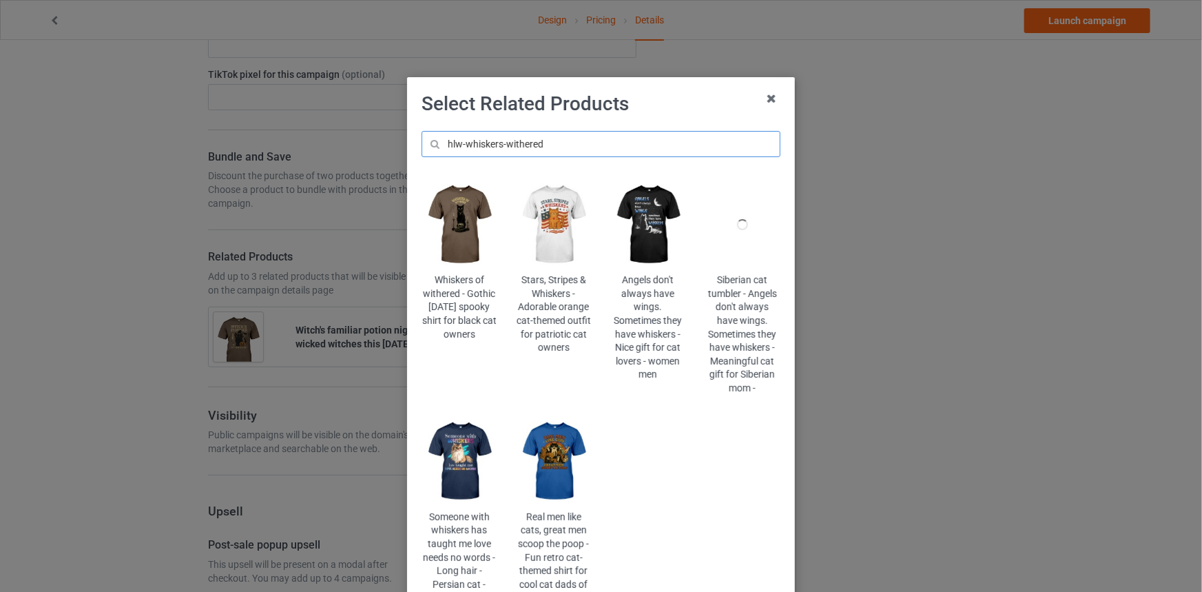
type input "hlw-whiskers-withered"
click at [479, 214] on img at bounding box center [459, 225] width 75 height 94
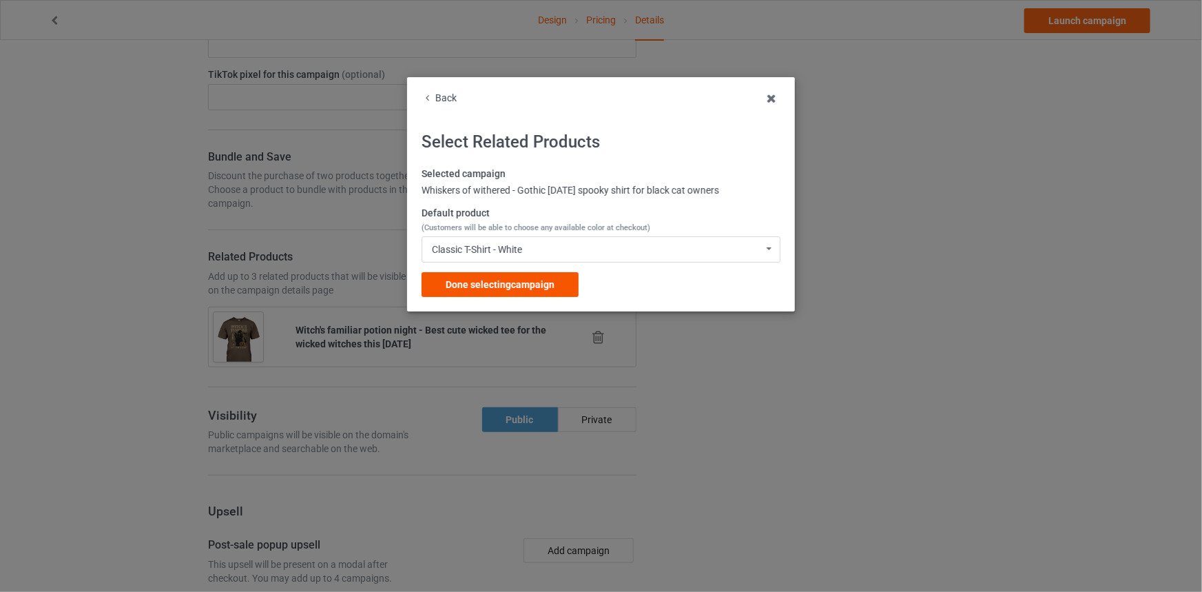
click at [519, 288] on span "Done selecting campaign" at bounding box center [500, 284] width 109 height 11
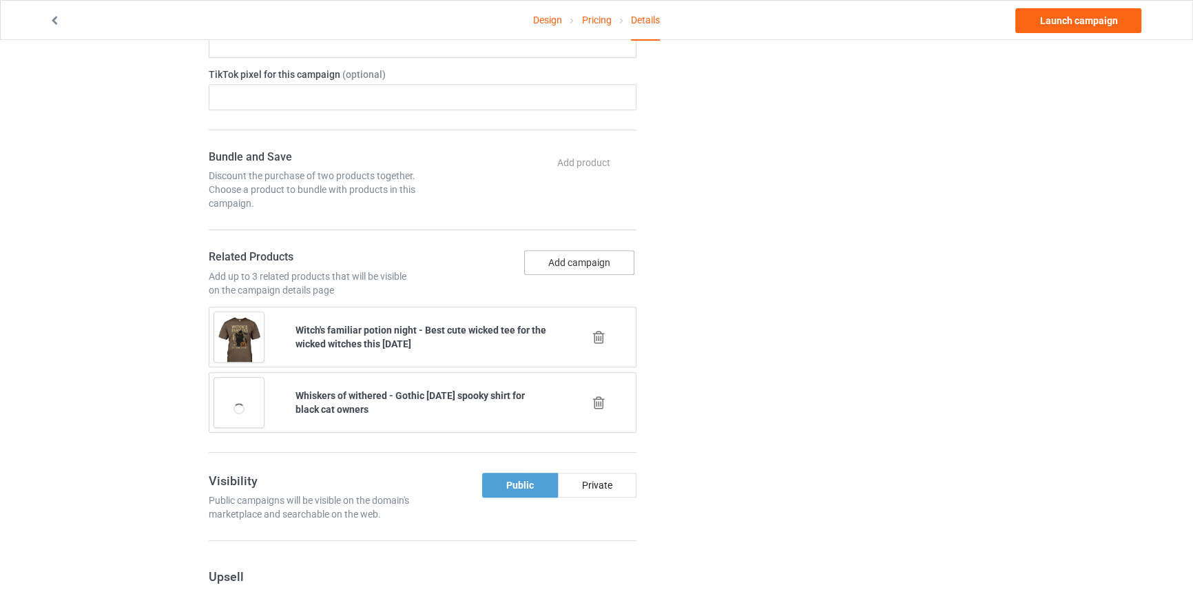
click at [546, 267] on button "Add campaign" at bounding box center [579, 262] width 110 height 25
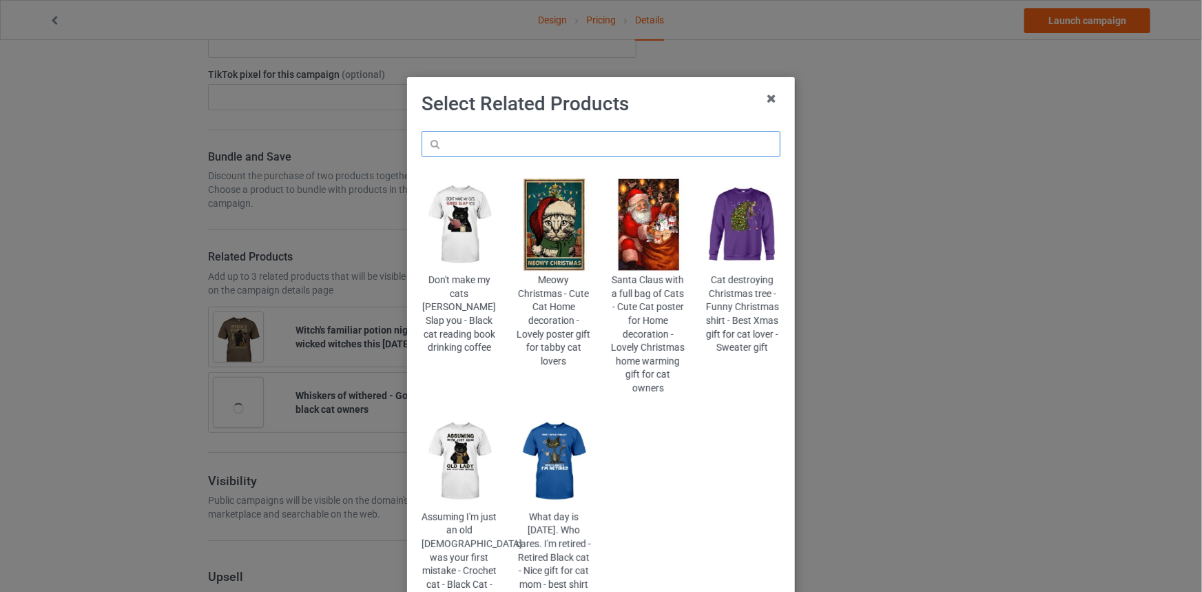
click at [523, 131] on input "text" at bounding box center [601, 144] width 359 height 26
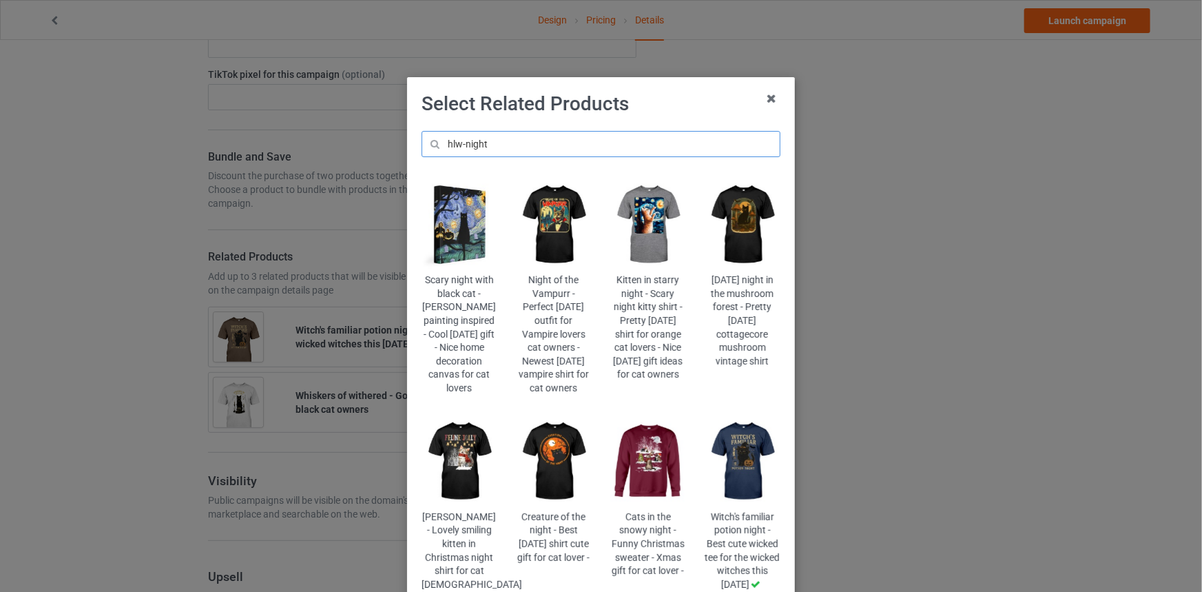
type input "hlw-night"
click at [753, 237] on img at bounding box center [742, 225] width 75 height 94
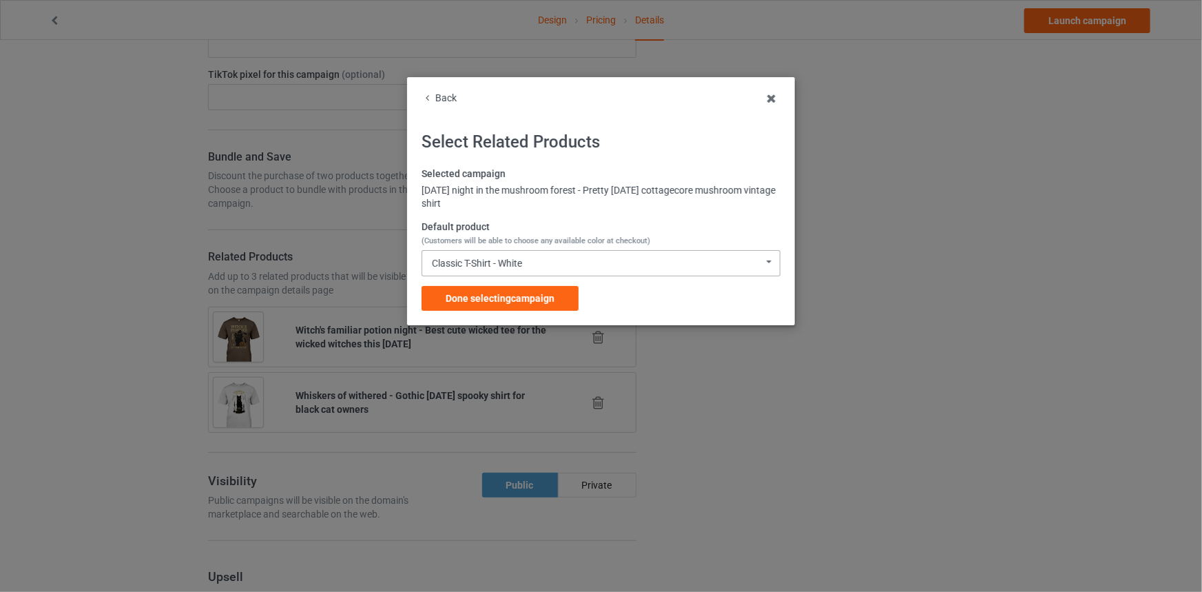
click at [537, 256] on div "Classic T-Shirt - White Classic T-Shirt - White Classic T-Shirt - Black Classic…" at bounding box center [601, 263] width 359 height 26
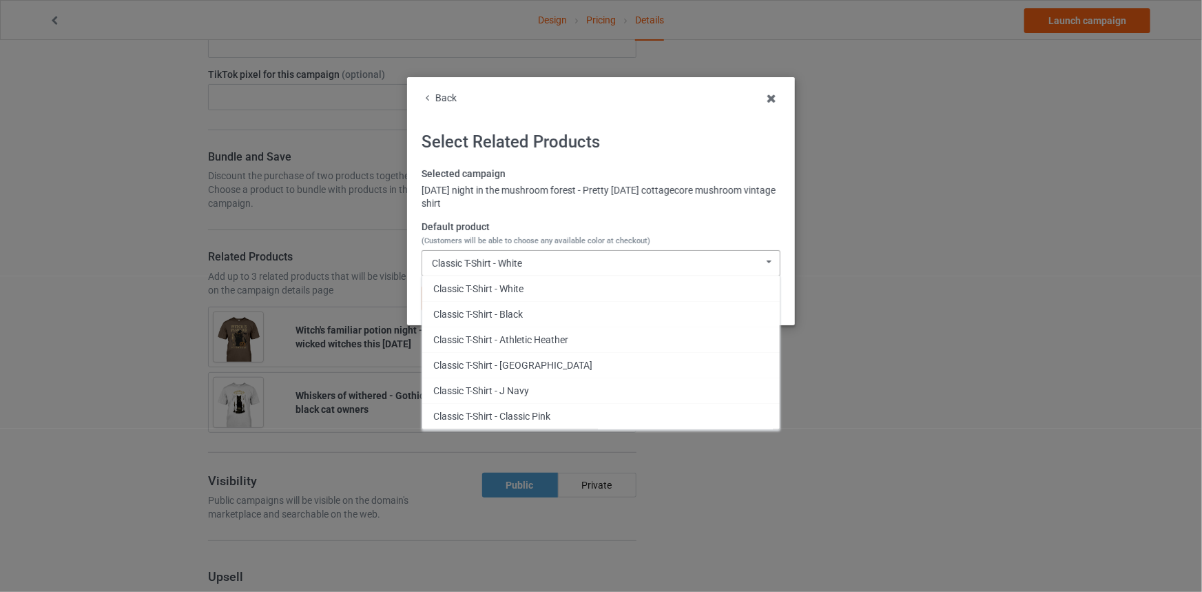
click at [537, 256] on div "Classic T-Shirt - White Classic T-Shirt - White Classic T-Shirt - Black Classic…" at bounding box center [601, 263] width 359 height 26
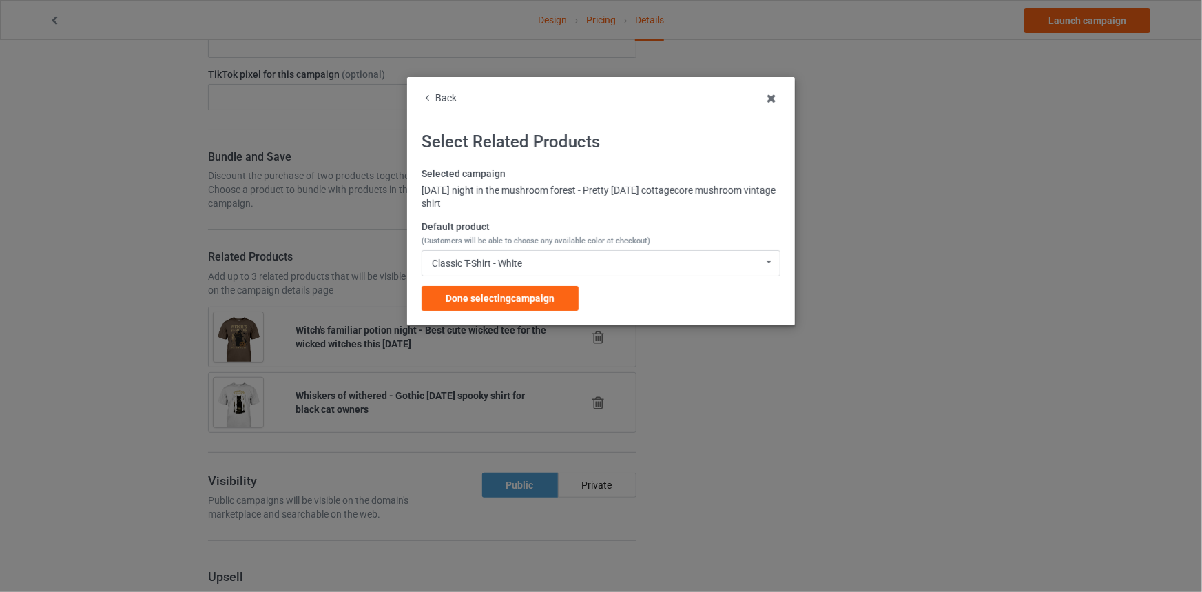
click at [518, 316] on div "Back Select Related Products Selected campaign [DATE] night in the mushroom for…" at bounding box center [601, 201] width 388 height 248
click at [517, 310] on div "Back Select Related Products Selected campaign [DATE] night in the mushroom for…" at bounding box center [601, 201] width 388 height 248
click at [517, 305] on div "Done selecting campaign" at bounding box center [500, 298] width 157 height 25
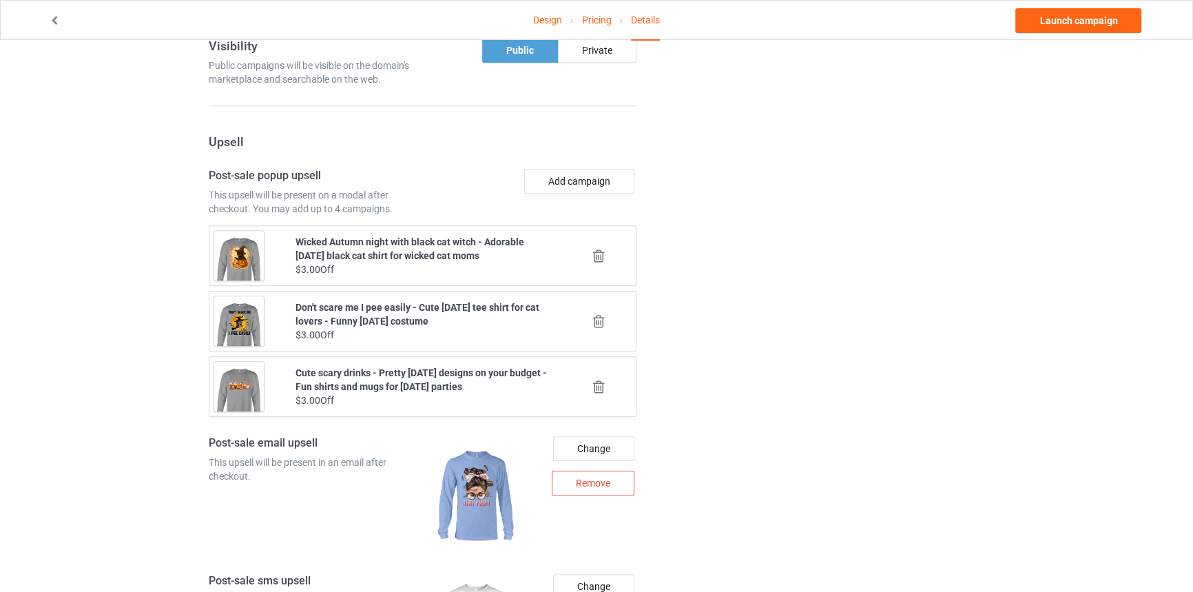
scroll to position [1378, 0]
click at [597, 316] on icon at bounding box center [598, 320] width 17 height 14
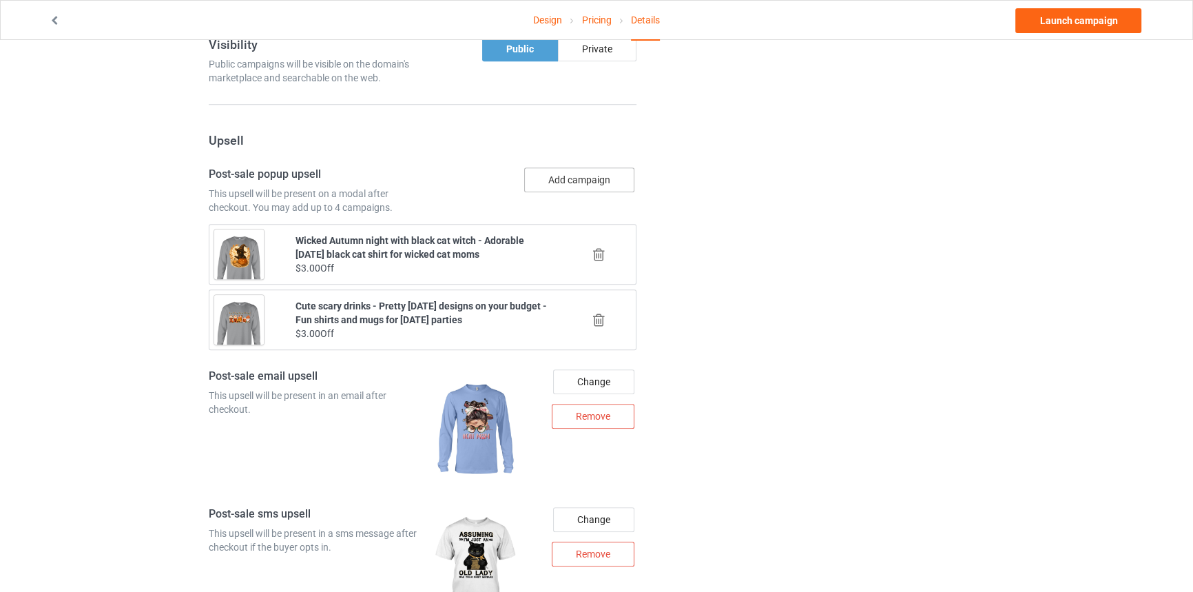
click at [597, 183] on button "Add campaign" at bounding box center [579, 179] width 110 height 25
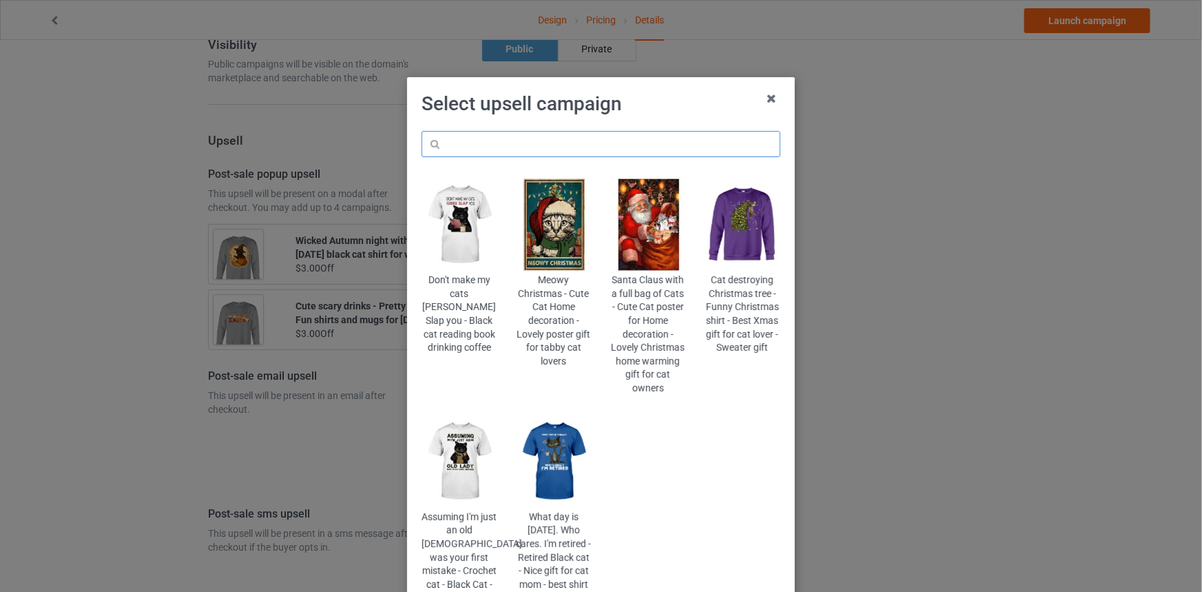
click at [595, 156] on input "text" at bounding box center [601, 144] width 359 height 26
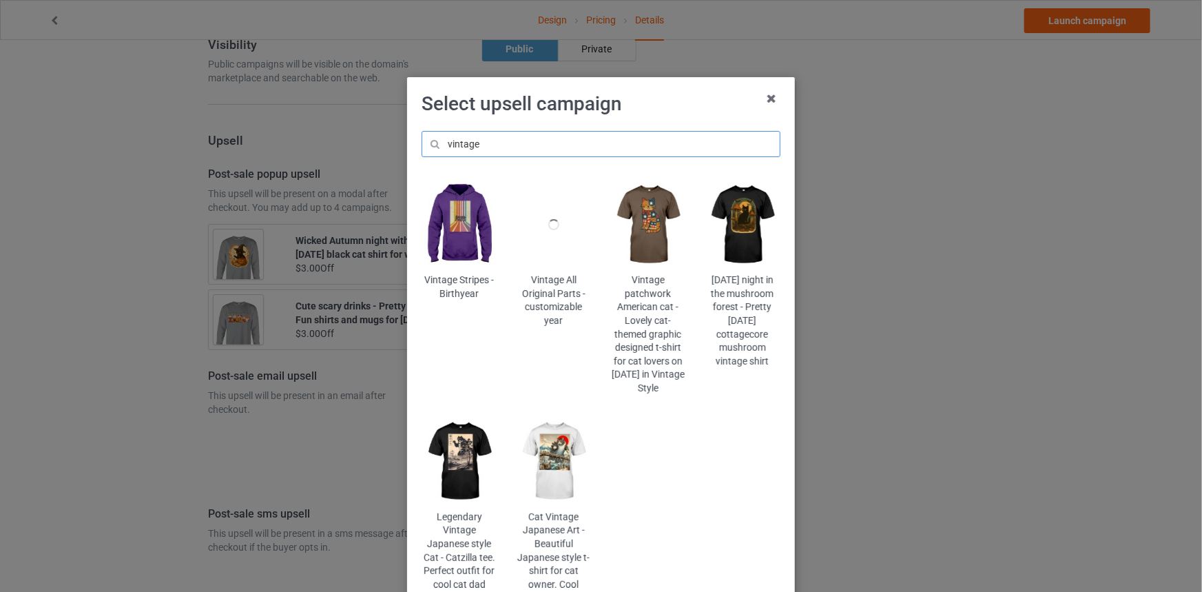
drag, startPoint x: 486, startPoint y: 141, endPoint x: 378, endPoint y: 143, distance: 108.2
click at [378, 143] on div "Select upsell campaign vintage Vintage Stripes - Birthyear Vintage All Original…" at bounding box center [601, 296] width 1202 height 592
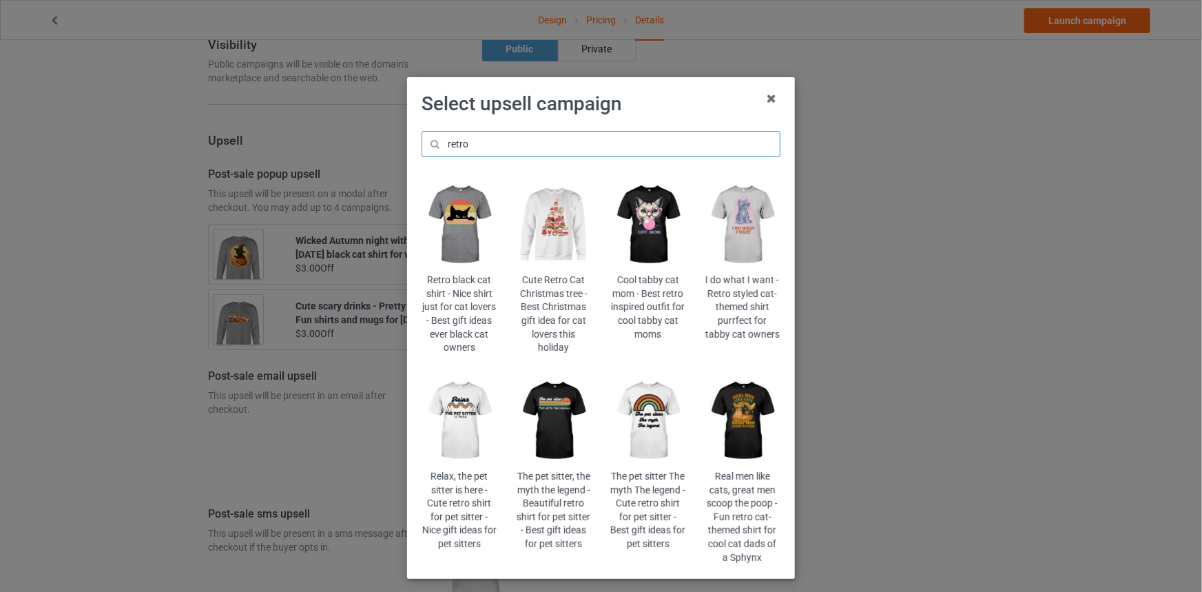
type input "retro"
click at [484, 240] on img at bounding box center [459, 225] width 75 height 94
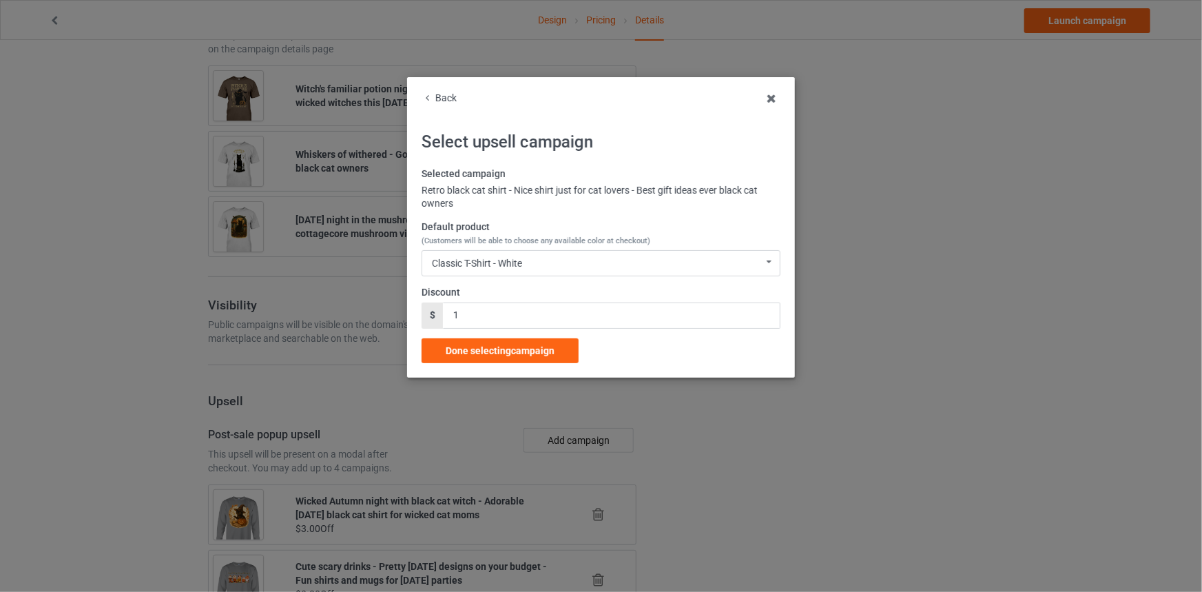
scroll to position [1378, 0]
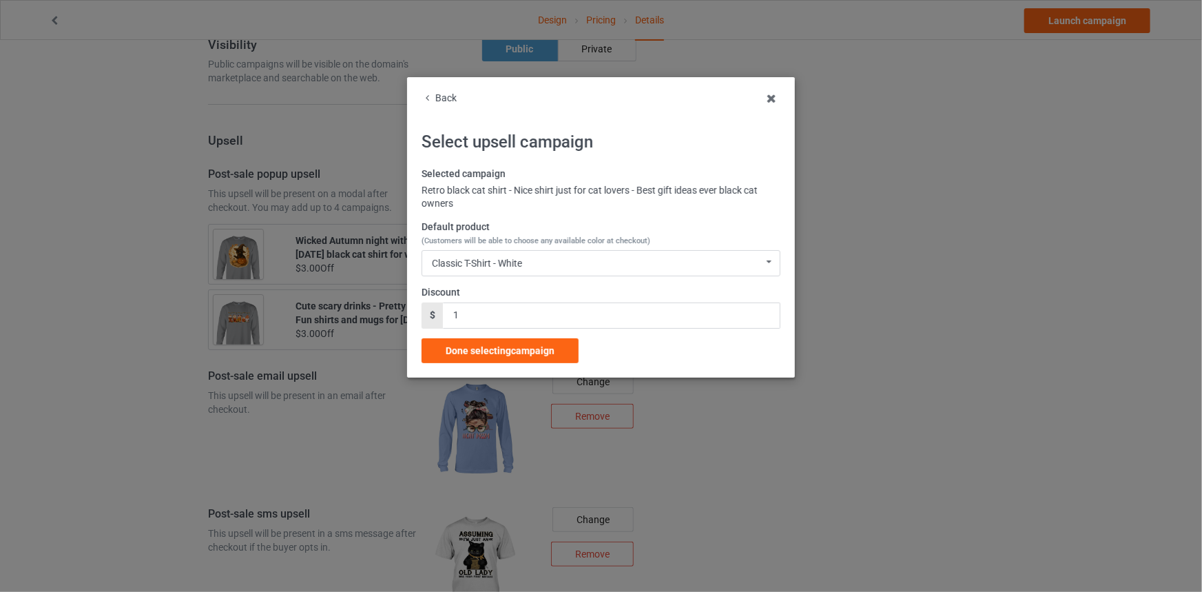
click at [495, 248] on div "Default product (Customers will be able to choose any available color at checko…" at bounding box center [601, 248] width 359 height 56
click at [493, 256] on div "Classic T-Shirt - White Classic T-Shirt - White Classic T-Shirt - Black Classic…" at bounding box center [601, 263] width 359 height 26
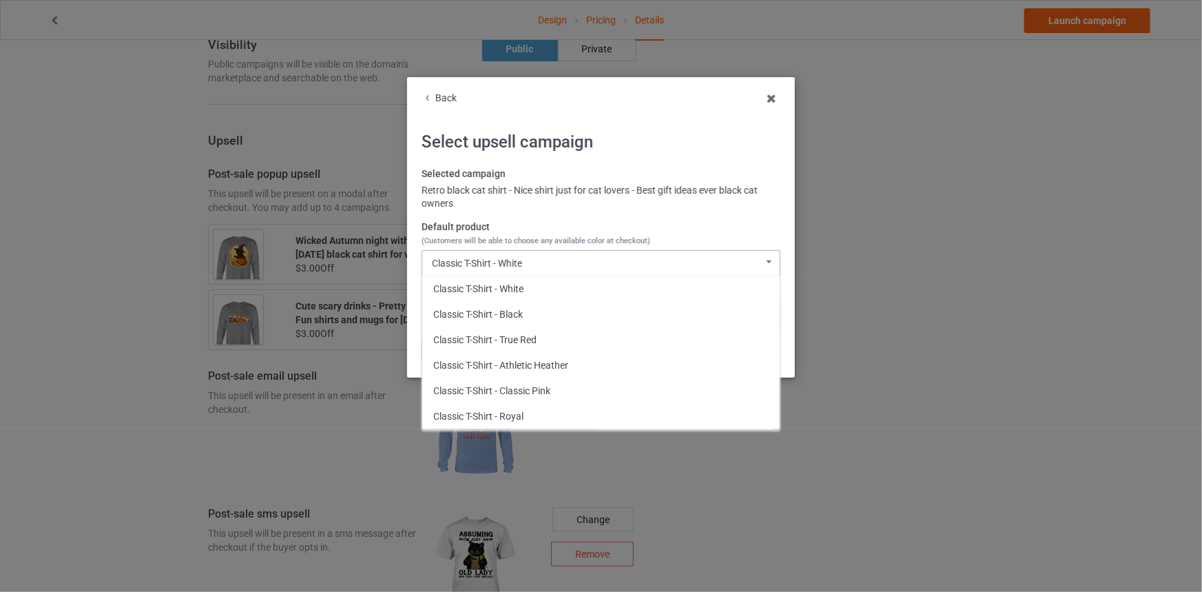
scroll to position [546, 0]
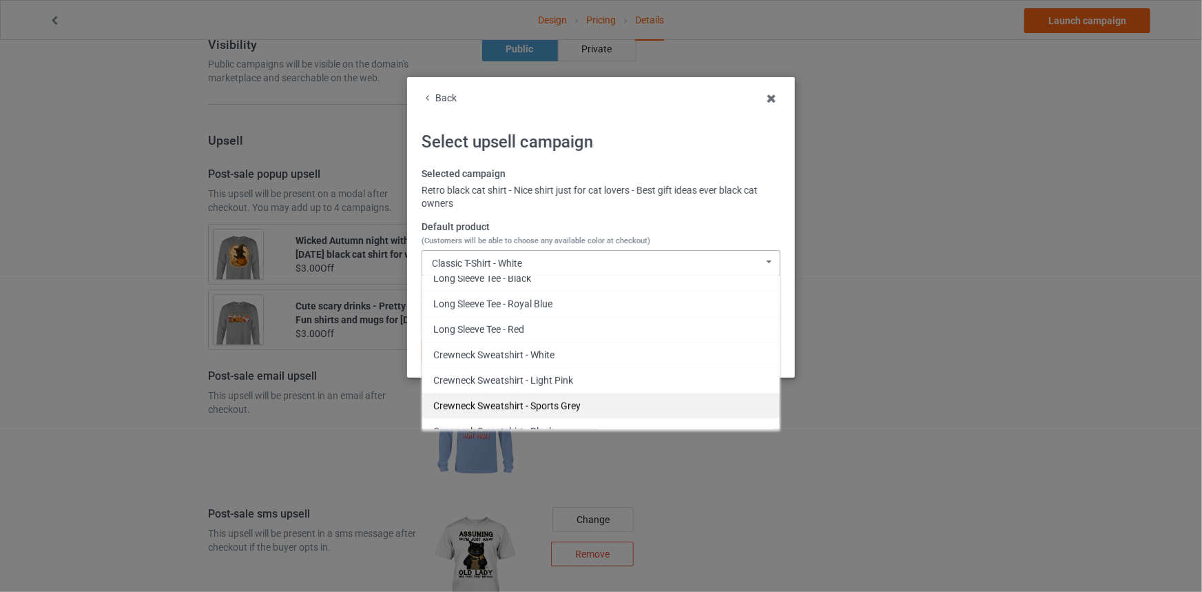
click at [588, 398] on div "Crewneck Sweatshirt - Sports Grey" at bounding box center [601, 405] width 358 height 25
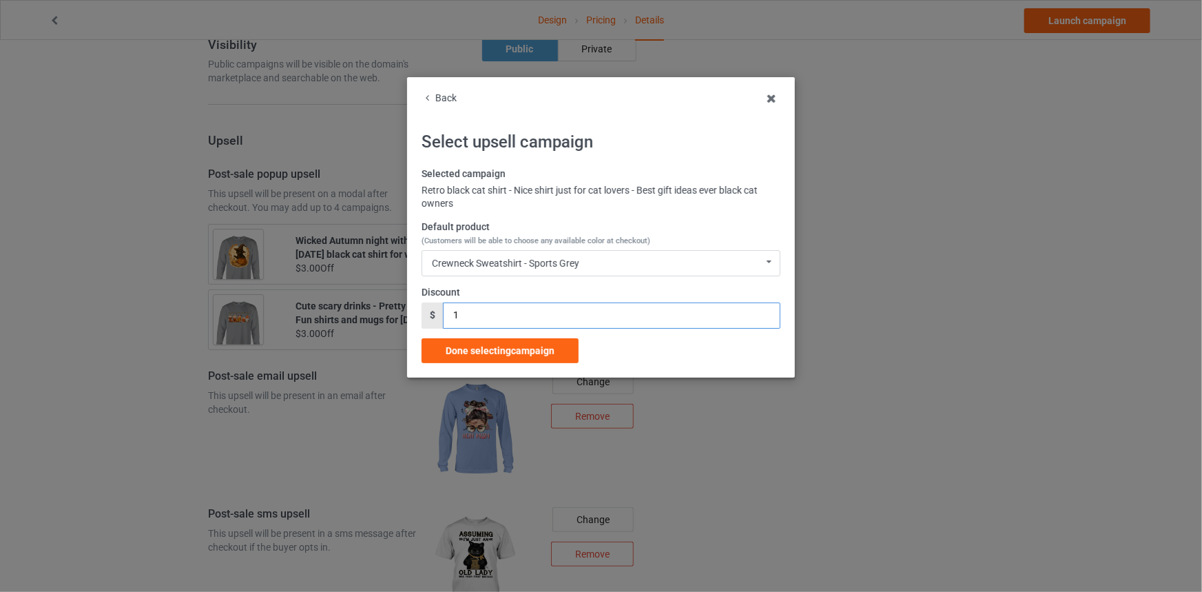
drag, startPoint x: 478, startPoint y: 316, endPoint x: 378, endPoint y: 309, distance: 100.9
click at [378, 309] on div "Back Select upsell campaign Selected campaign Retro black cat shirt - Nice shir…" at bounding box center [601, 296] width 1202 height 592
type input "3"
click at [491, 345] on span "Done selecting campaign" at bounding box center [500, 350] width 109 height 11
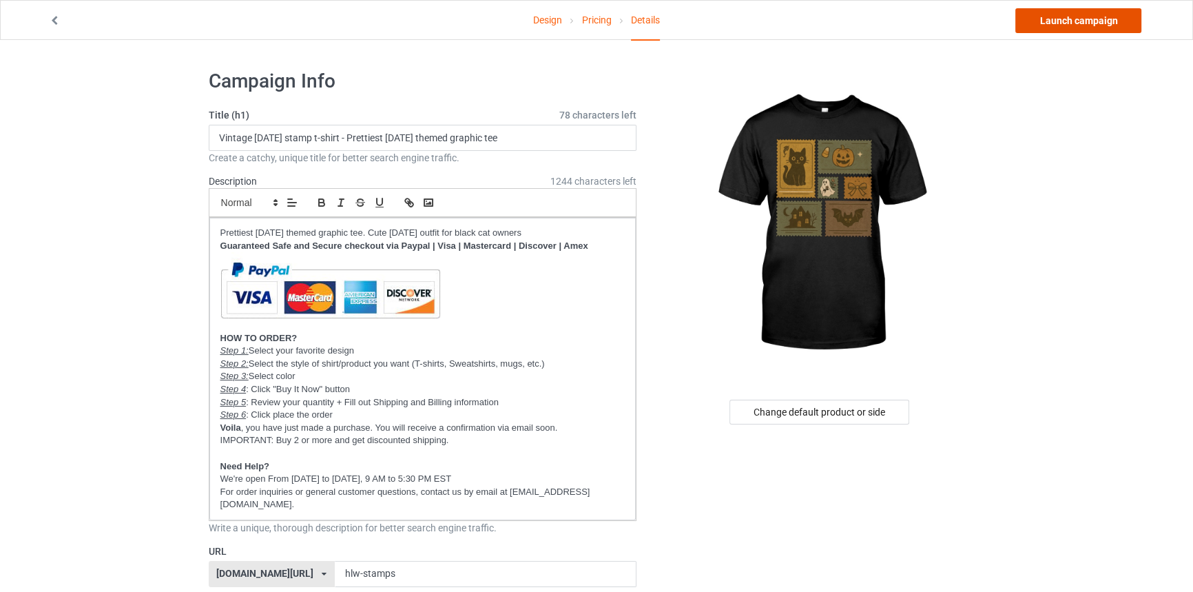
click at [1126, 14] on link "Launch campaign" at bounding box center [1078, 20] width 126 height 25
